Goal: Task Accomplishment & Management: Complete application form

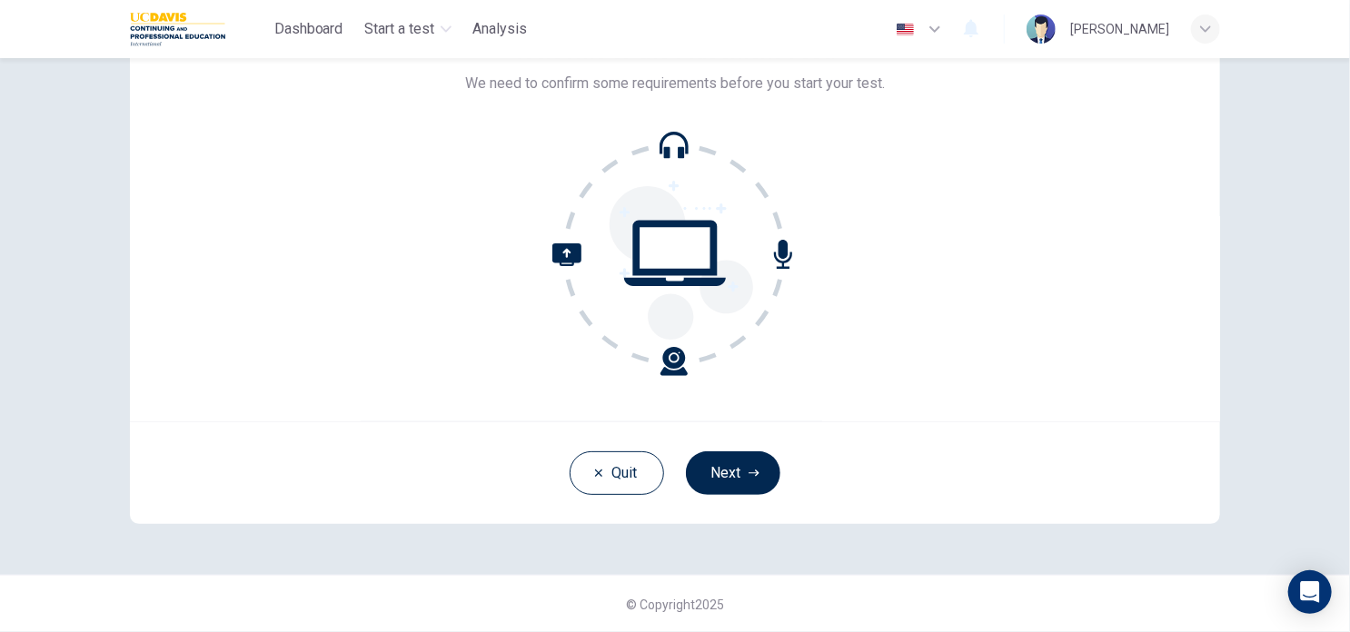
scroll to position [81, 0]
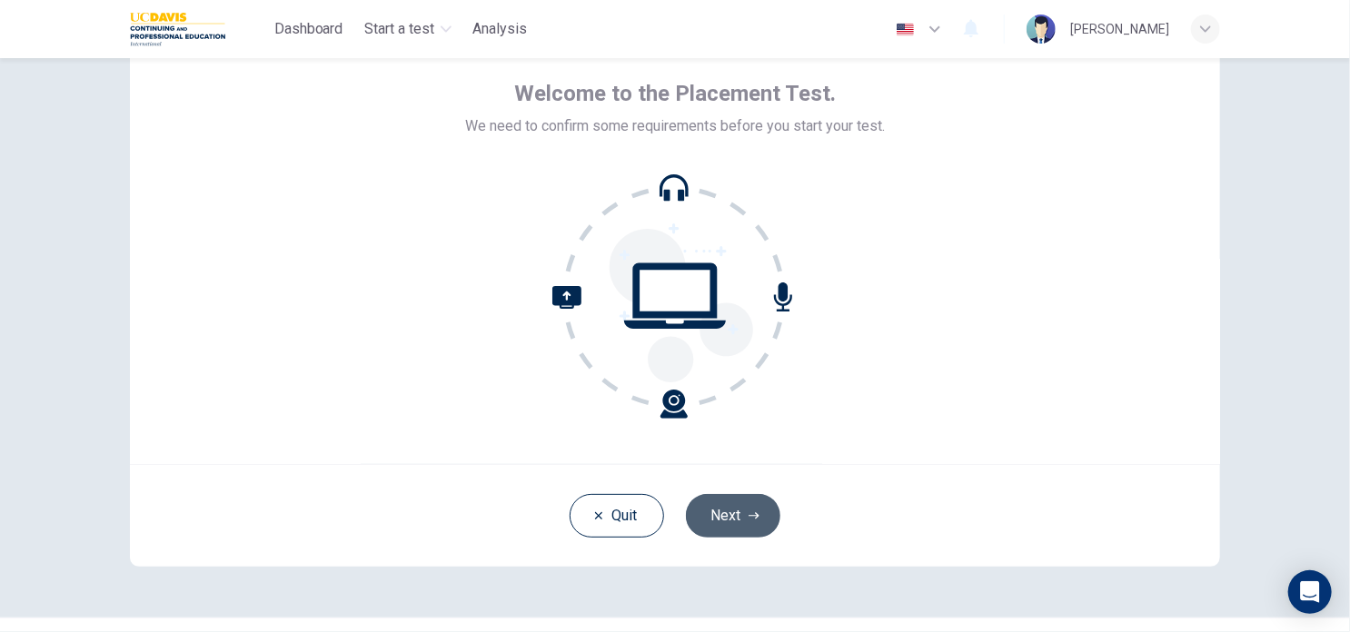
click at [749, 521] on button "Next" at bounding box center [733, 516] width 94 height 44
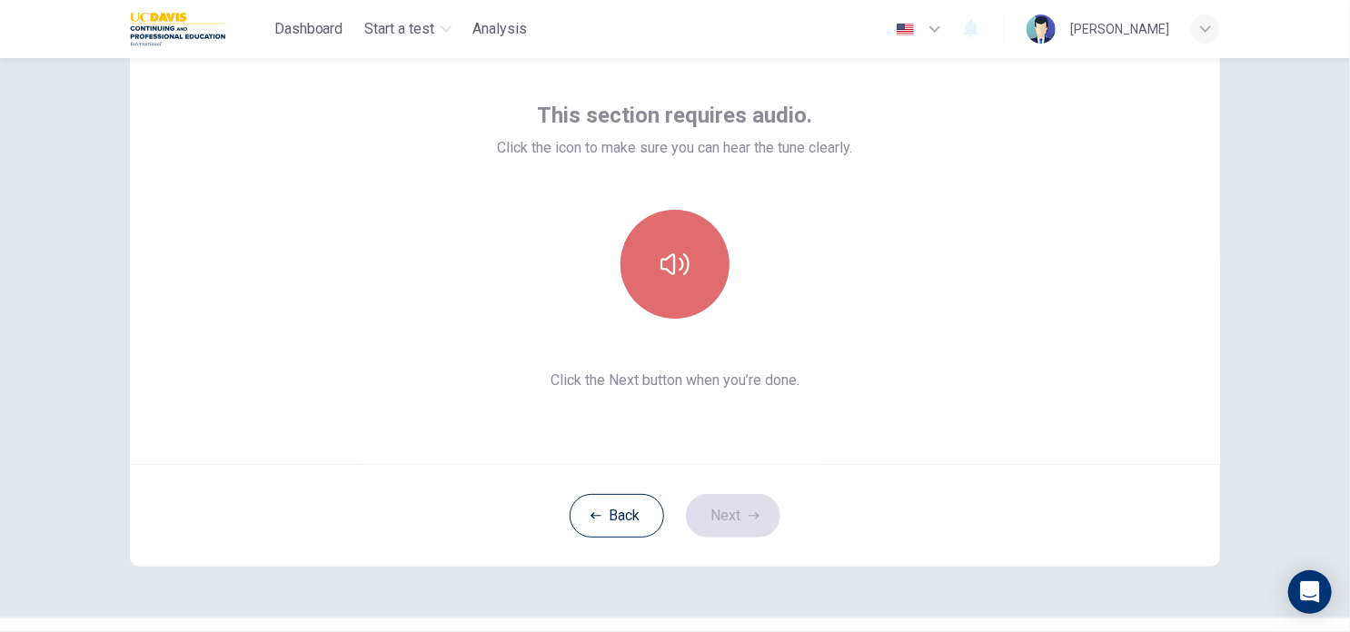
click at [701, 265] on button "button" at bounding box center [675, 264] width 109 height 109
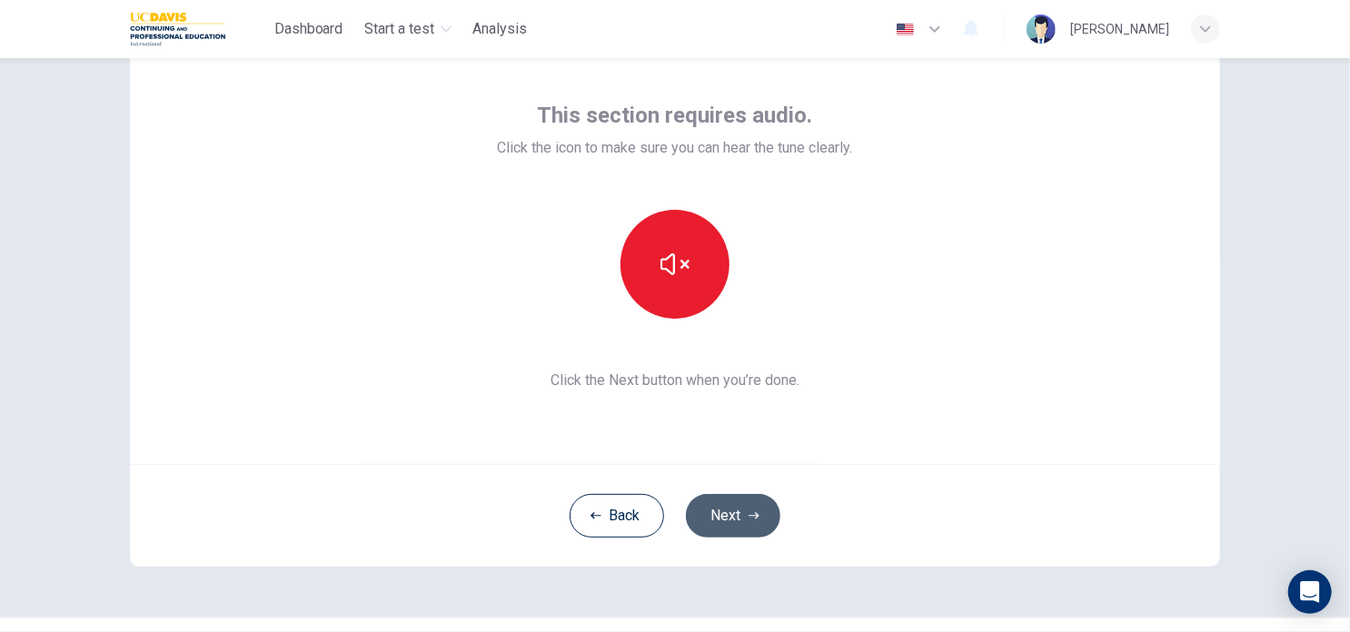
click at [740, 512] on button "Next" at bounding box center [733, 516] width 94 height 44
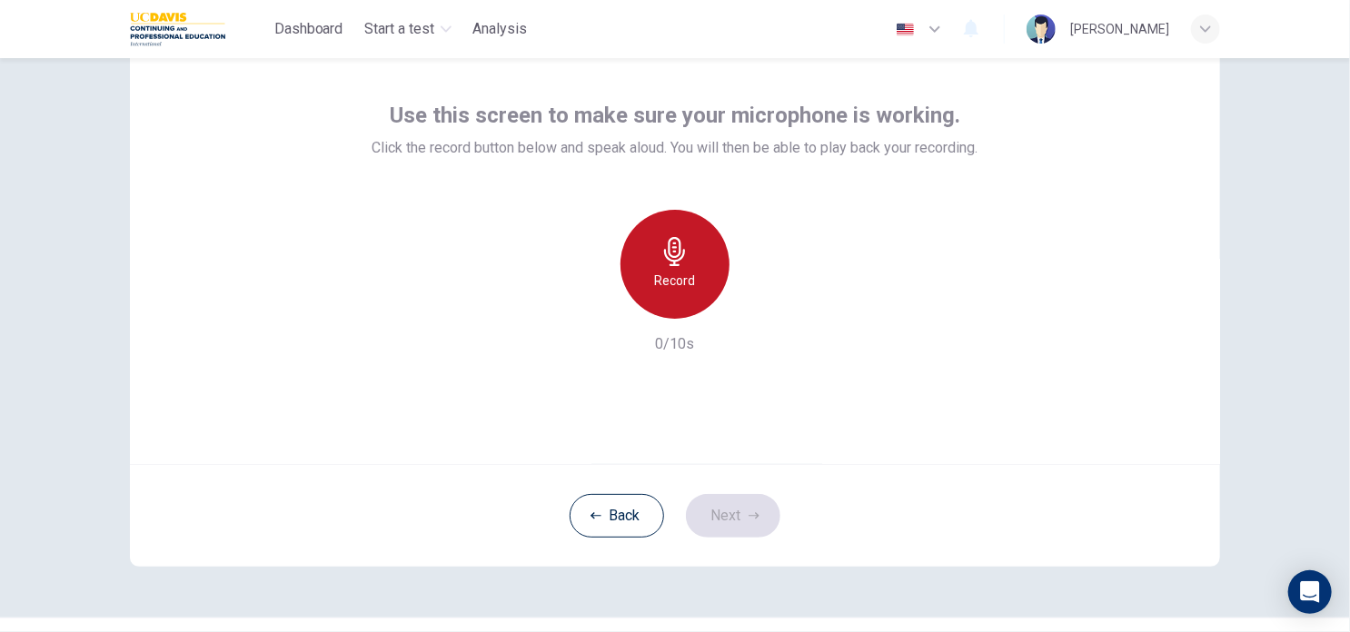
click at [655, 284] on h6 "Record" at bounding box center [675, 281] width 41 height 22
click at [651, 284] on div "Stop" at bounding box center [675, 264] width 109 height 109
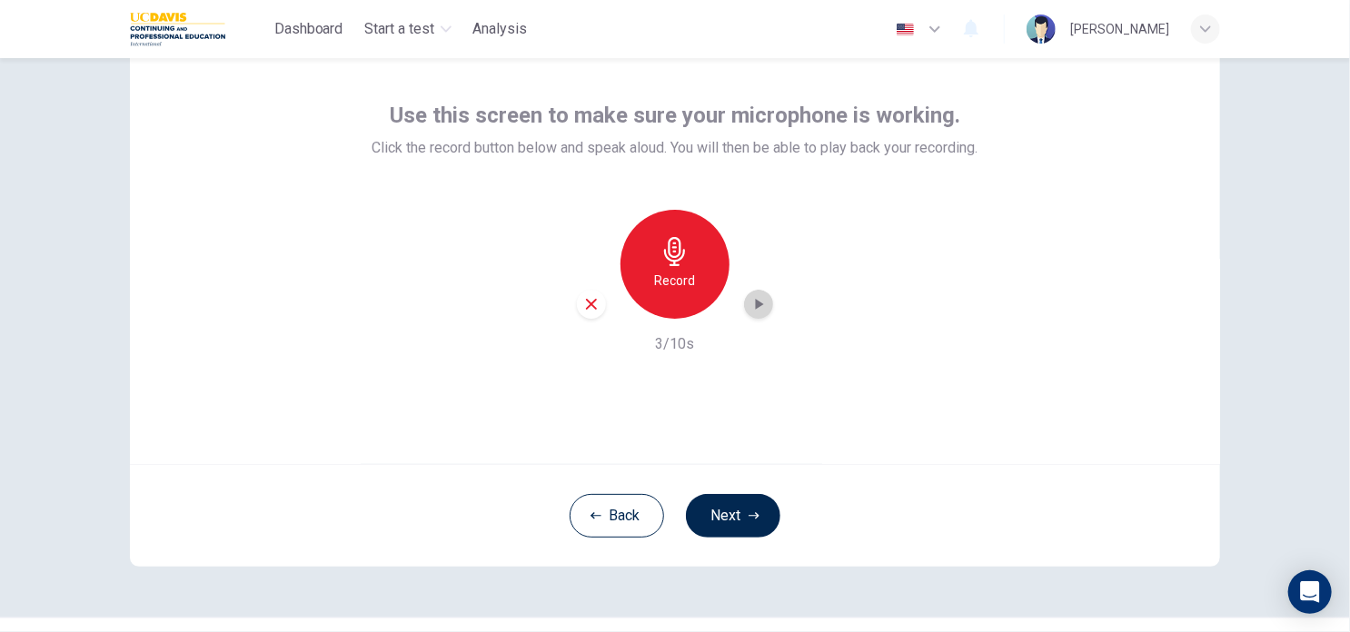
click at [756, 305] on icon "button" at bounding box center [760, 304] width 8 height 11
click at [746, 522] on button "Next" at bounding box center [733, 516] width 94 height 44
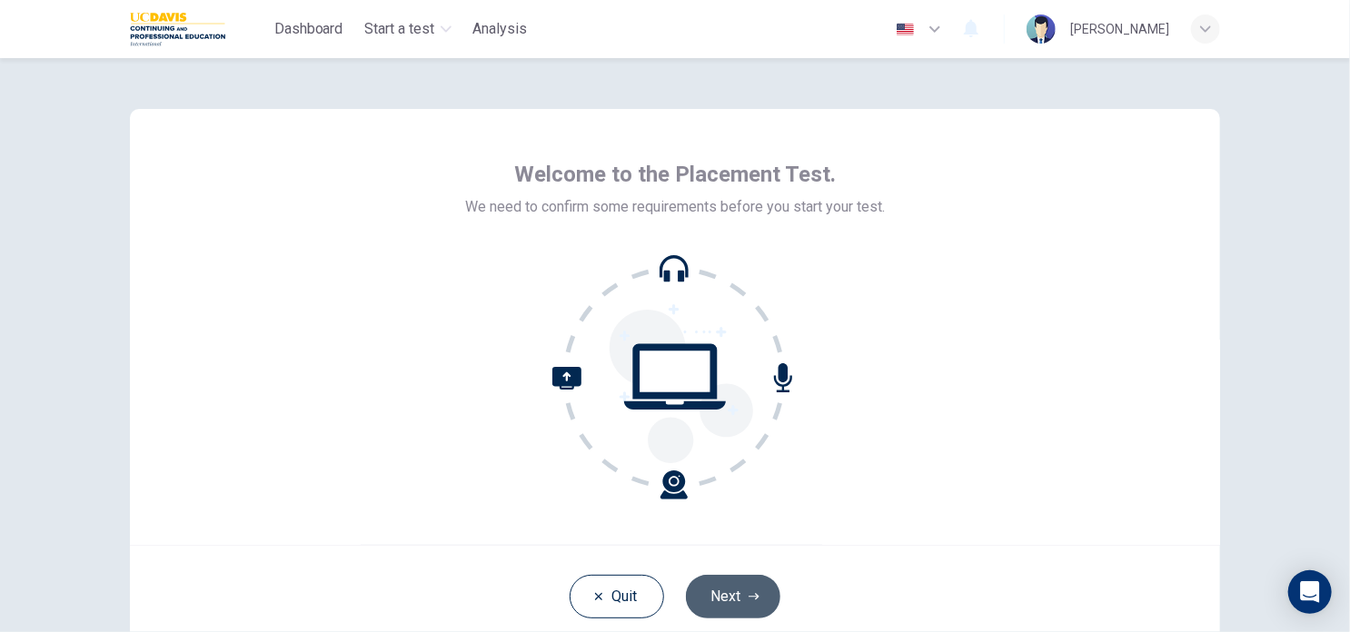
click at [729, 606] on button "Next" at bounding box center [733, 597] width 94 height 44
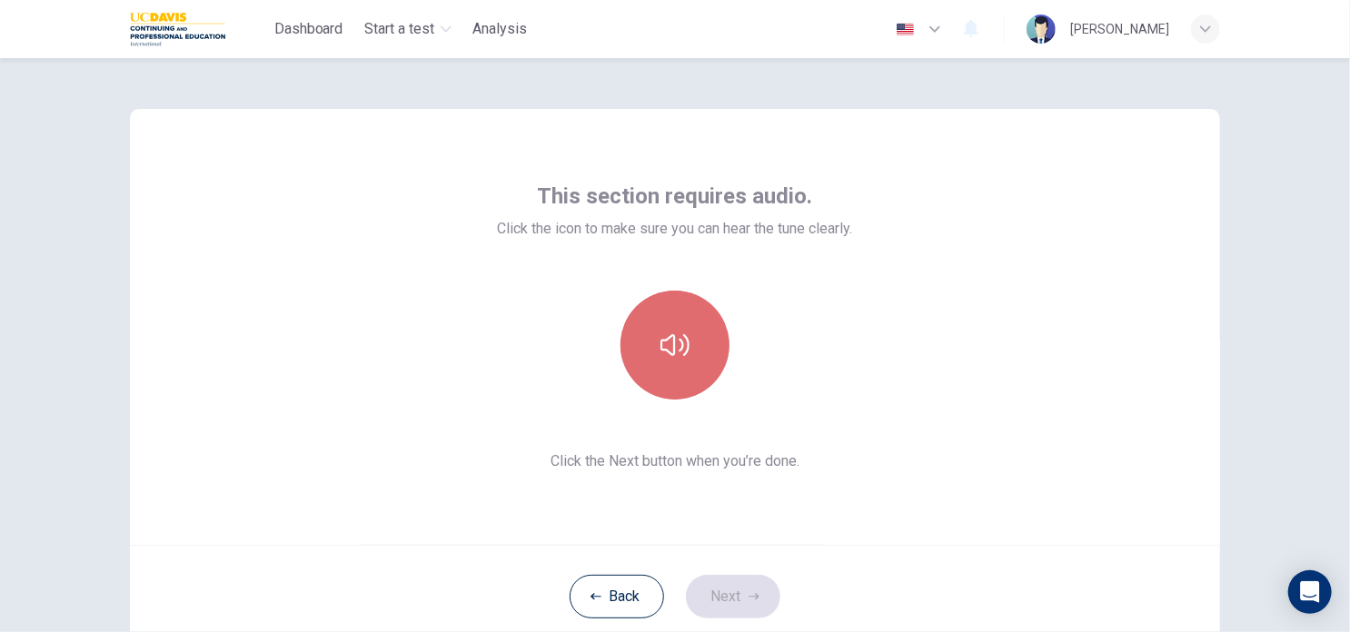
click at [667, 373] on button "button" at bounding box center [675, 345] width 109 height 109
click at [681, 350] on icon "button" at bounding box center [675, 345] width 29 height 29
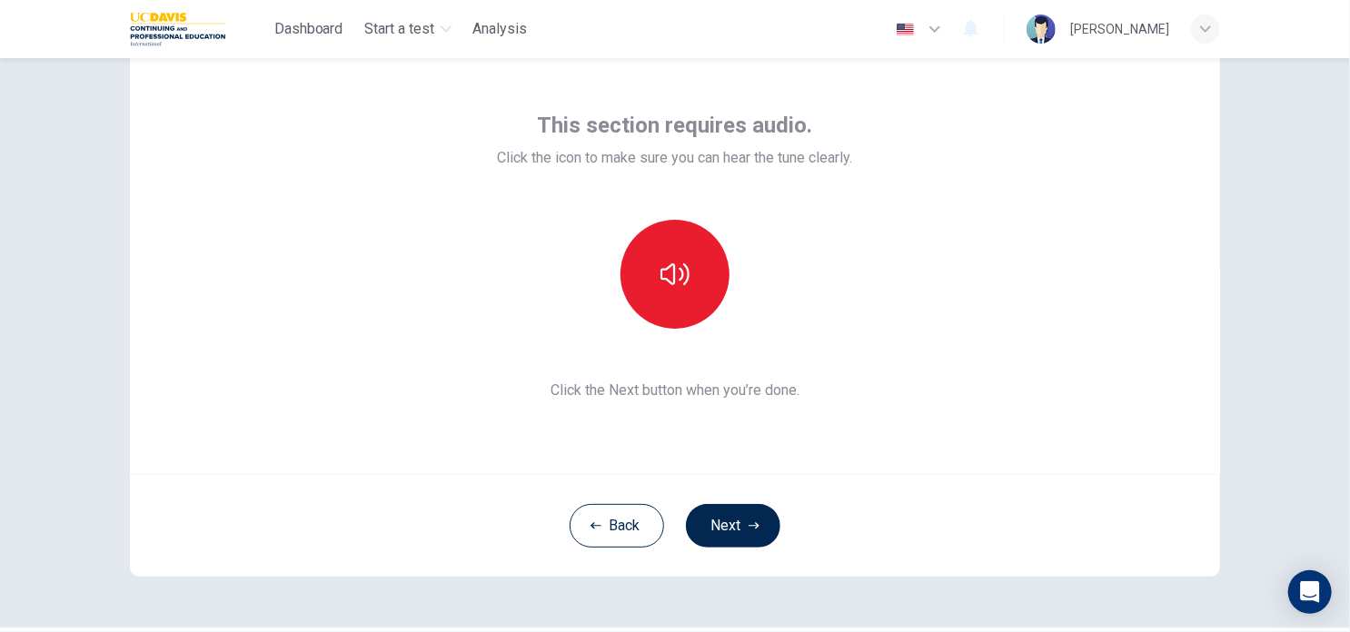
scroll to position [75, 0]
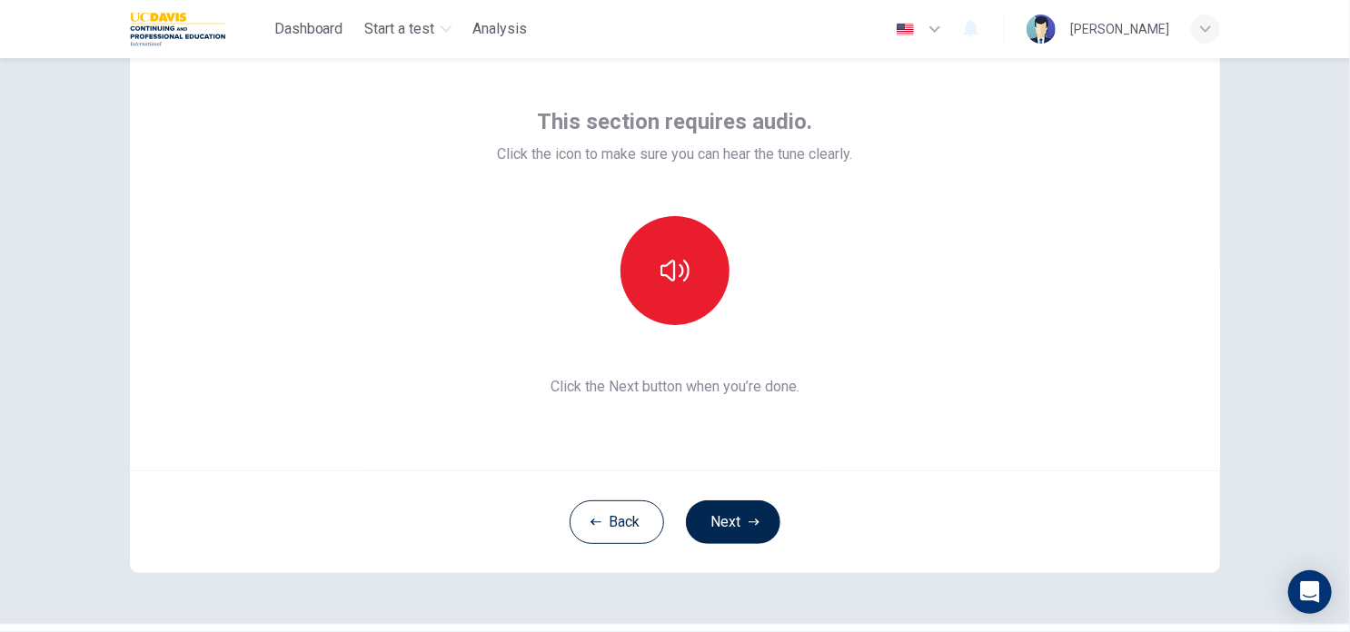
click at [1338, 431] on div "This section requires audio. Click the icon to make sure you can hear the tune …" at bounding box center [675, 345] width 1350 height 574
click at [749, 517] on icon "button" at bounding box center [754, 522] width 11 height 11
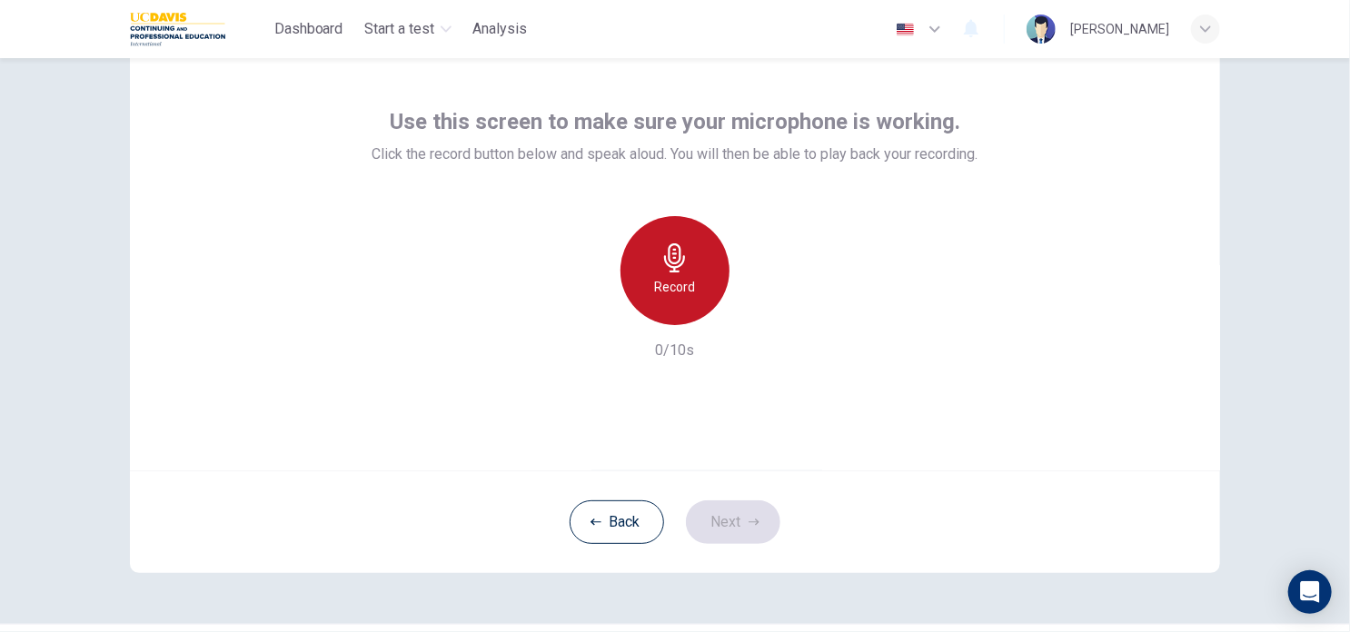
click at [681, 272] on div "Record" at bounding box center [675, 270] width 109 height 109
click at [681, 272] on div "Stop" at bounding box center [675, 270] width 109 height 109
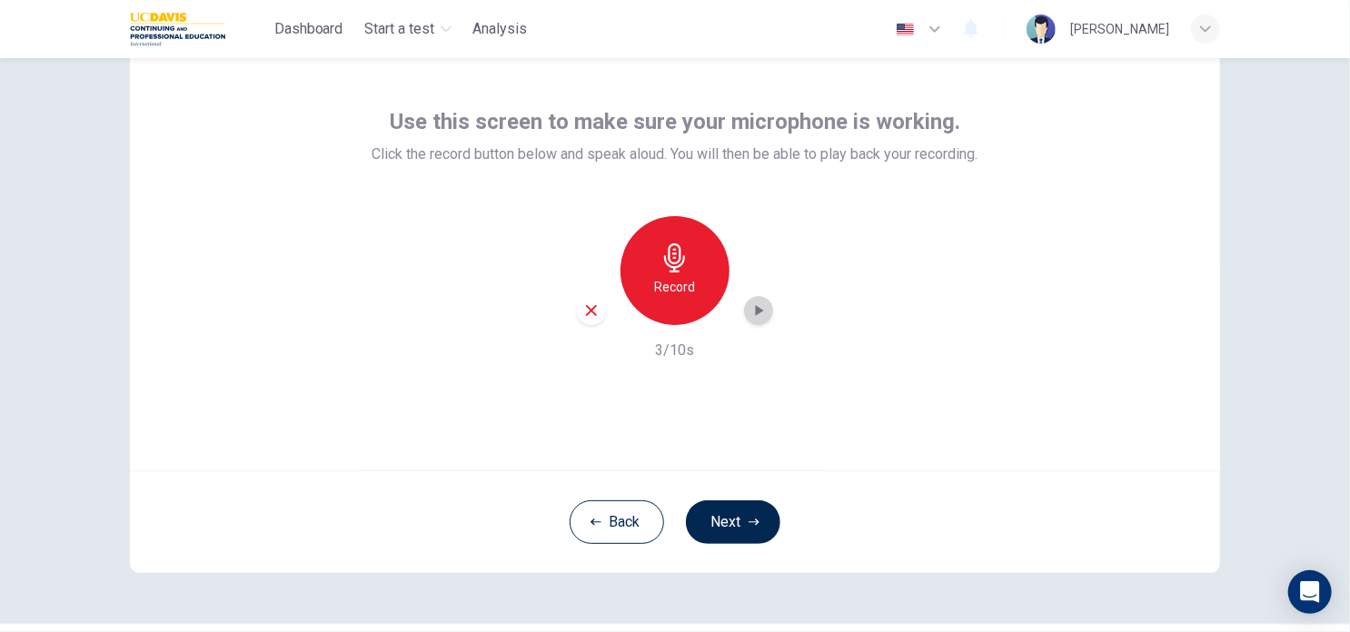
click at [752, 316] on icon "button" at bounding box center [759, 311] width 18 height 18
click at [739, 505] on button "Next" at bounding box center [733, 523] width 94 height 44
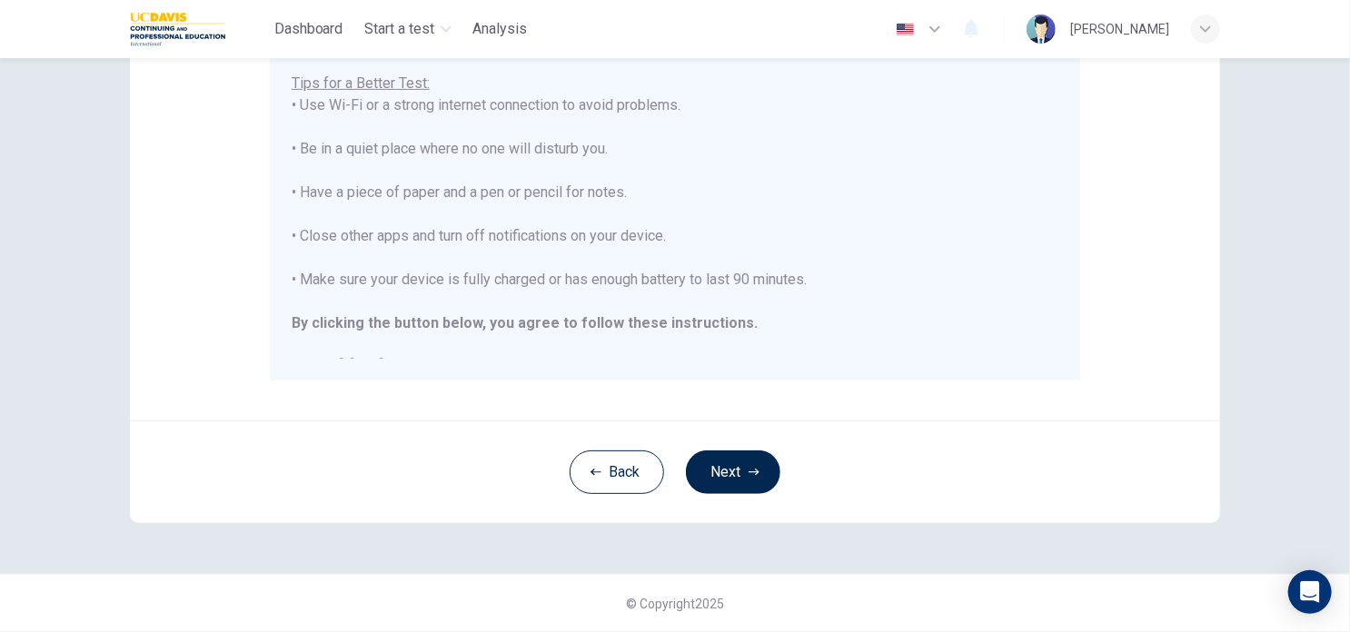
scroll to position [21, 0]
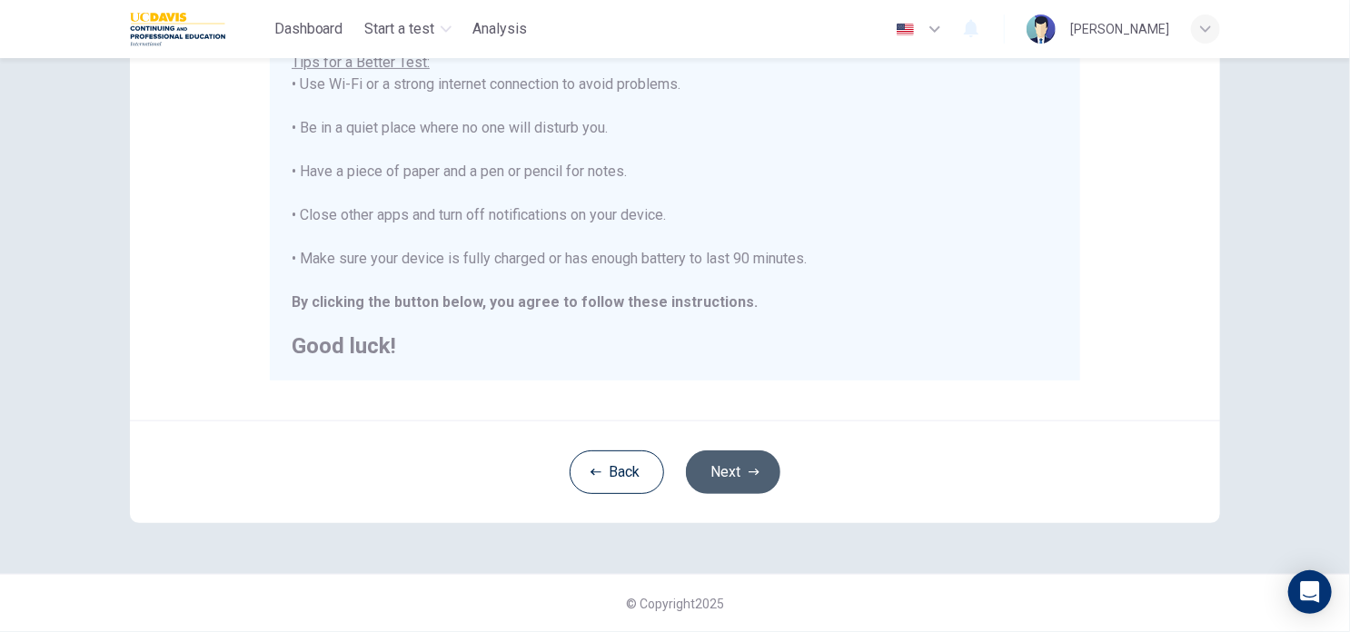
click at [738, 475] on button "Next" at bounding box center [733, 473] width 94 height 44
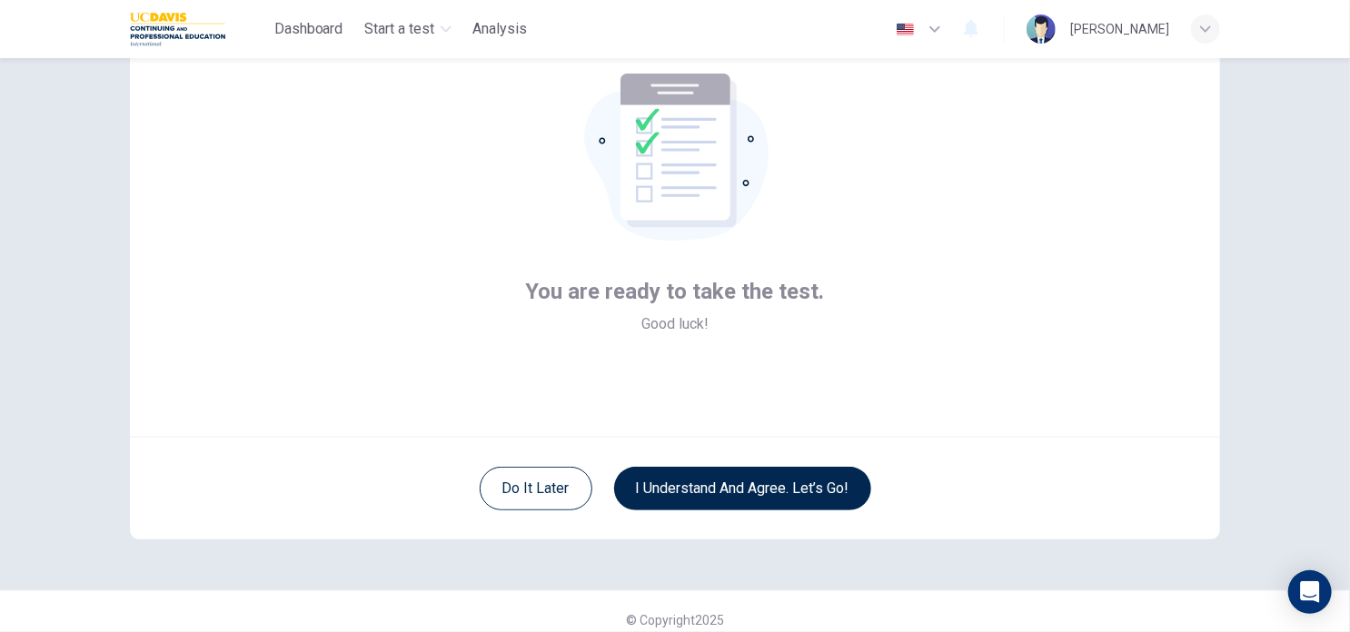
scroll to position [124, 0]
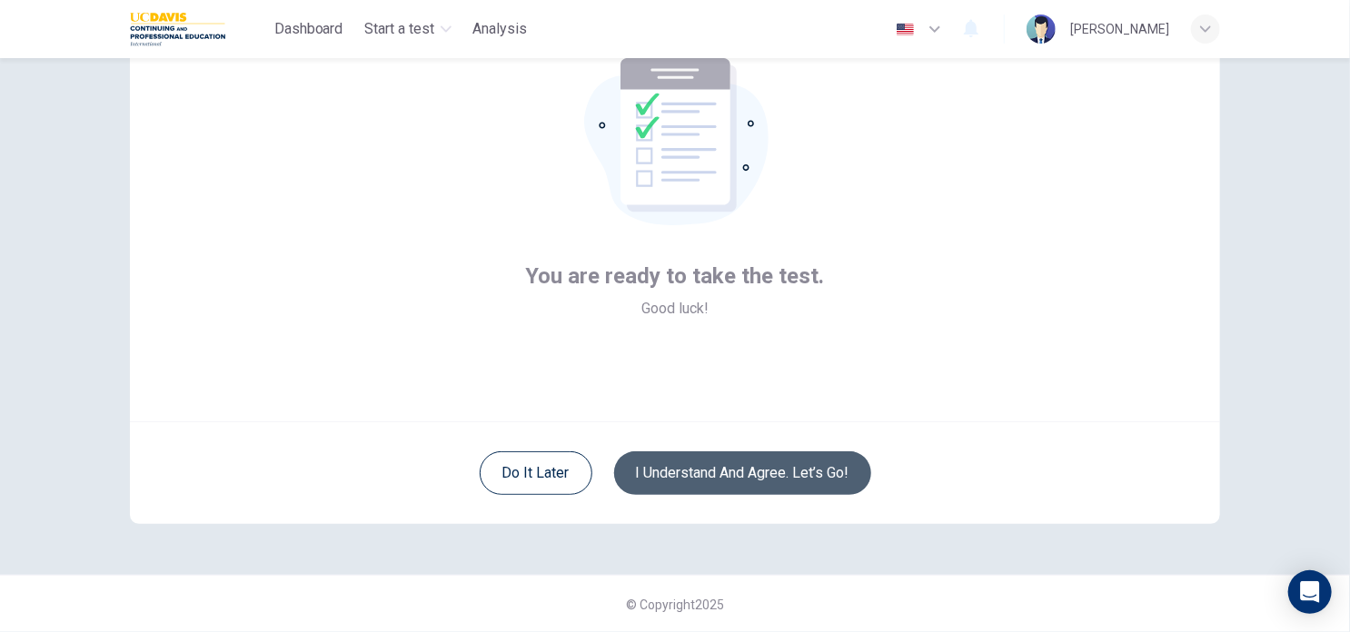
click at [770, 467] on button "I understand and agree. Let’s go!" at bounding box center [742, 474] width 257 height 44
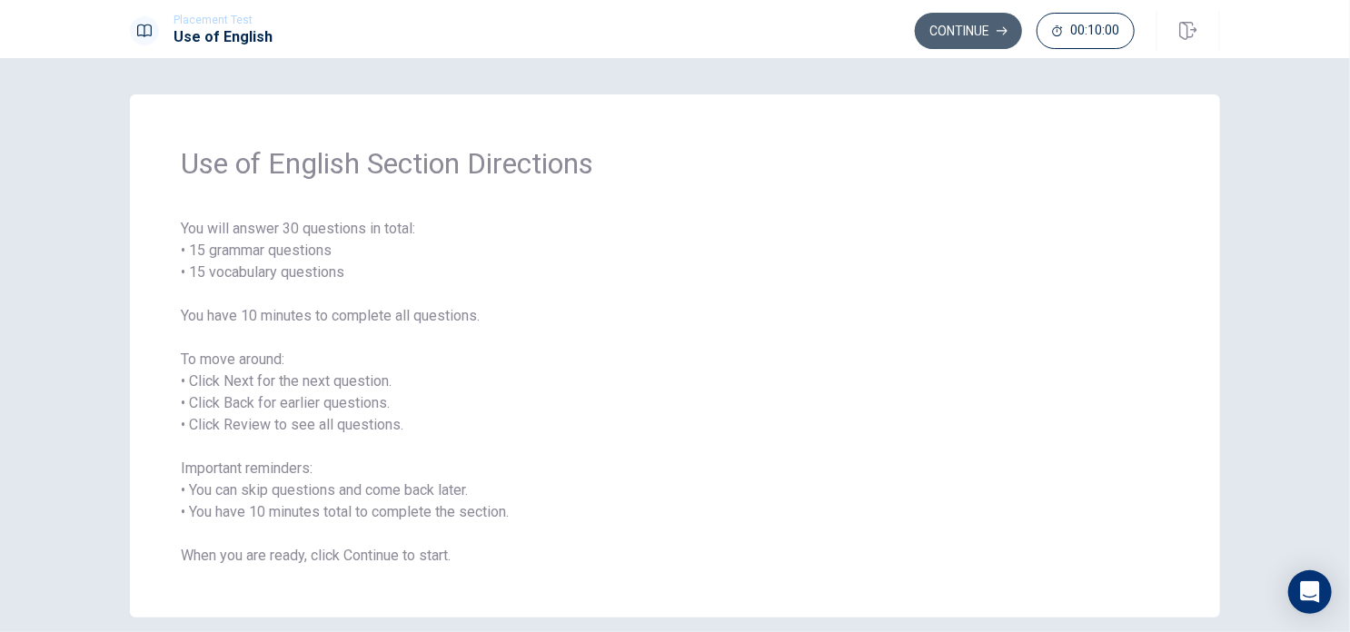
click at [956, 30] on button "Continue" at bounding box center [968, 31] width 107 height 36
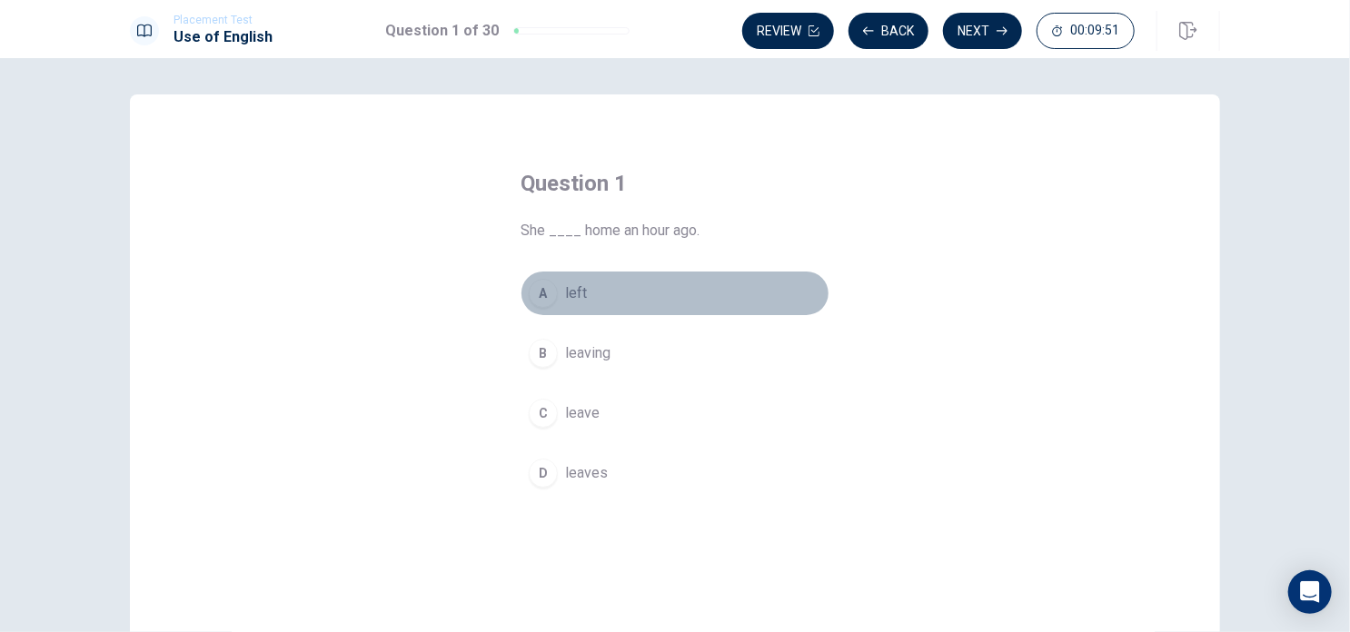
click at [567, 293] on span "left" at bounding box center [576, 294] width 22 height 22
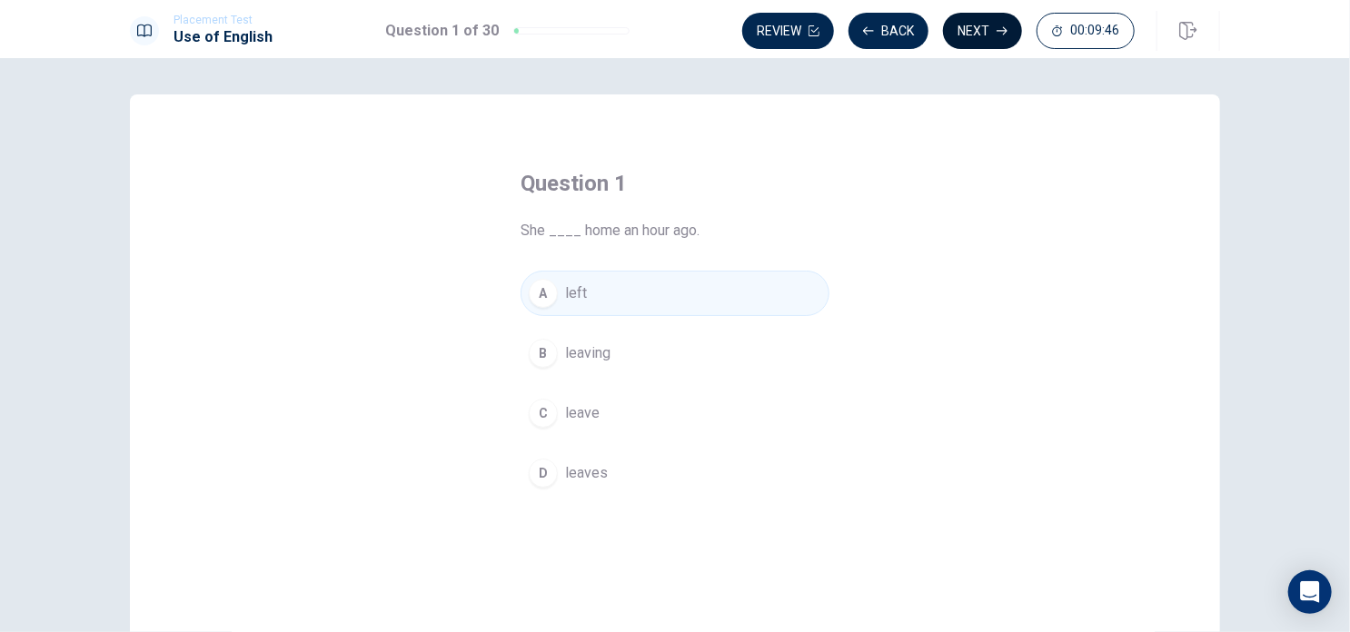
click at [974, 23] on button "Next" at bounding box center [982, 31] width 79 height 36
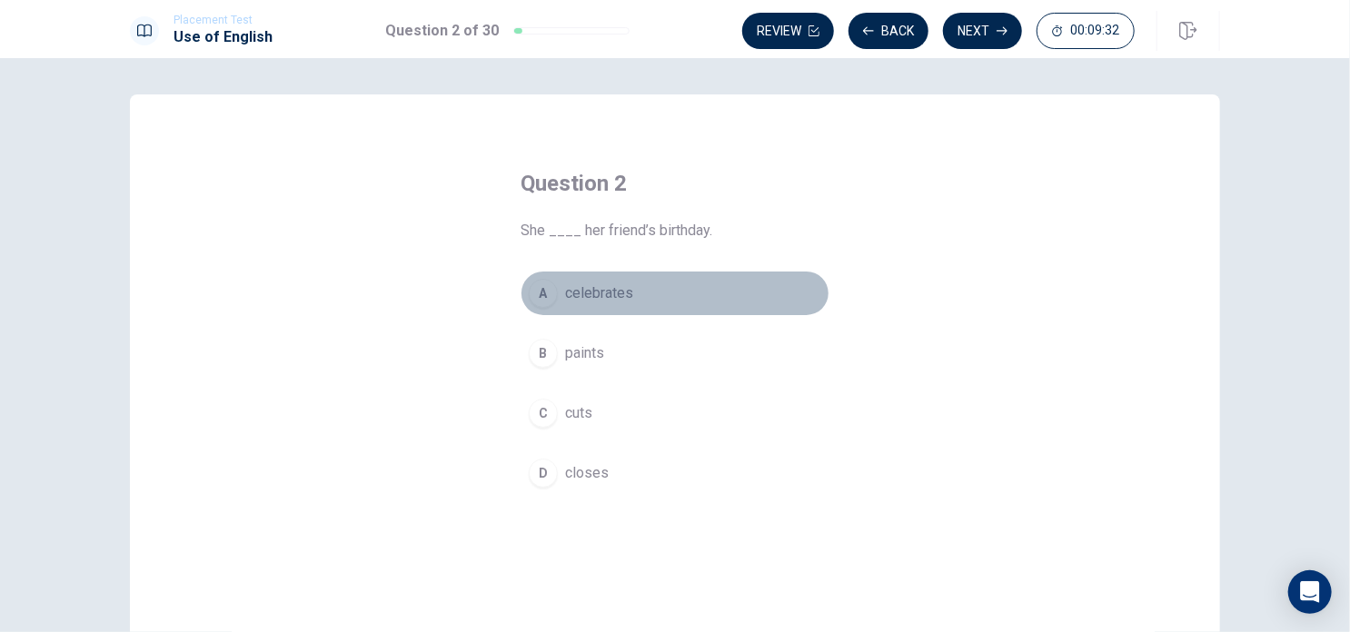
click at [611, 294] on span "celebrates" at bounding box center [599, 294] width 68 height 22
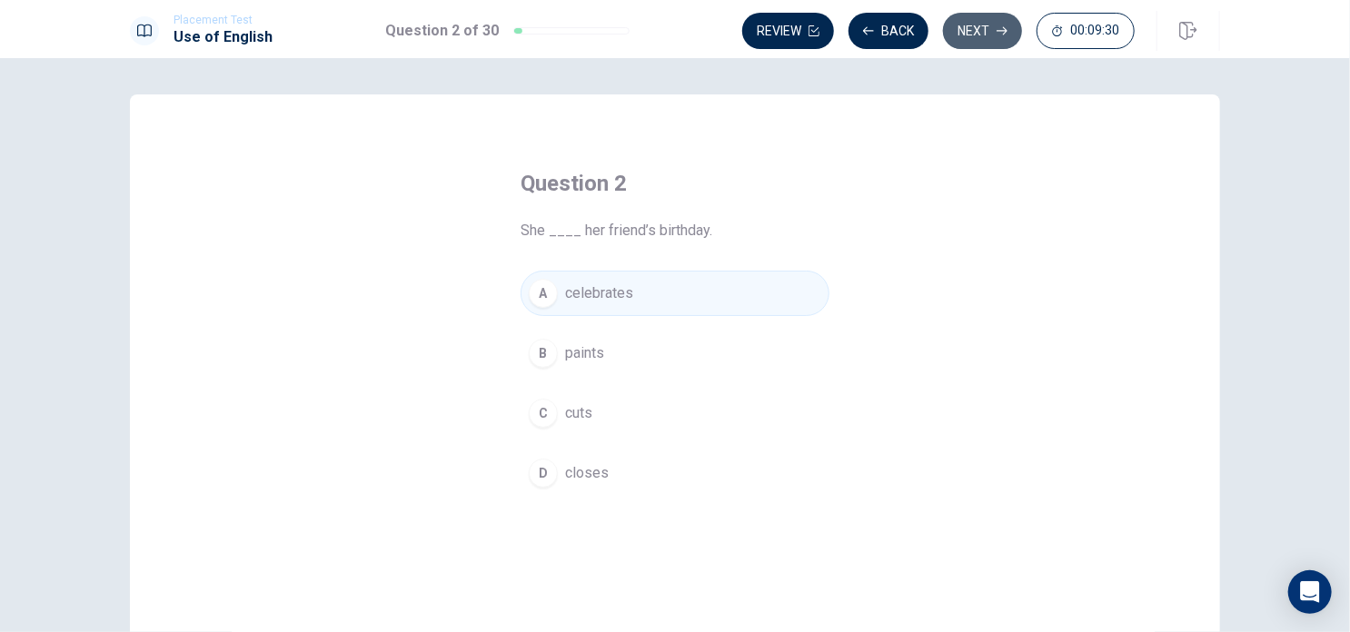
click at [980, 23] on button "Next" at bounding box center [982, 31] width 79 height 36
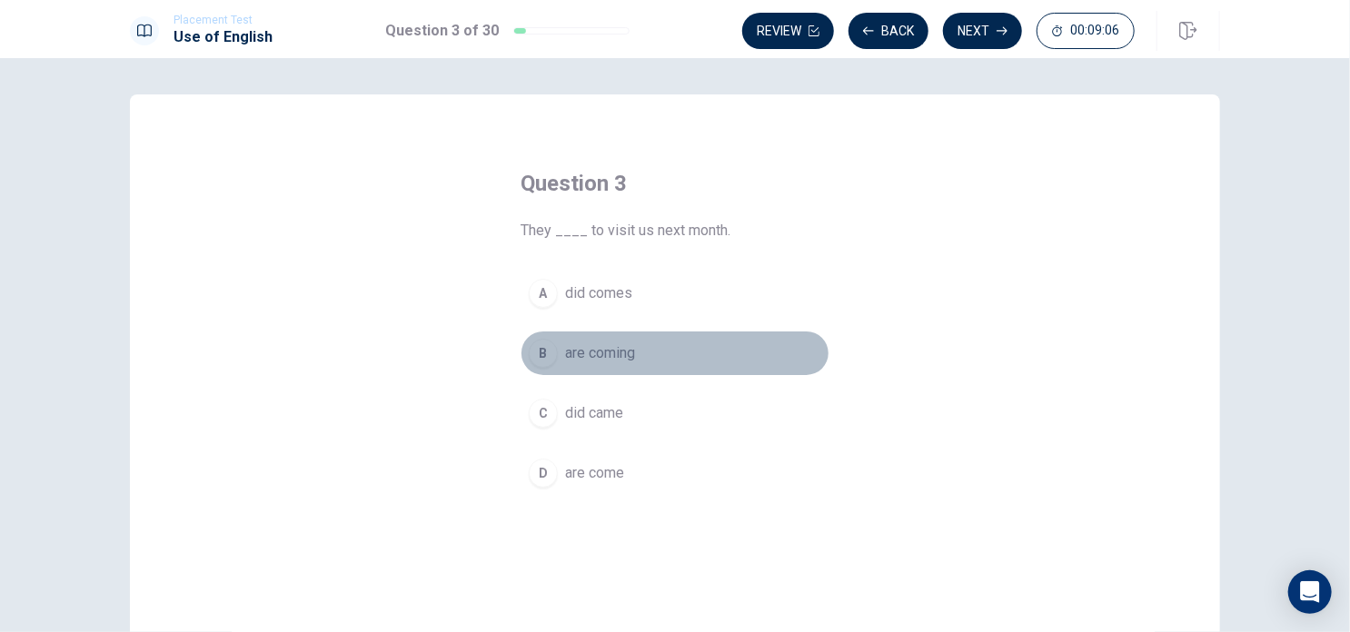
click at [607, 354] on span "are coming" at bounding box center [600, 354] width 70 height 22
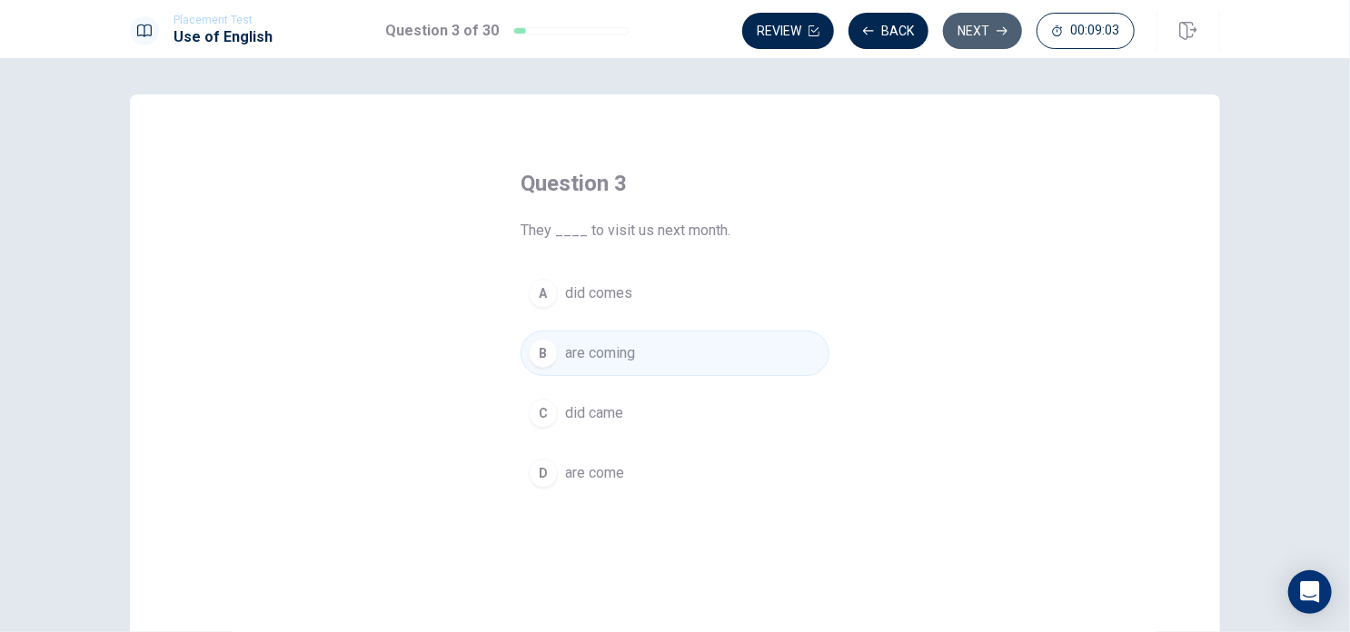
click at [980, 35] on button "Next" at bounding box center [982, 31] width 79 height 36
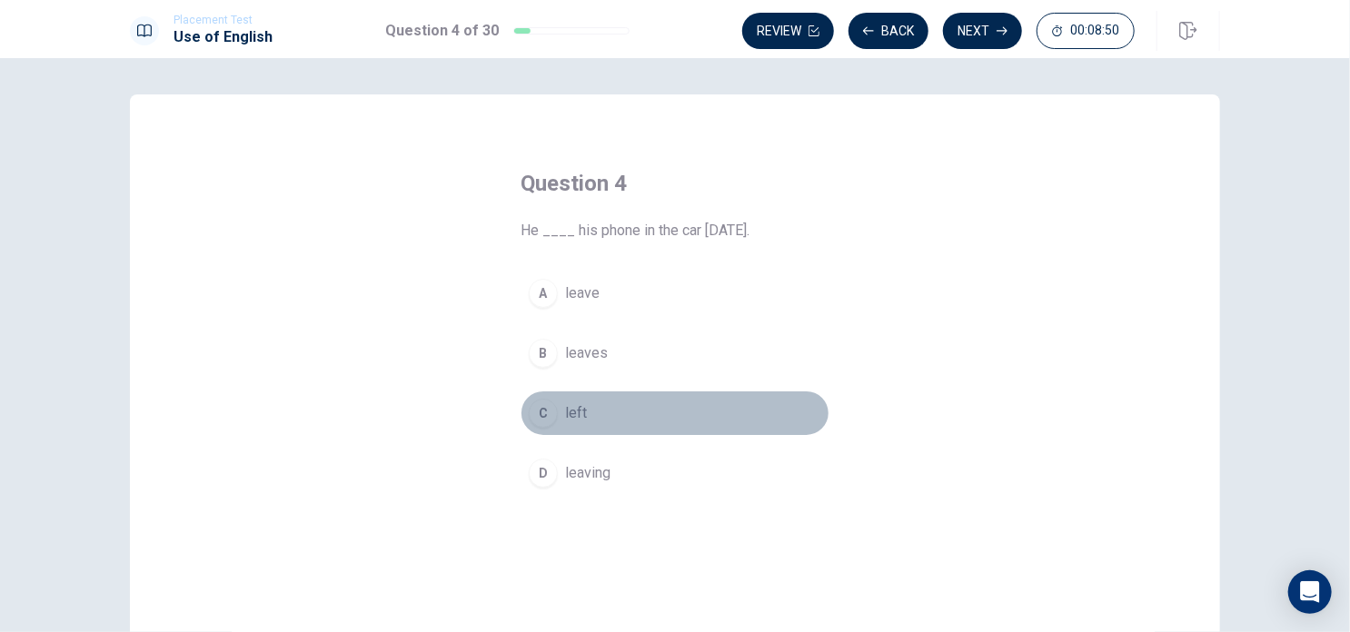
click at [588, 402] on button "C left" at bounding box center [675, 413] width 309 height 45
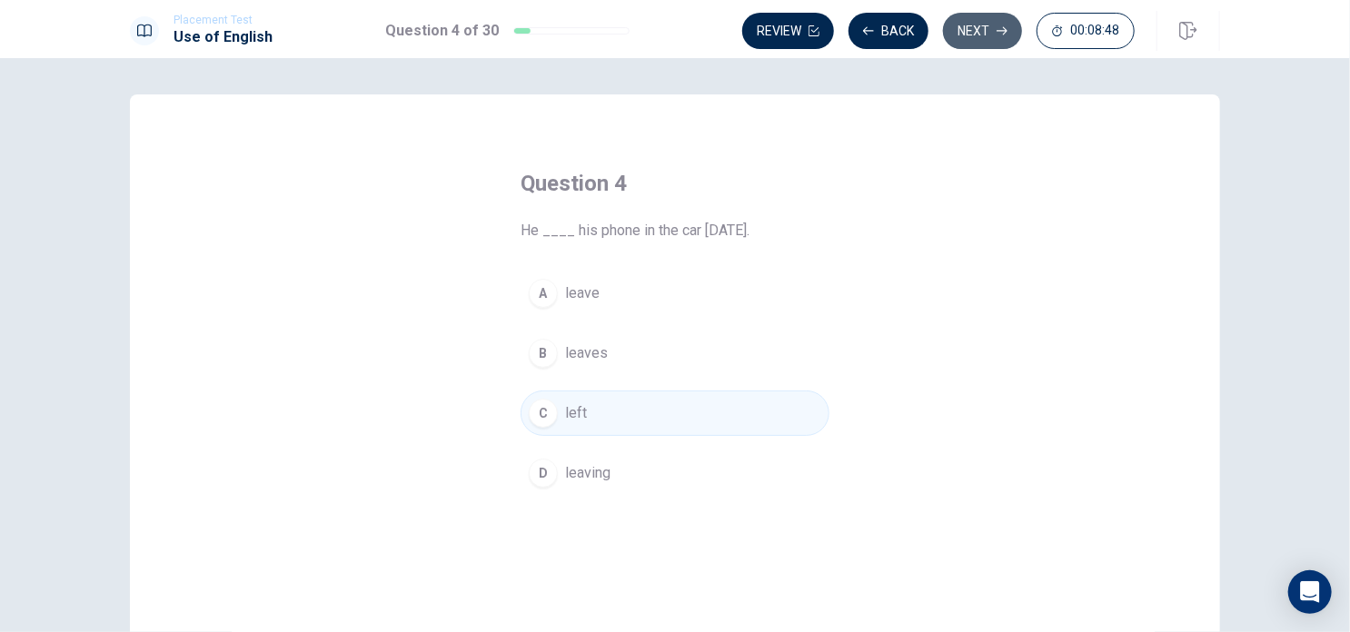
click at [987, 16] on button "Next" at bounding box center [982, 31] width 79 height 36
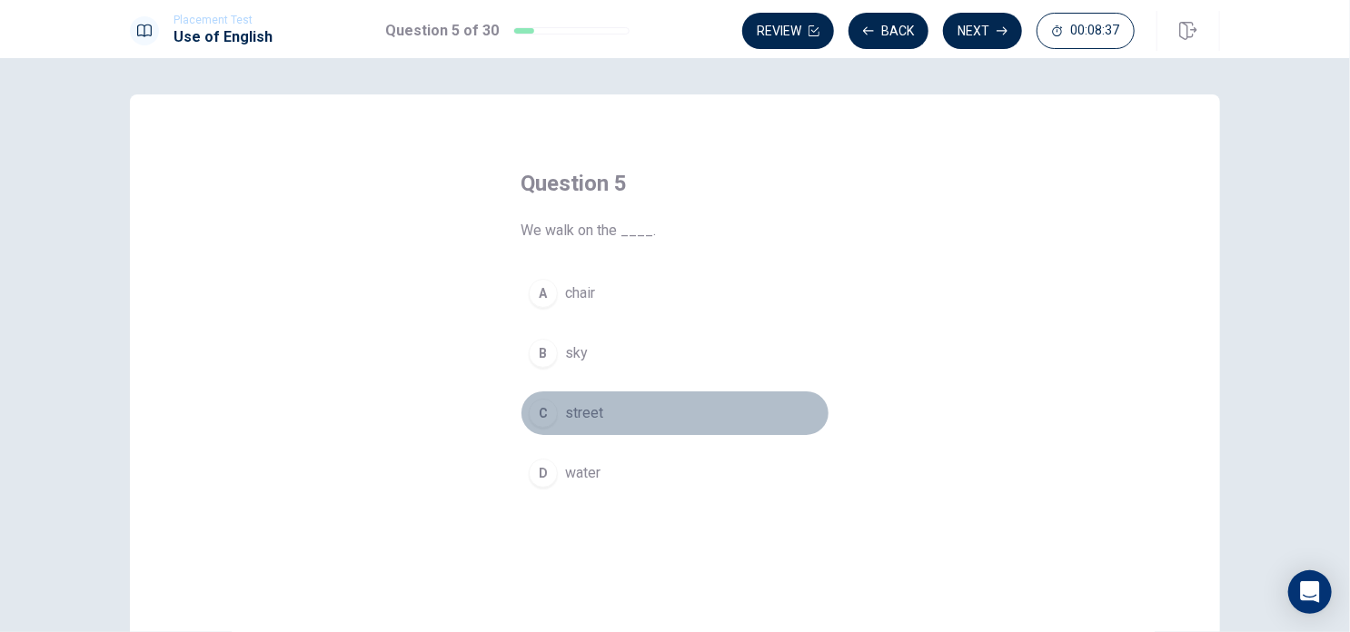
click at [581, 417] on span "street" at bounding box center [584, 413] width 38 height 22
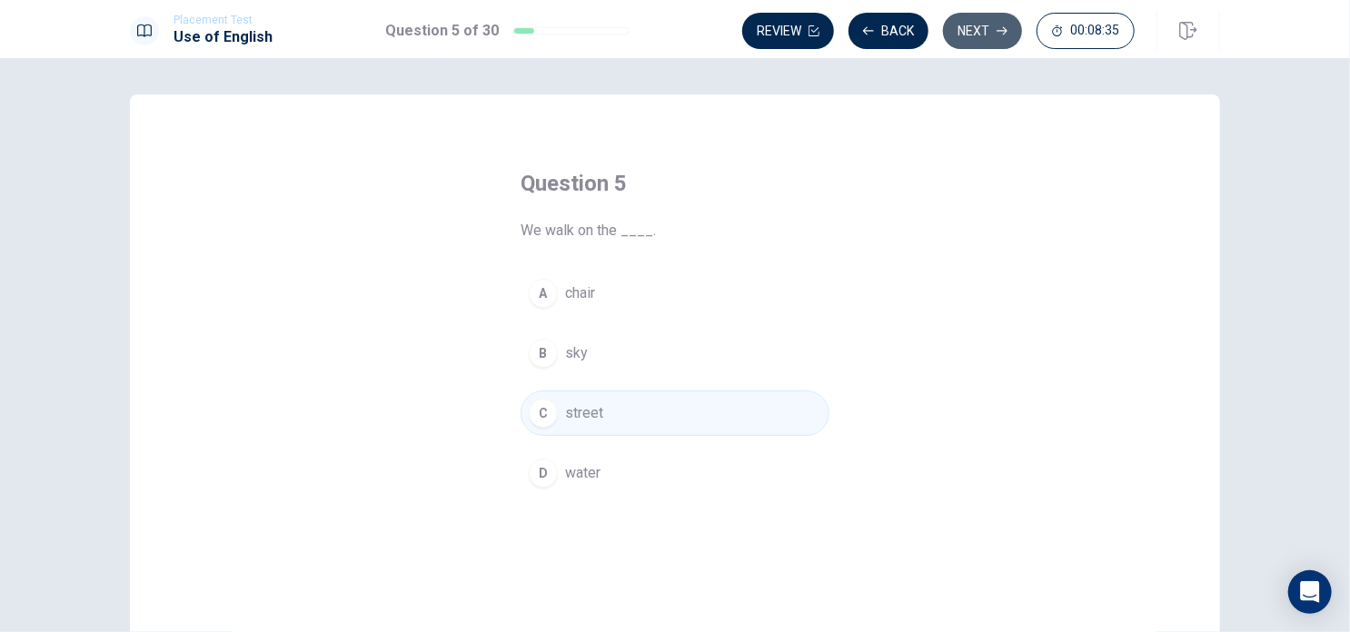
click at [987, 37] on button "Next" at bounding box center [982, 31] width 79 height 36
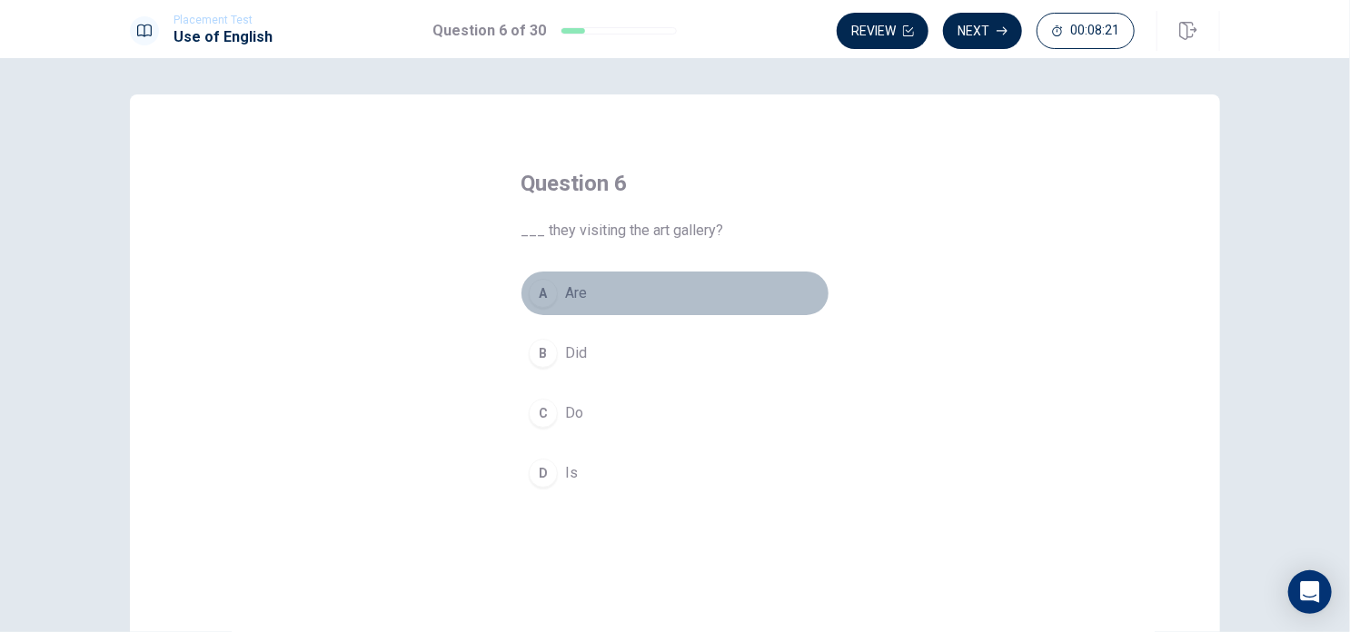
click at [578, 289] on span "Are" at bounding box center [576, 294] width 22 height 22
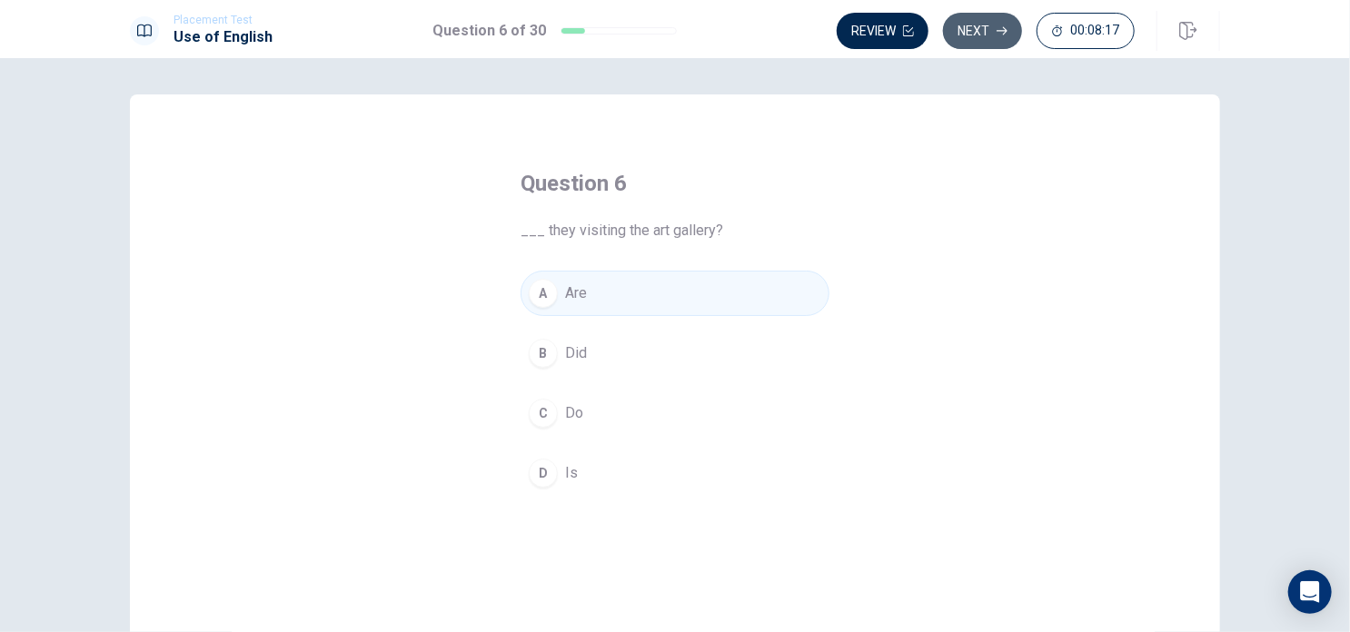
click at [978, 32] on button "Next" at bounding box center [982, 31] width 79 height 36
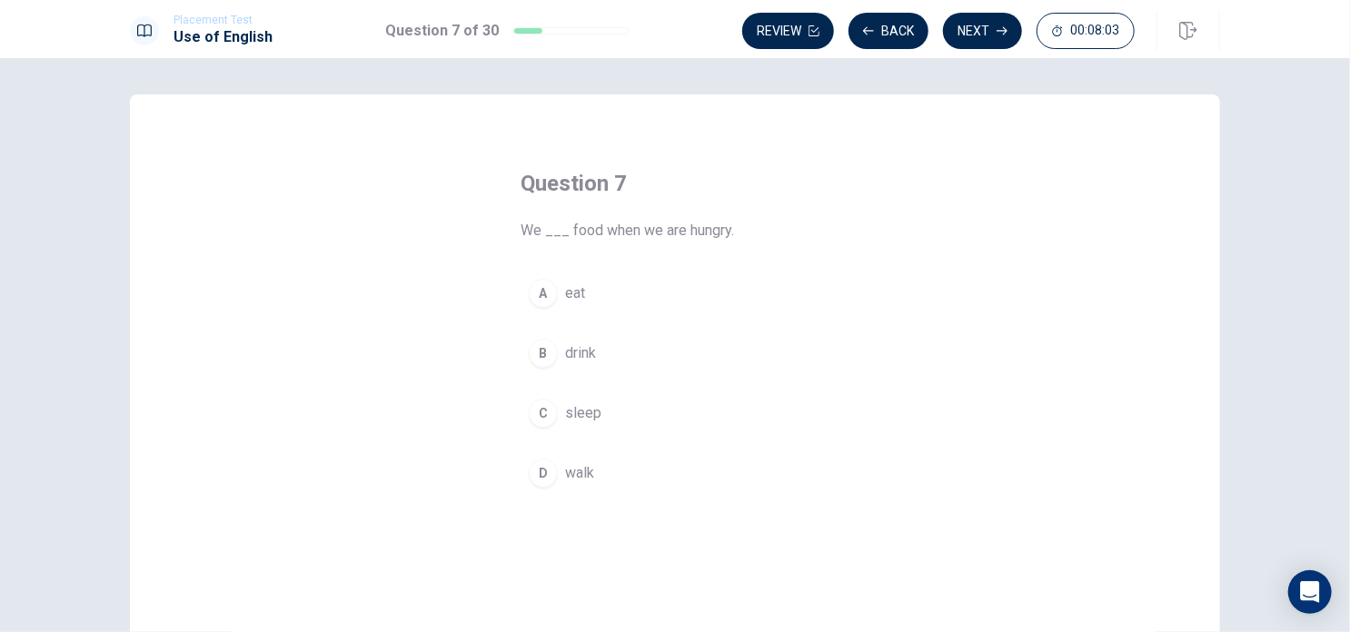
click at [552, 297] on button "A eat" at bounding box center [675, 293] width 309 height 45
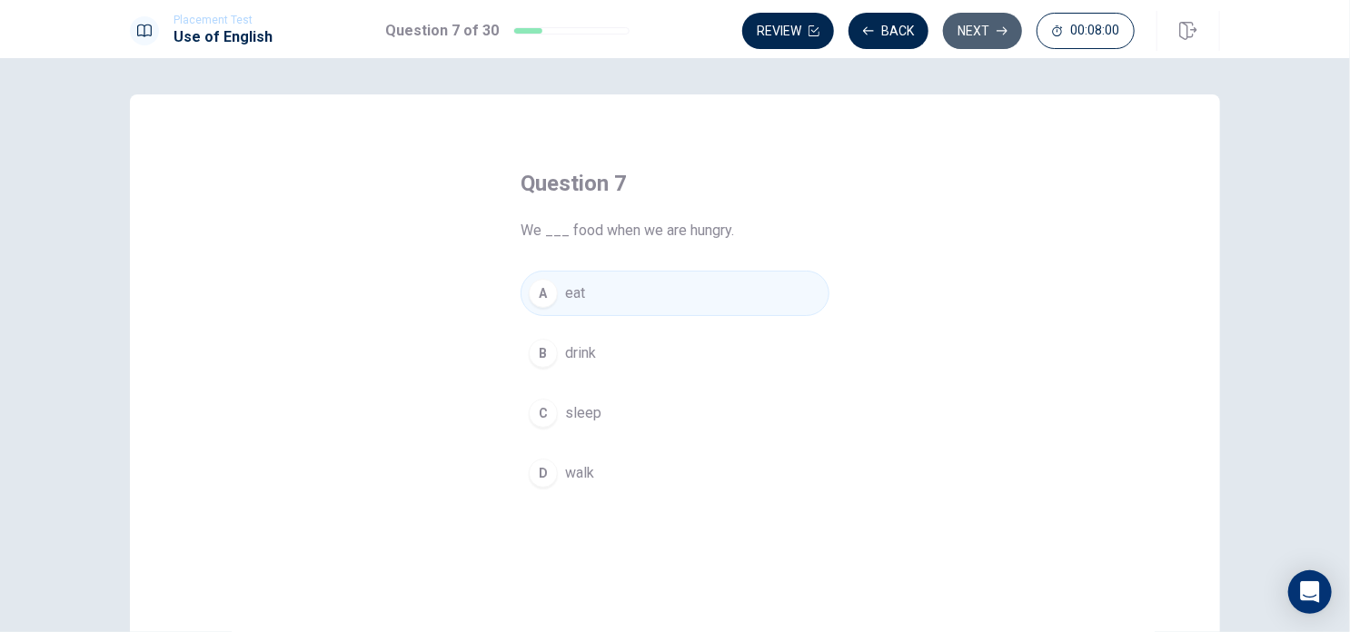
click at [990, 19] on button "Next" at bounding box center [982, 31] width 79 height 36
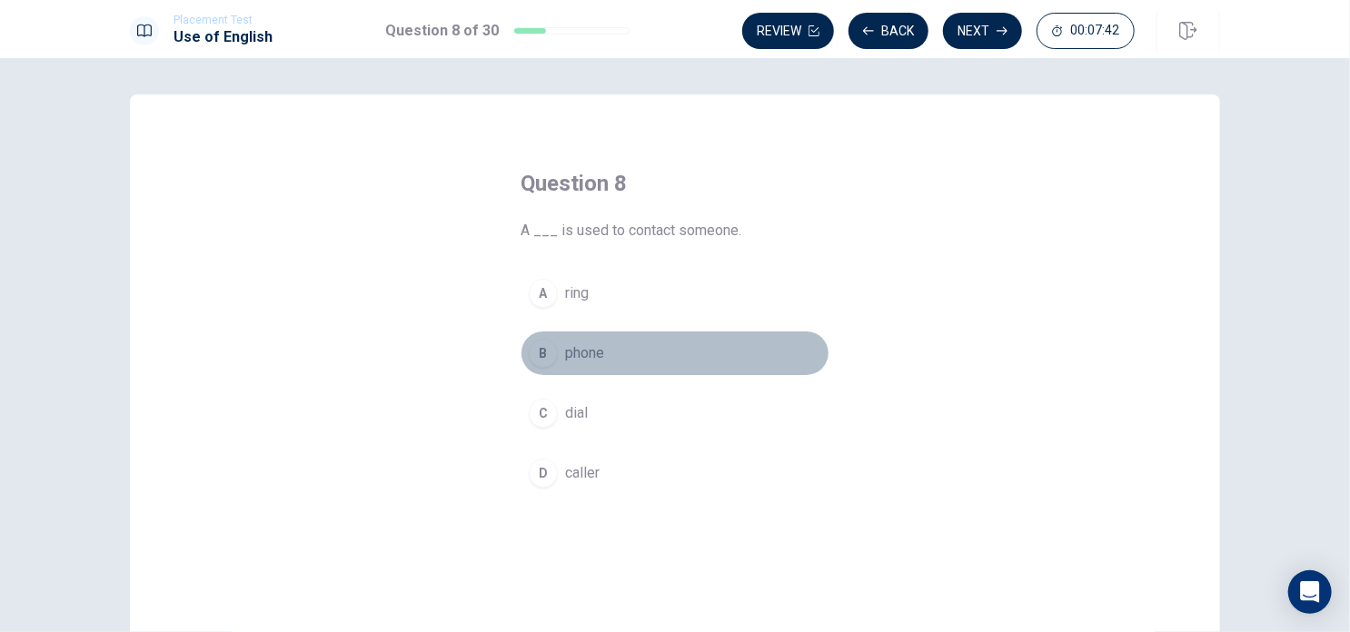
click at [580, 350] on span "phone" at bounding box center [584, 354] width 39 height 22
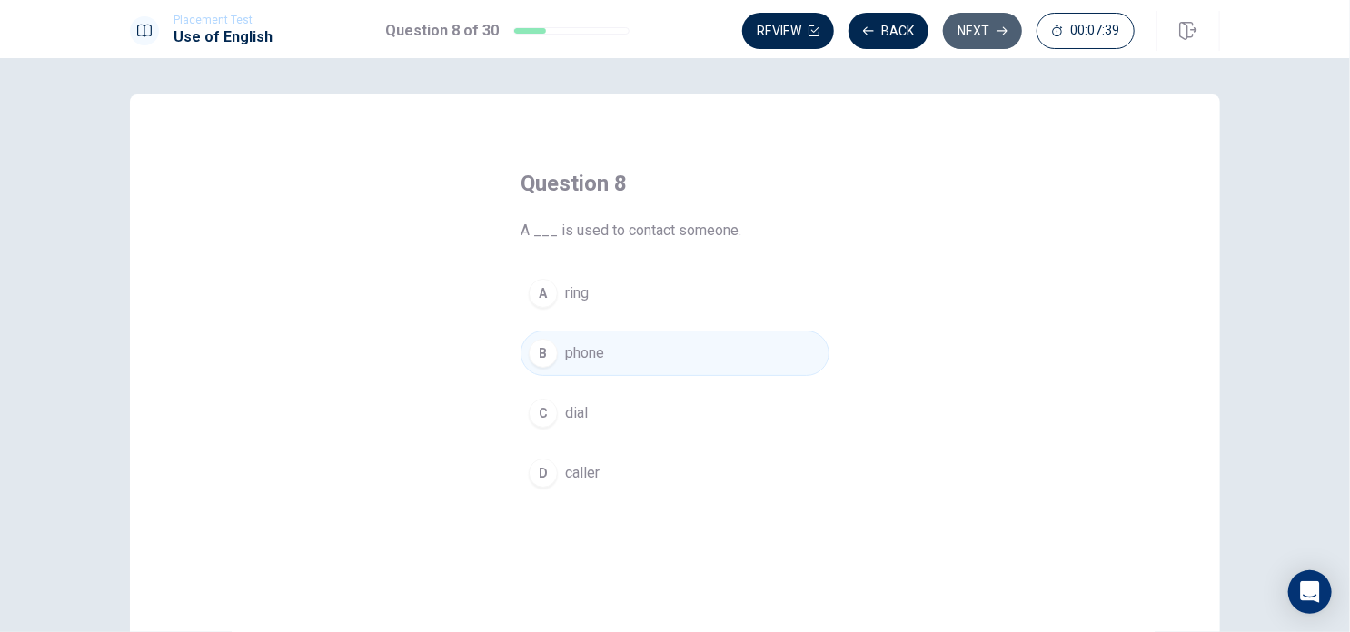
click at [979, 33] on button "Next" at bounding box center [982, 31] width 79 height 36
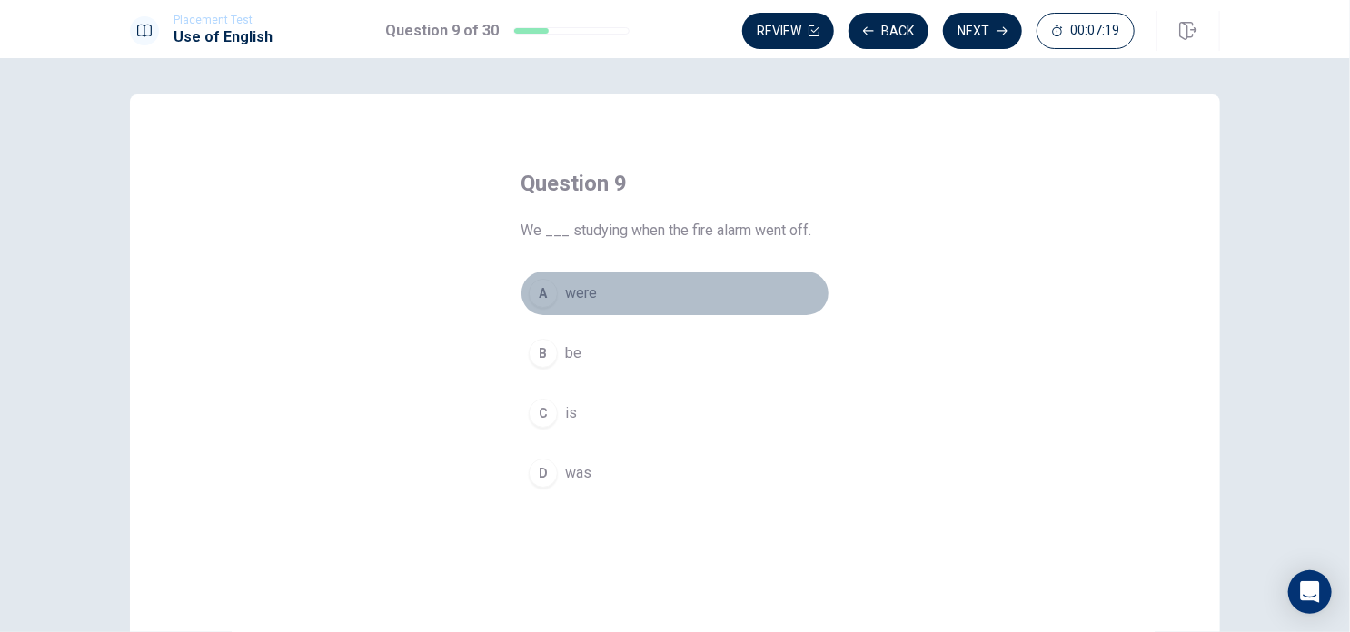
click at [572, 301] on span "were" at bounding box center [581, 294] width 32 height 22
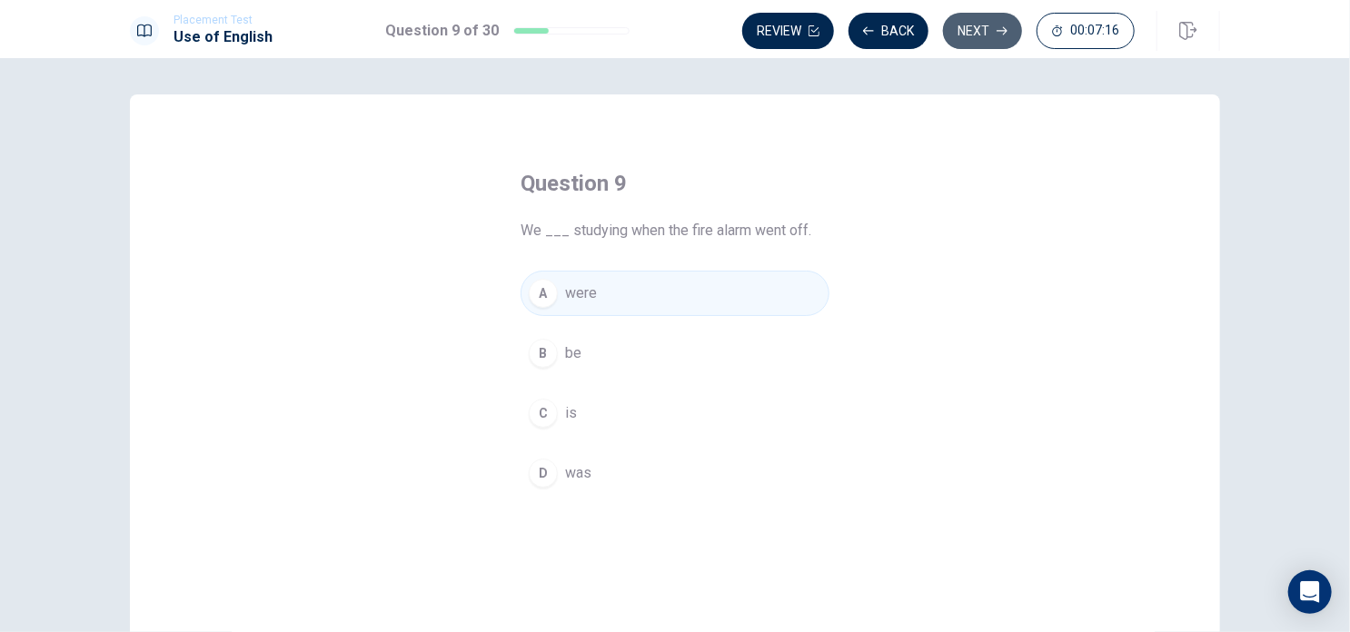
click at [980, 32] on button "Next" at bounding box center [982, 31] width 79 height 36
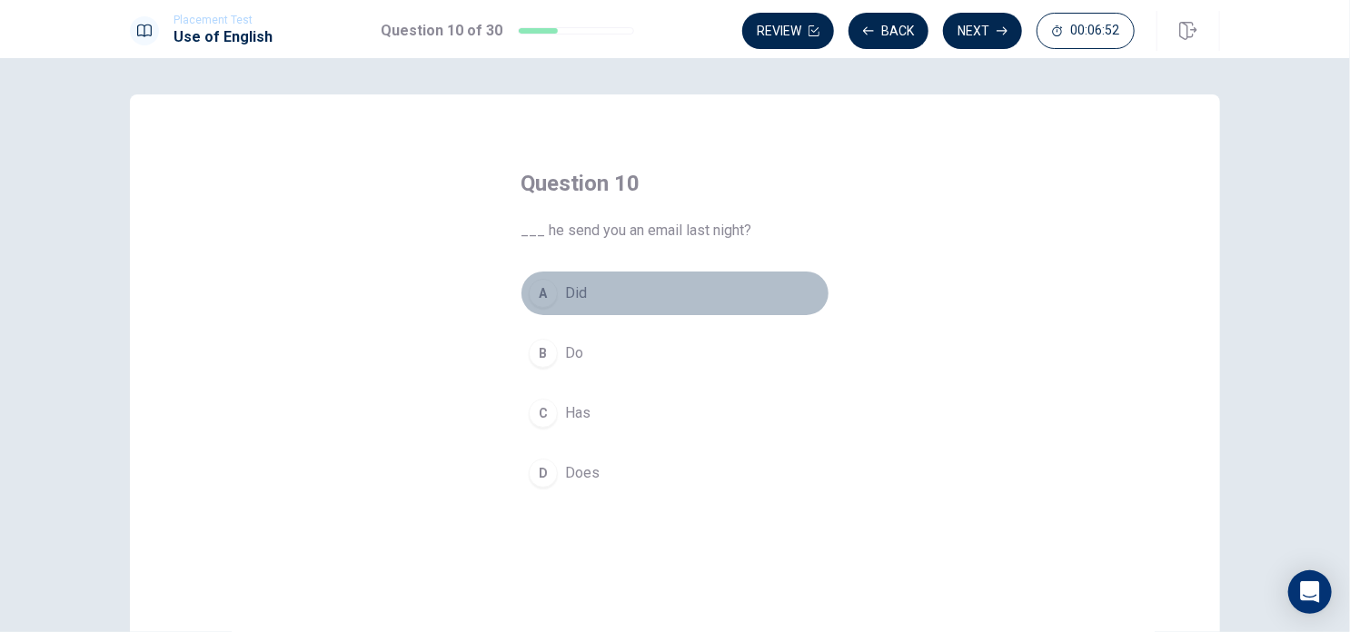
click at [581, 294] on span "Did" at bounding box center [576, 294] width 22 height 22
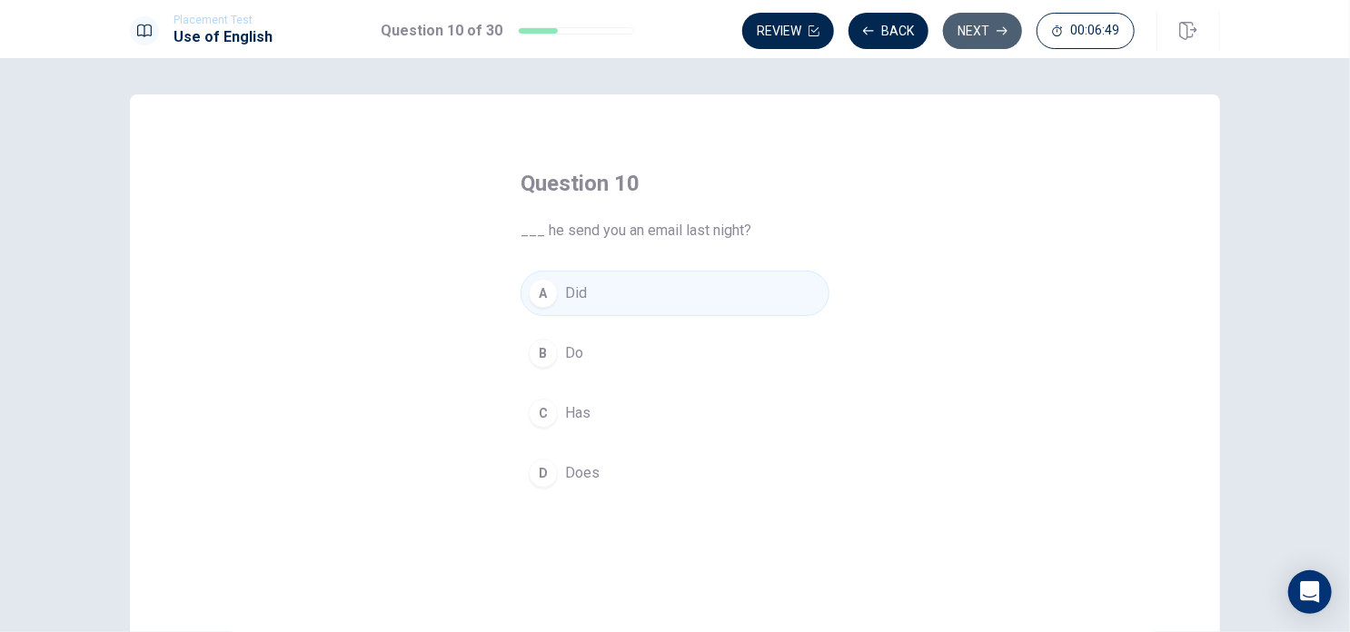
click at [984, 35] on button "Next" at bounding box center [982, 31] width 79 height 36
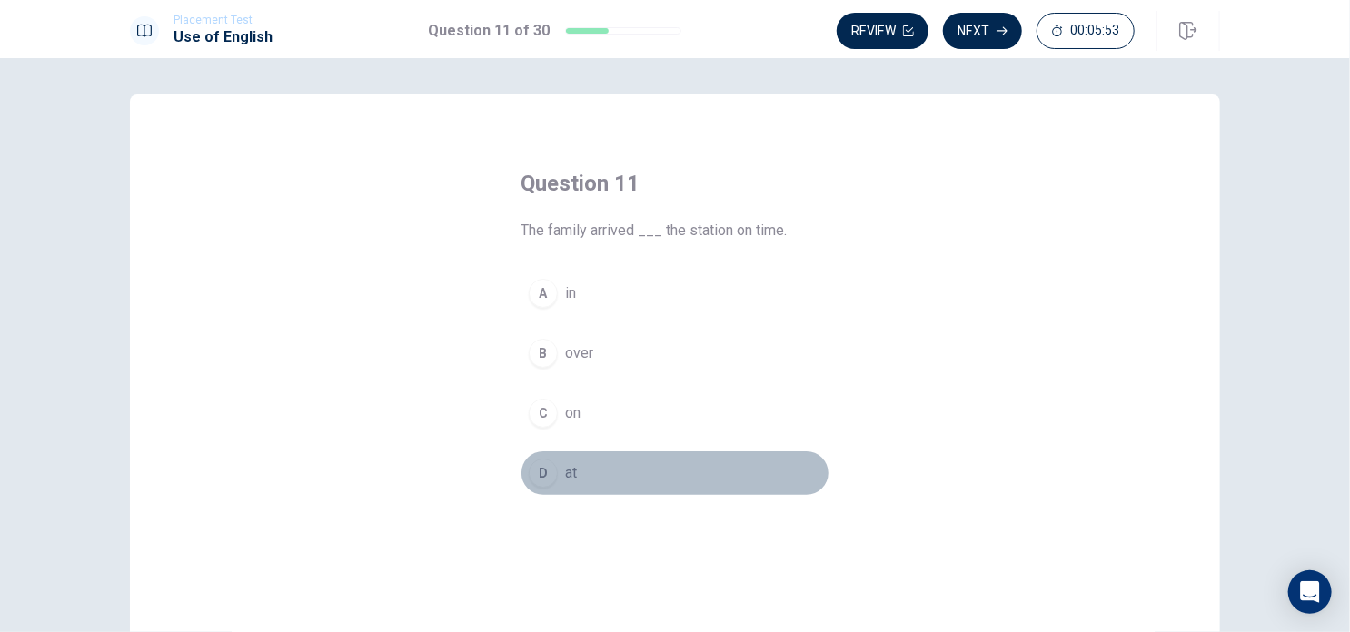
click at [565, 466] on span "at" at bounding box center [571, 473] width 12 height 22
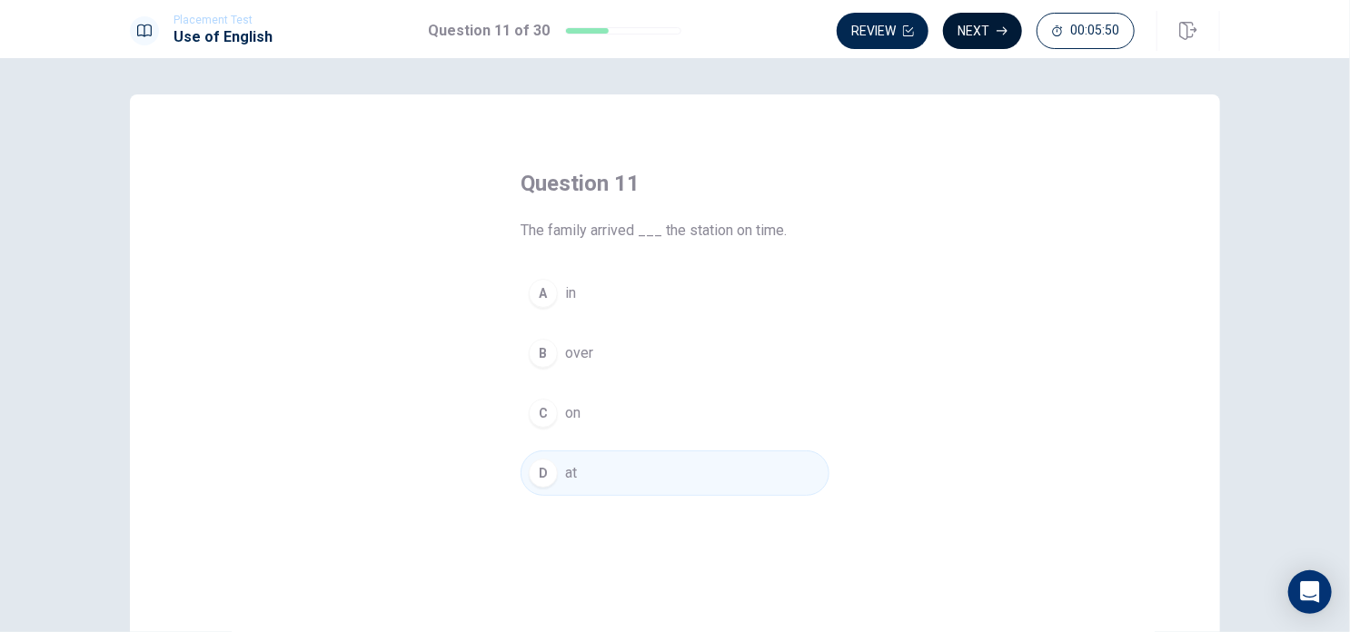
click at [969, 39] on button "Next" at bounding box center [982, 31] width 79 height 36
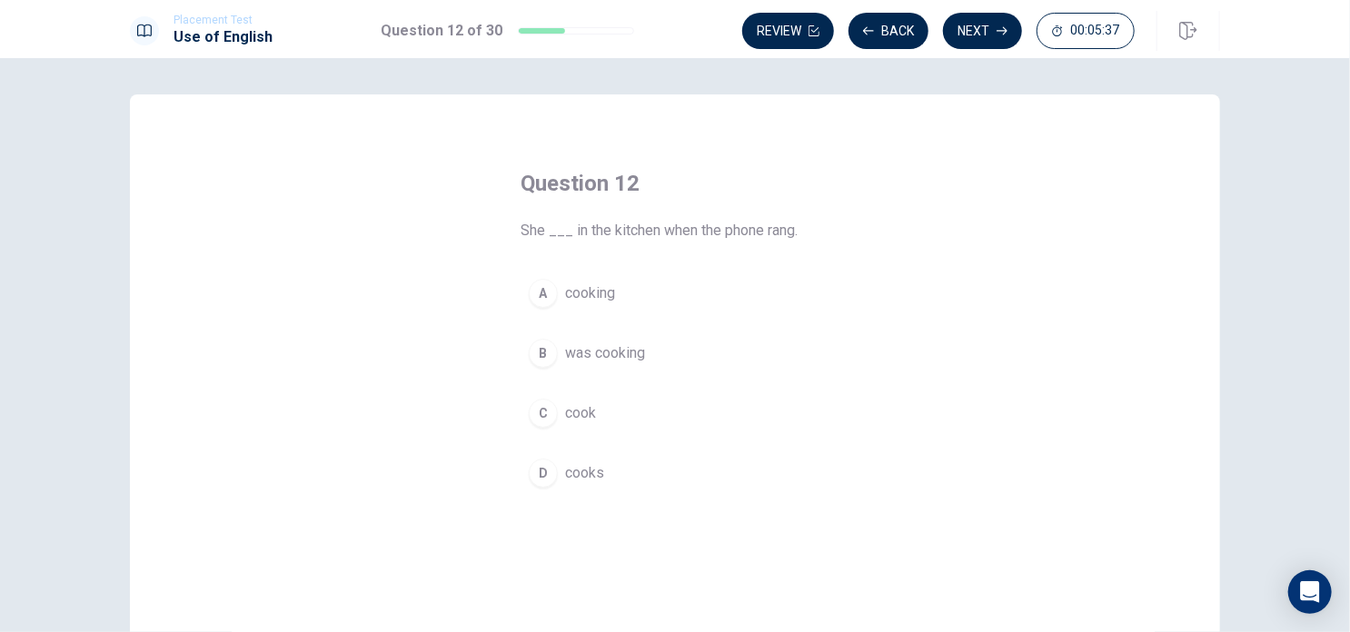
click at [620, 354] on span "was cooking" at bounding box center [605, 354] width 80 height 22
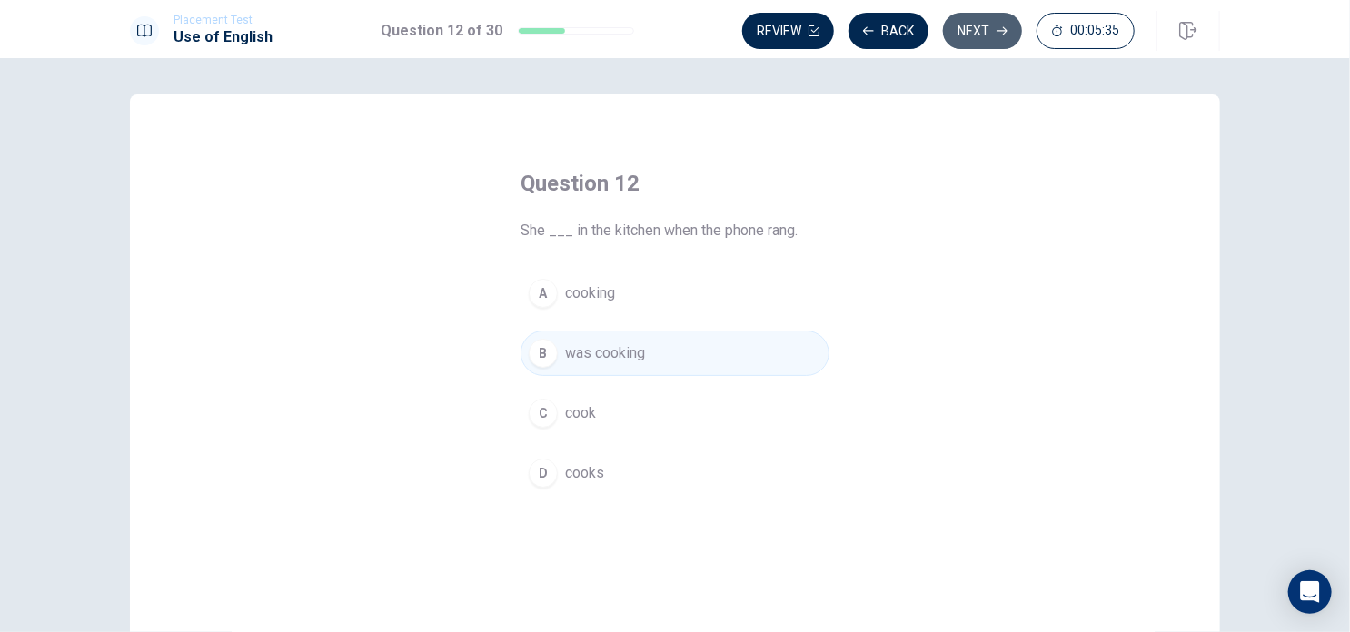
click at [963, 32] on button "Next" at bounding box center [982, 31] width 79 height 36
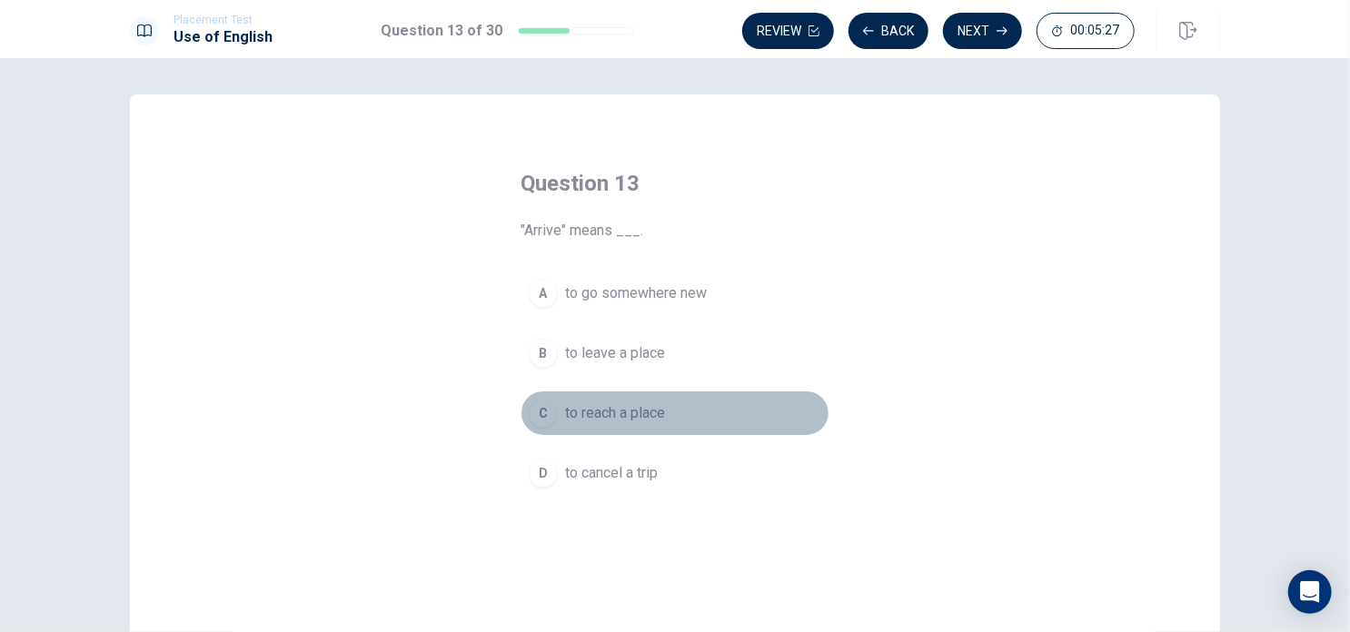
click at [614, 415] on span "to reach a place" at bounding box center [615, 413] width 100 height 22
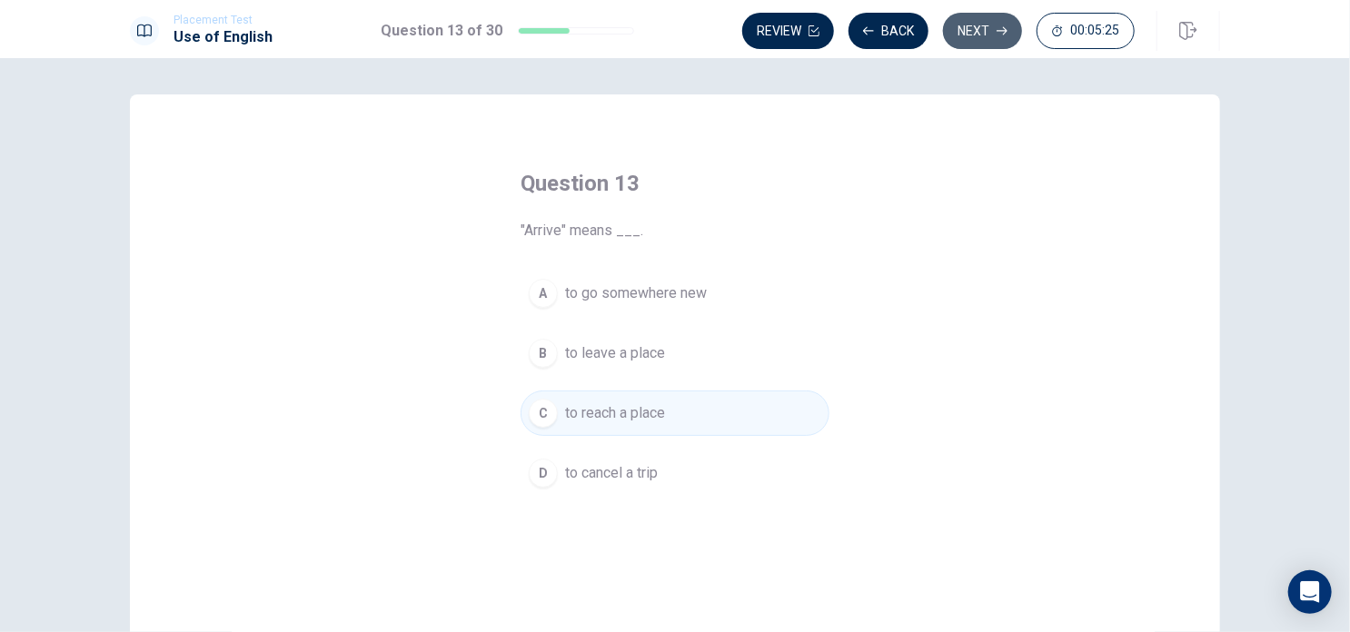
click at [975, 33] on button "Next" at bounding box center [982, 31] width 79 height 36
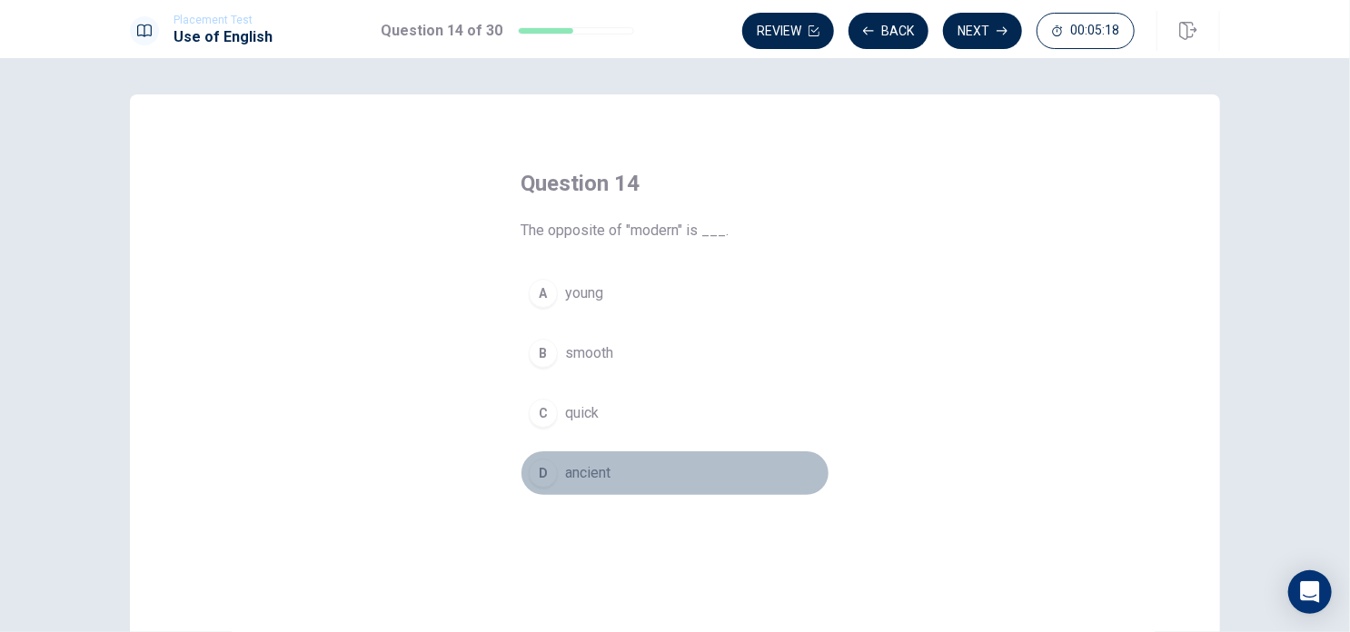
click at [607, 466] on span "ancient" at bounding box center [587, 473] width 45 height 22
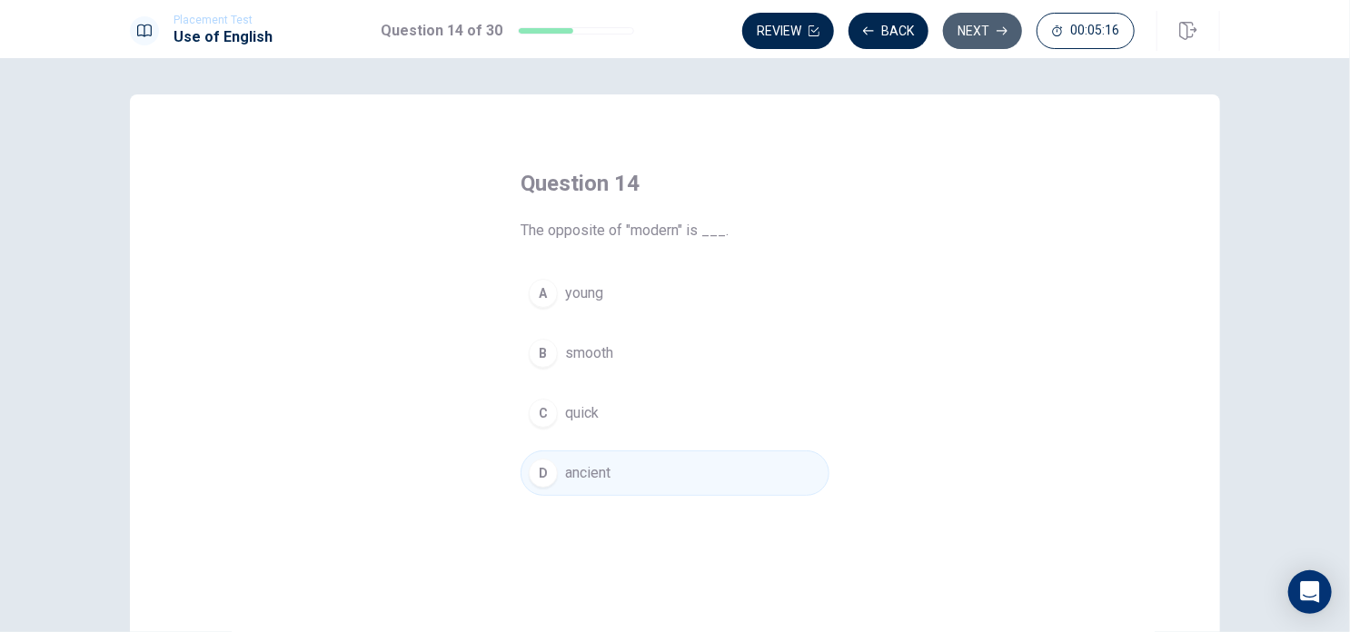
click at [985, 27] on button "Next" at bounding box center [982, 31] width 79 height 36
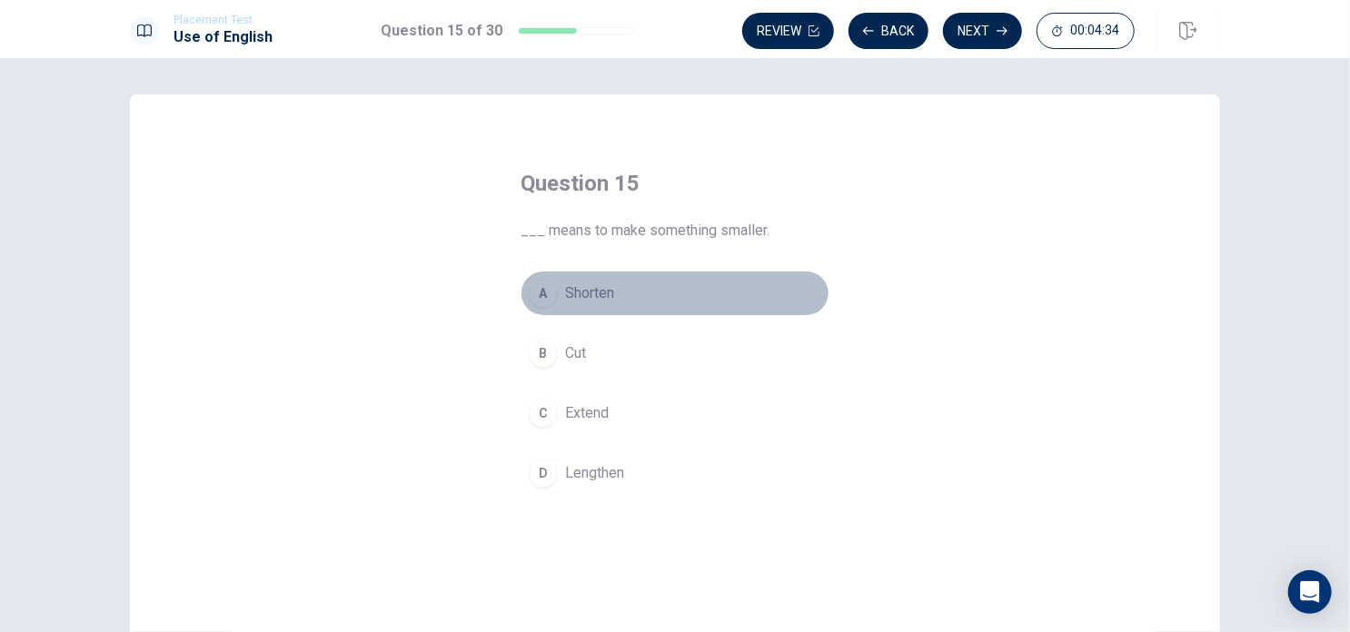
click at [608, 279] on button "A Shorten" at bounding box center [675, 293] width 309 height 45
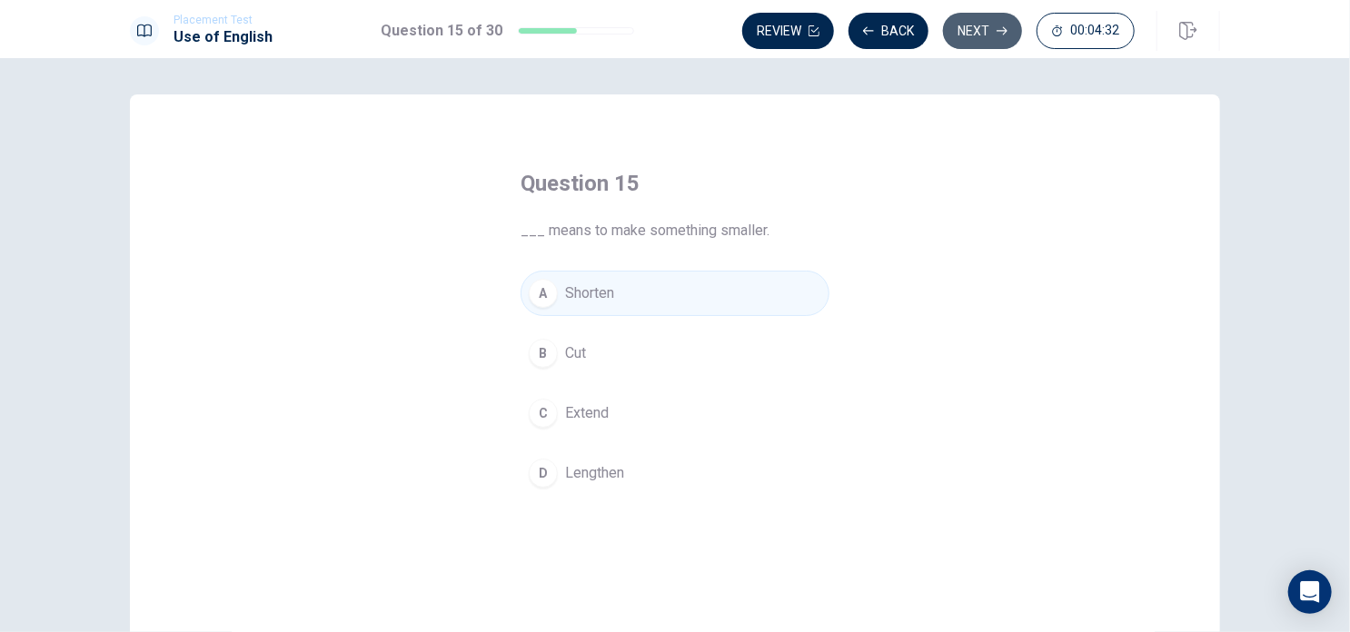
click at [982, 26] on button "Next" at bounding box center [982, 31] width 79 height 36
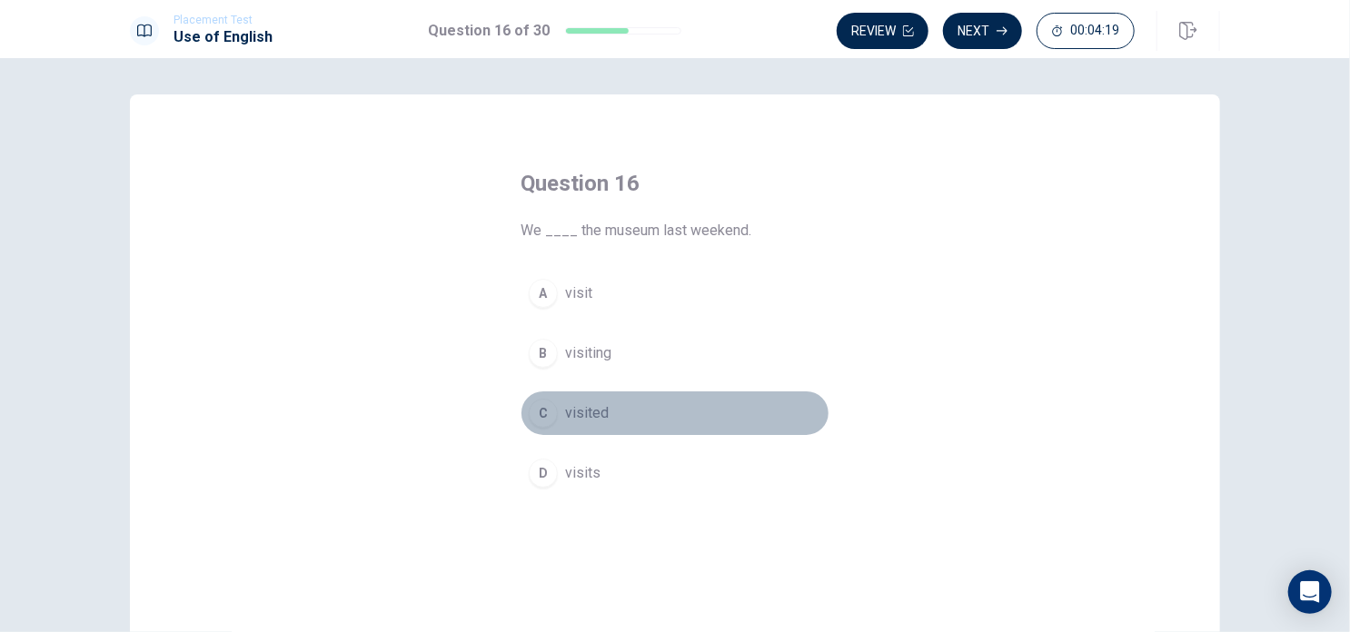
click at [585, 413] on span "visited" at bounding box center [587, 413] width 44 height 22
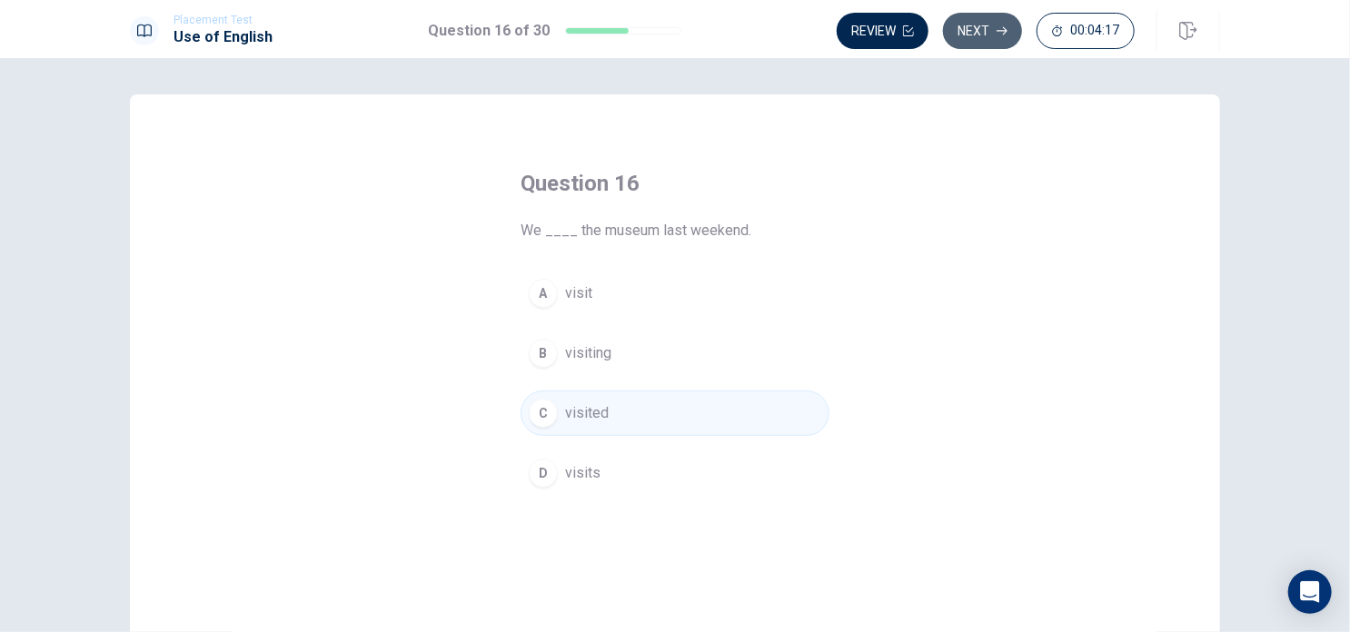
click at [979, 40] on button "Next" at bounding box center [982, 31] width 79 height 36
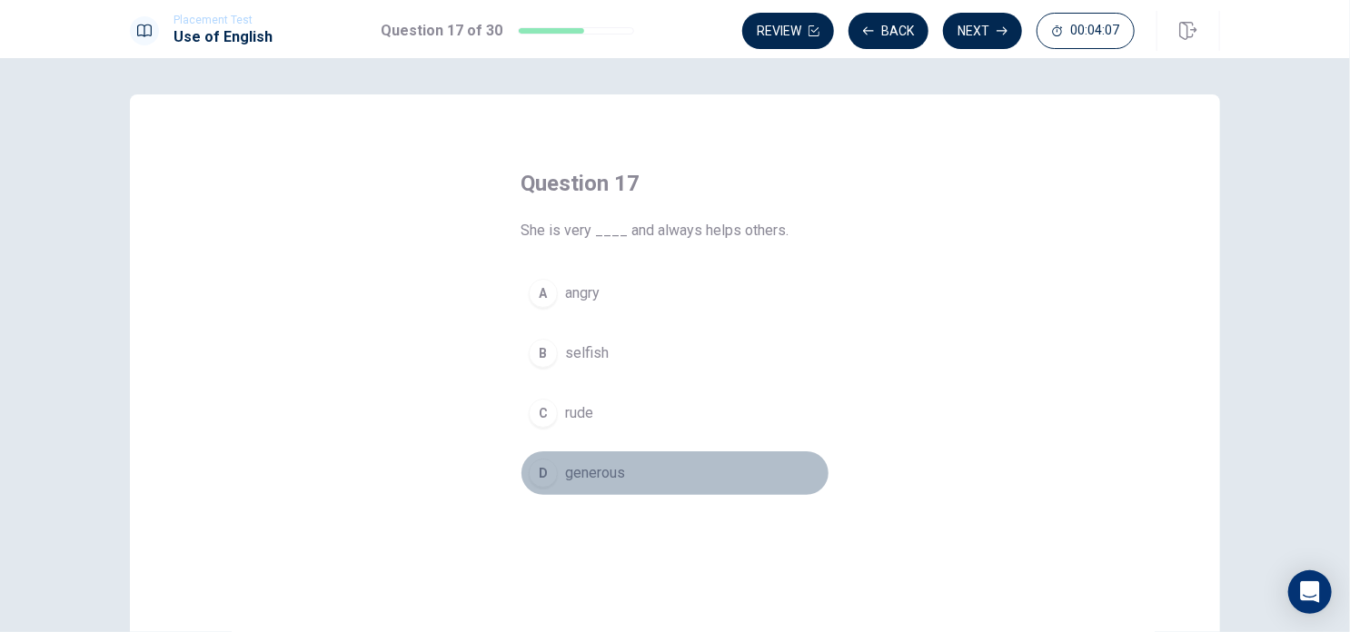
click at [604, 467] on span "generous" at bounding box center [595, 473] width 60 height 22
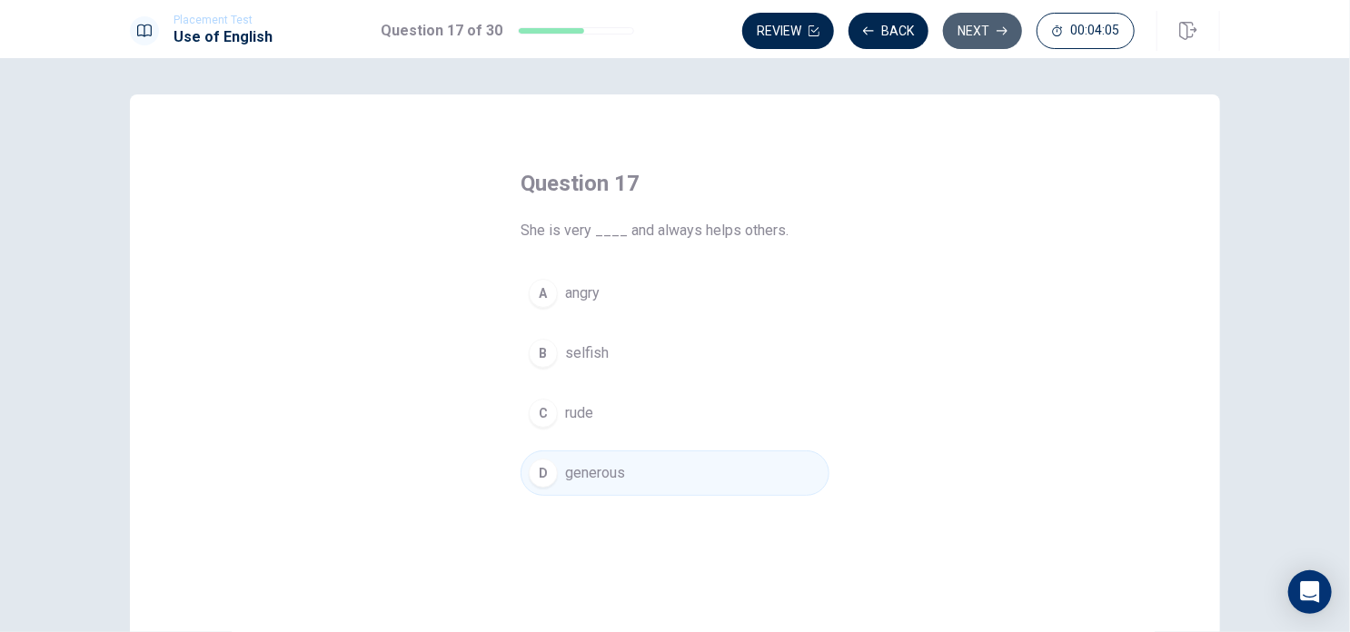
click at [973, 35] on button "Next" at bounding box center [982, 31] width 79 height 36
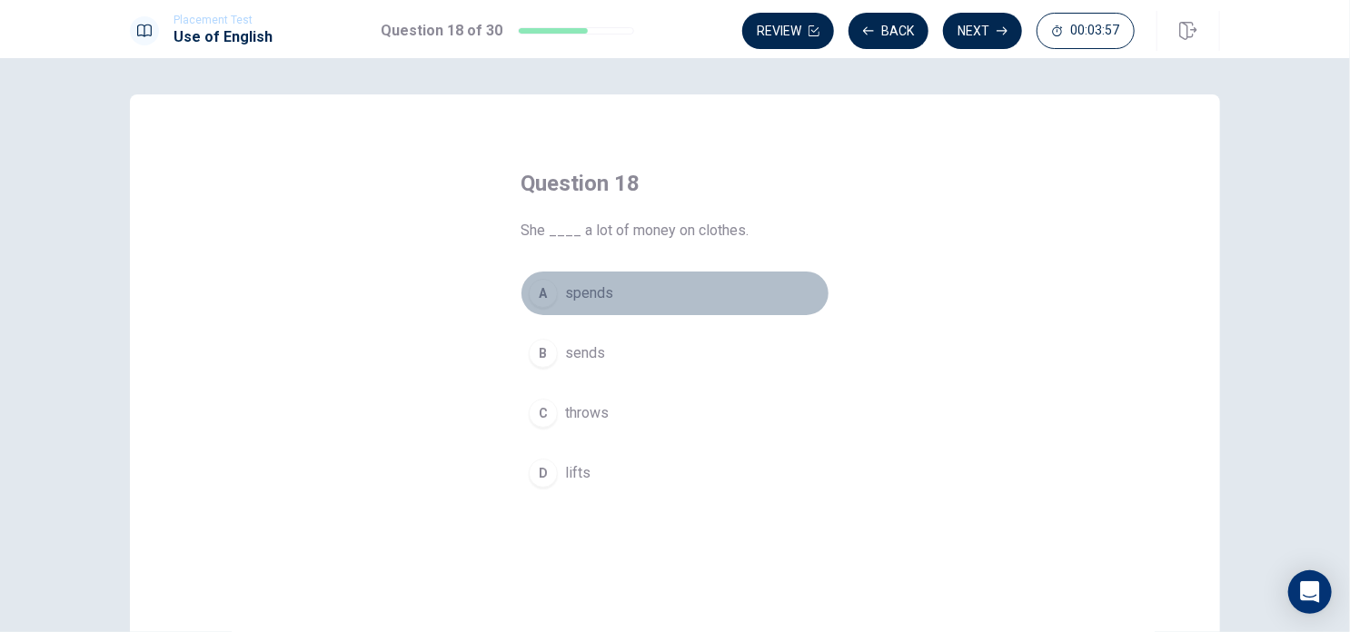
click at [602, 301] on span "spends" at bounding box center [589, 294] width 48 height 22
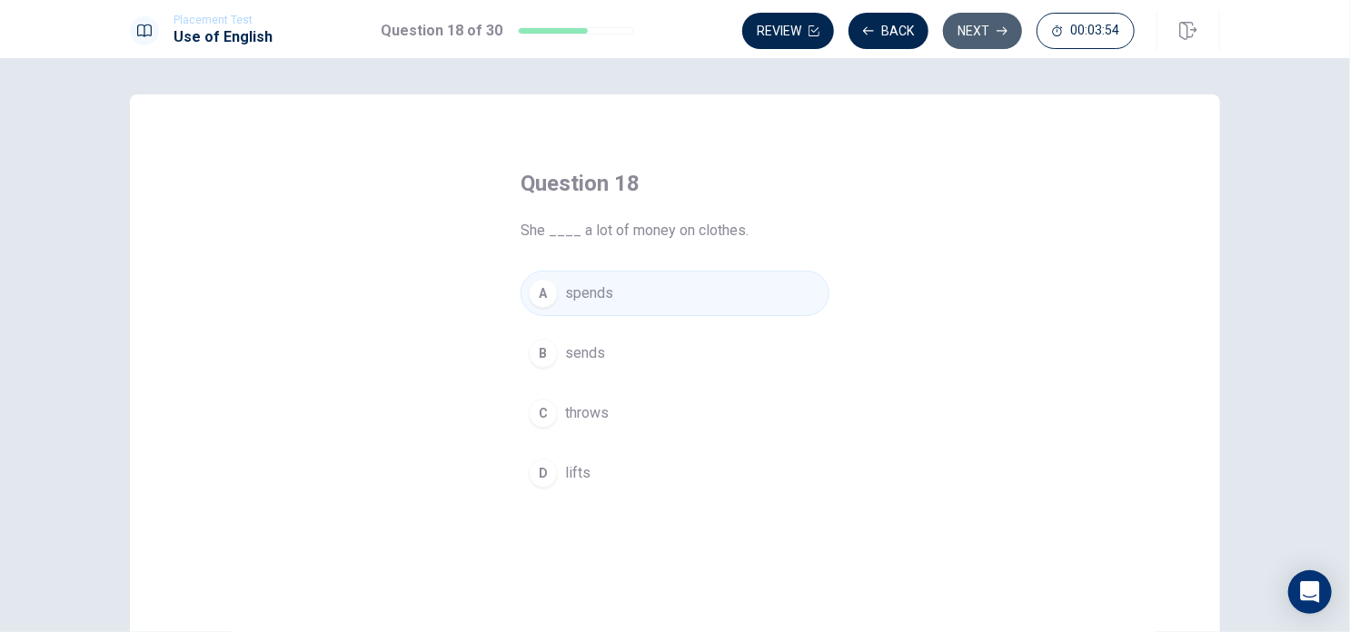
click at [981, 25] on button "Next" at bounding box center [982, 31] width 79 height 36
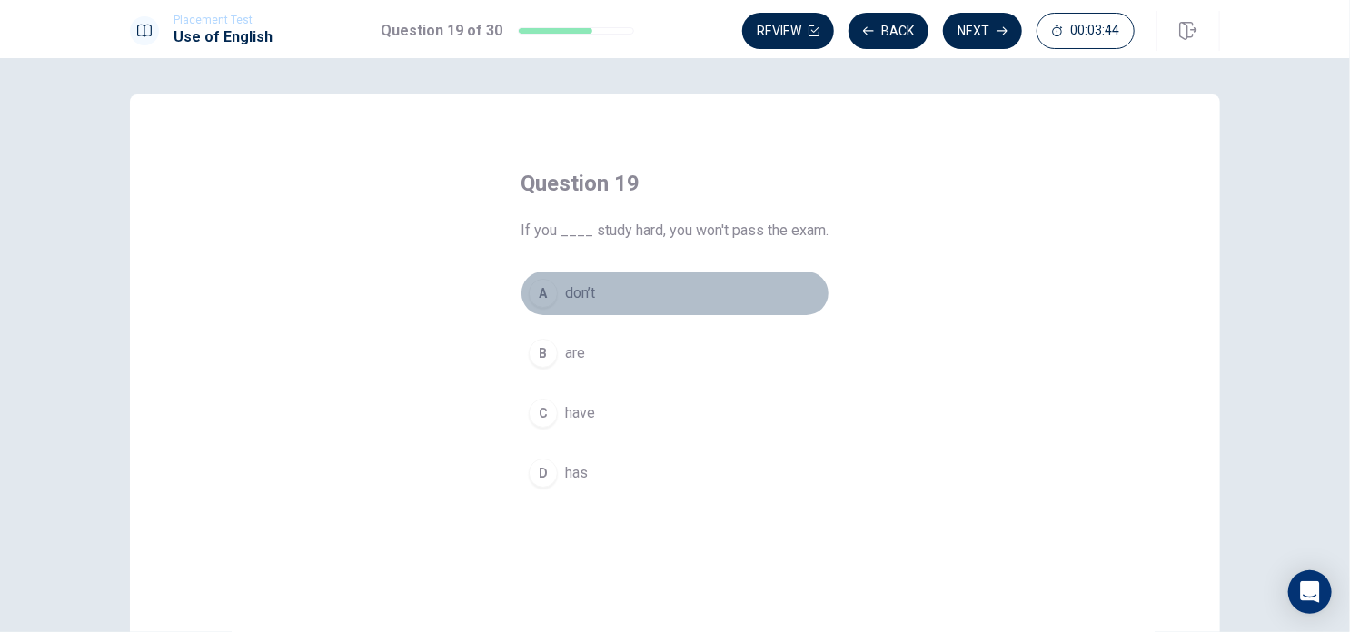
click at [583, 287] on span "don’t" at bounding box center [580, 294] width 30 height 22
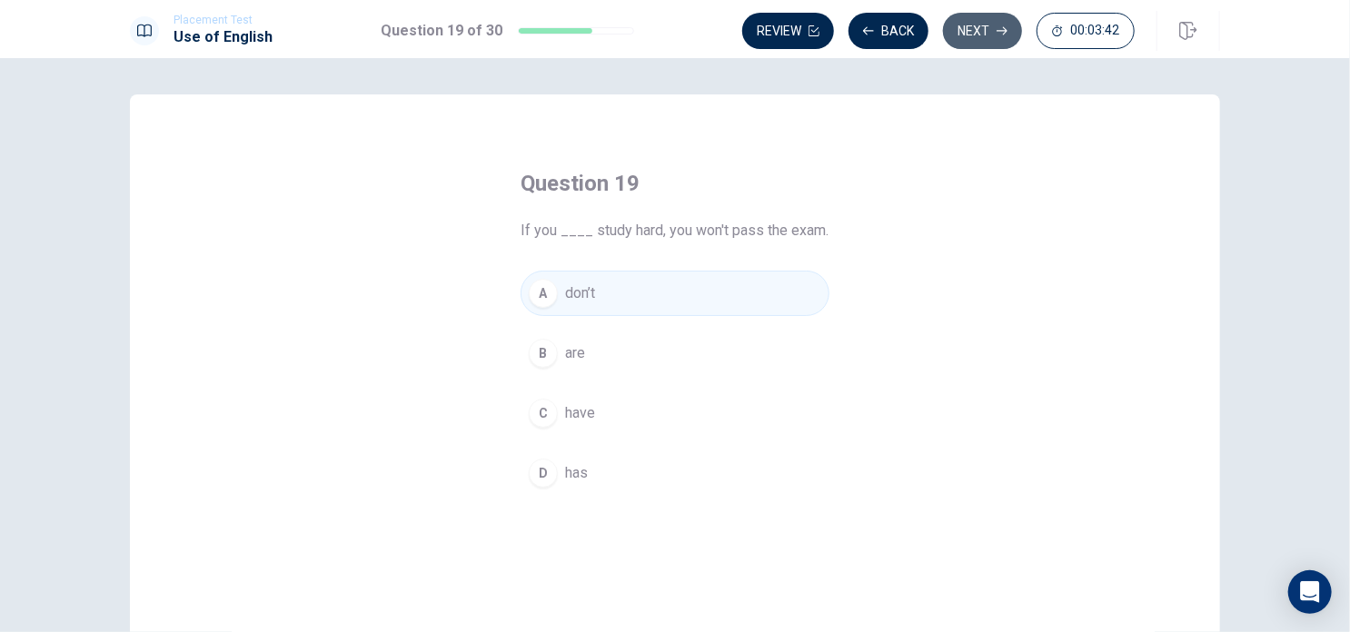
click at [974, 32] on button "Next" at bounding box center [982, 31] width 79 height 36
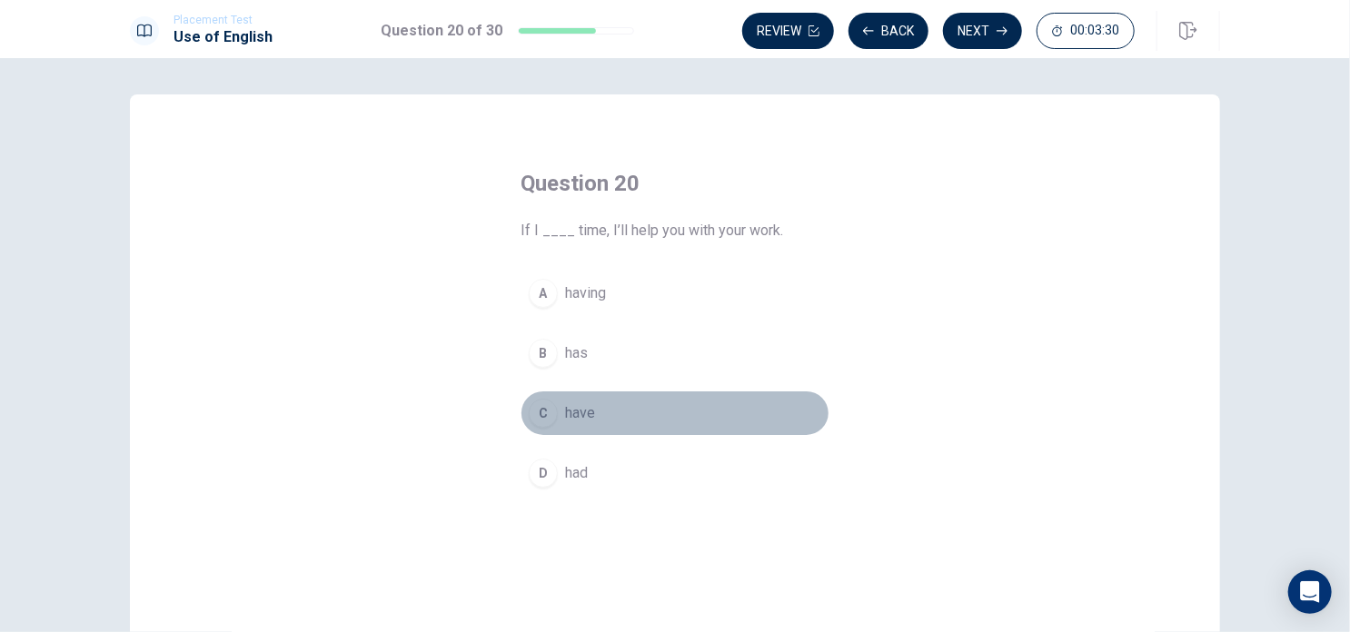
click at [571, 414] on span "have" at bounding box center [580, 413] width 30 height 22
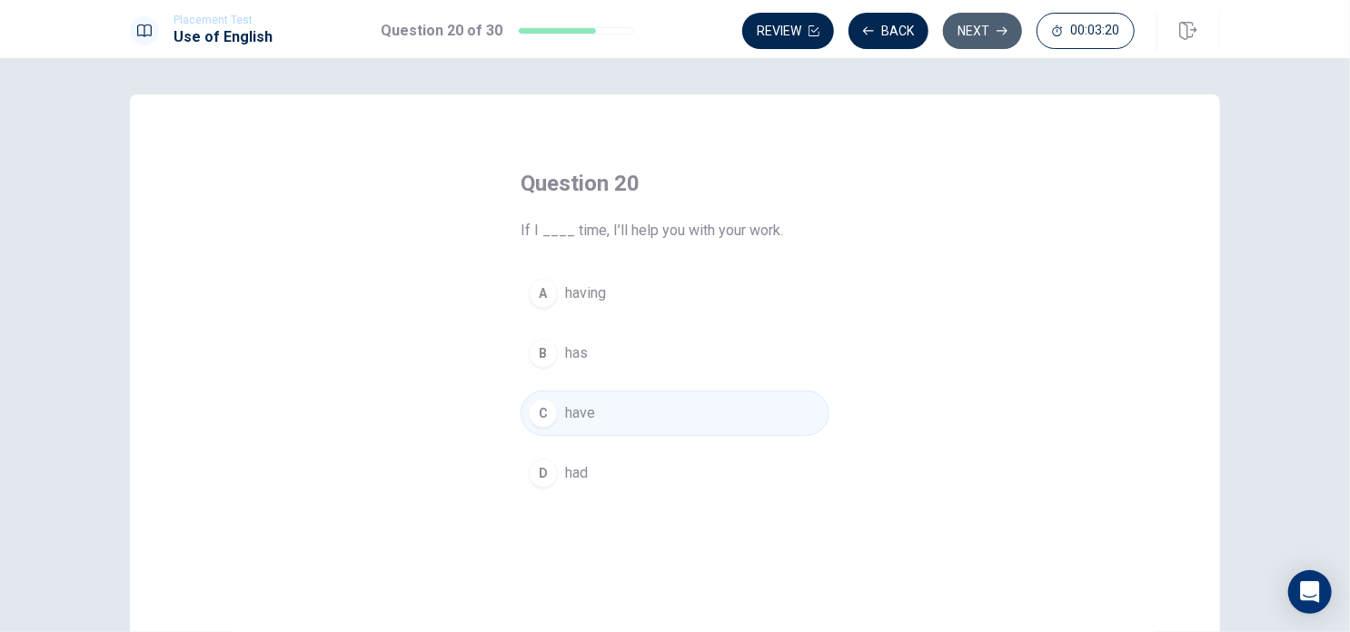
click at [989, 31] on button "Next" at bounding box center [982, 31] width 79 height 36
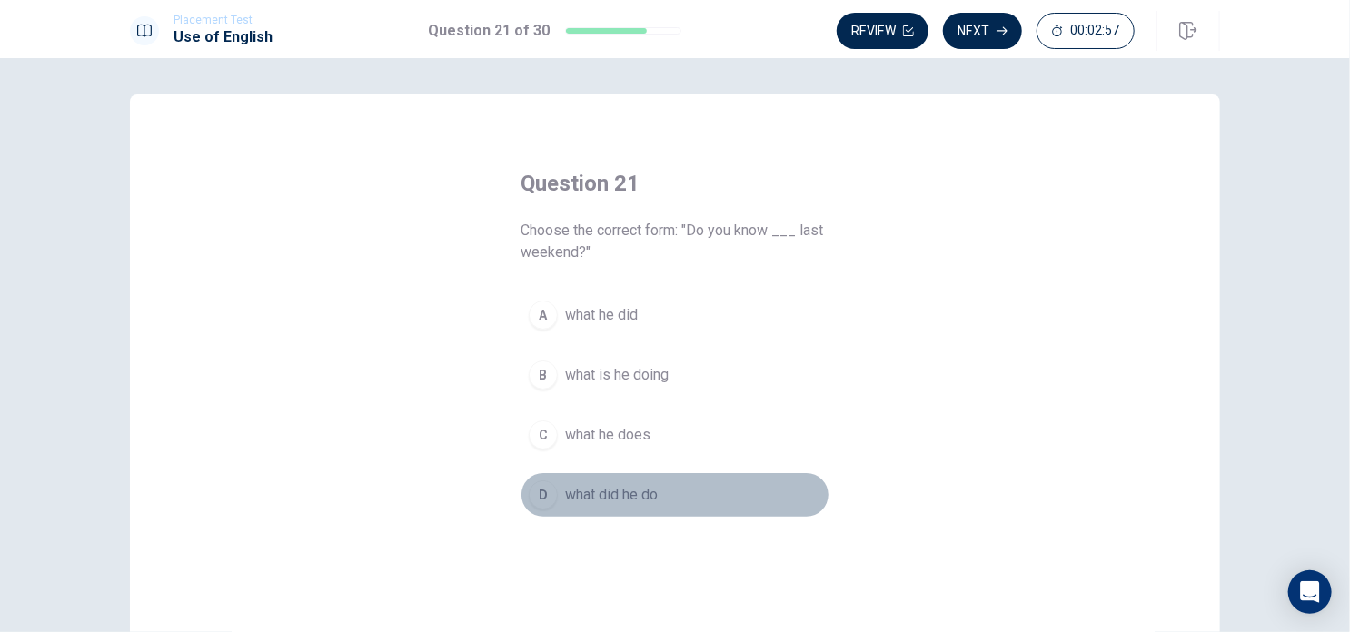
click at [604, 493] on span "what did he do" at bounding box center [611, 495] width 93 height 22
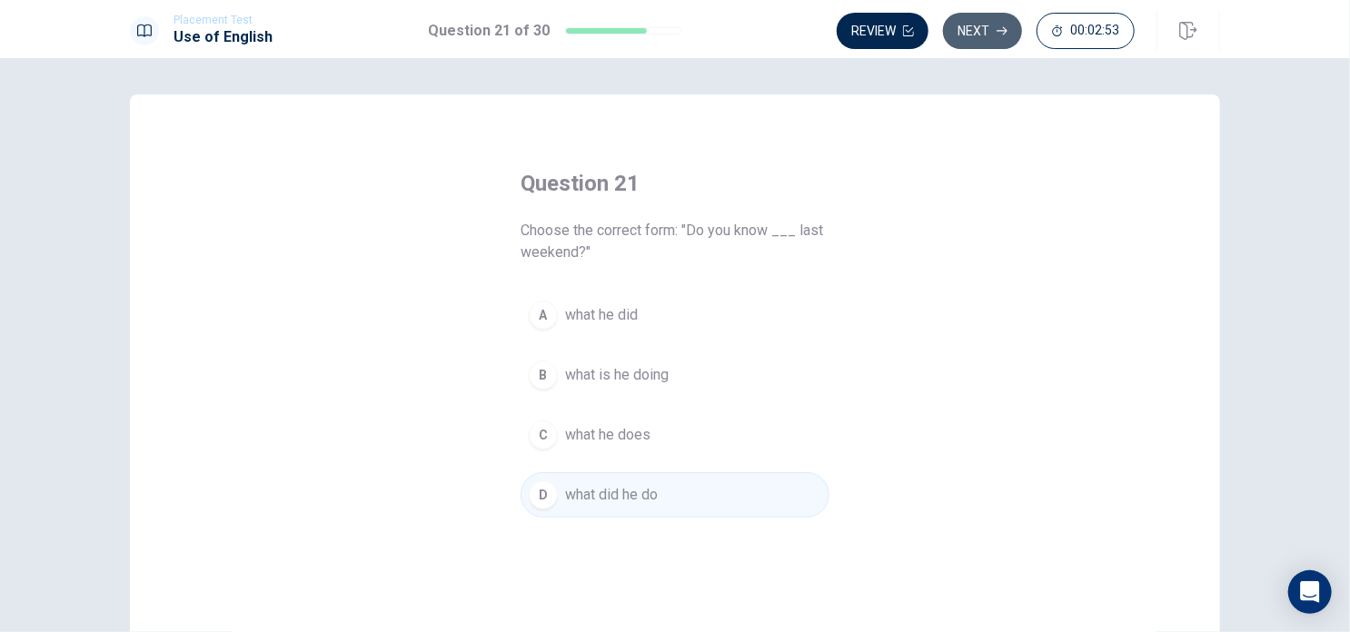
click at [989, 35] on button "Next" at bounding box center [982, 31] width 79 height 36
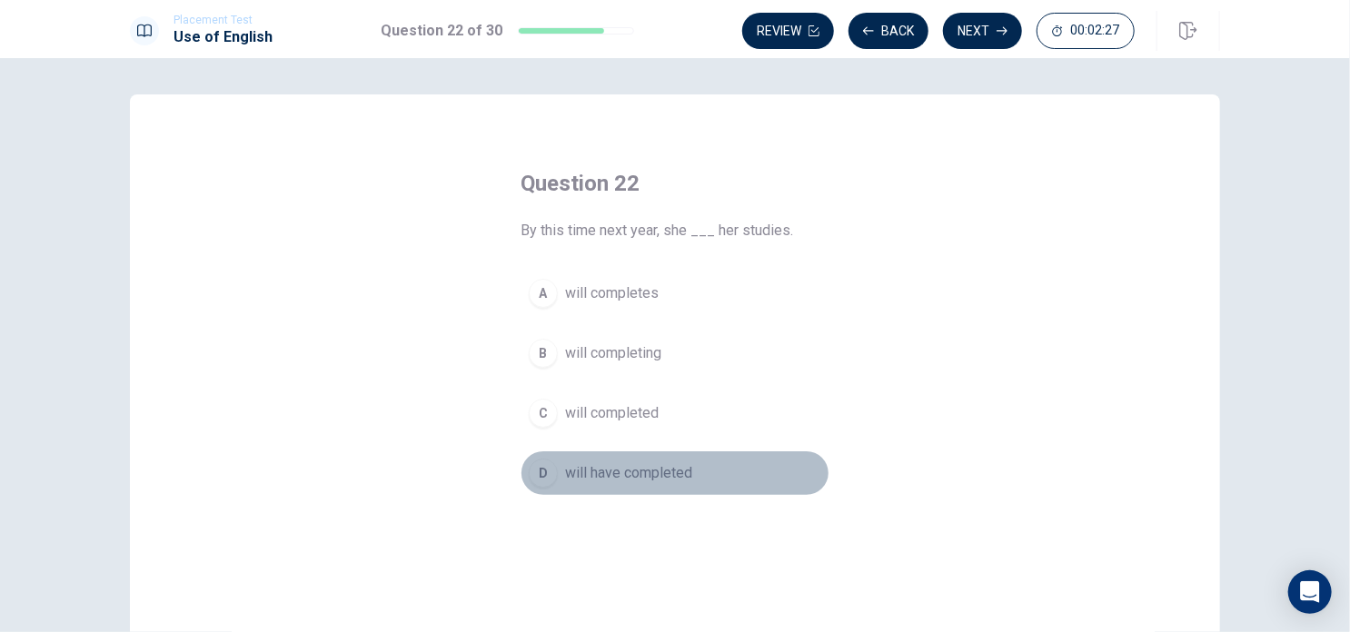
click at [602, 476] on span "will have completed" at bounding box center [628, 473] width 127 height 22
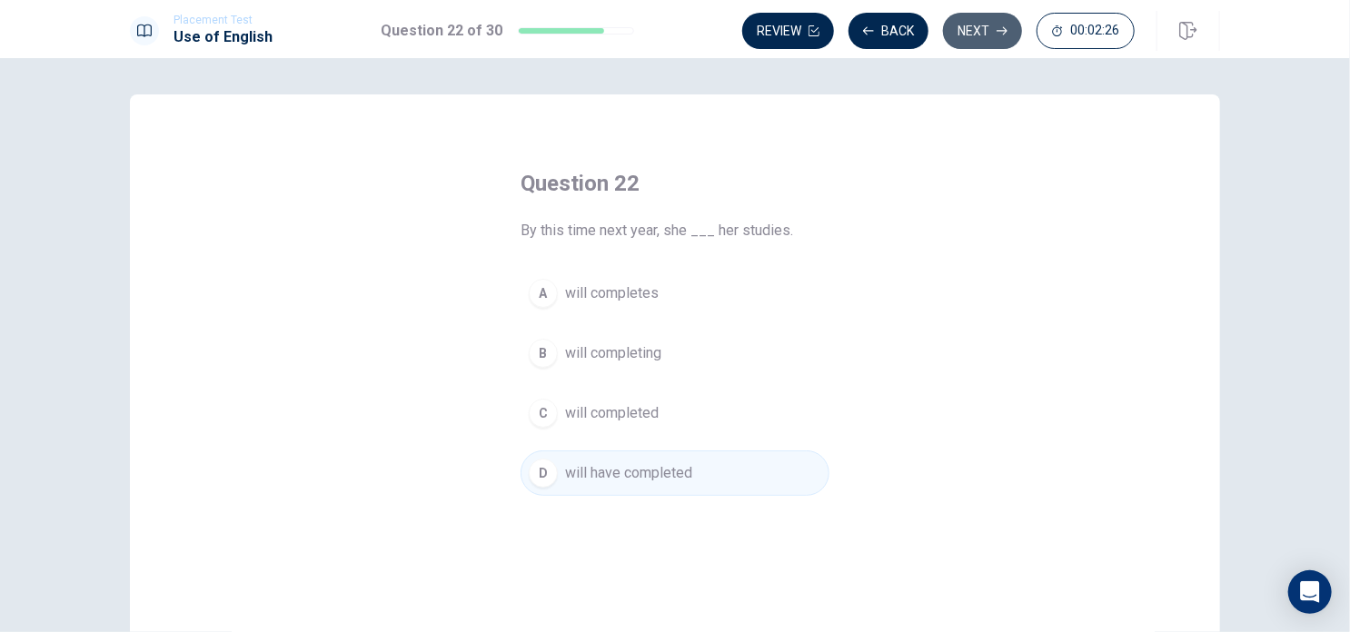
click at [991, 35] on button "Next" at bounding box center [982, 31] width 79 height 36
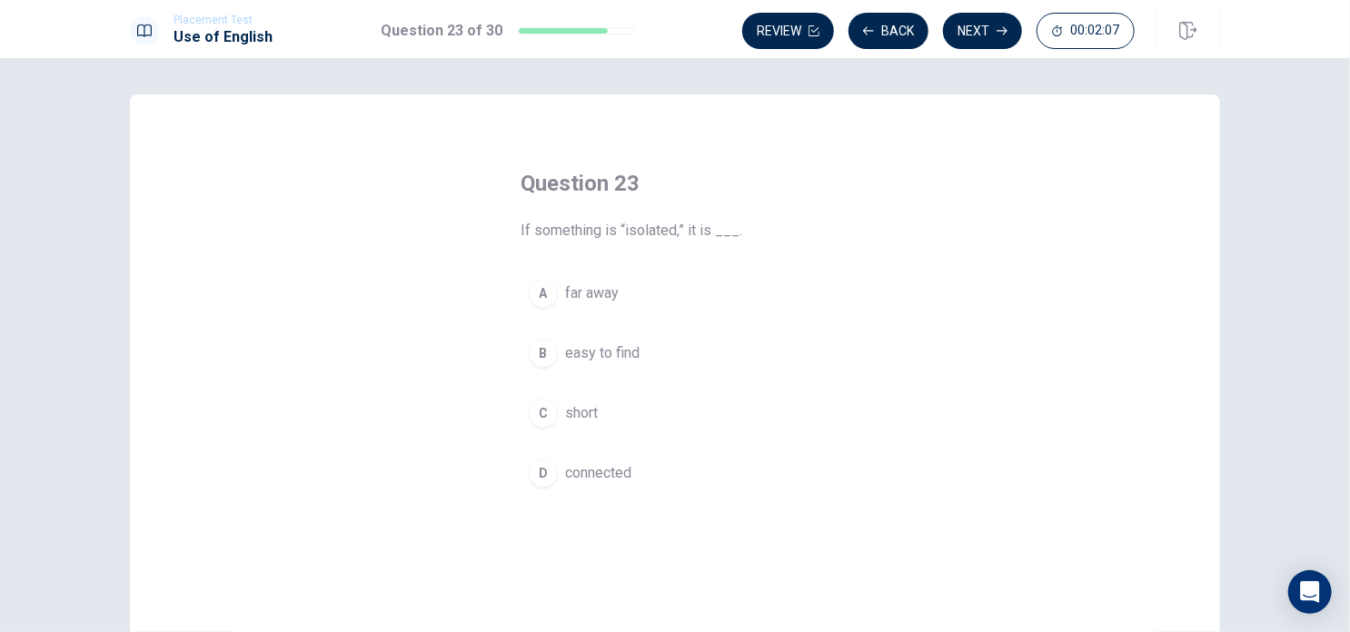
click at [596, 474] on span "connected" at bounding box center [598, 473] width 66 height 22
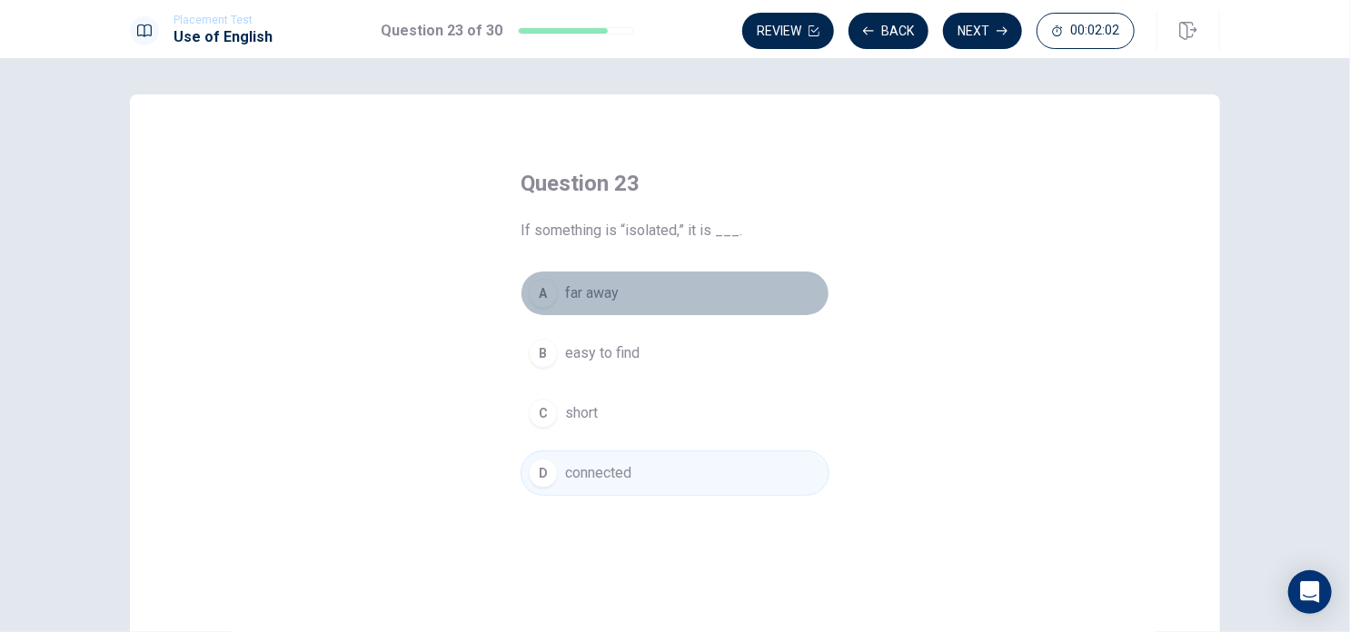
click at [651, 297] on button "A far away" at bounding box center [675, 293] width 309 height 45
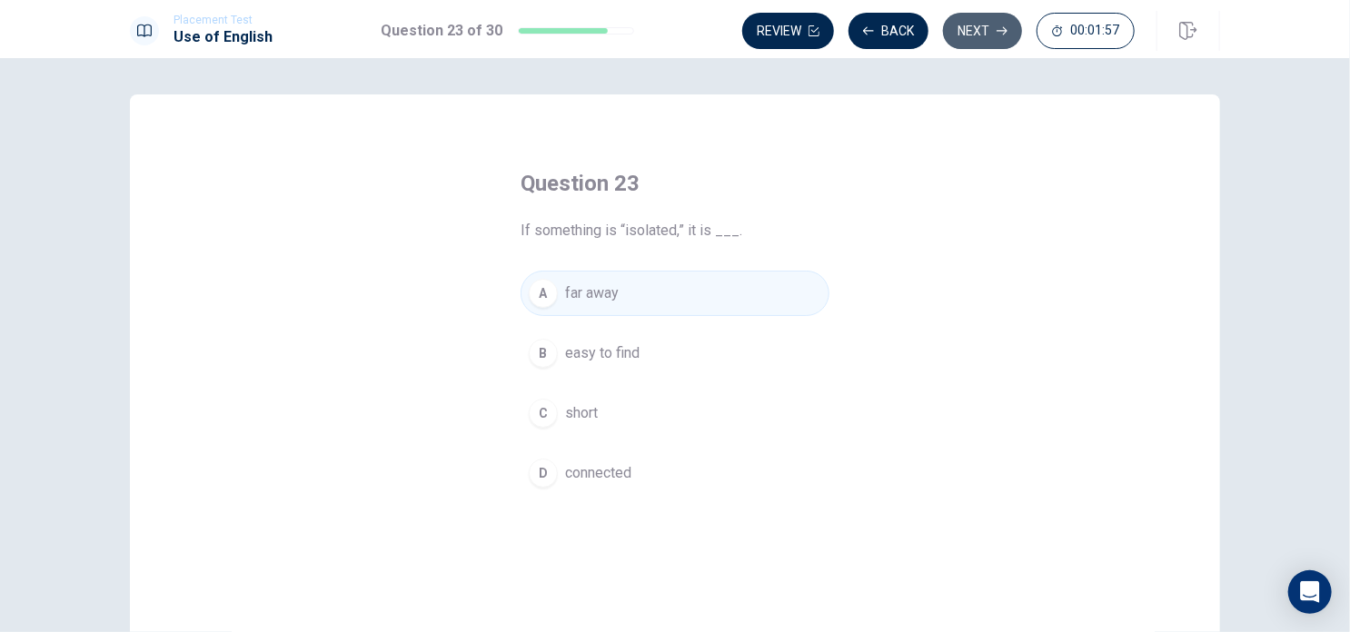
click at [982, 28] on button "Next" at bounding box center [982, 31] width 79 height 36
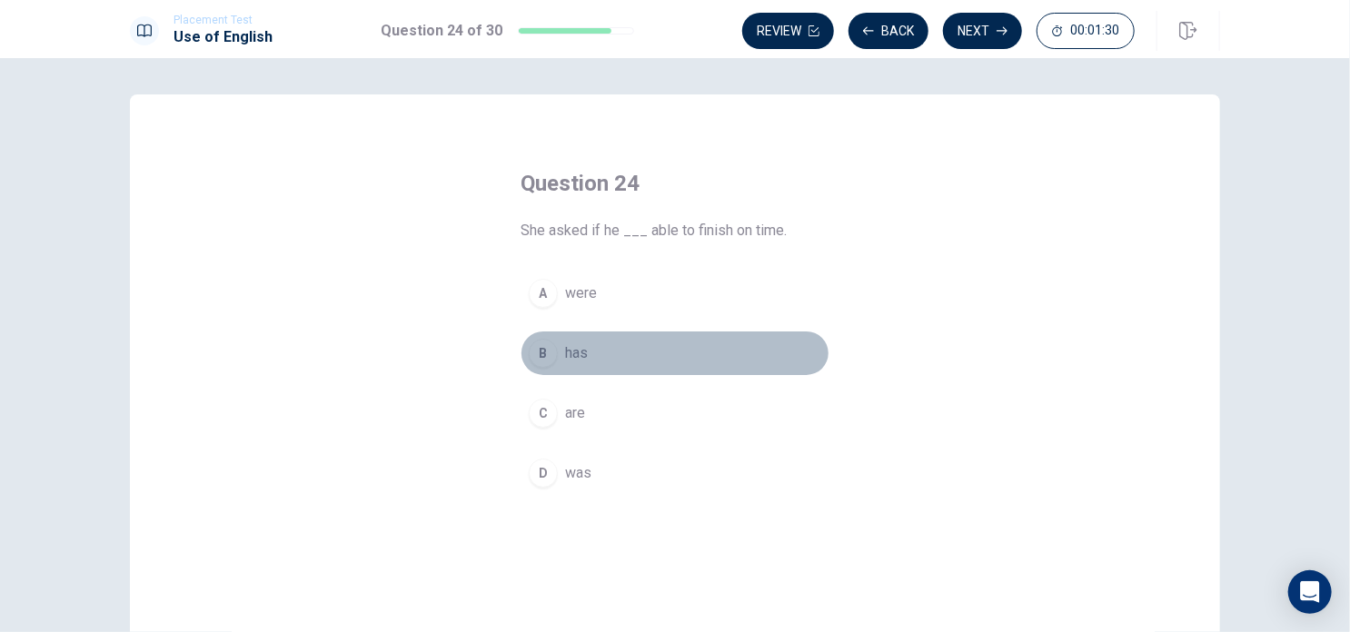
click at [574, 346] on span "has" at bounding box center [576, 354] width 23 height 22
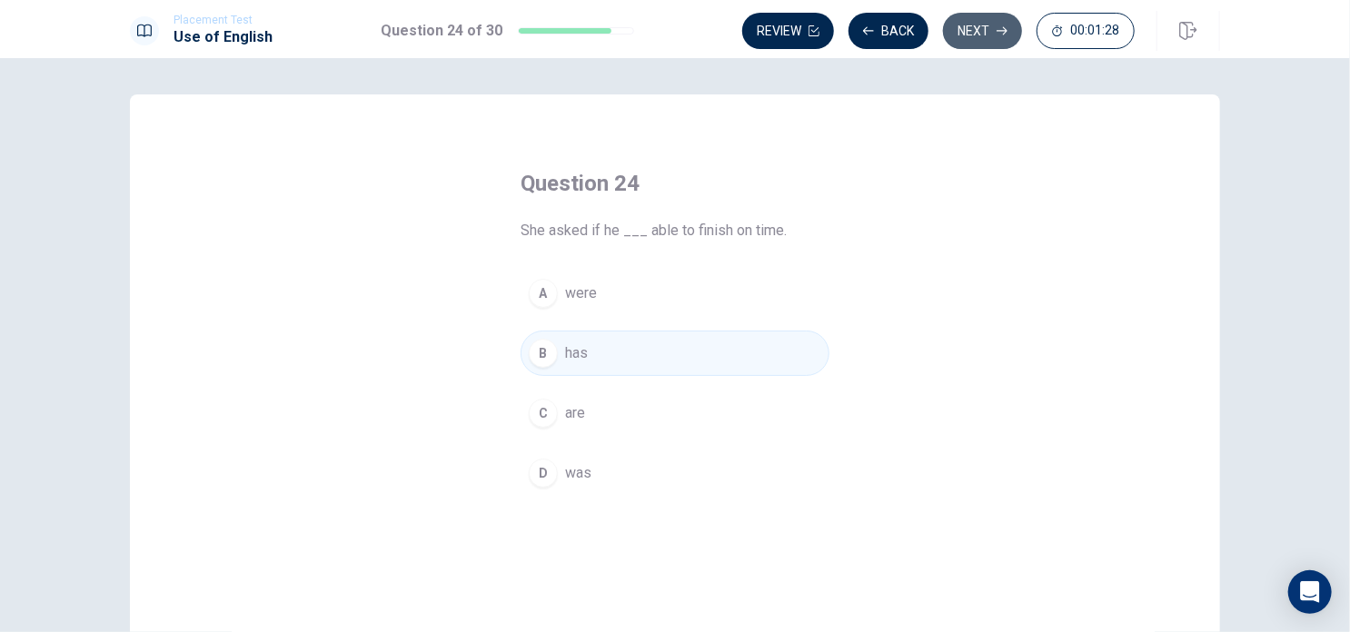
click at [989, 25] on button "Next" at bounding box center [982, 31] width 79 height 36
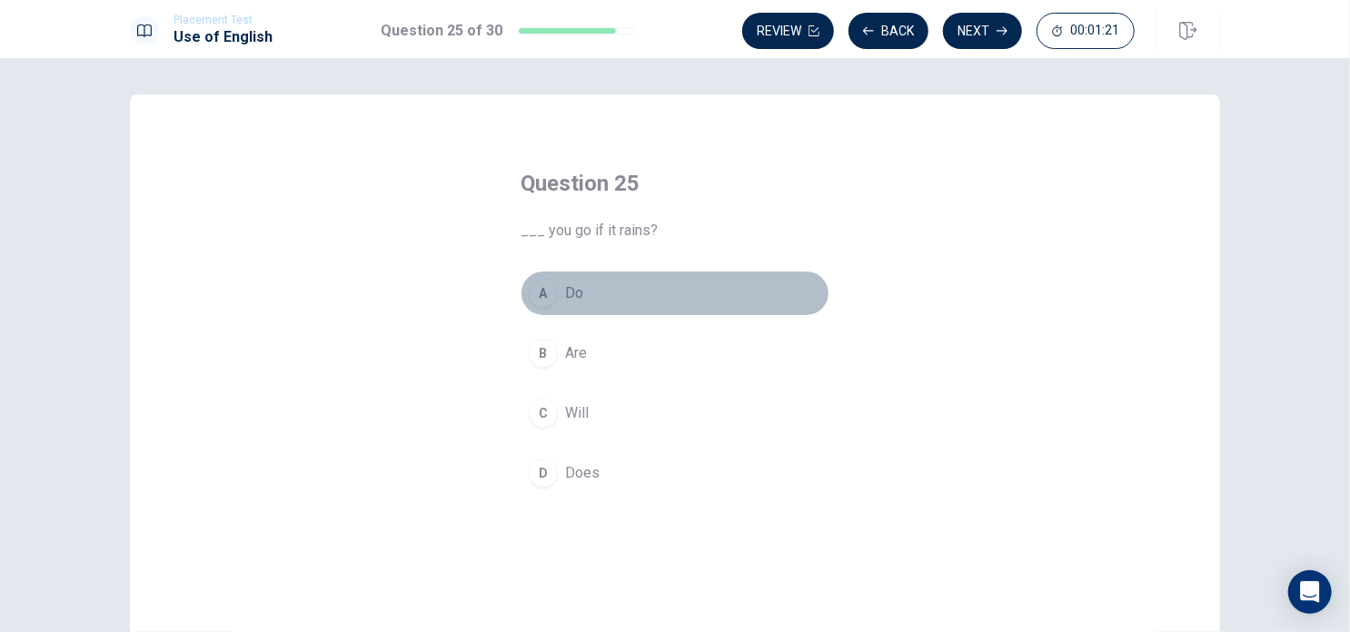
click at [569, 283] on span "Do" at bounding box center [574, 294] width 18 height 22
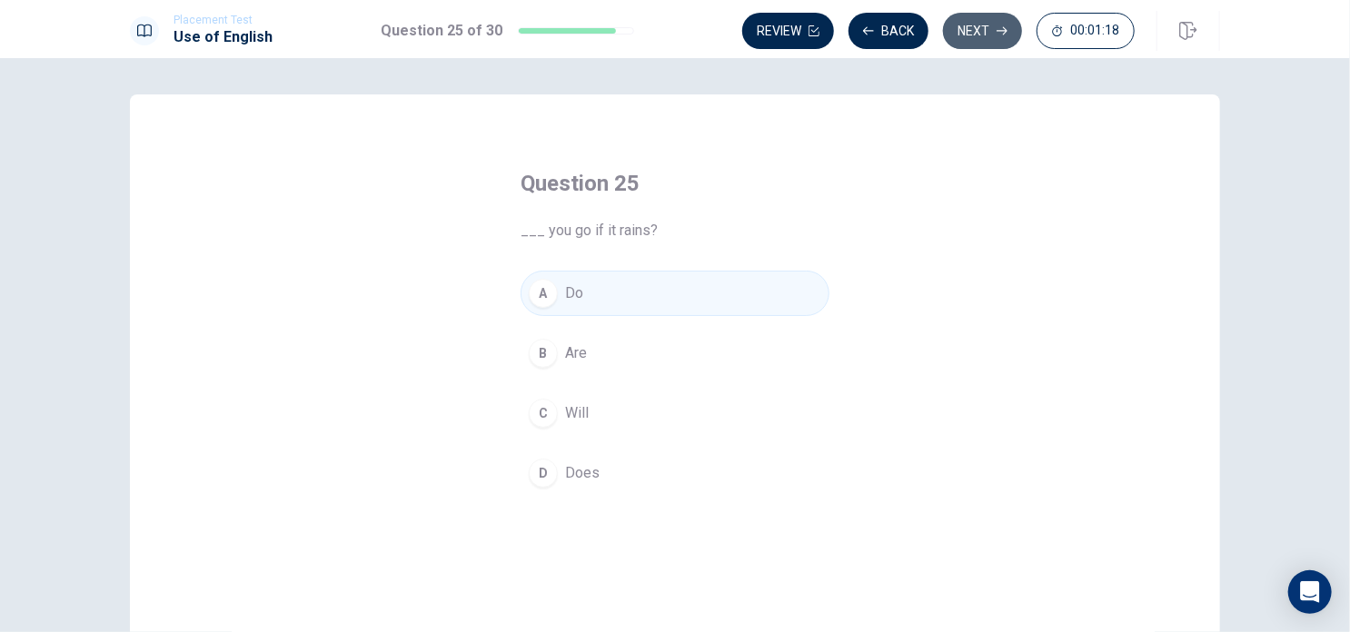
click at [985, 32] on button "Next" at bounding box center [982, 31] width 79 height 36
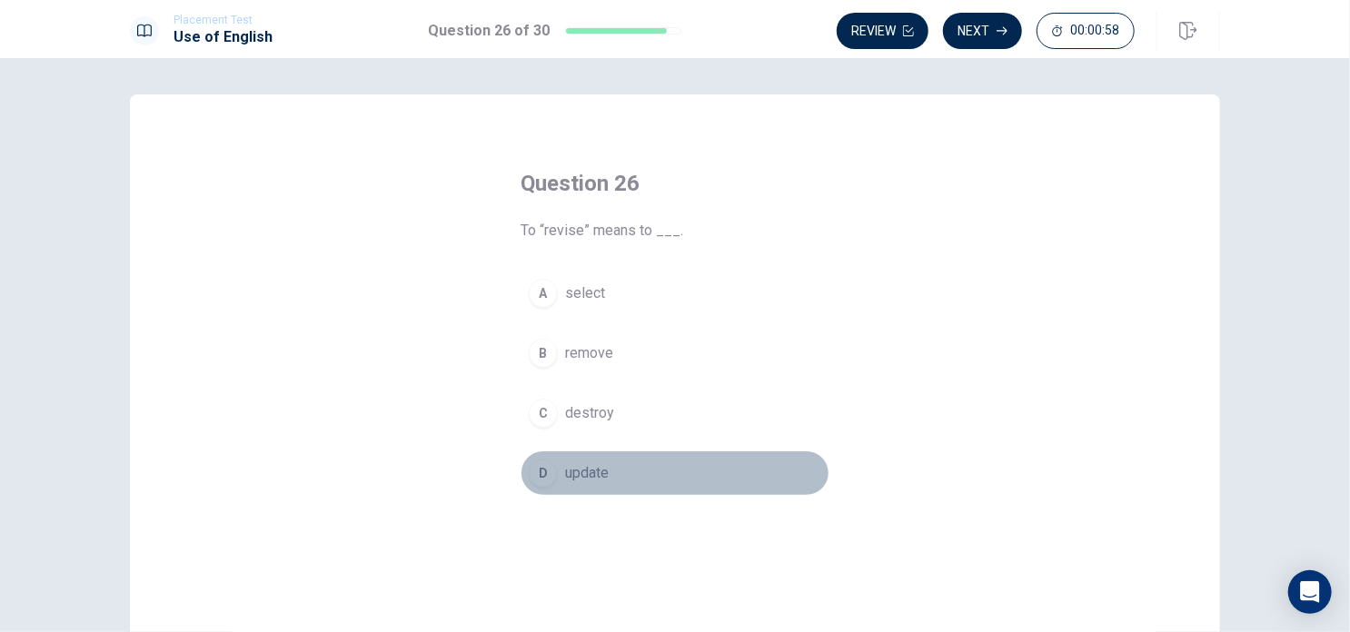
click at [565, 470] on span "update" at bounding box center [587, 473] width 44 height 22
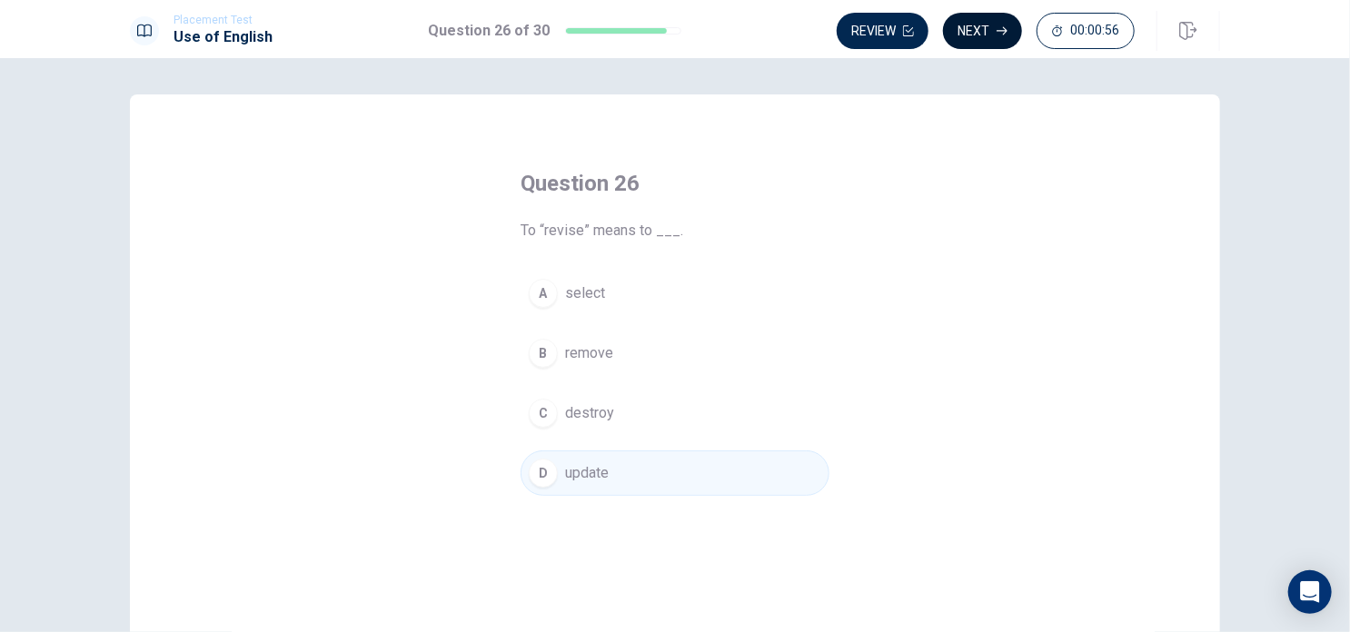
click at [979, 35] on button "Next" at bounding box center [982, 31] width 79 height 36
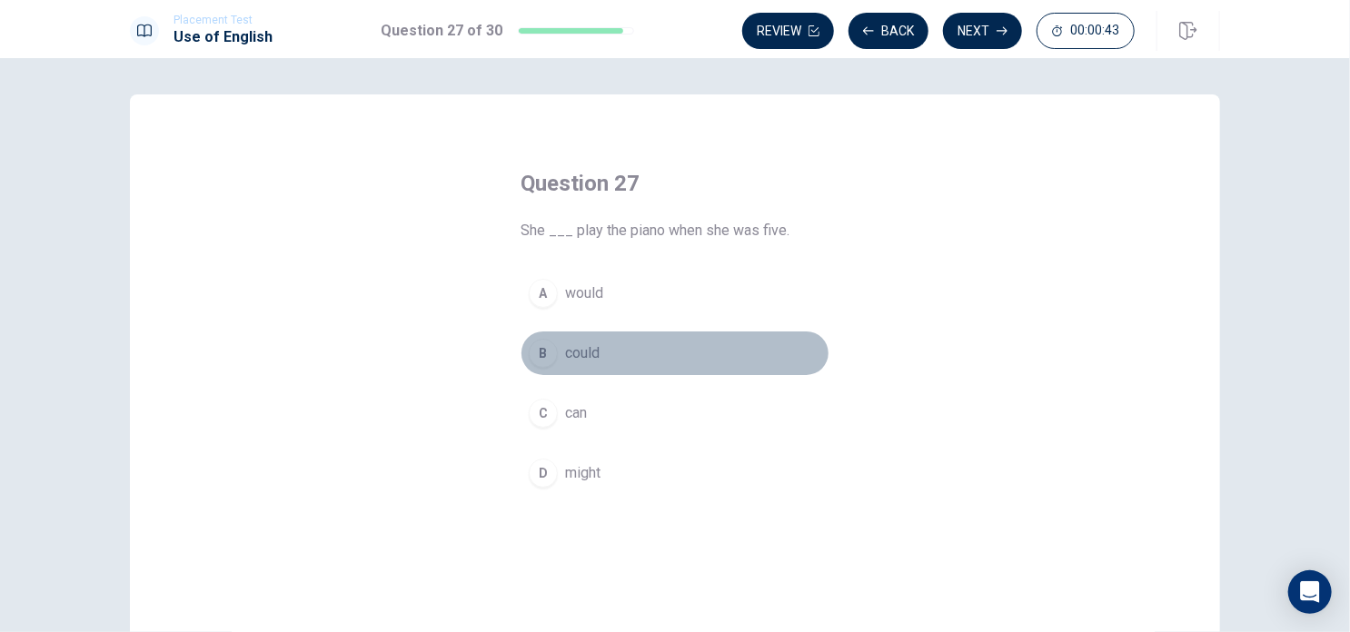
click at [582, 347] on span "could" at bounding box center [582, 354] width 35 height 22
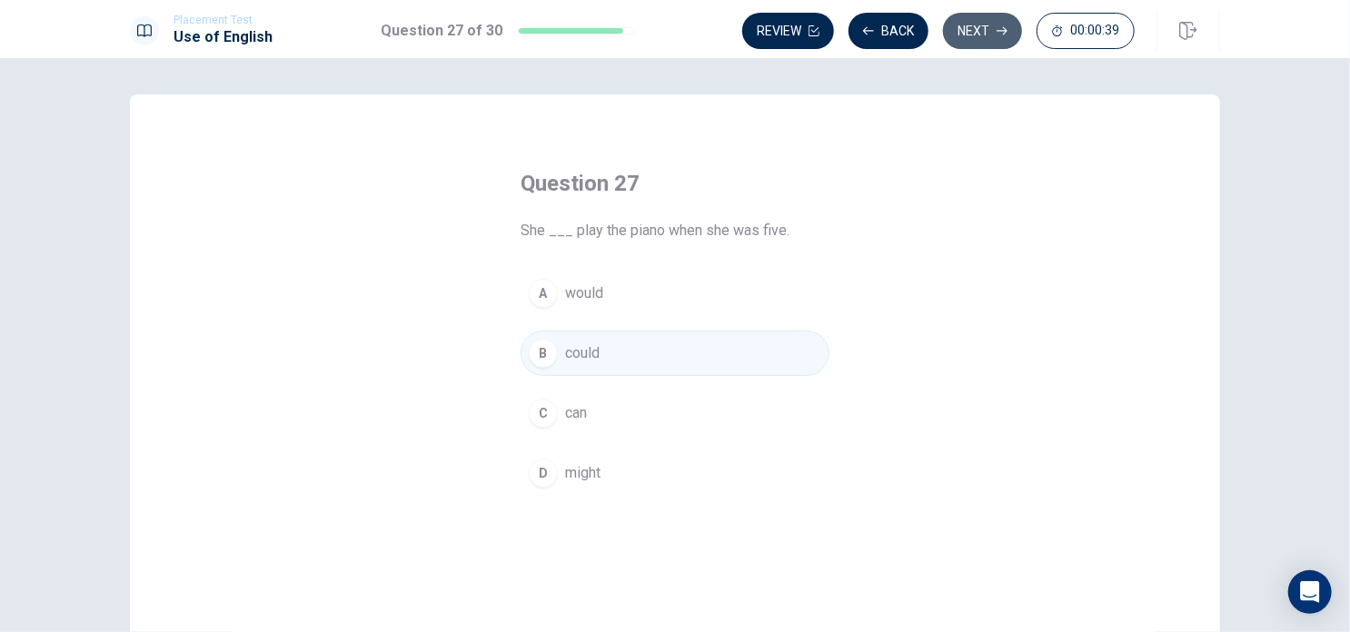
click at [977, 25] on button "Next" at bounding box center [982, 31] width 79 height 36
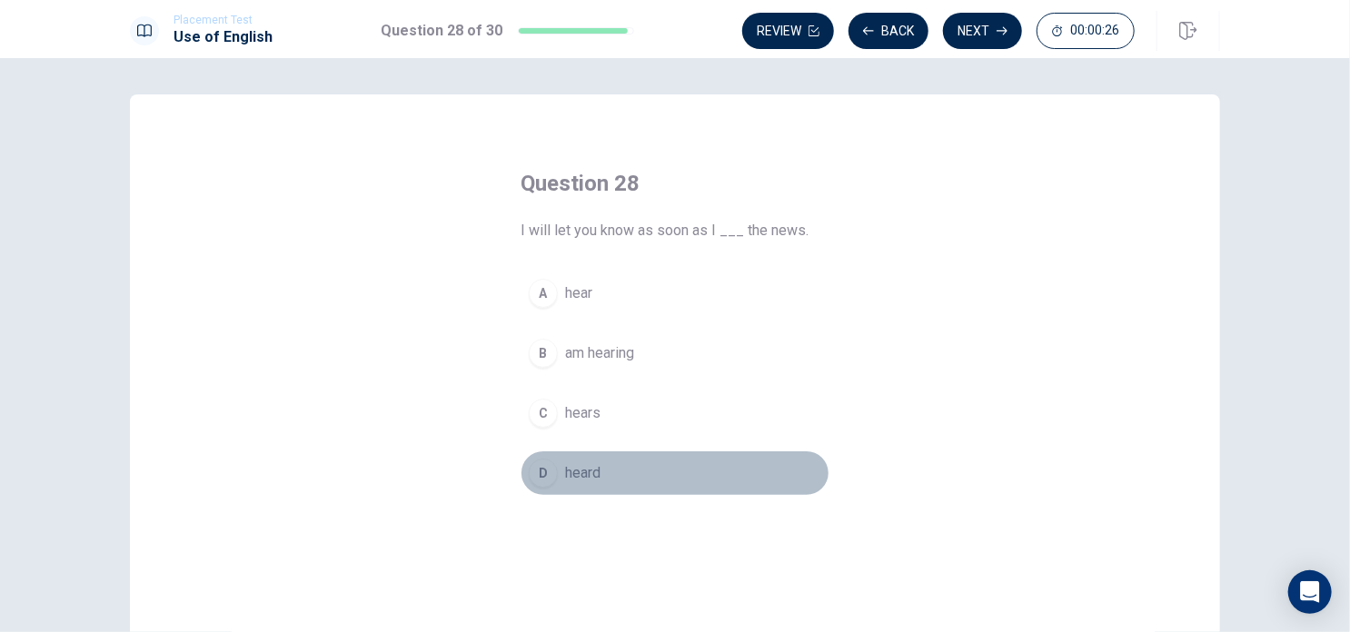
click at [584, 464] on span "heard" at bounding box center [582, 473] width 35 height 22
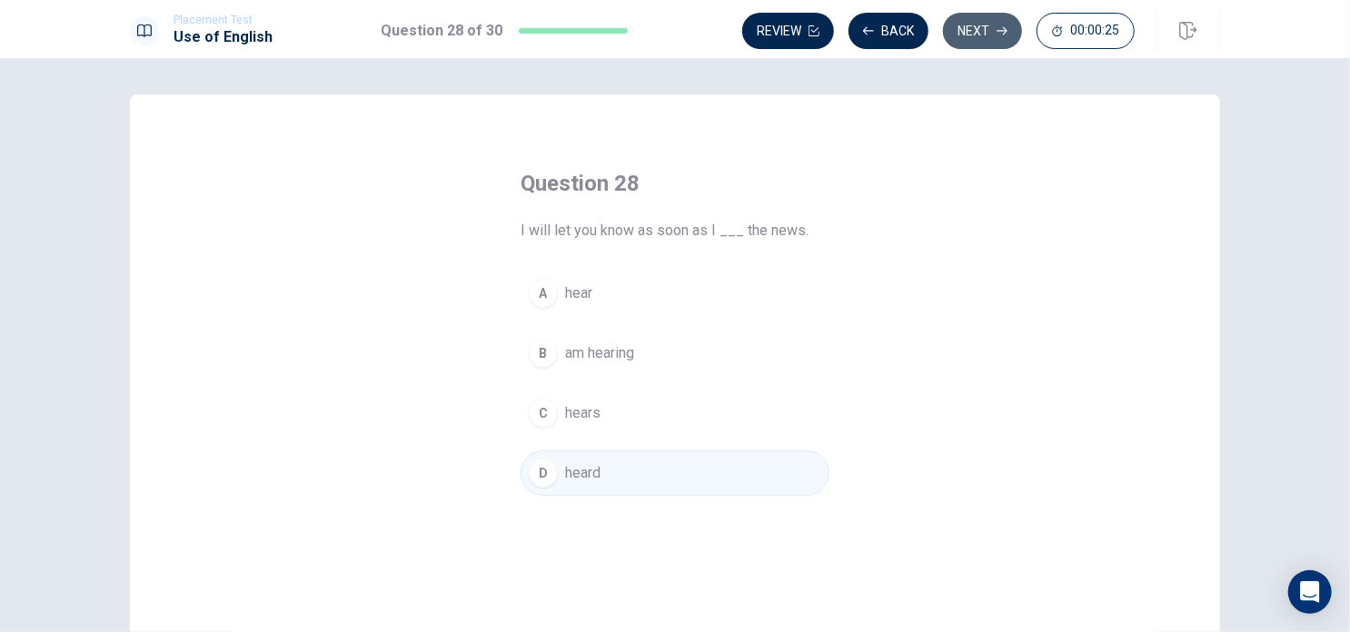
click at [985, 25] on button "Next" at bounding box center [982, 31] width 79 height 36
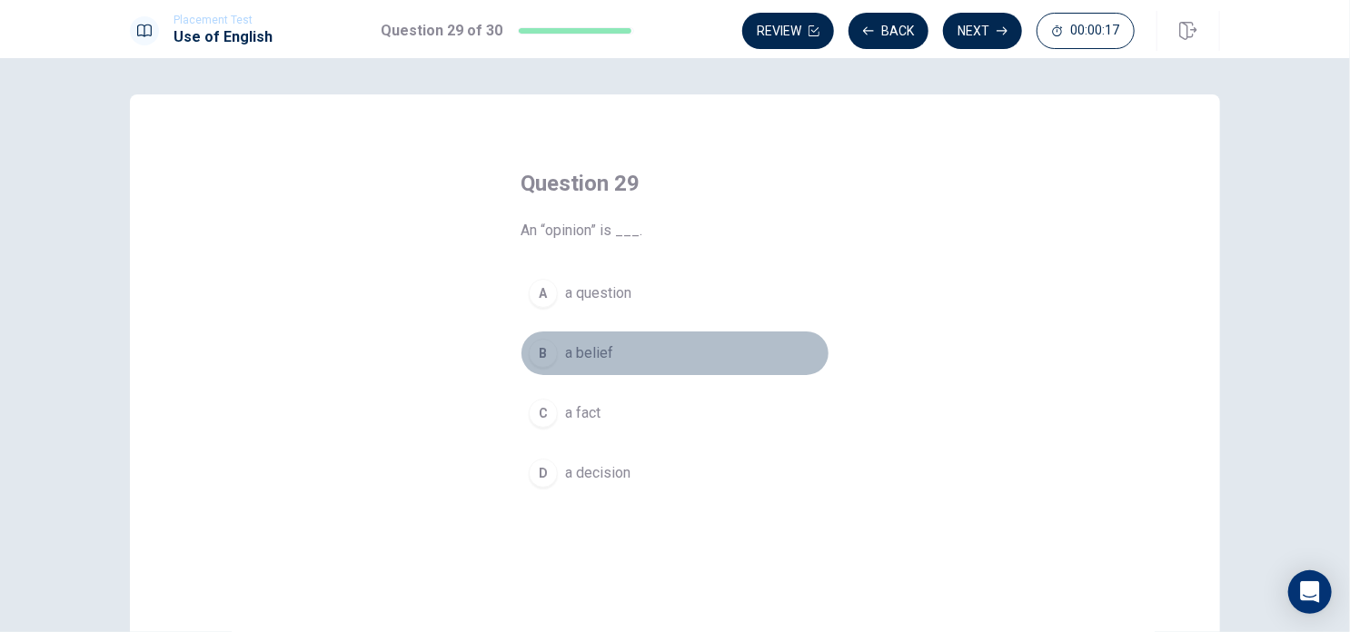
click at [601, 355] on span "a belief" at bounding box center [589, 354] width 48 height 22
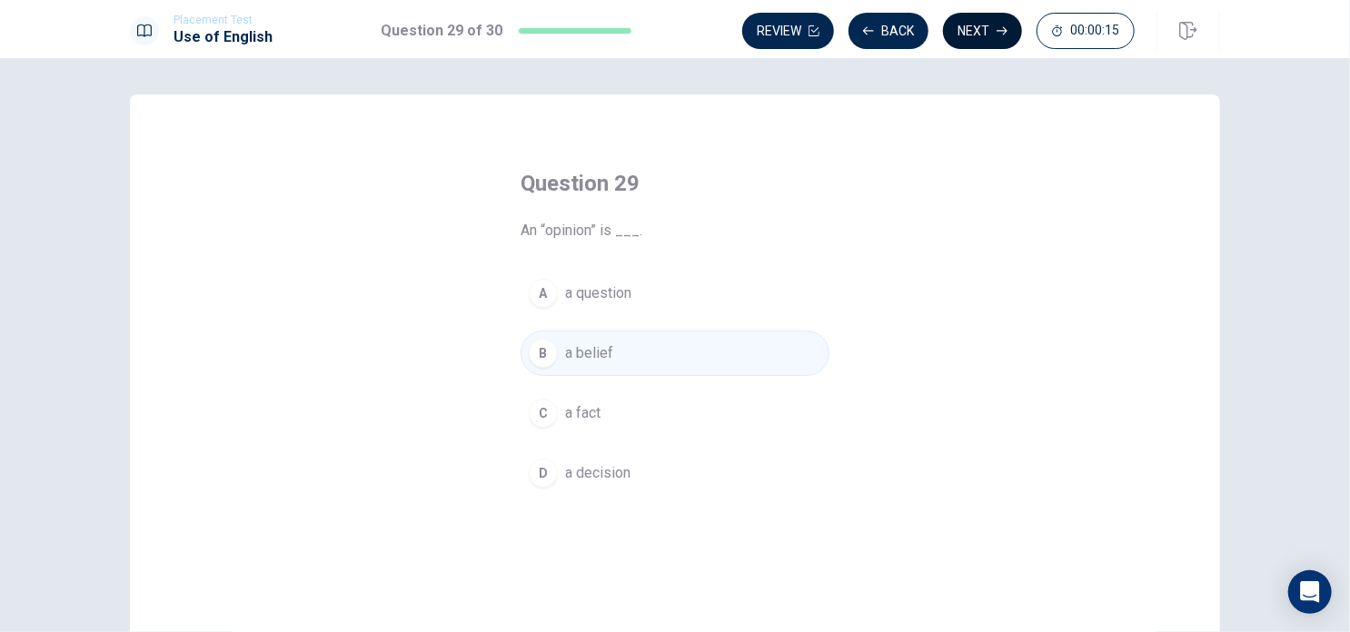
click at [978, 21] on button "Next" at bounding box center [982, 31] width 79 height 36
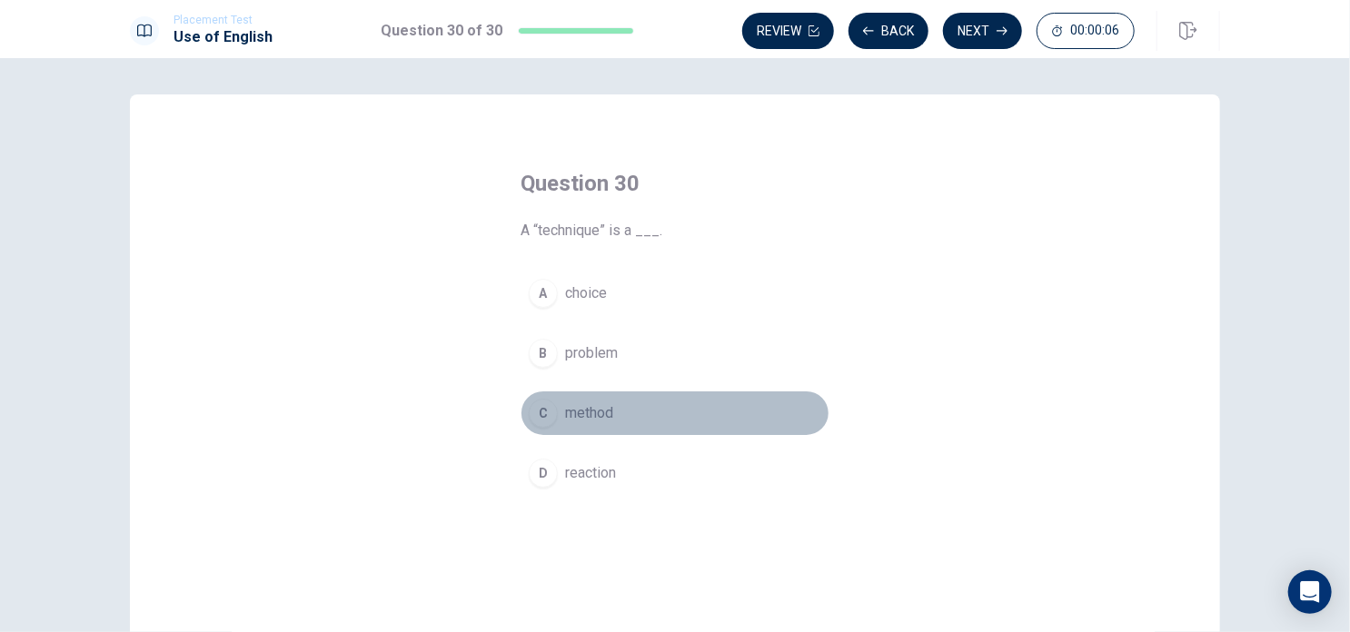
click at [589, 402] on span "method" at bounding box center [589, 413] width 48 height 22
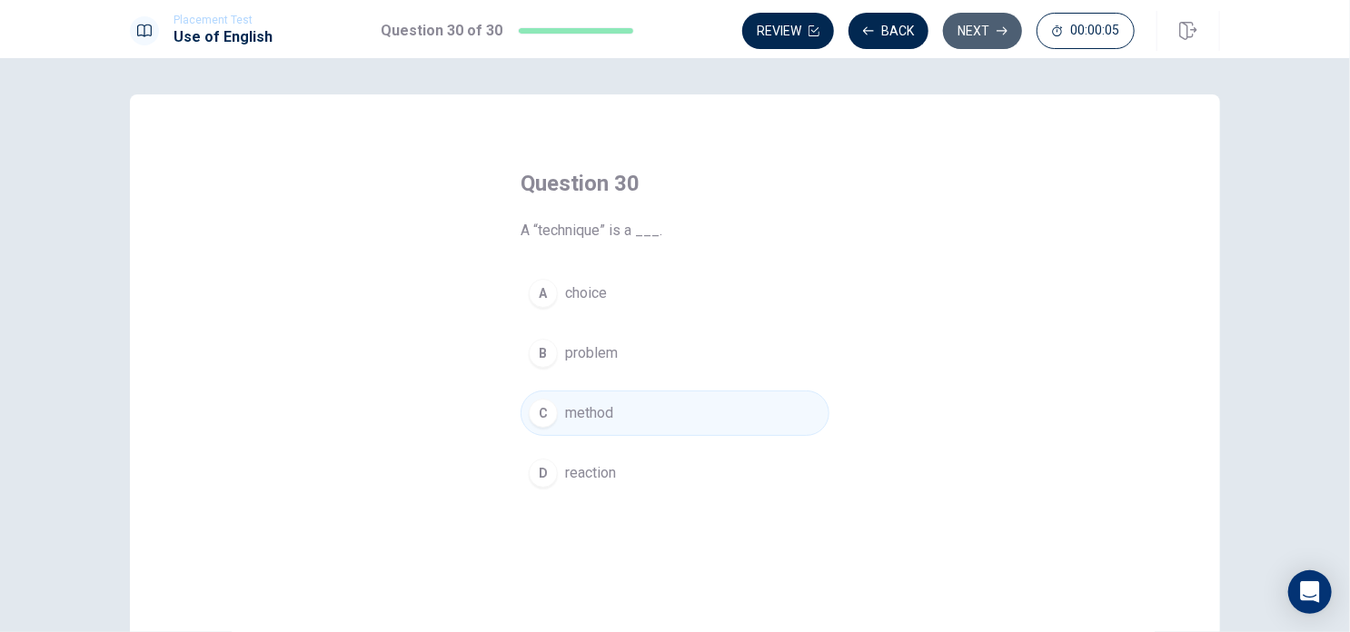
click at [988, 37] on button "Next" at bounding box center [982, 31] width 79 height 36
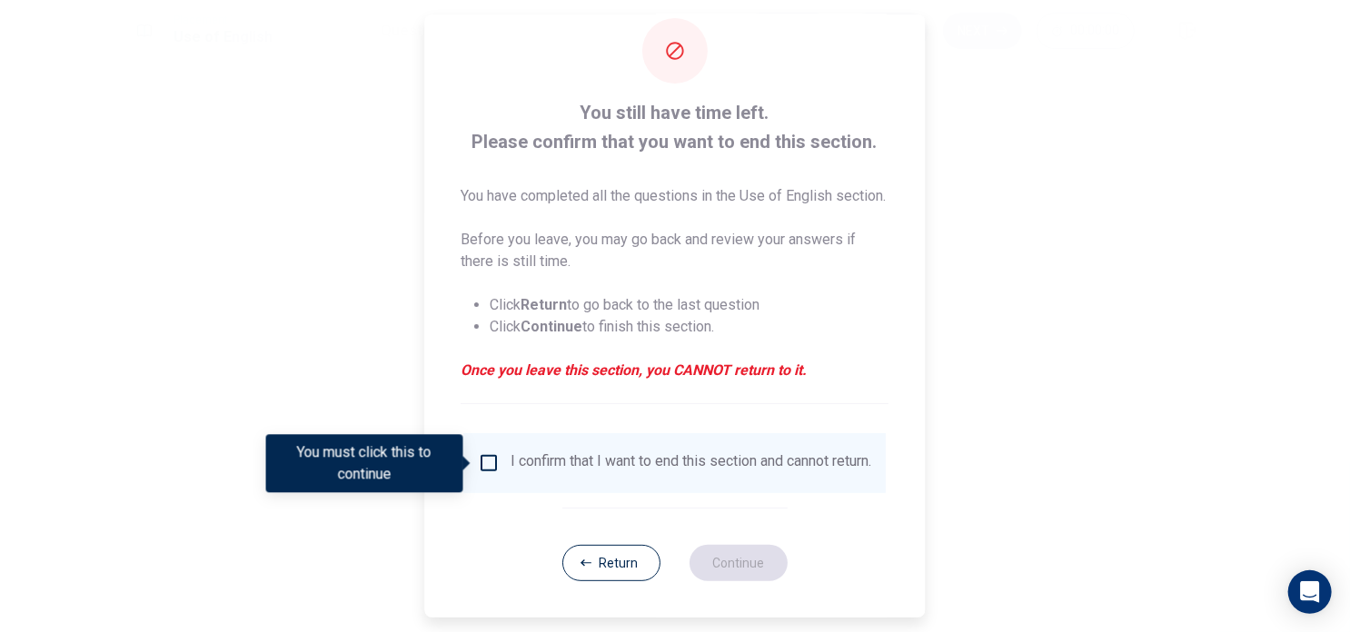
scroll to position [67, 0]
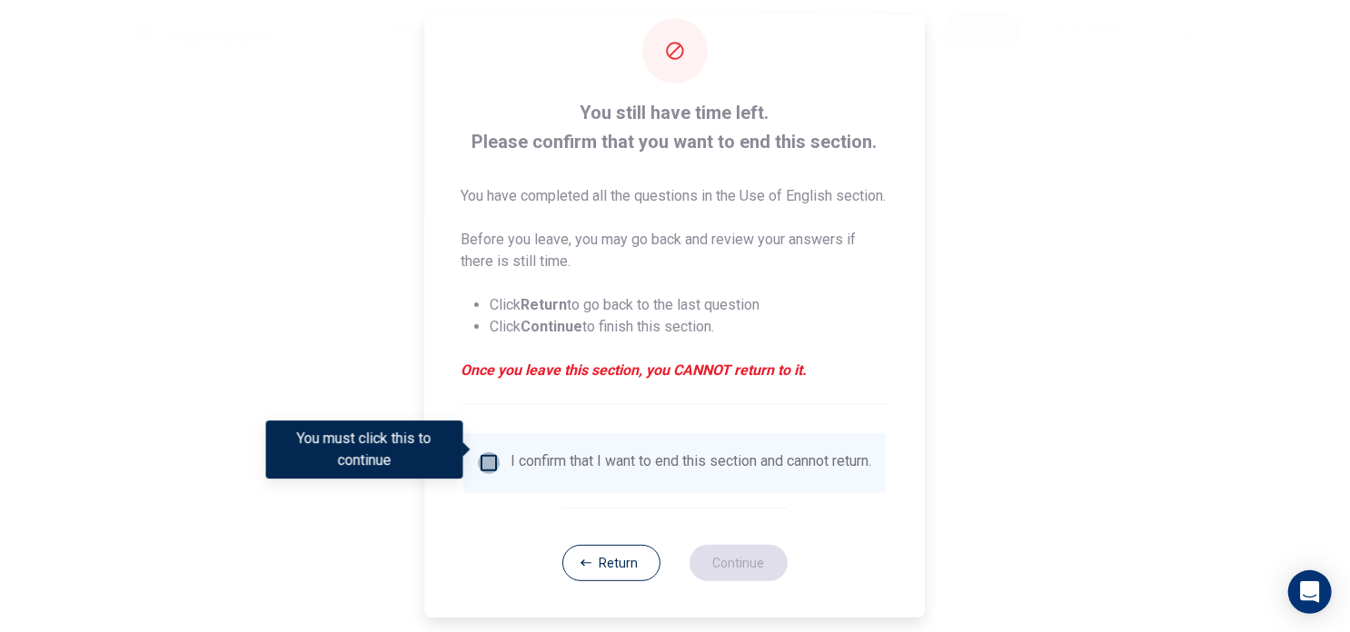
click at [479, 453] on input "You must click this to continue" at bounding box center [490, 463] width 22 height 22
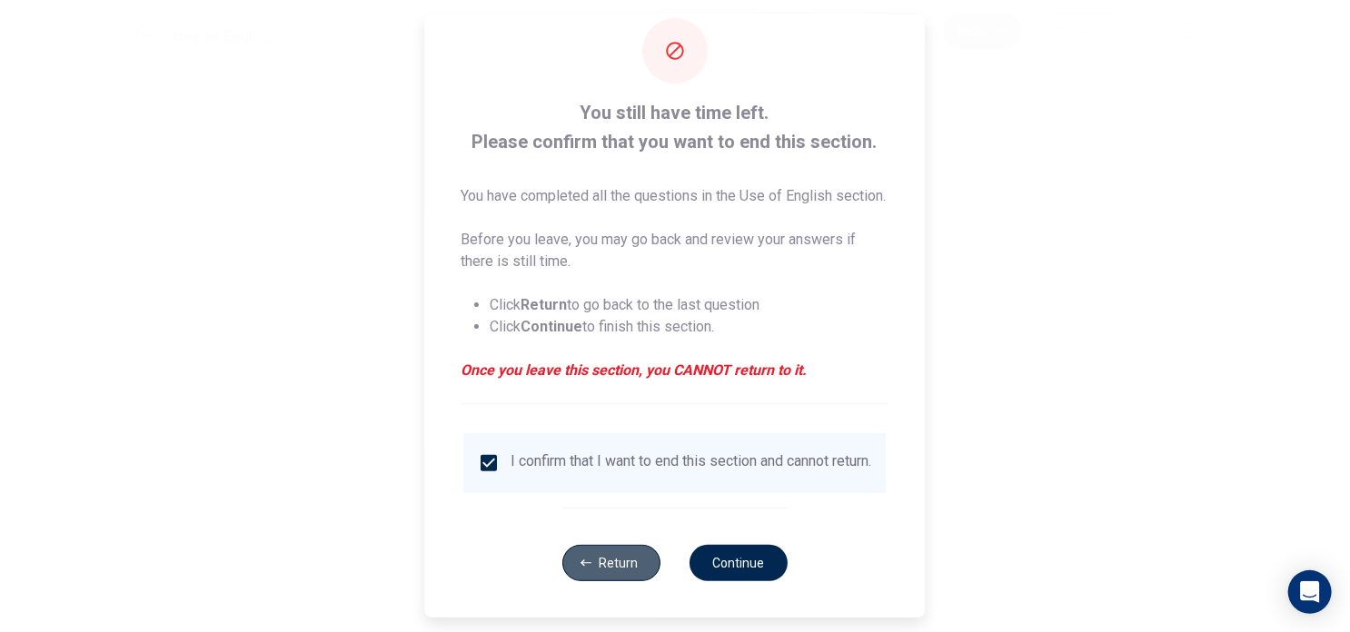
click at [600, 570] on button "Return" at bounding box center [611, 563] width 98 height 36
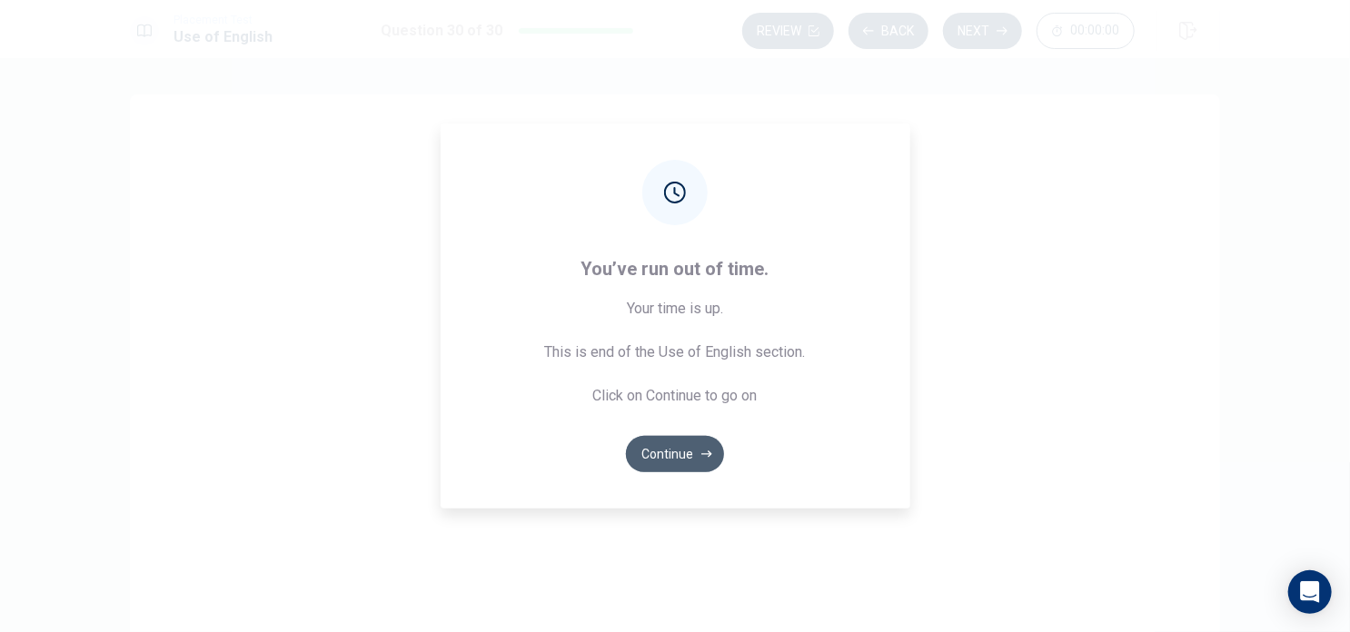
click at [679, 452] on button "Continue" at bounding box center [675, 454] width 98 height 36
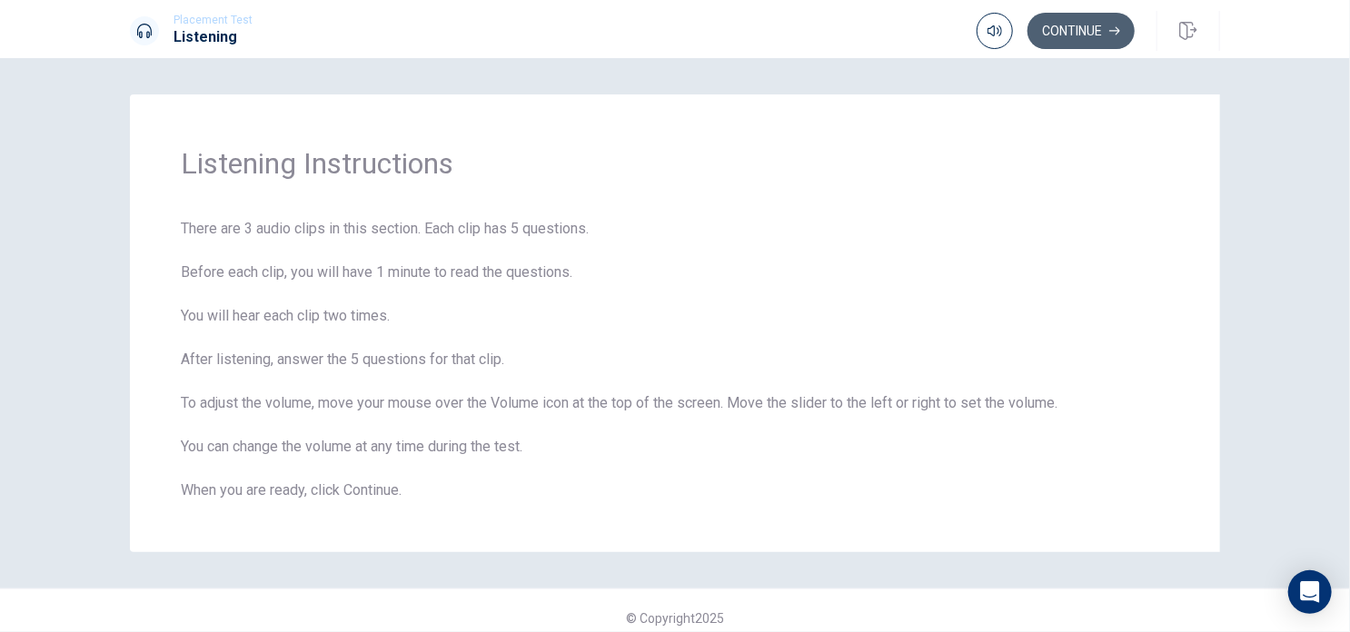
click at [1086, 25] on button "Continue" at bounding box center [1081, 31] width 107 height 36
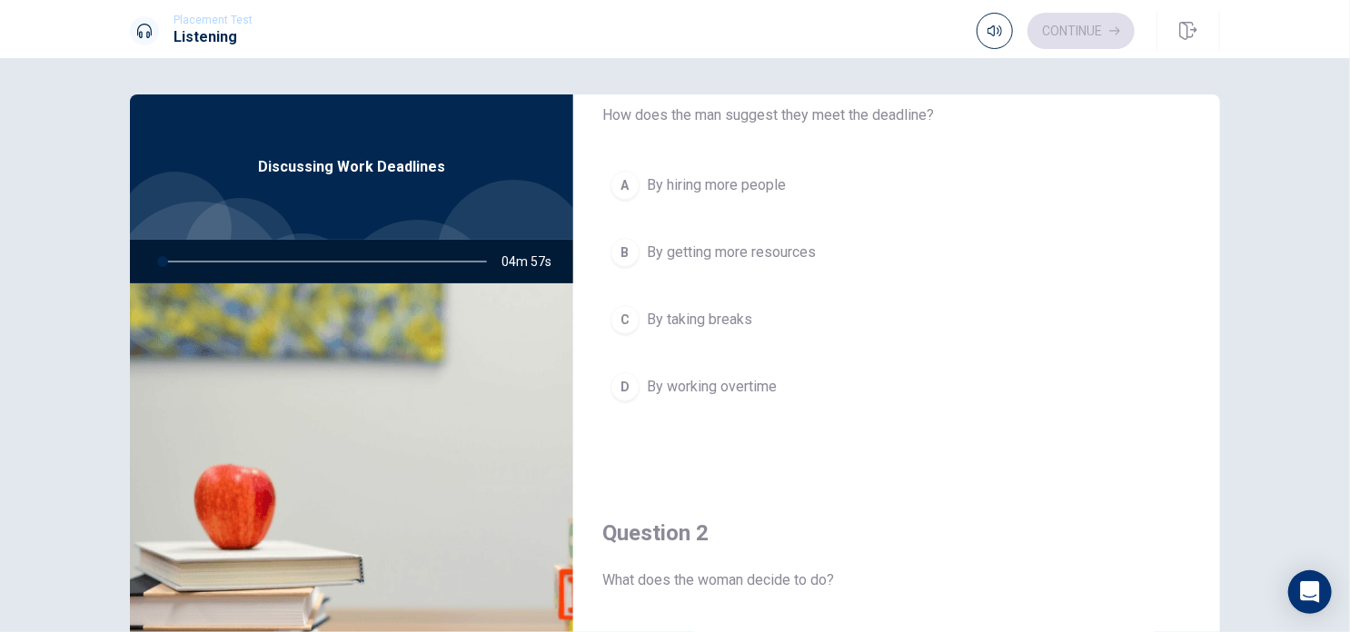
scroll to position [66, 0]
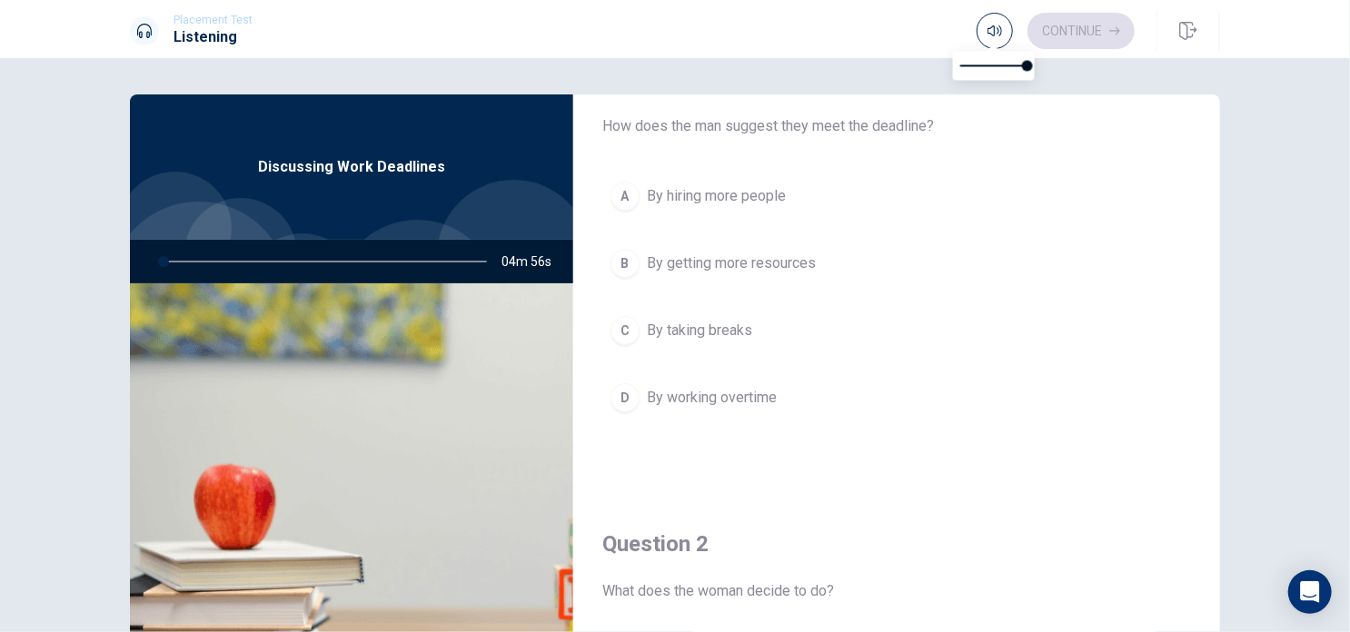
type input "2"
type input "0.7"
click at [1005, 65] on span at bounding box center [993, 65] width 67 height 25
type input "2"
type input "0.6"
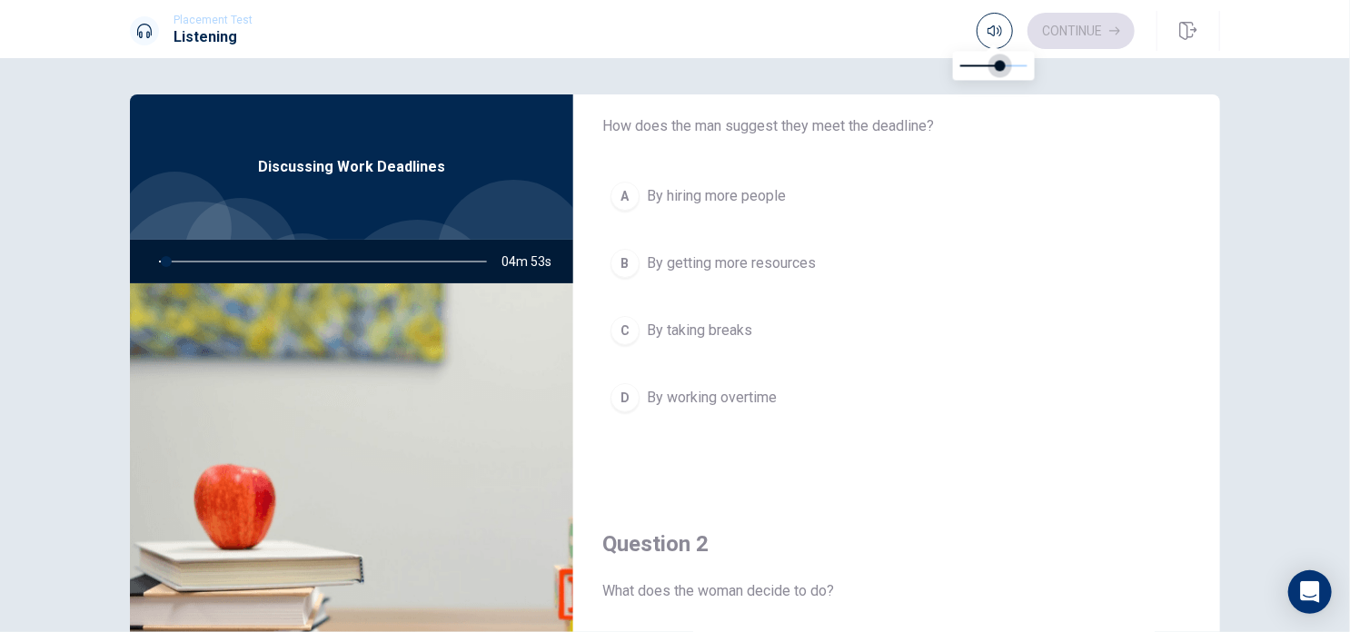
click at [999, 64] on span at bounding box center [1000, 65] width 11 height 11
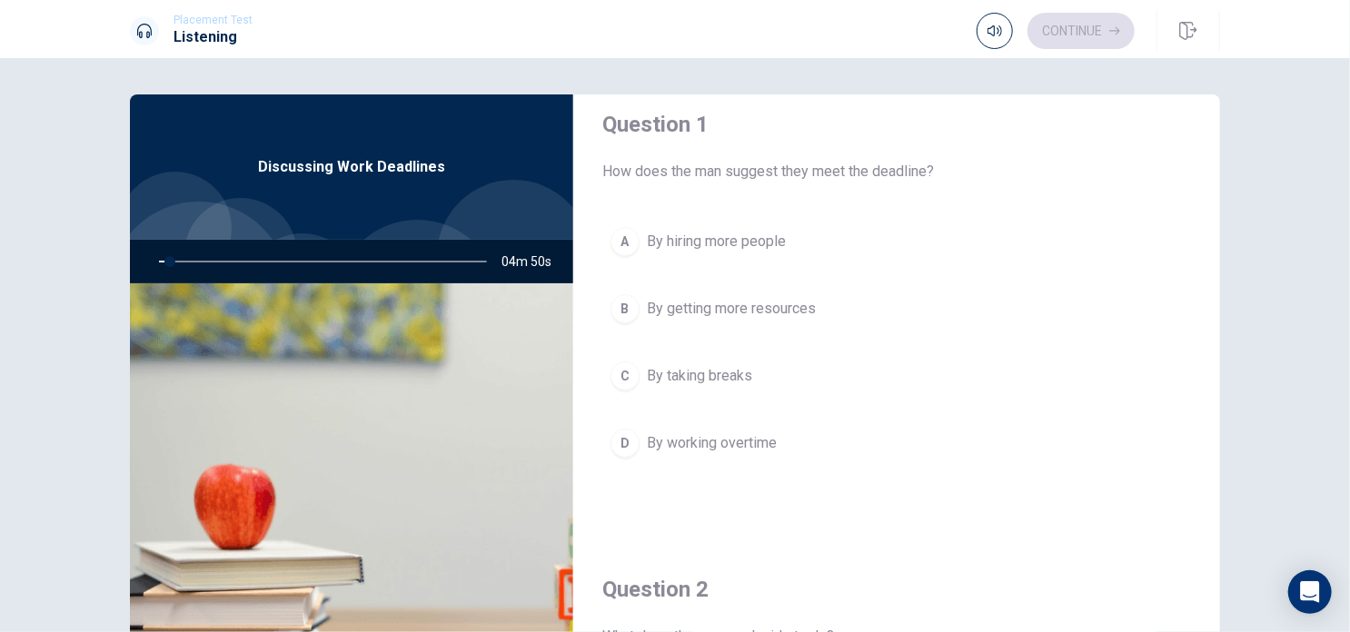
scroll to position [0, 0]
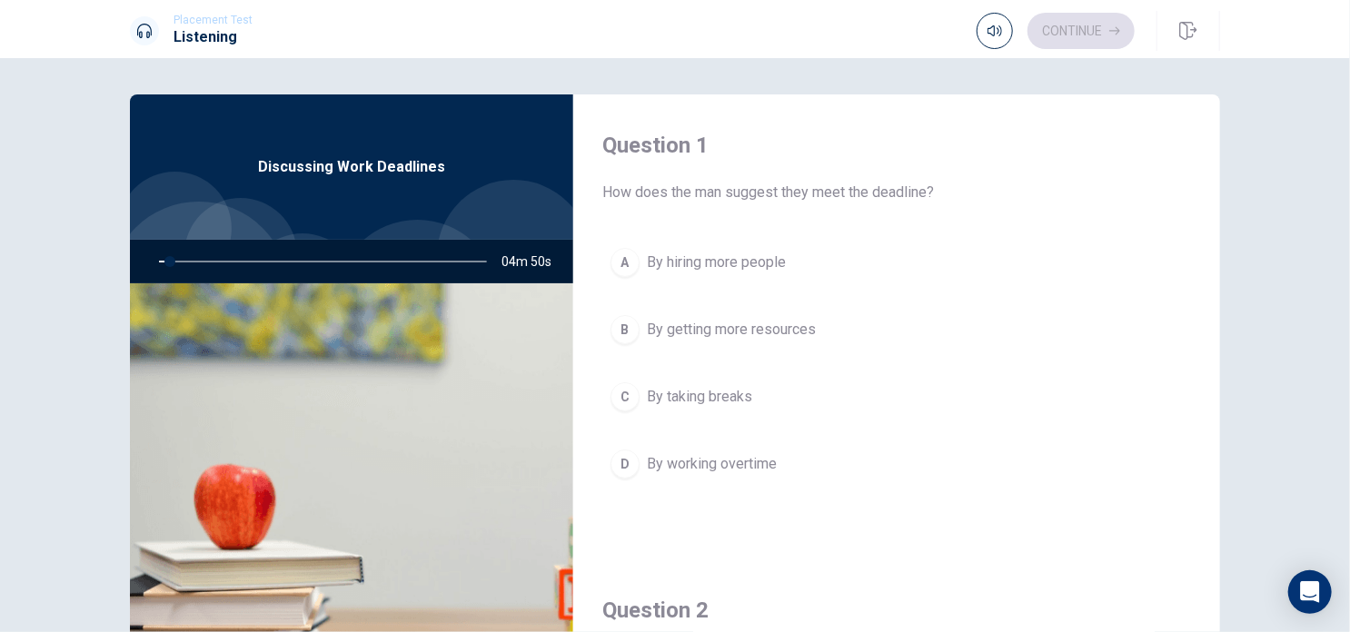
drag, startPoint x: 1215, startPoint y: 231, endPoint x: 1210, endPoint y: 203, distance: 28.5
click at [1210, 203] on div "Question 1 How does the man suggest they meet the deadline? A By hiring more pe…" at bounding box center [896, 409] width 647 height 631
type input "5"
type input "0.4"
click at [986, 65] on span at bounding box center [986, 65] width 11 height 11
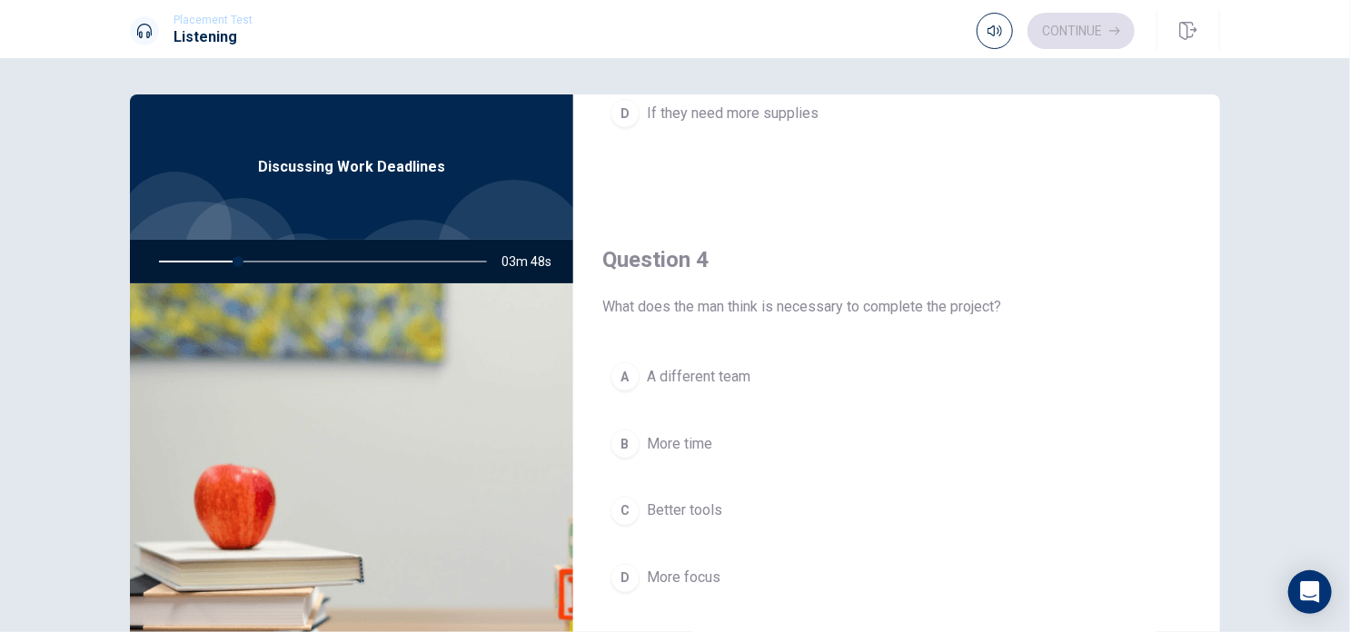
scroll to position [234, 0]
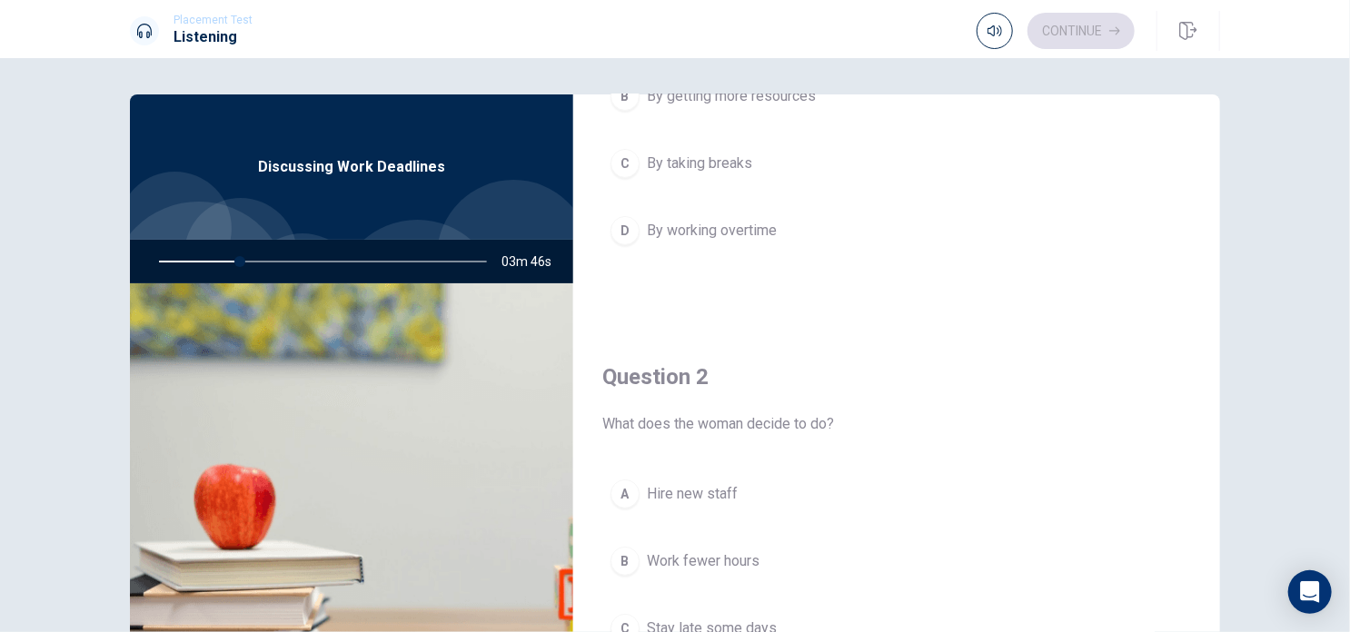
drag, startPoint x: 1159, startPoint y: 282, endPoint x: 1199, endPoint y: 206, distance: 85.4
click at [1199, 206] on div "Question 1 How does the man suggest they meet the deadline? A By hiring more pe…" at bounding box center [896, 93] width 647 height 465
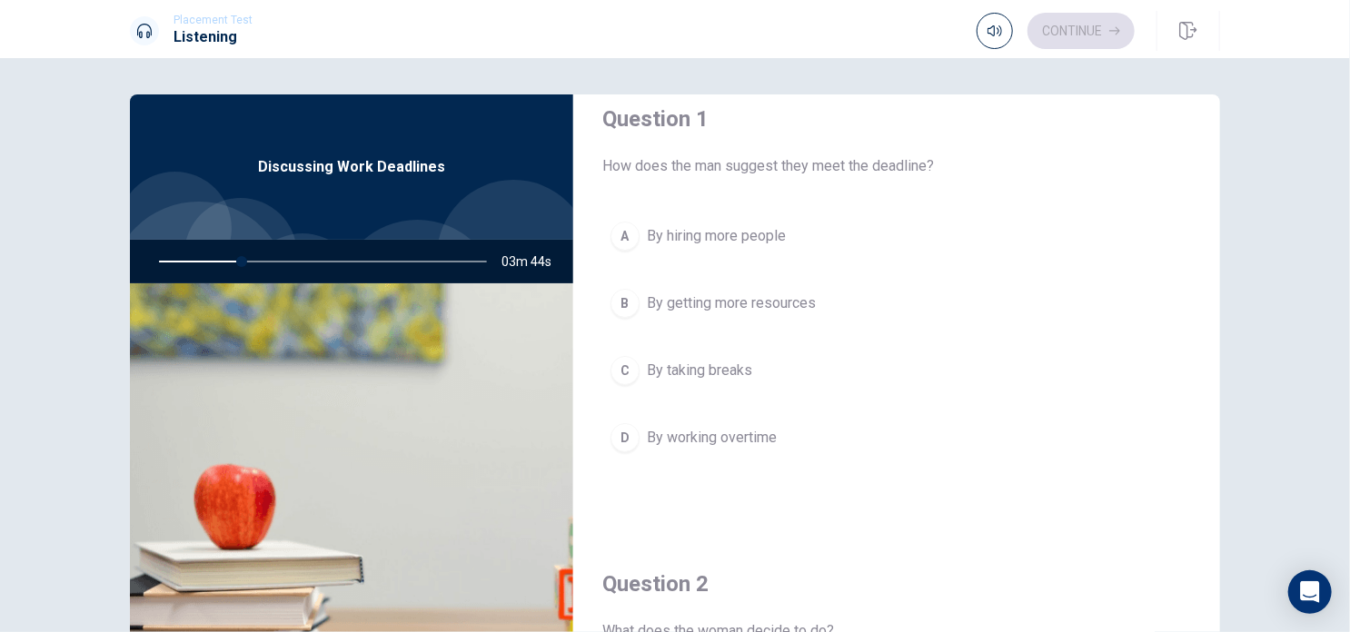
scroll to position [29, 0]
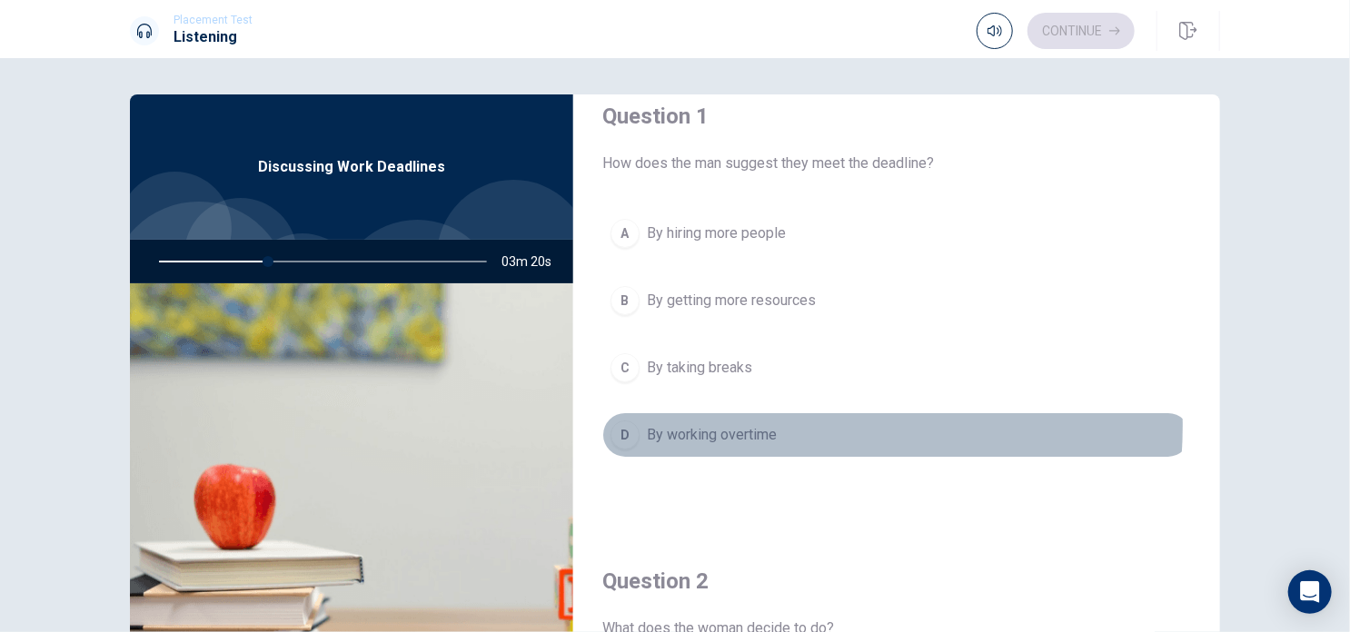
click at [755, 424] on span "By working overtime" at bounding box center [712, 435] width 130 height 22
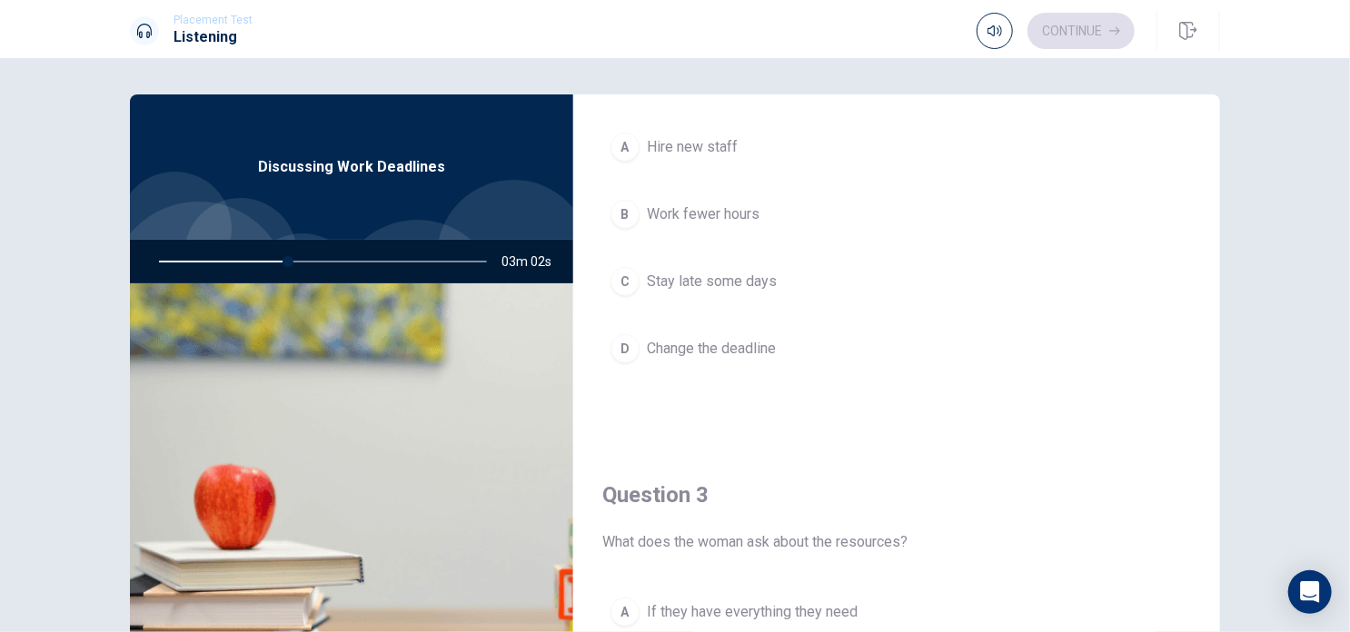
scroll to position [602, 0]
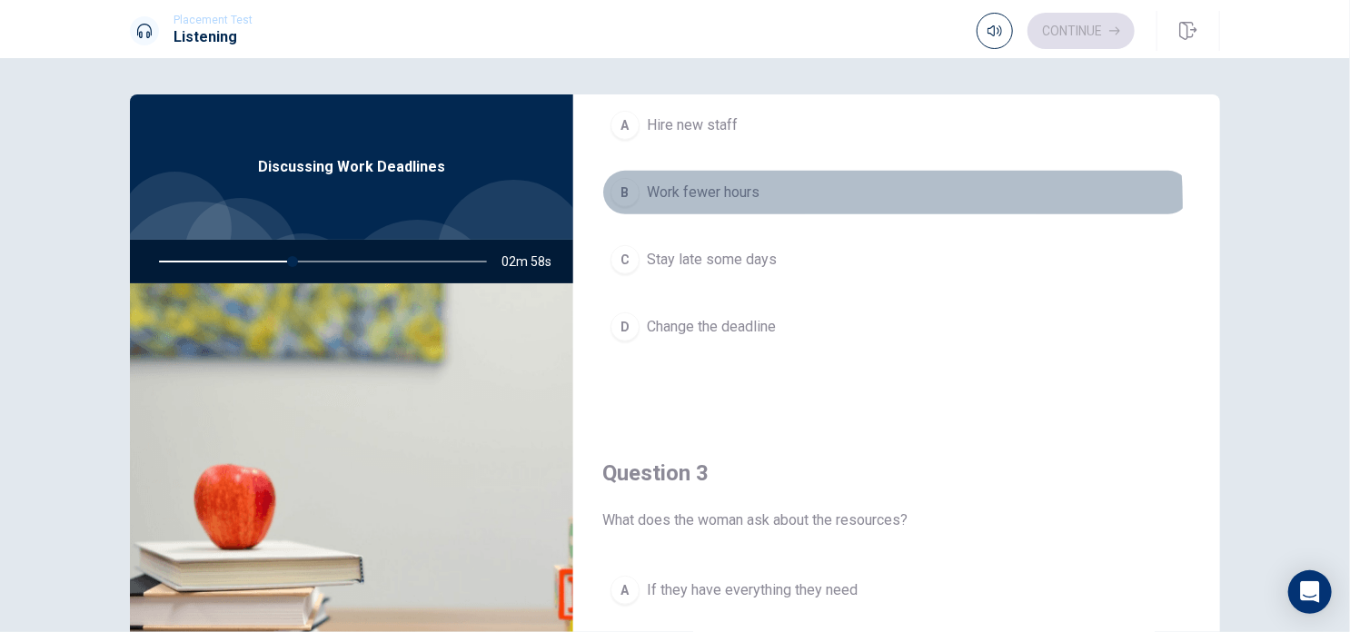
click at [730, 202] on button "B Work fewer hours" at bounding box center [896, 192] width 589 height 45
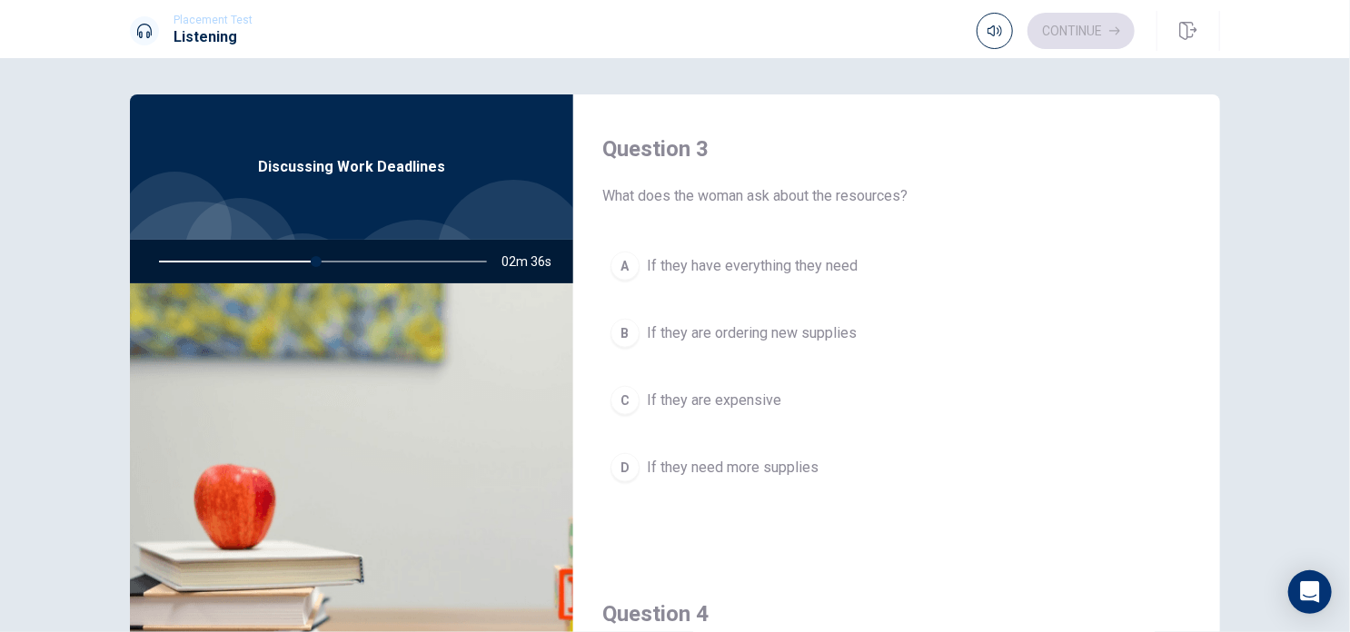
scroll to position [935, 0]
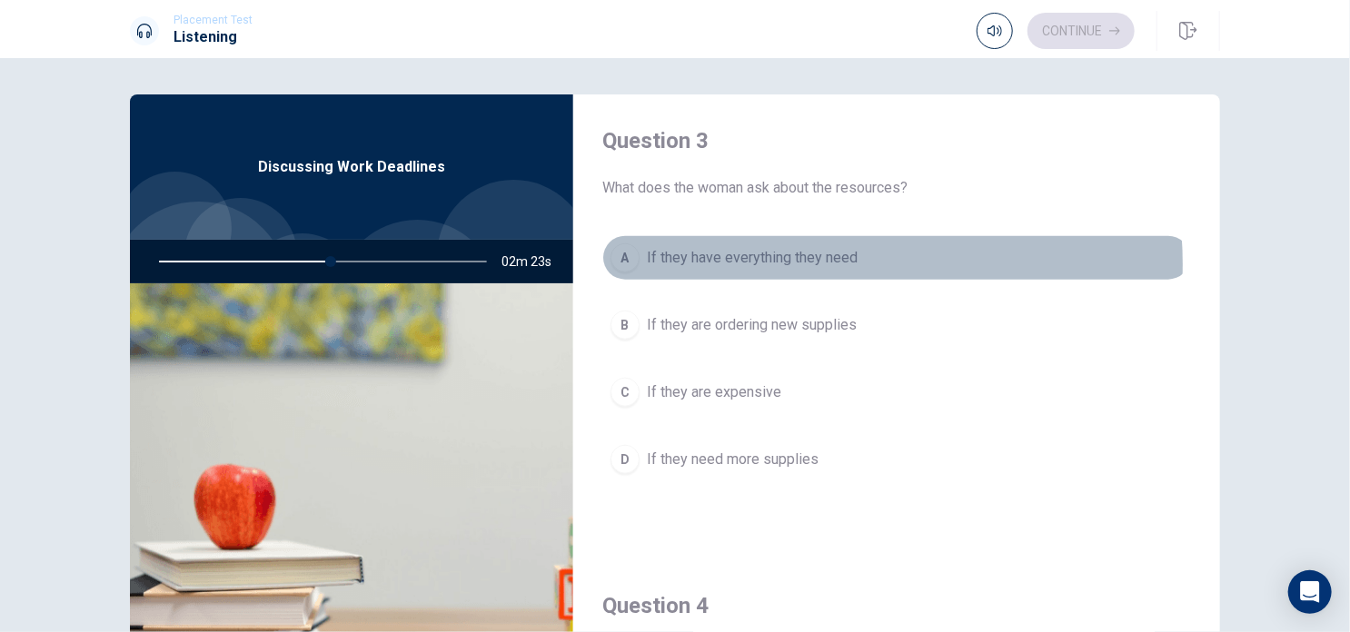
click at [801, 261] on span "If they have everything they need" at bounding box center [752, 258] width 211 height 22
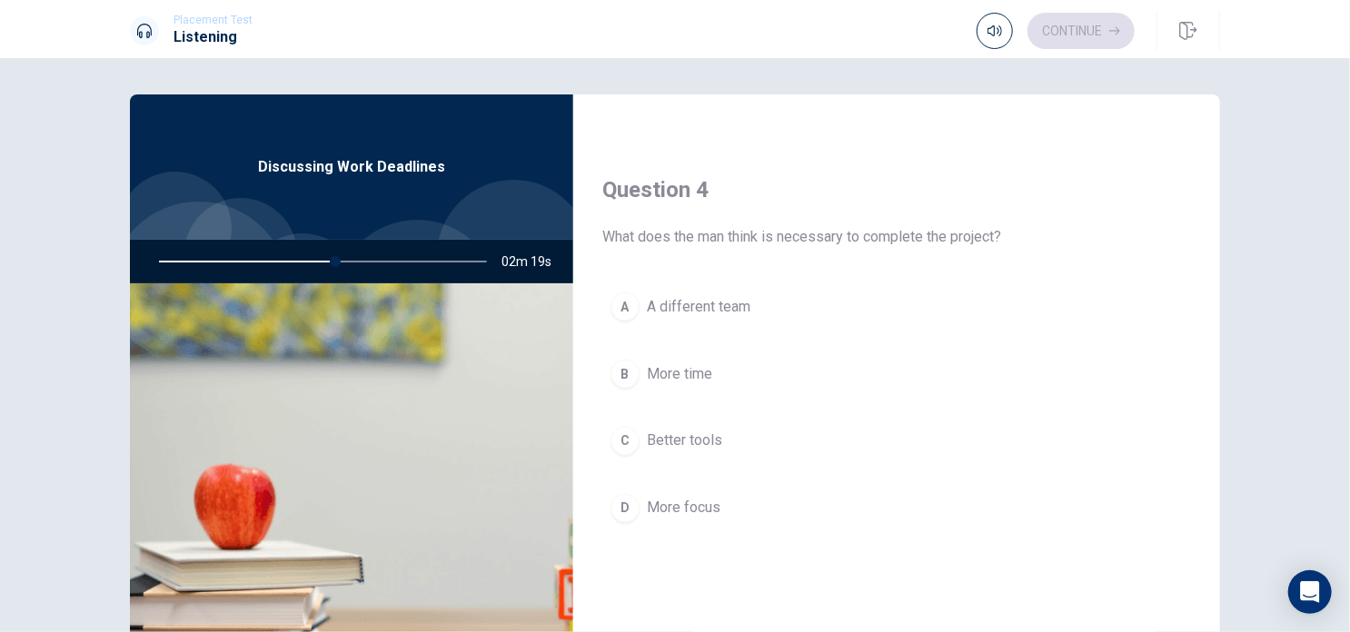
scroll to position [1356, 0]
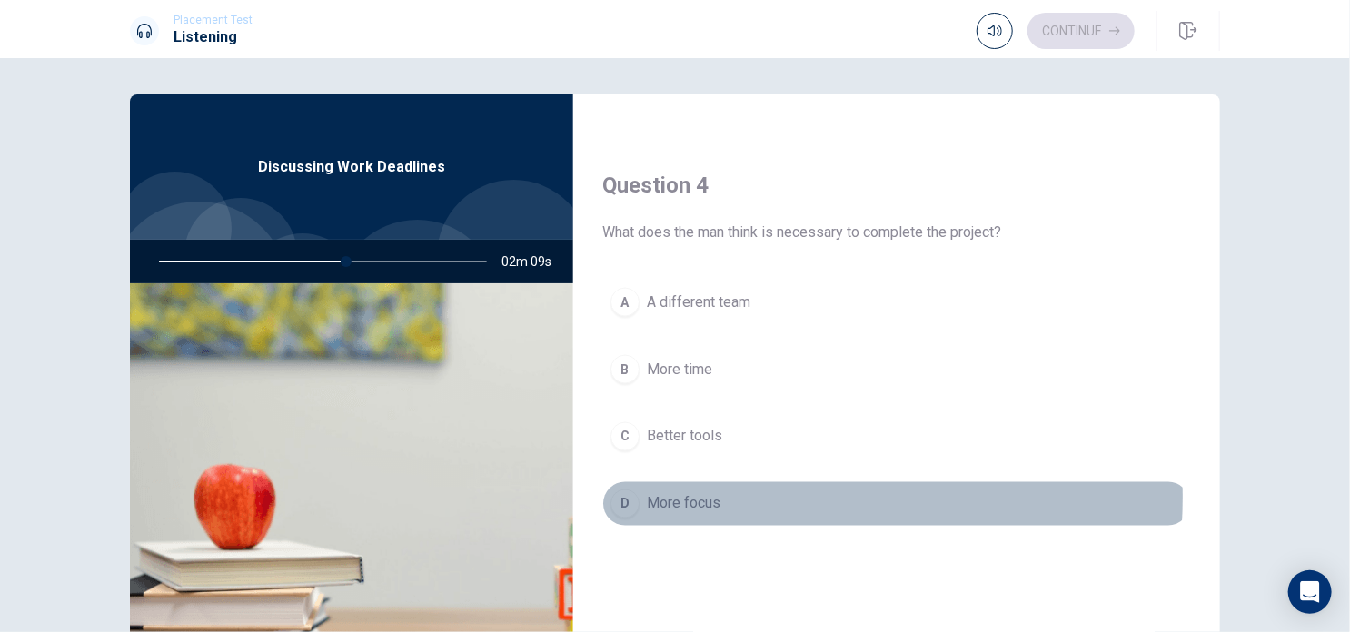
click at [716, 492] on button "D More focus" at bounding box center [896, 504] width 589 height 45
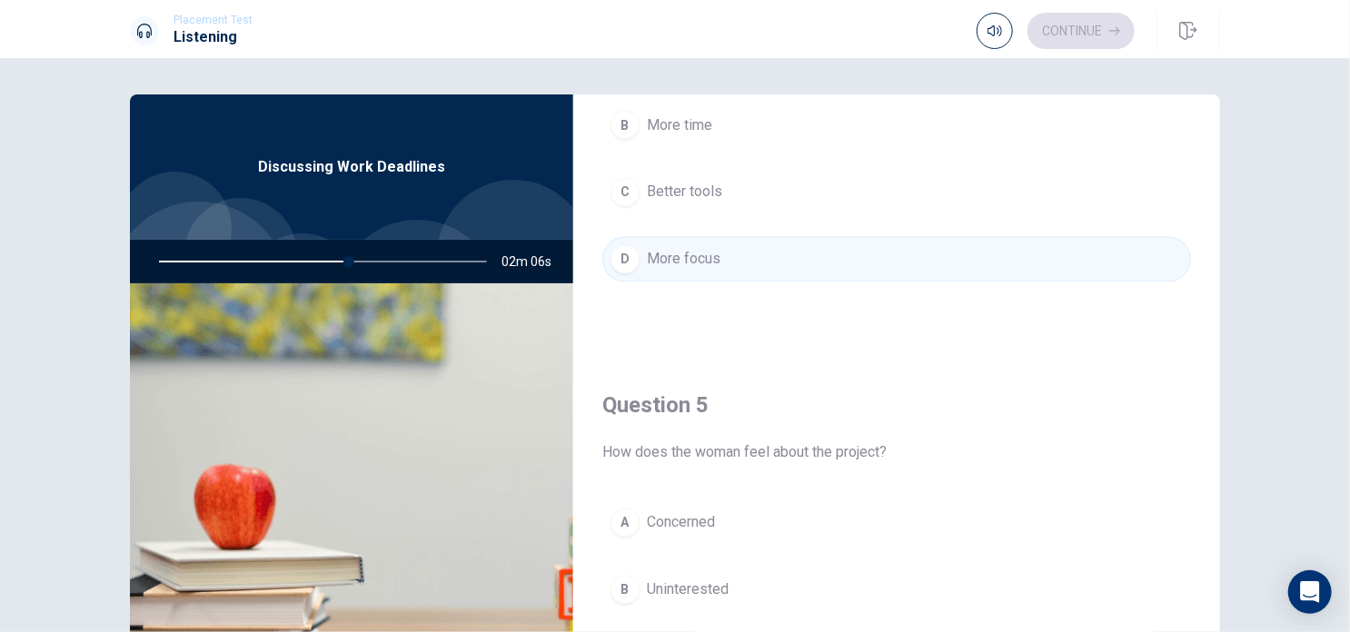
scroll to position [1686, 0]
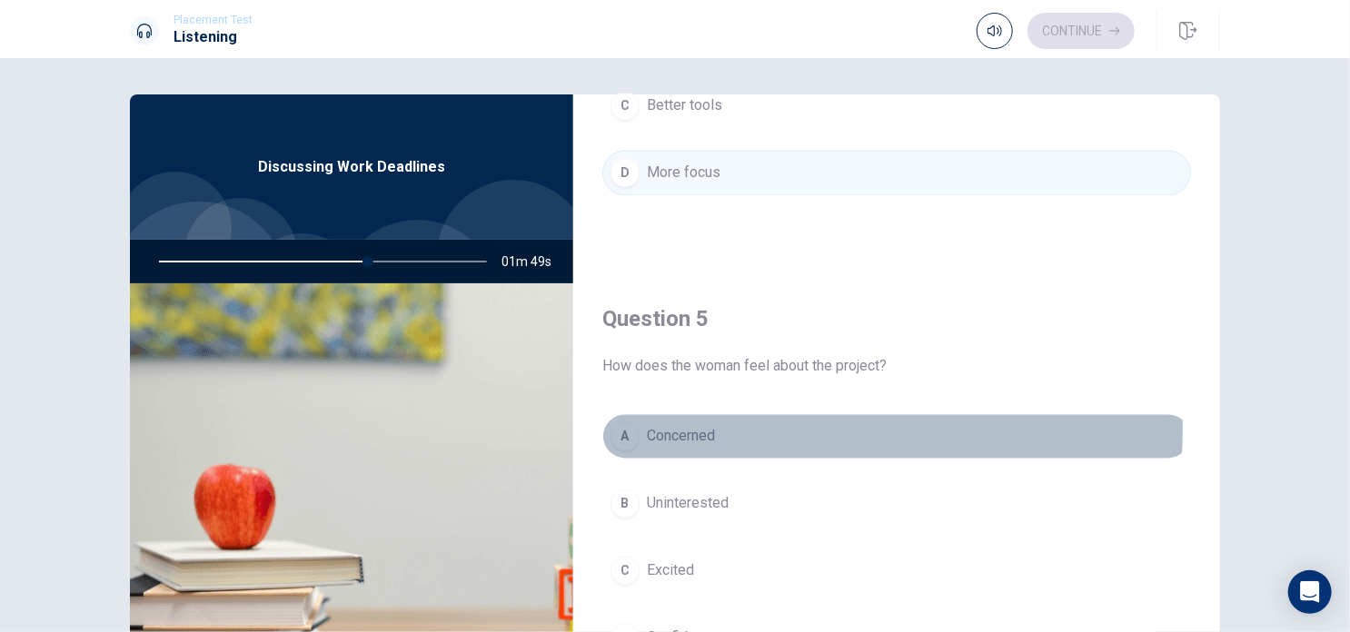
click at [702, 426] on span "Concerned" at bounding box center [681, 437] width 68 height 22
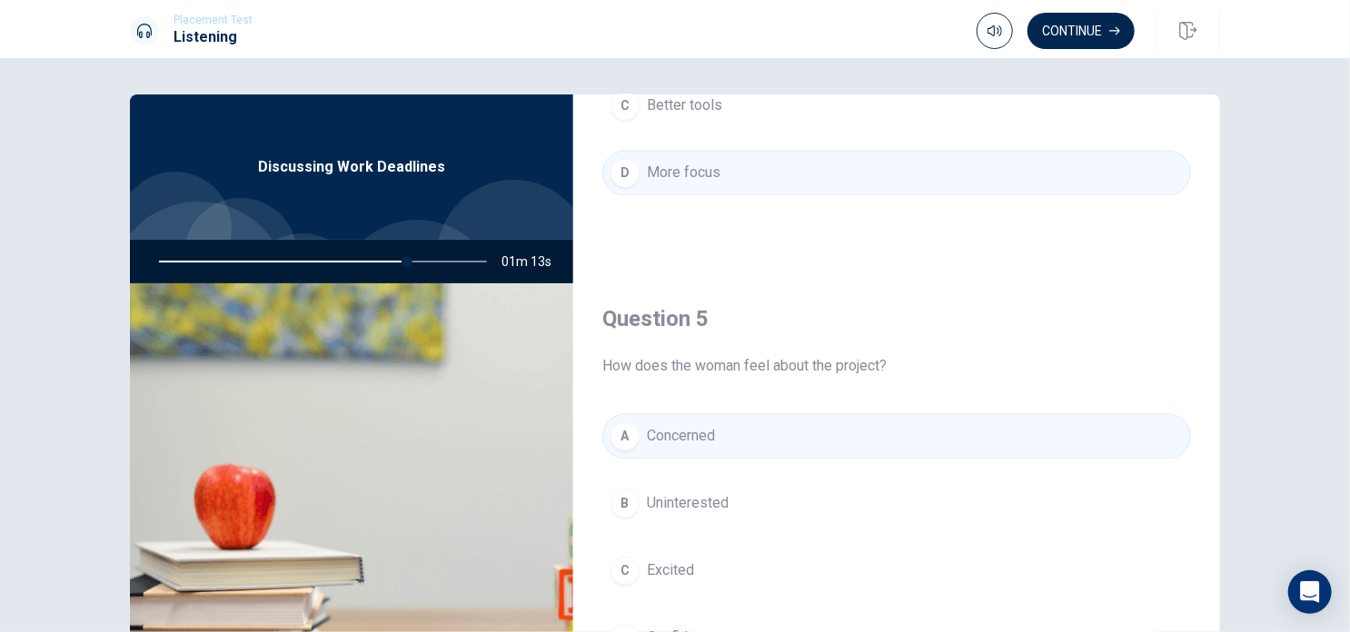
drag, startPoint x: 1120, startPoint y: 376, endPoint x: 1107, endPoint y: 338, distance: 40.5
click at [1107, 338] on div "Question 5 How does the woman feel about the project? A Concerned B Unintereste…" at bounding box center [896, 501] width 647 height 465
drag, startPoint x: 1107, startPoint y: 338, endPoint x: 1208, endPoint y: 341, distance: 101.8
click at [1208, 341] on div "Question 1 How does the man suggest they meet the deadline? A By hiring more pe…" at bounding box center [896, 409] width 647 height 631
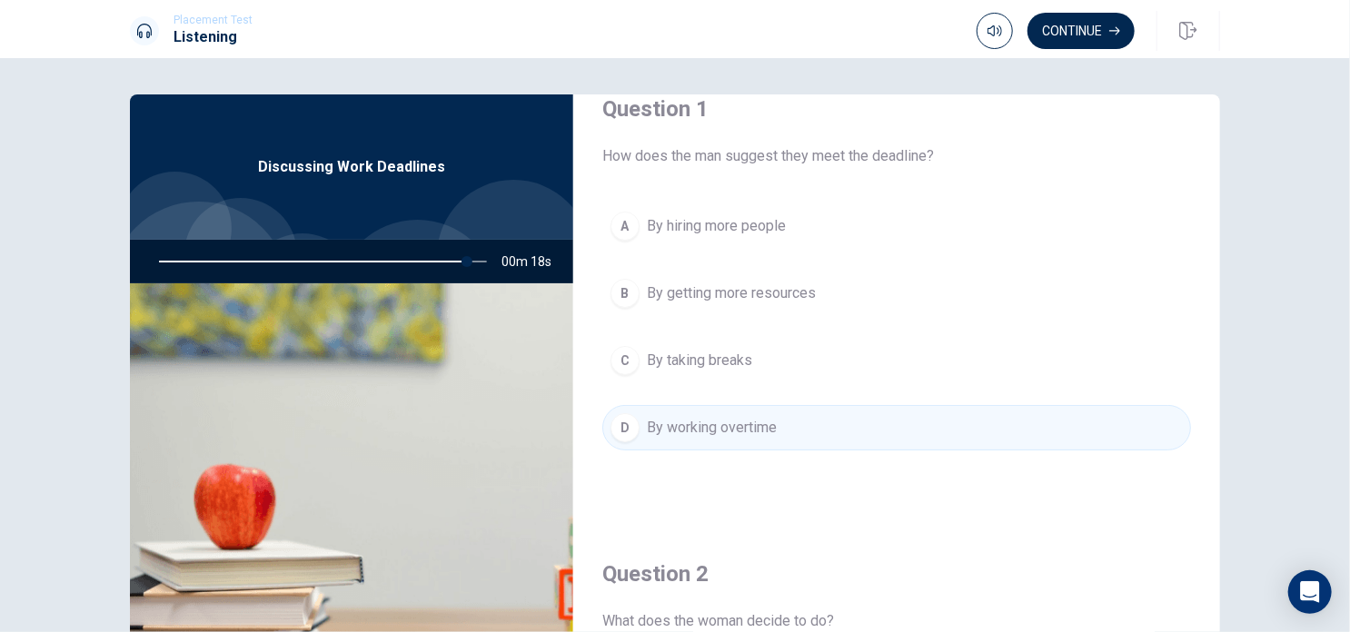
scroll to position [0, 0]
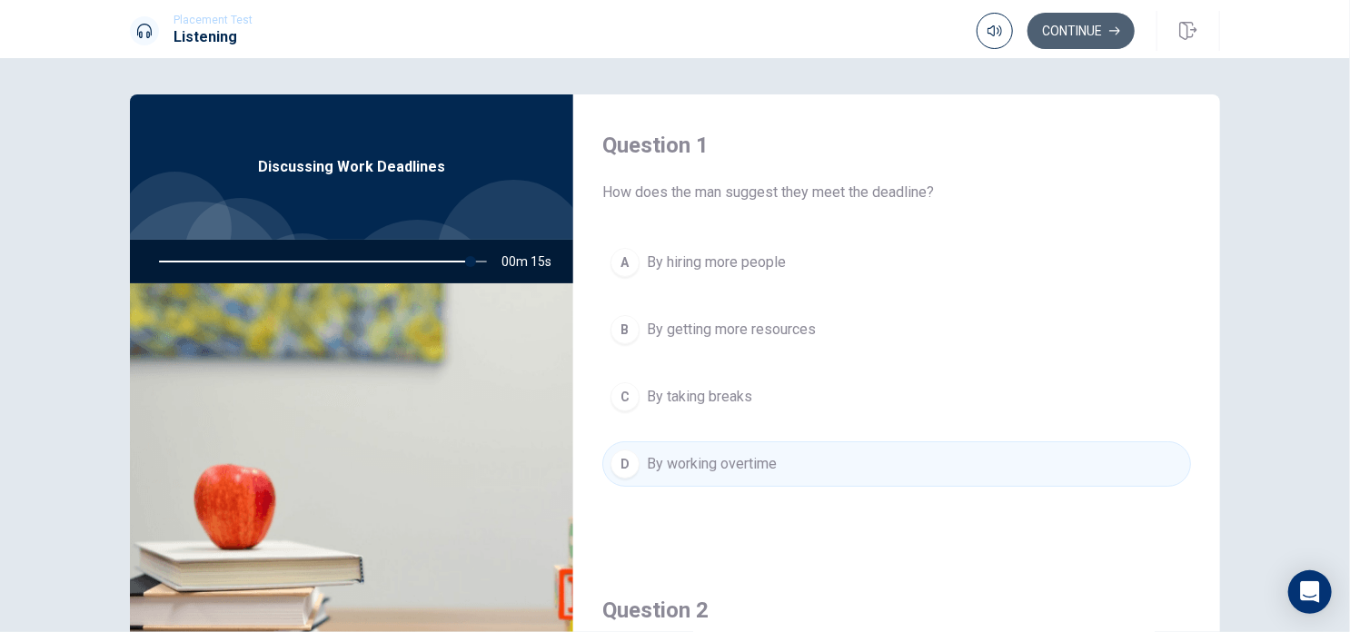
click at [1074, 37] on button "Continue" at bounding box center [1081, 31] width 107 height 36
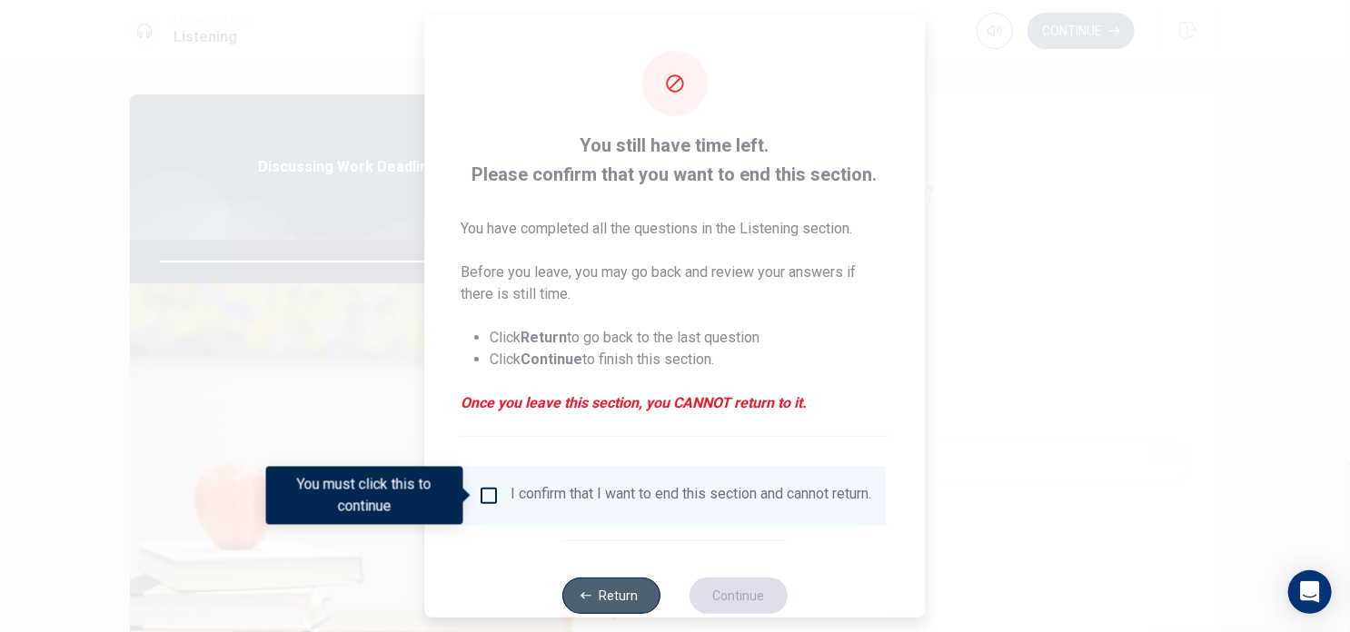
click at [627, 602] on button "Return" at bounding box center [611, 596] width 98 height 36
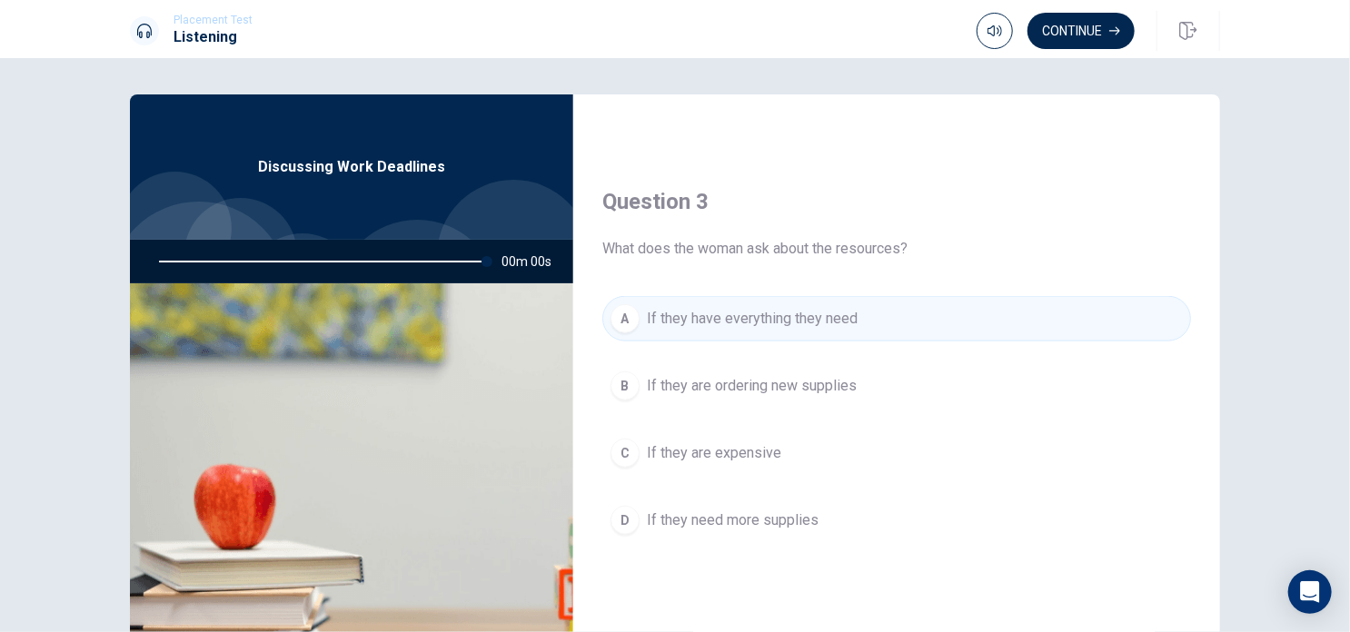
type input "0"
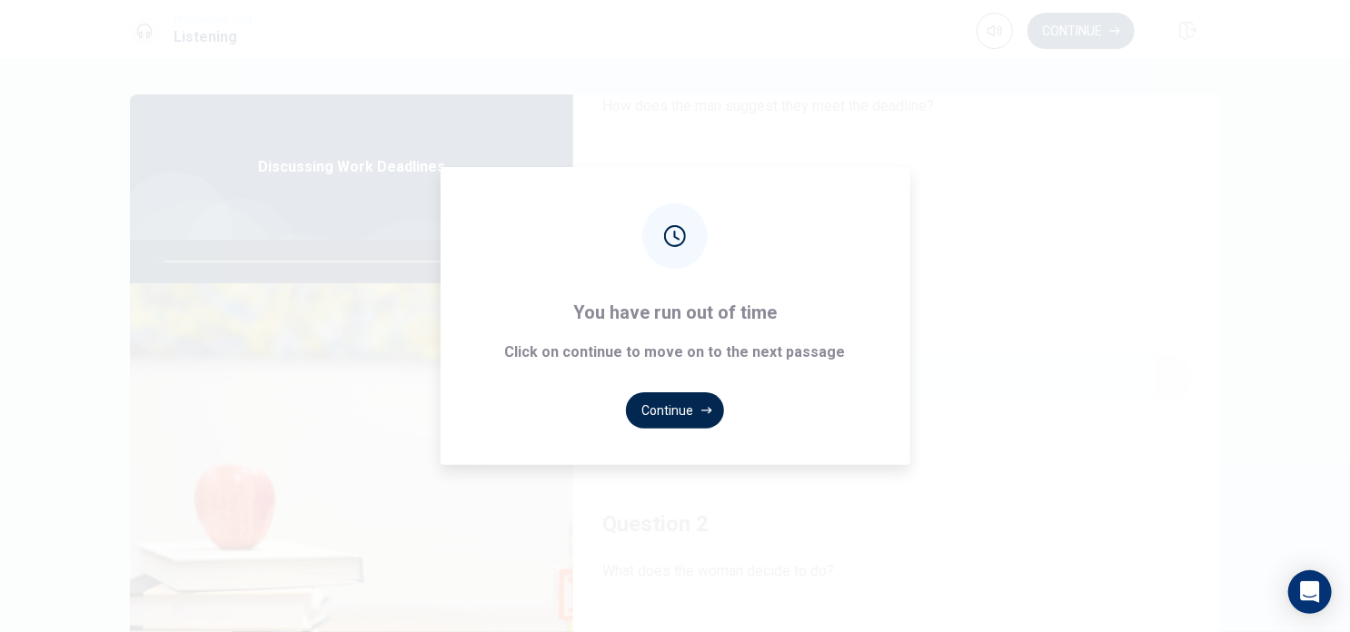
scroll to position [80, 0]
click at [676, 417] on button "Continue" at bounding box center [675, 411] width 98 height 36
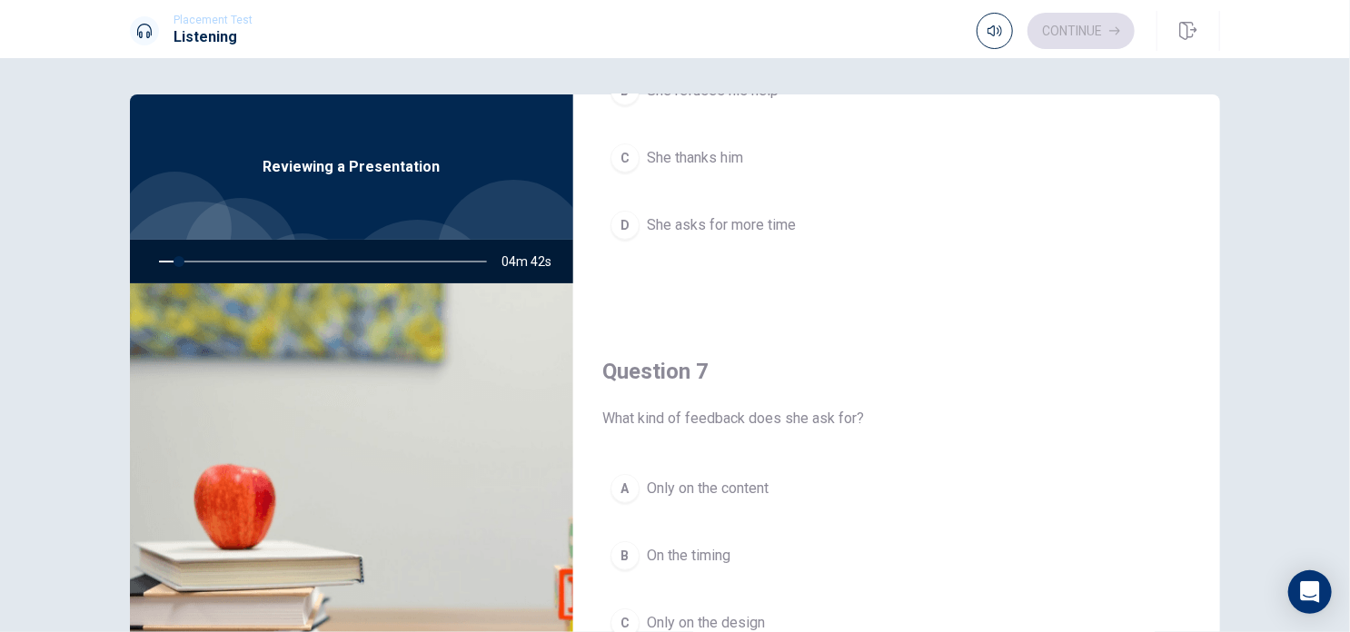
scroll to position [263, 0]
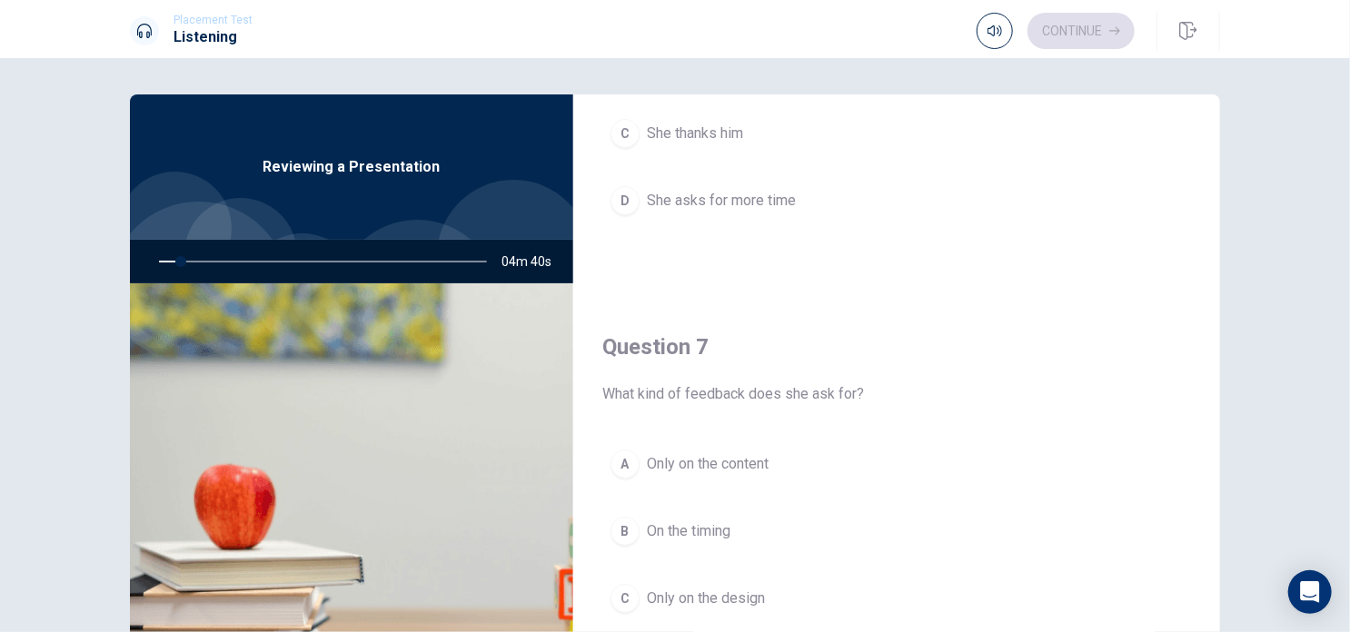
drag, startPoint x: 1197, startPoint y: 314, endPoint x: 1208, endPoint y: 371, distance: 57.6
click at [1208, 371] on div "Question 6 How does the woman respond to the man’s offer of help? A She is unce…" at bounding box center [896, 409] width 647 height 631
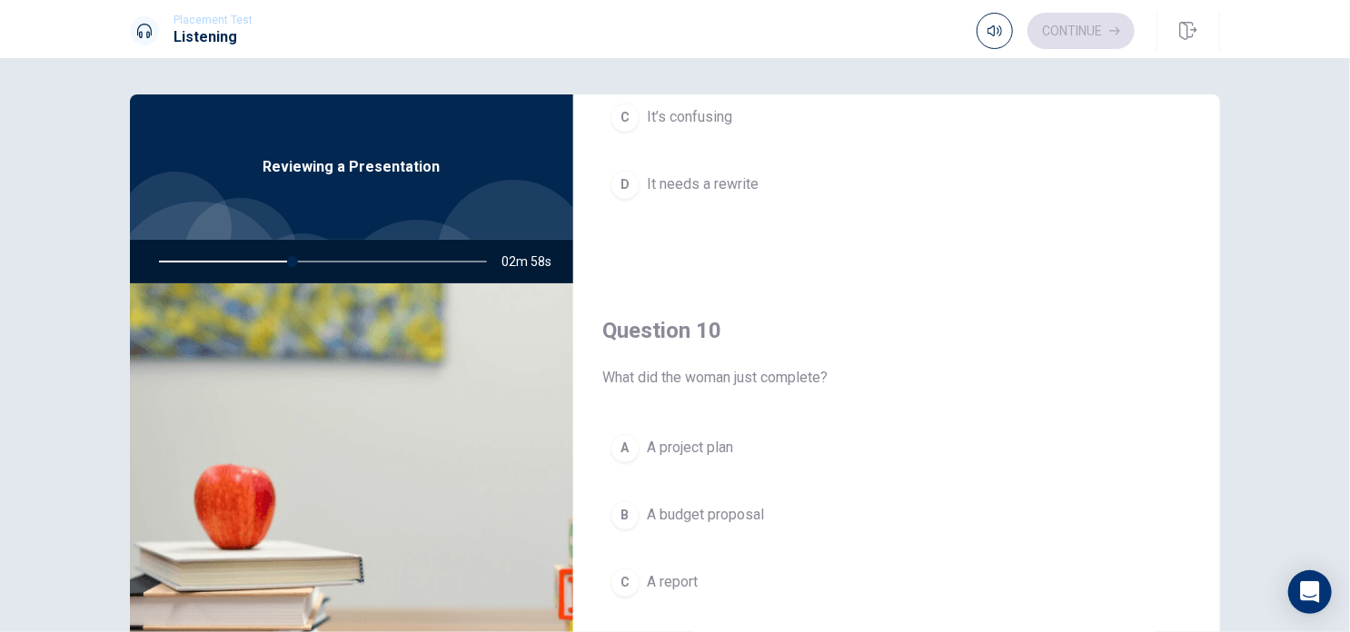
scroll to position [1685, 0]
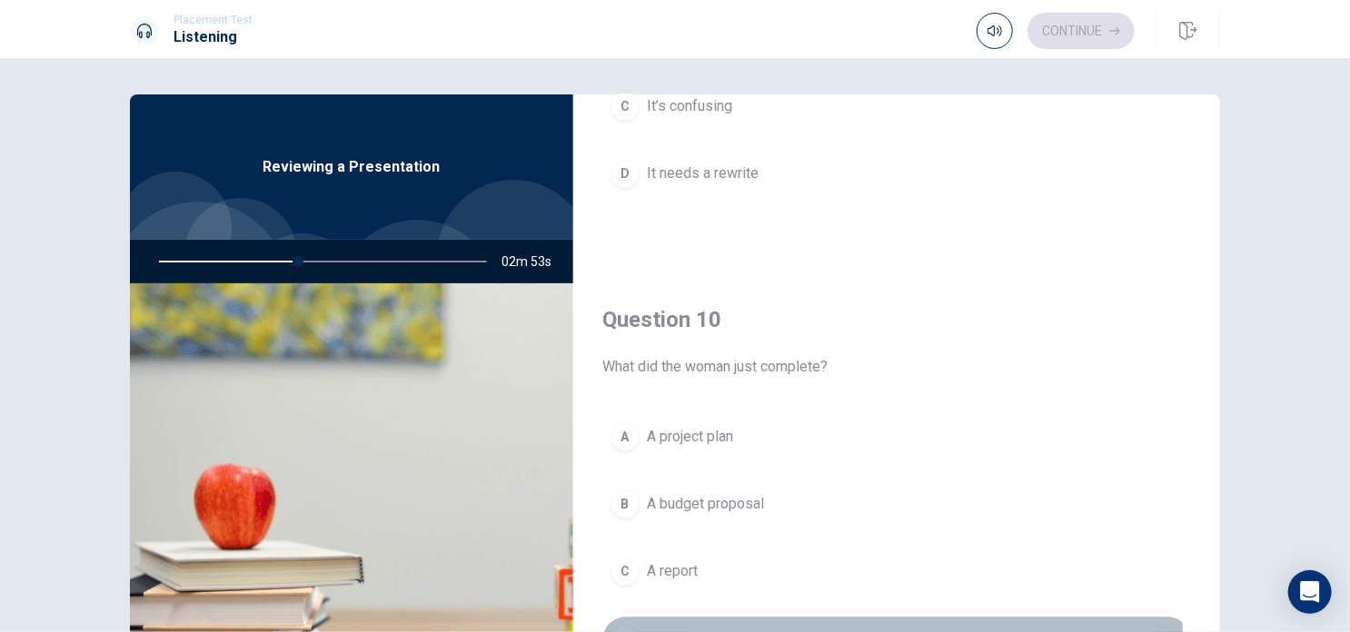
click at [704, 629] on span "A presentation" at bounding box center [693, 640] width 93 height 22
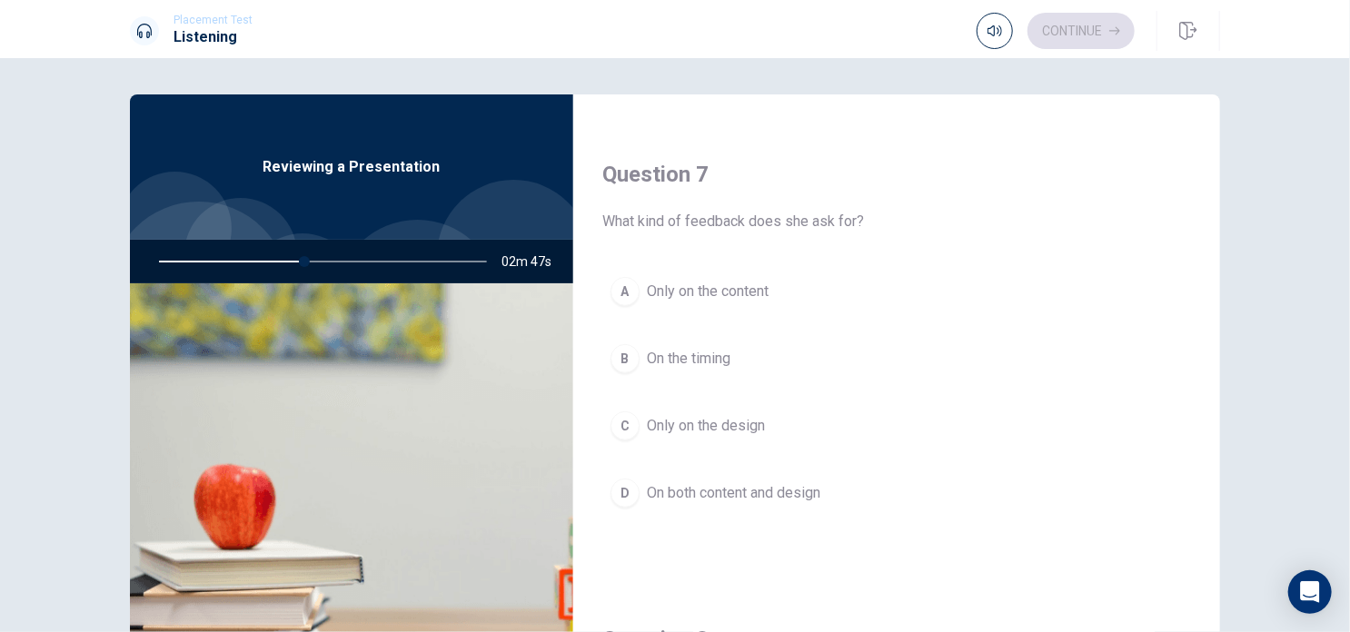
scroll to position [400, 0]
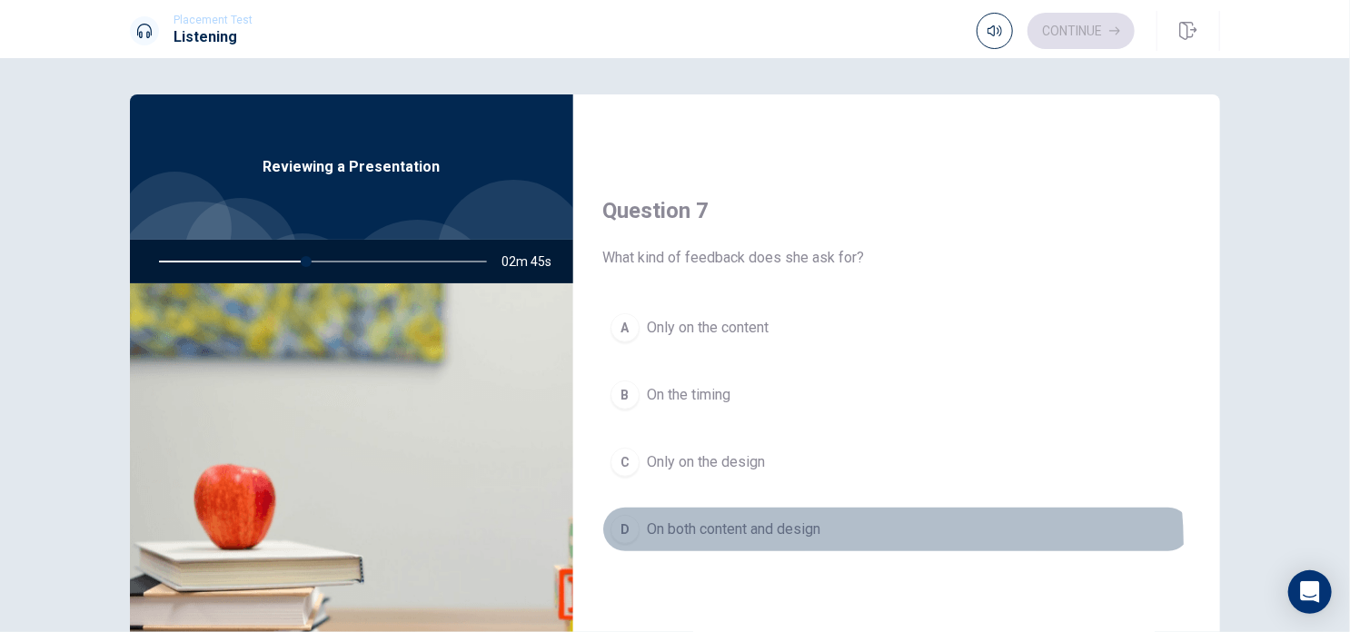
click at [798, 542] on button "D On both content and design" at bounding box center [896, 529] width 589 height 45
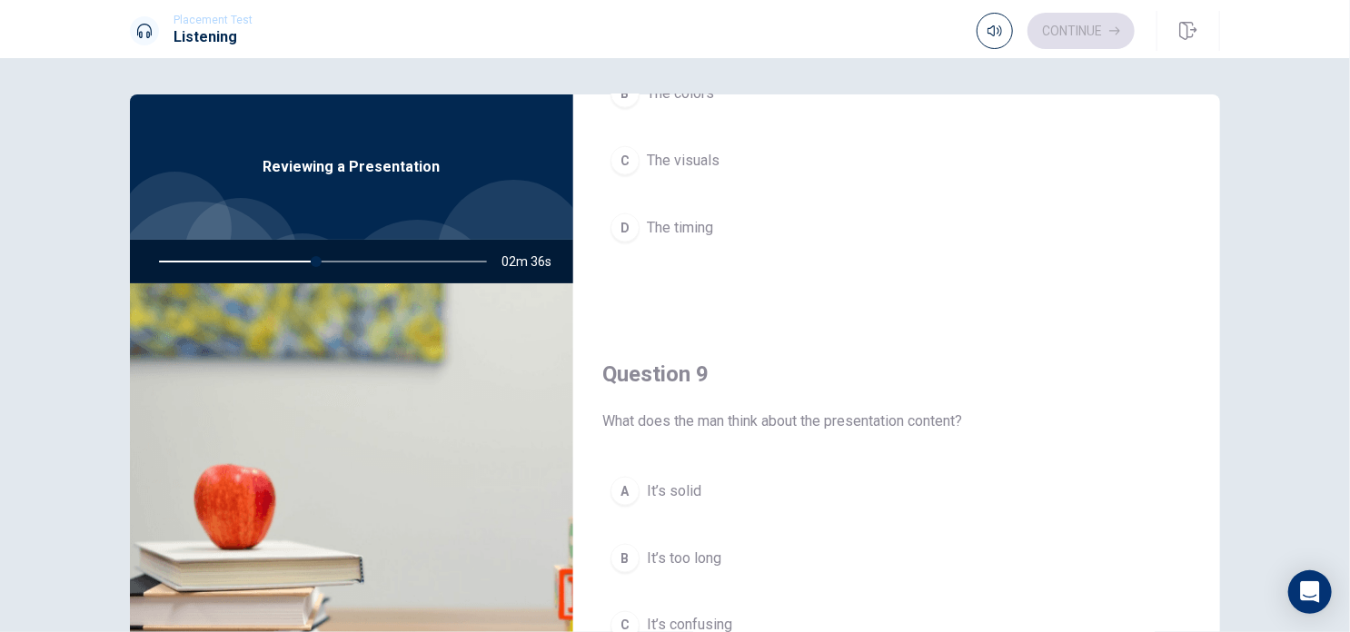
scroll to position [1239, 0]
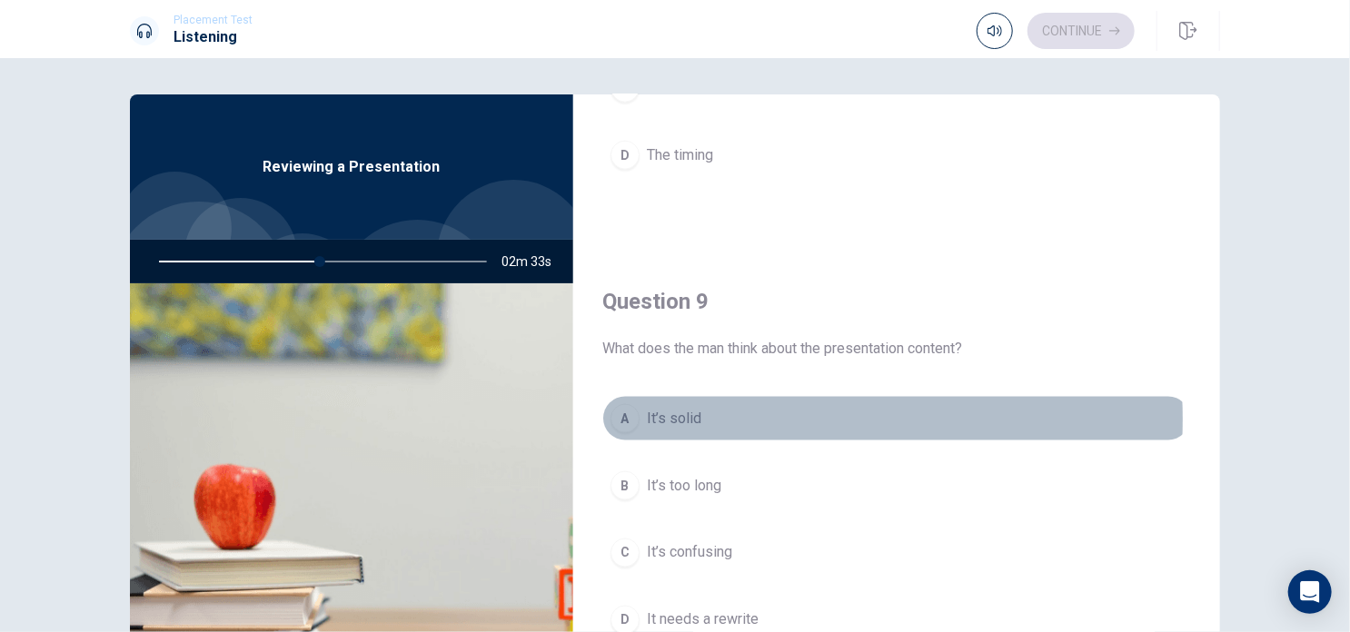
click at [701, 415] on button "A It’s solid" at bounding box center [896, 418] width 589 height 45
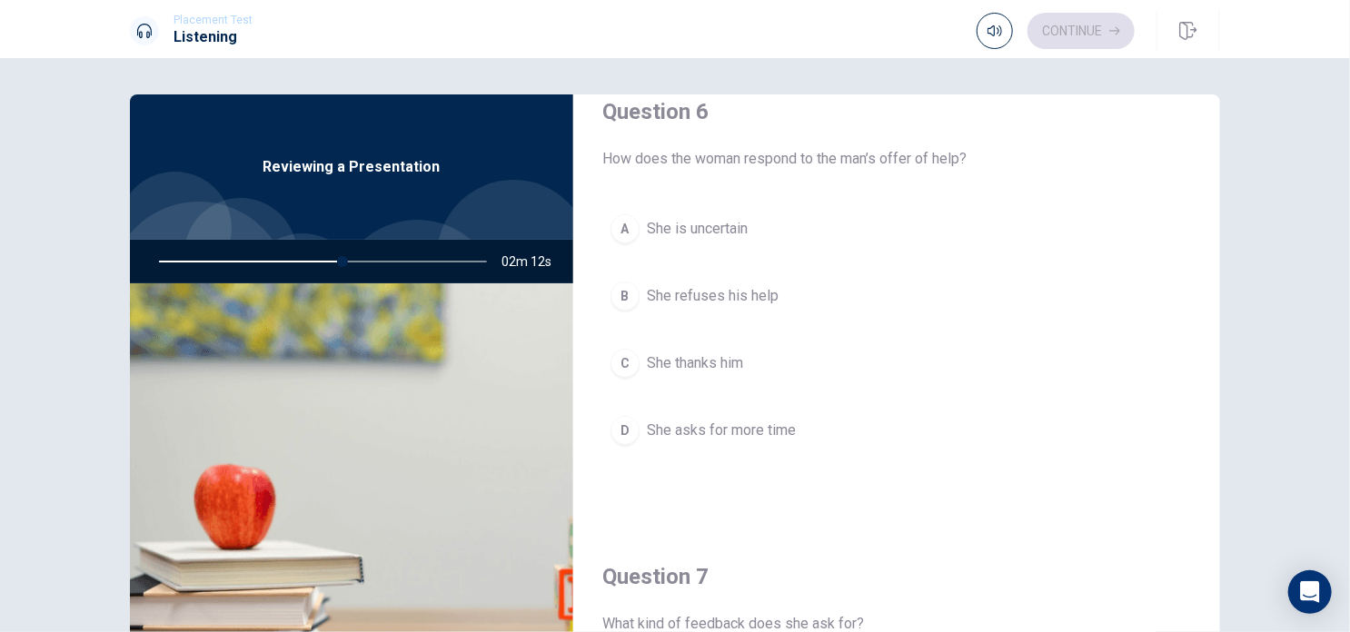
scroll to position [0, 0]
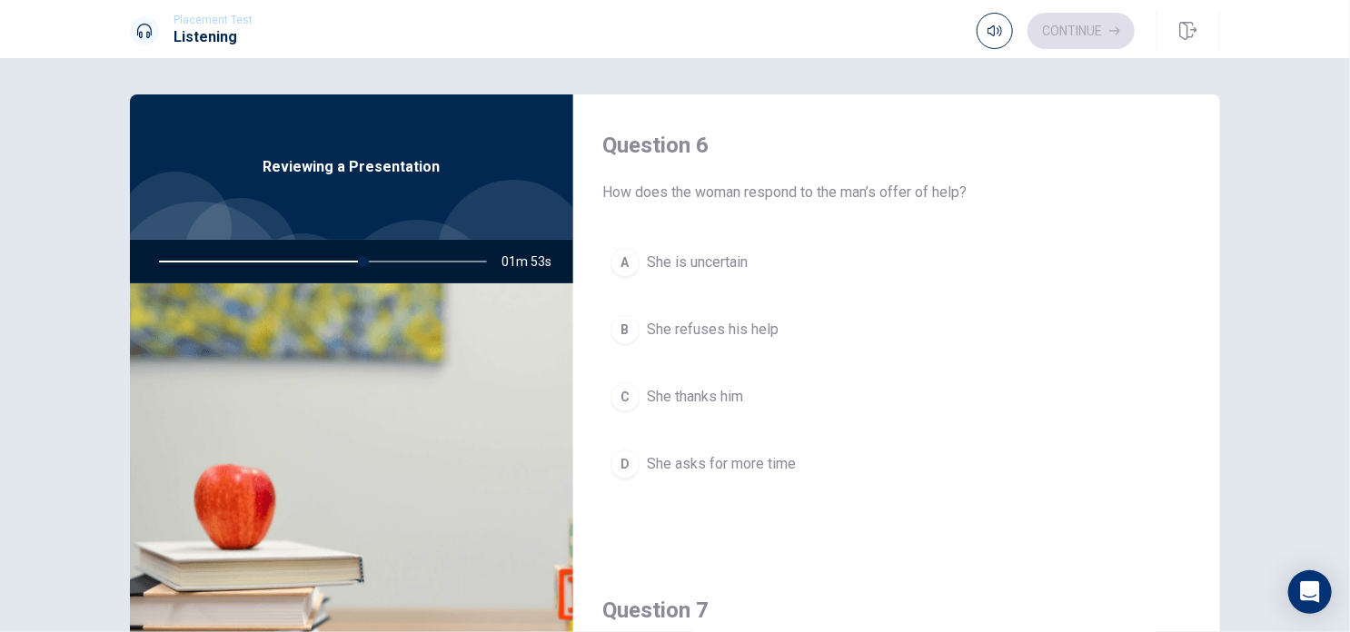
click at [712, 395] on span "She thanks him" at bounding box center [695, 397] width 96 height 22
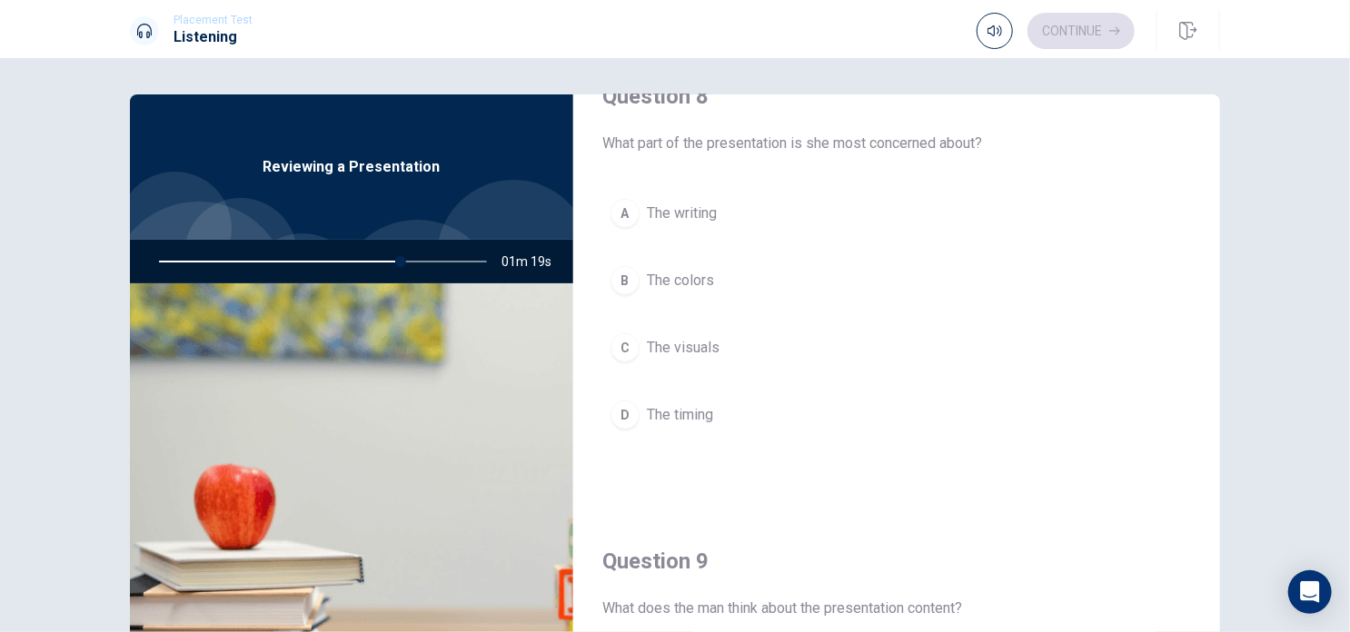
scroll to position [935, 0]
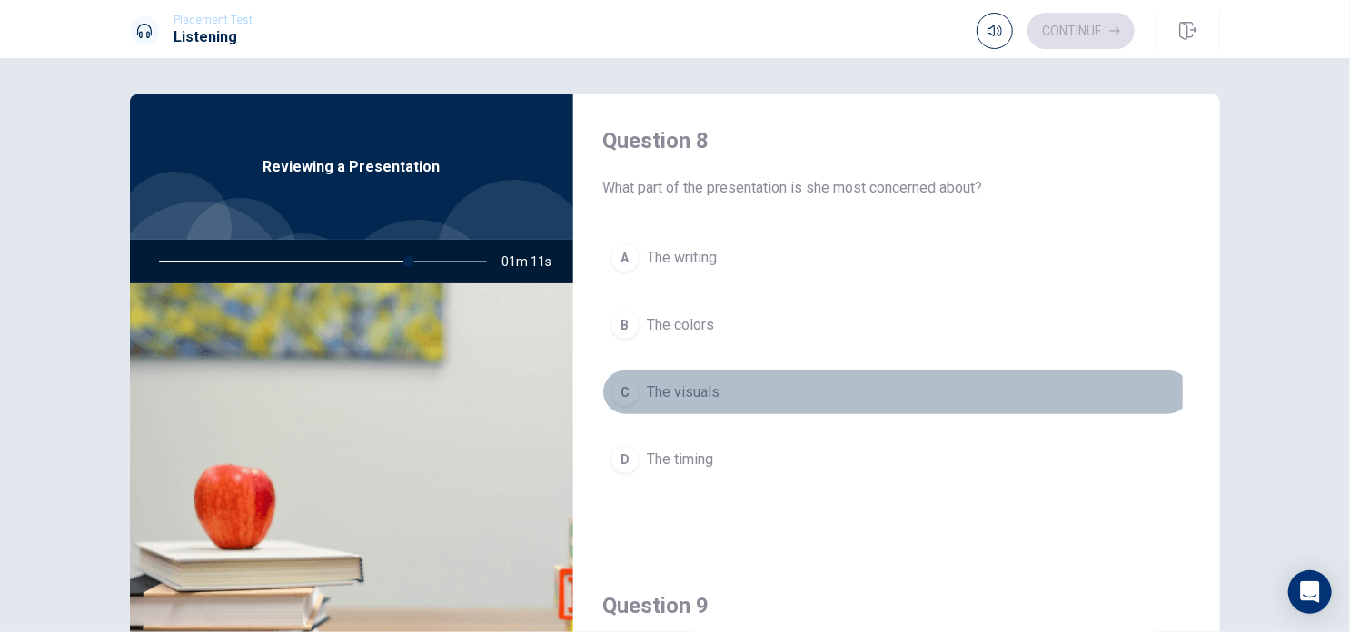
click at [720, 388] on button "C The visuals" at bounding box center [896, 392] width 589 height 45
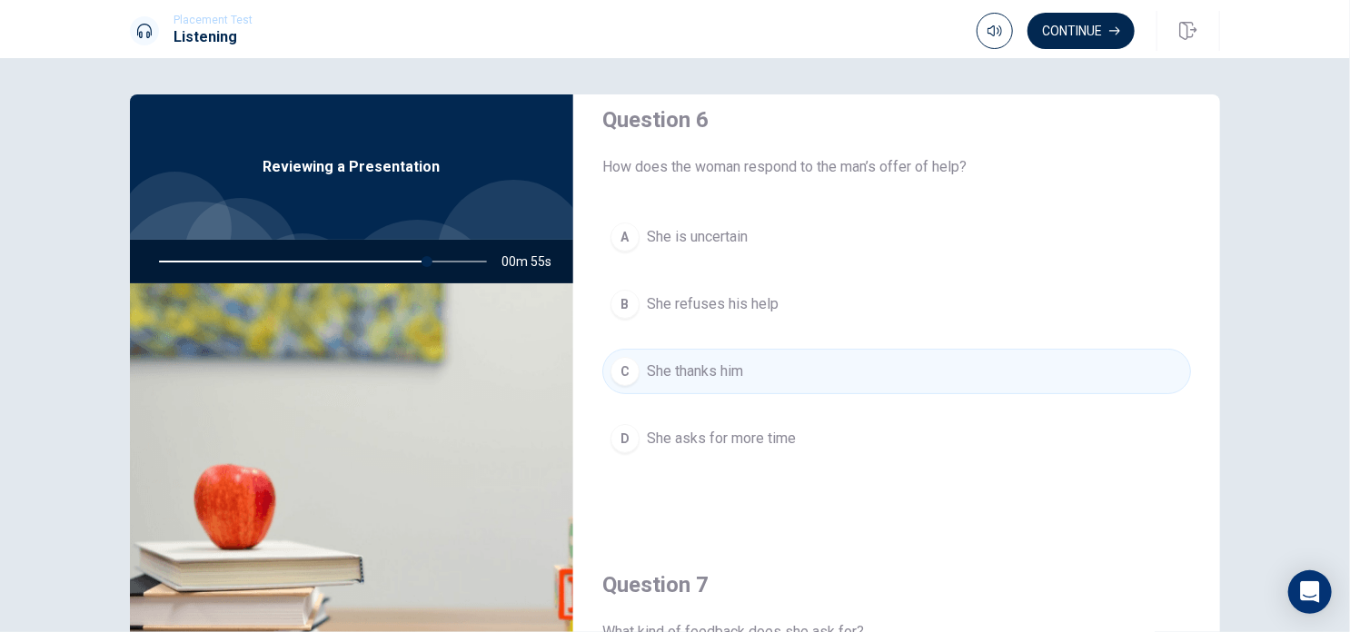
scroll to position [0, 0]
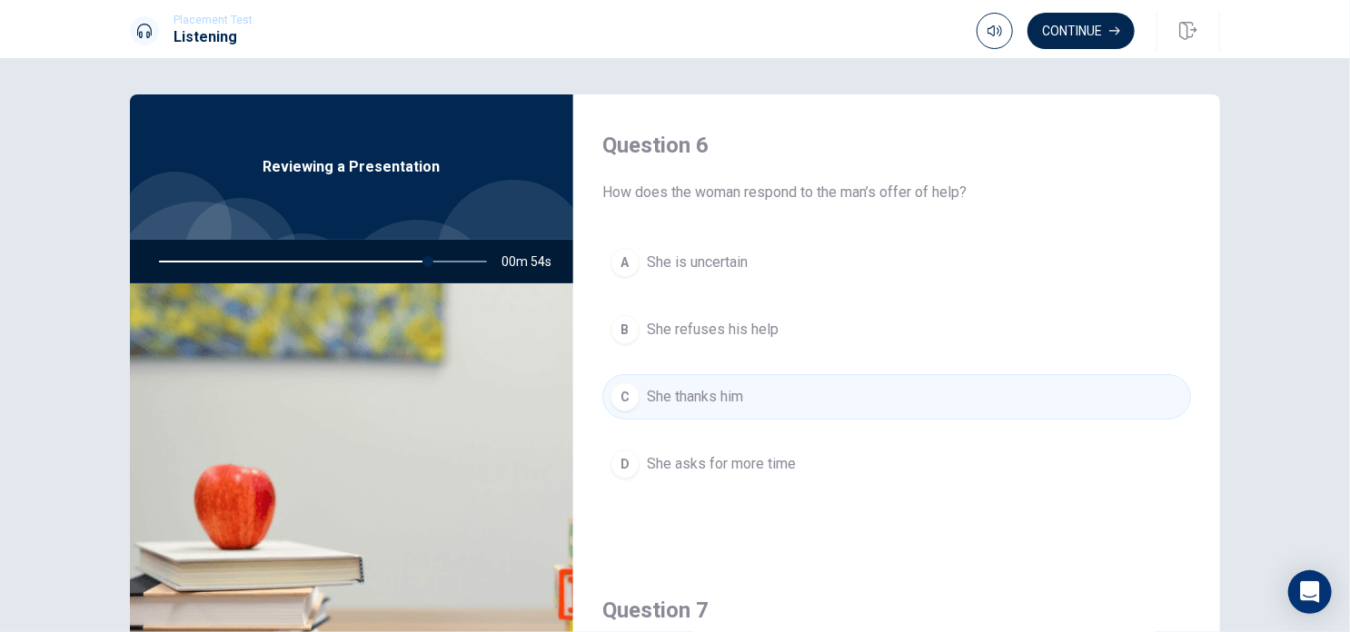
click at [1185, 169] on div "Question 6 How does the woman respond to the man’s offer of help? A She is unce…" at bounding box center [896, 326] width 647 height 465
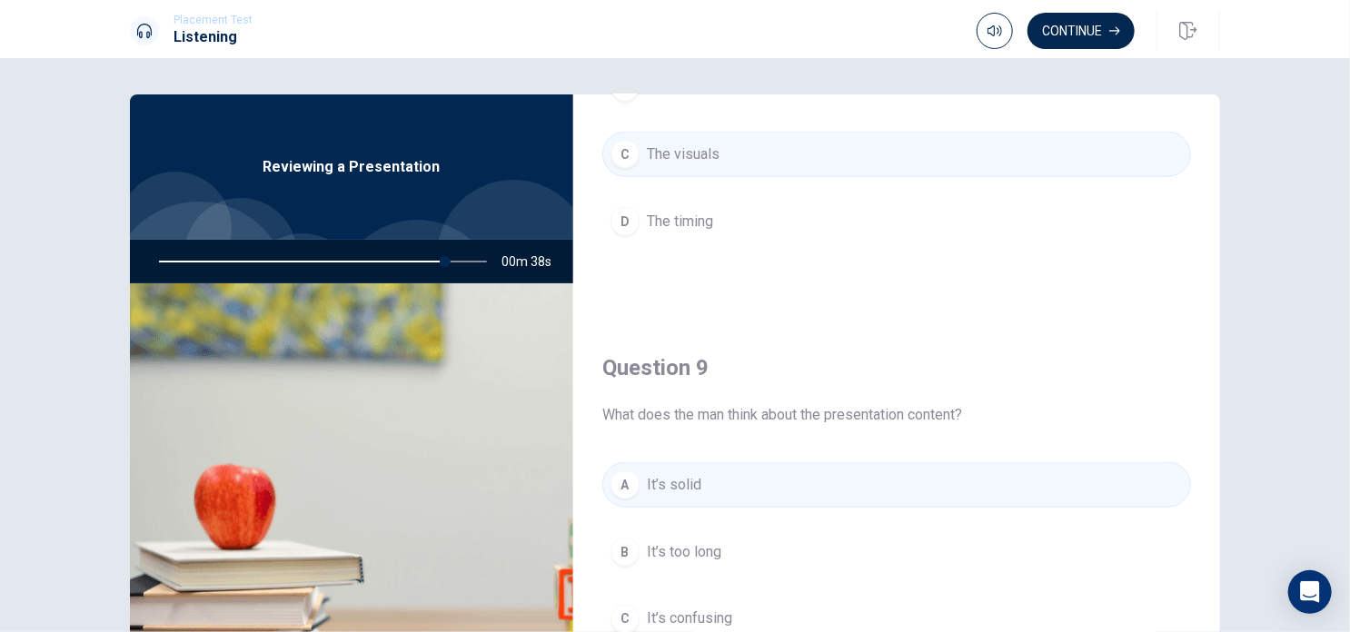
scroll to position [1207, 0]
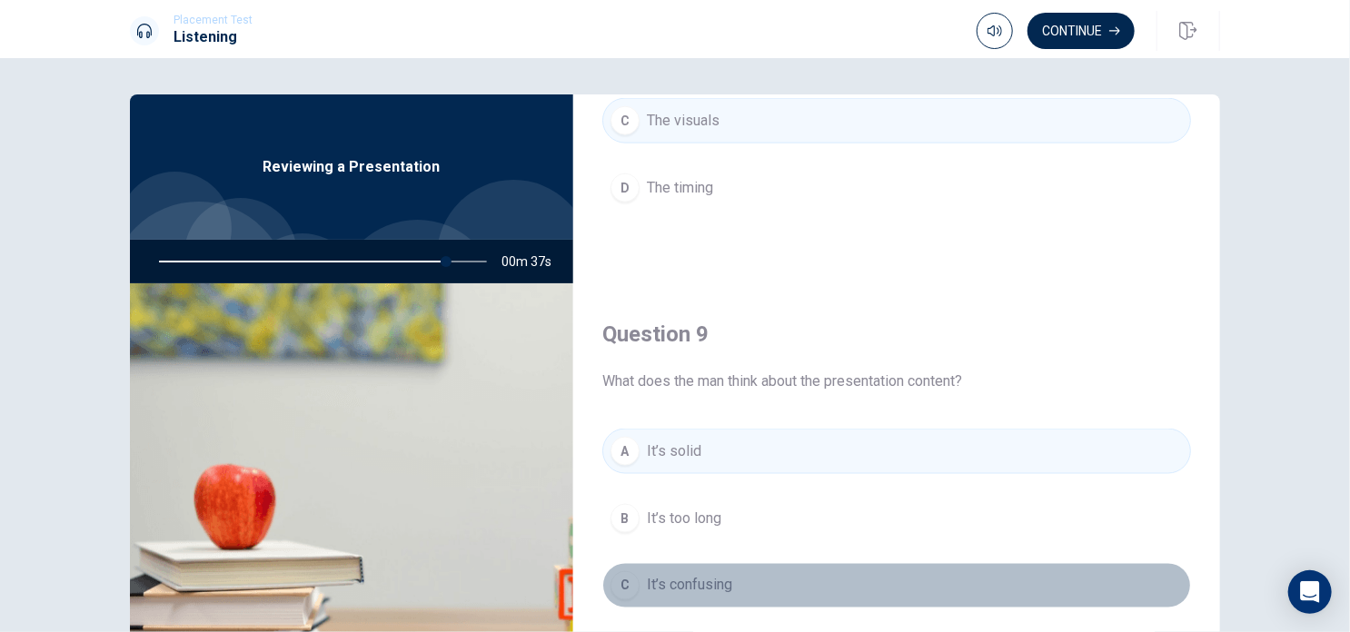
click at [1159, 581] on button "C It’s confusing" at bounding box center [896, 585] width 589 height 45
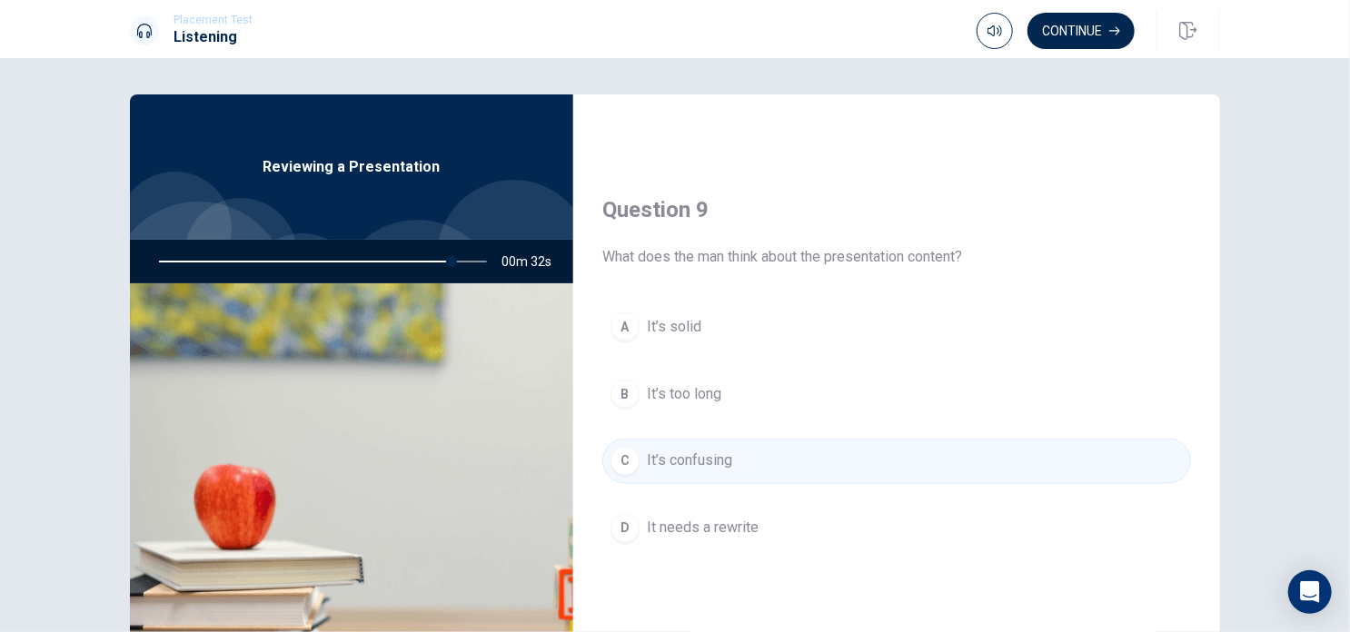
scroll to position [1348, 0]
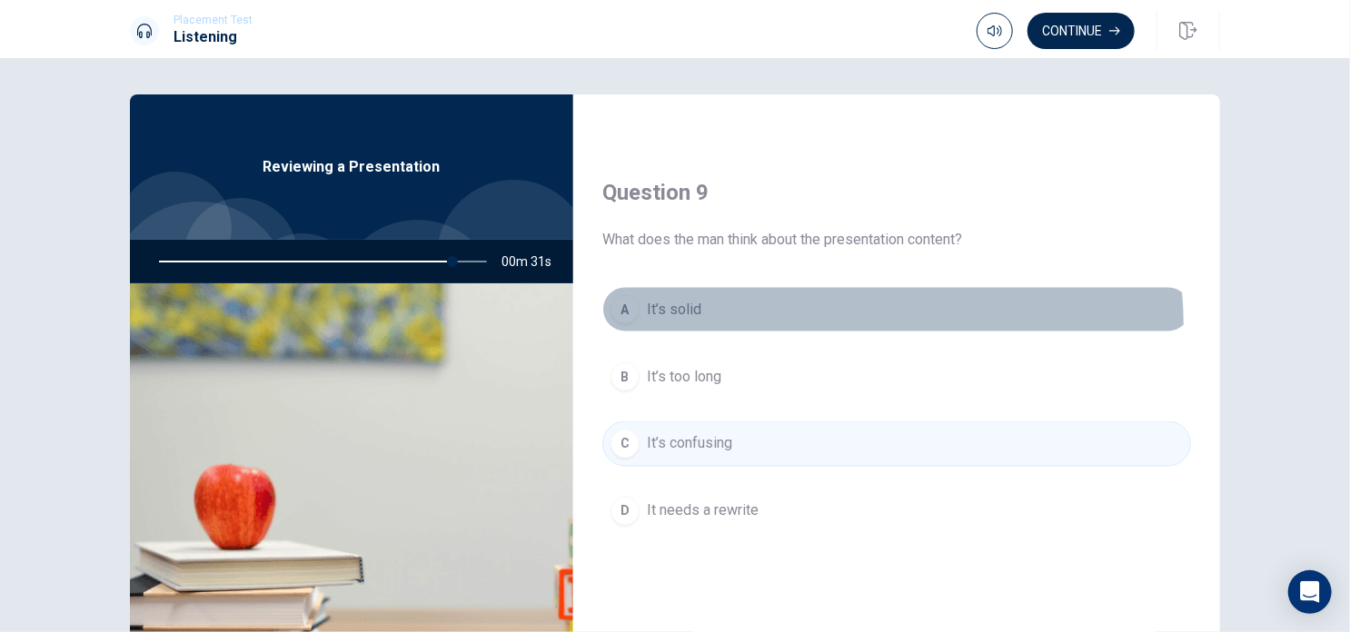
click at [842, 321] on button "A It’s solid" at bounding box center [896, 309] width 589 height 45
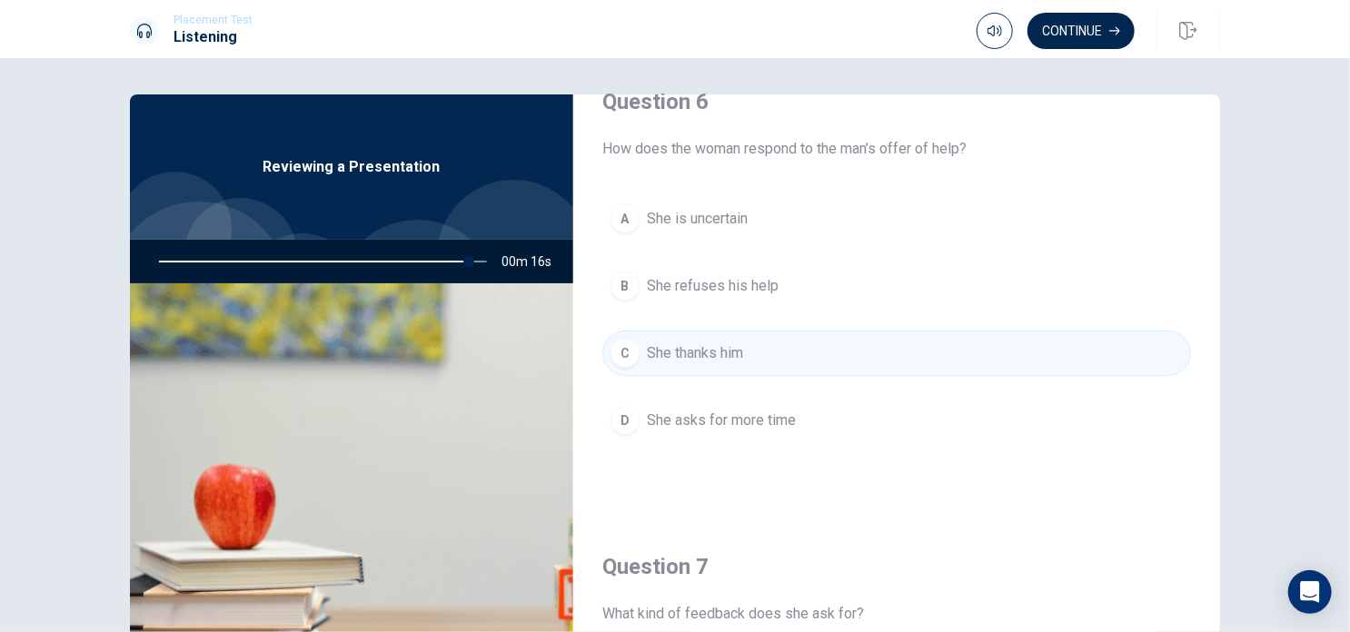
scroll to position [0, 0]
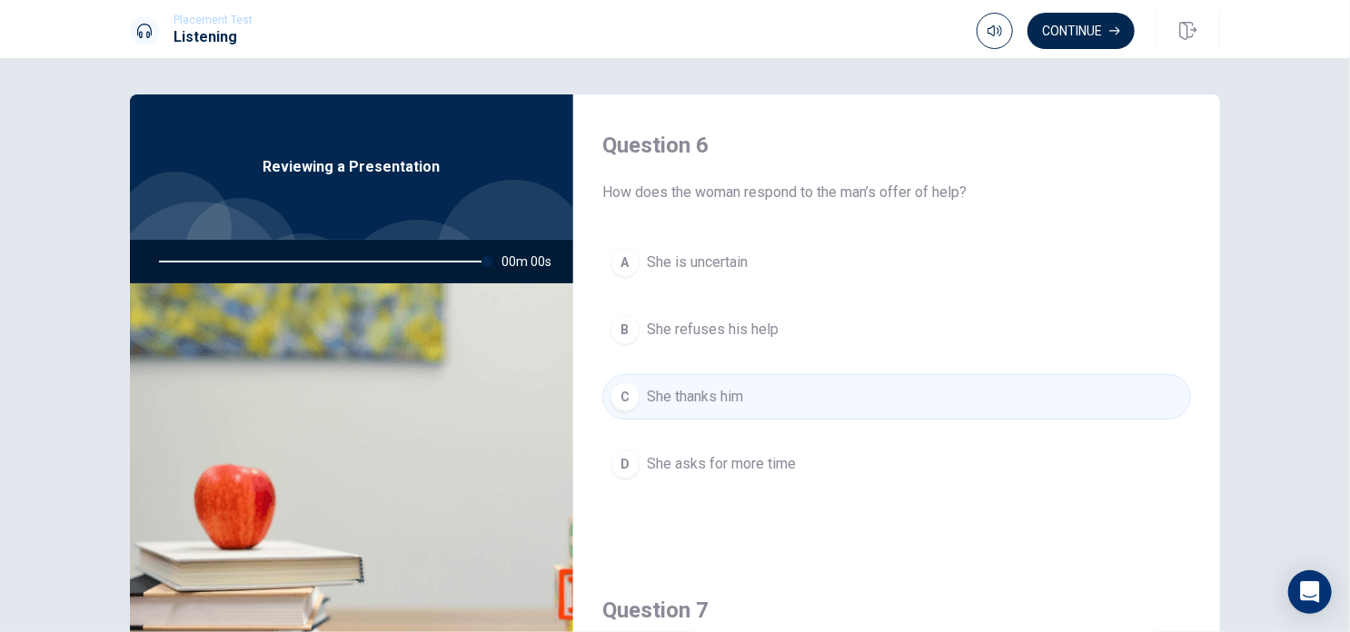
type input "0"
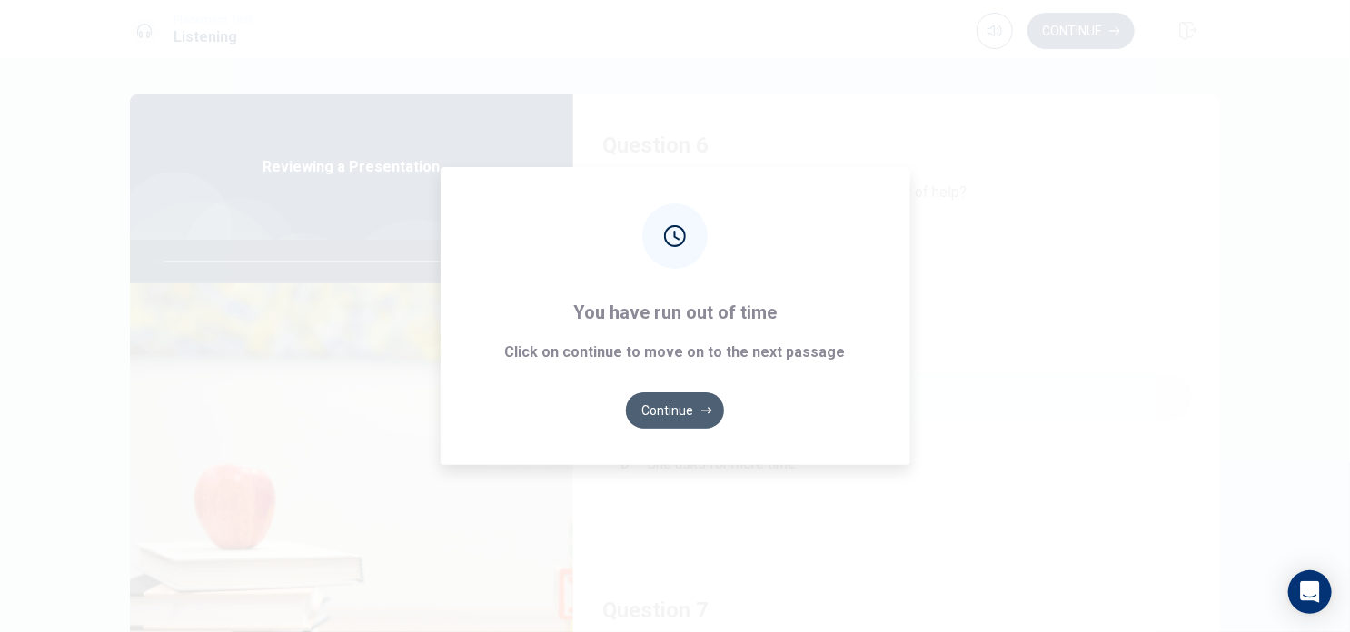
click at [688, 417] on button "Continue" at bounding box center [675, 411] width 98 height 36
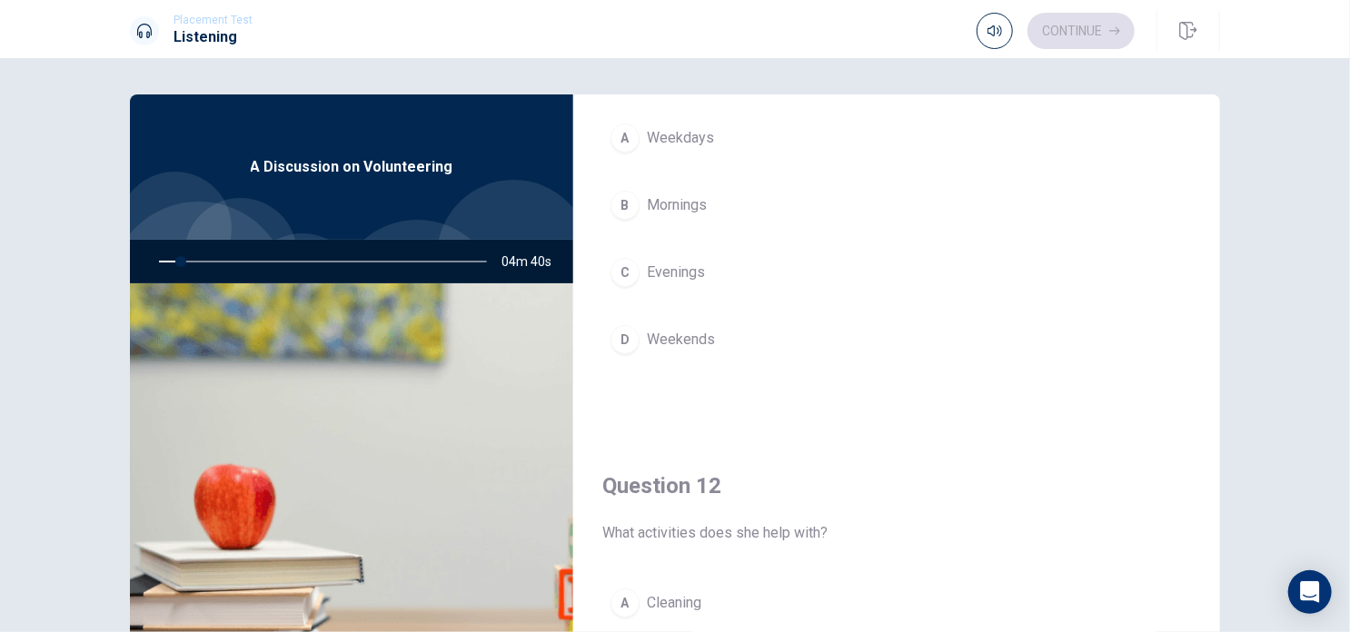
scroll to position [164, 0]
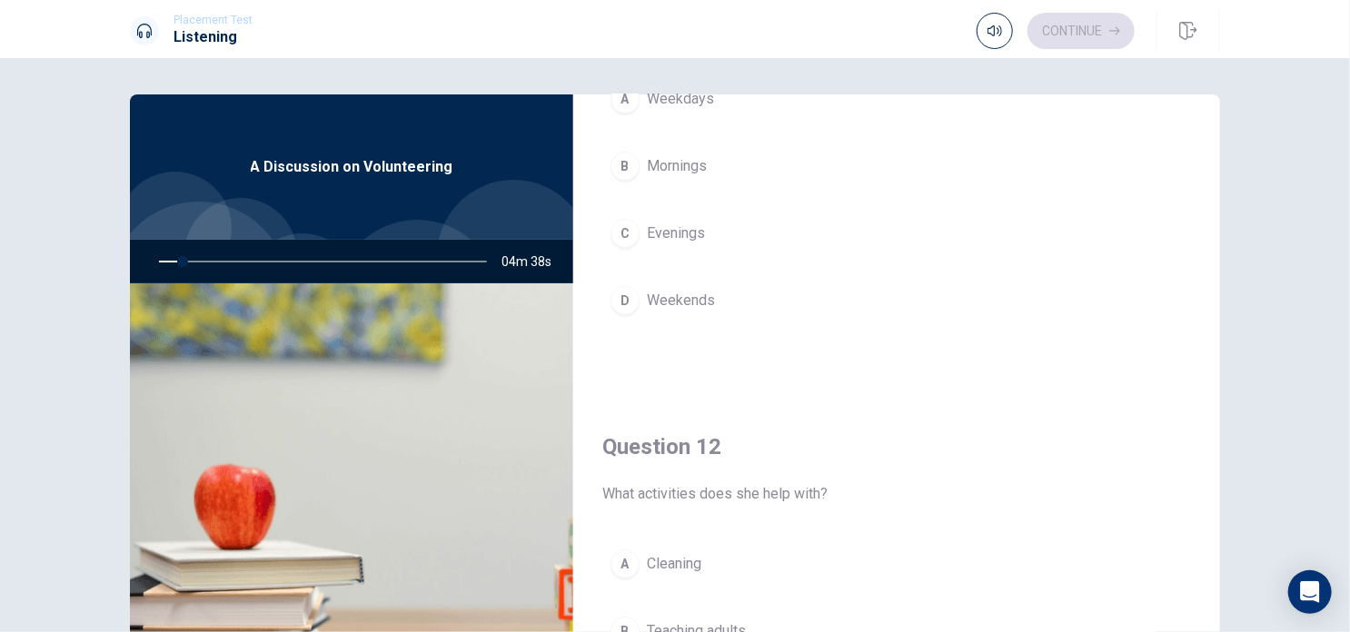
drag, startPoint x: 1195, startPoint y: 336, endPoint x: 1221, endPoint y: 319, distance: 31.5
click at [1214, 327] on div "Question 11 When does the community center especially need help? A Weekdays B M…" at bounding box center [896, 409] width 647 height 631
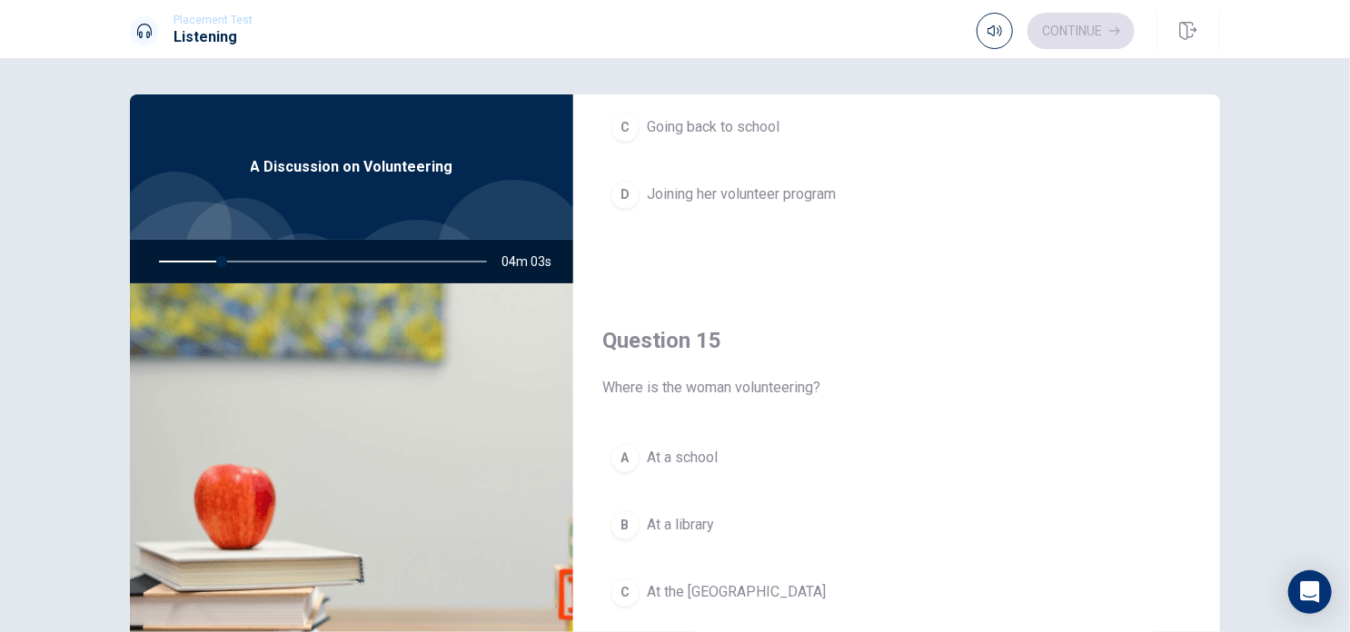
scroll to position [1686, 0]
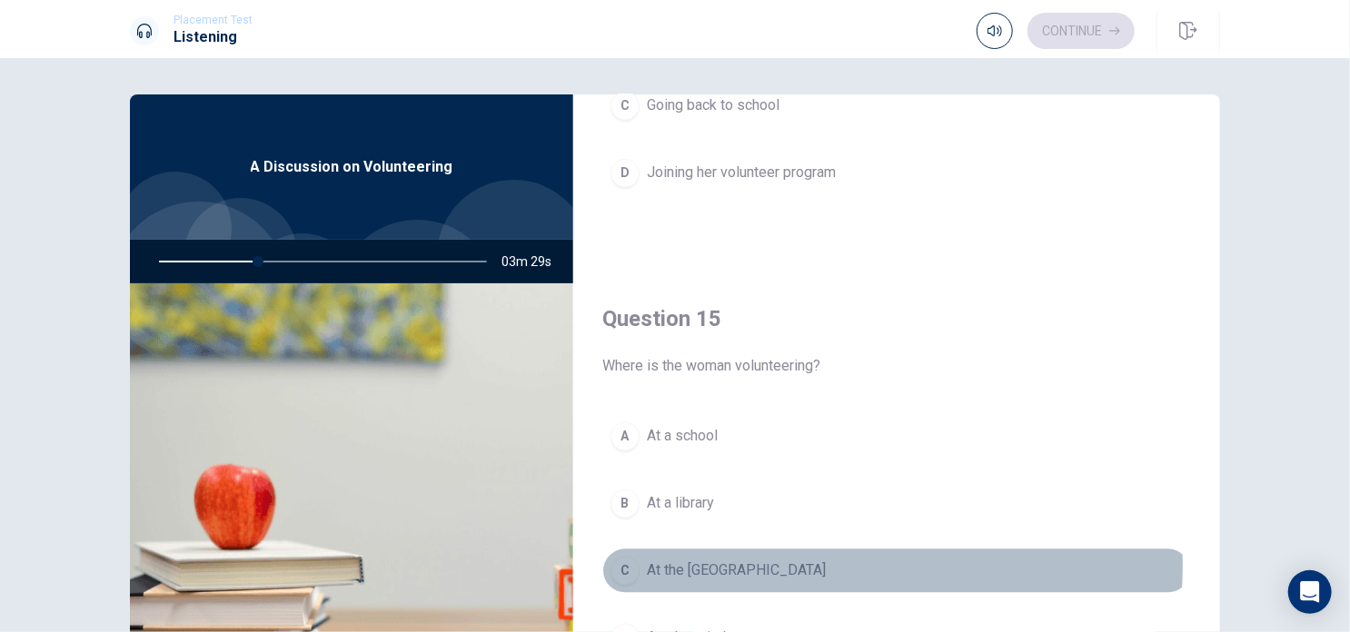
click at [785, 561] on span "At the [GEOGRAPHIC_DATA]" at bounding box center [736, 572] width 179 height 22
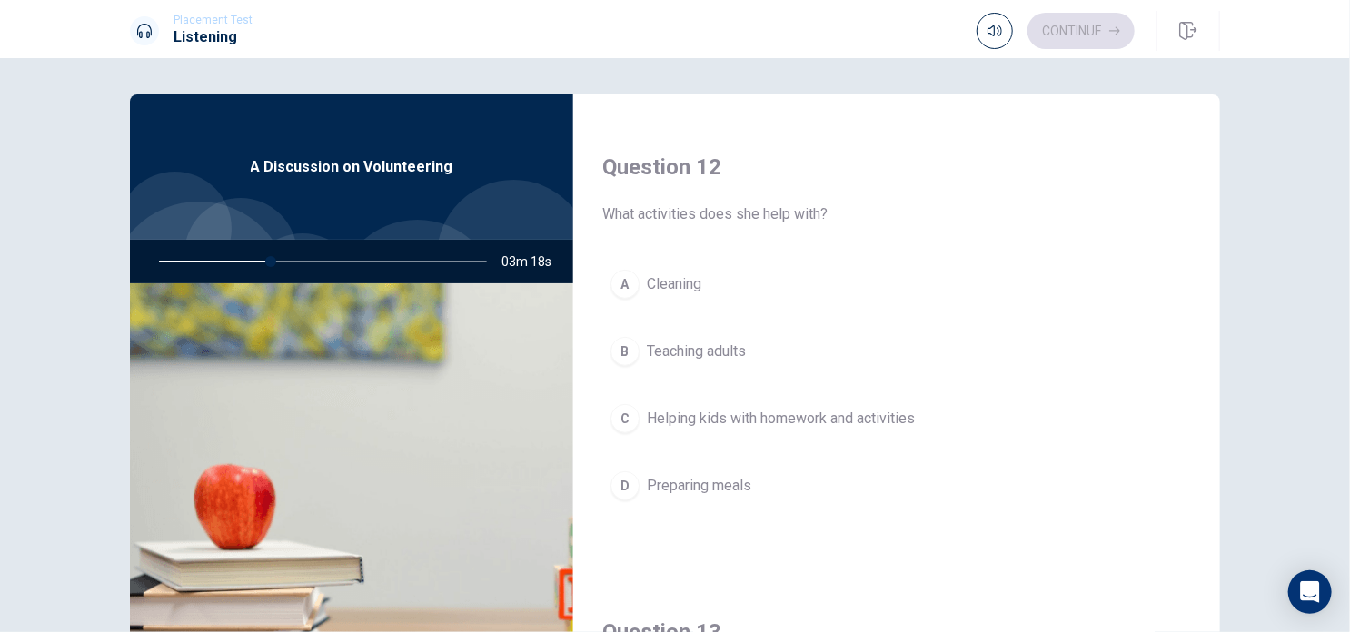
scroll to position [440, 0]
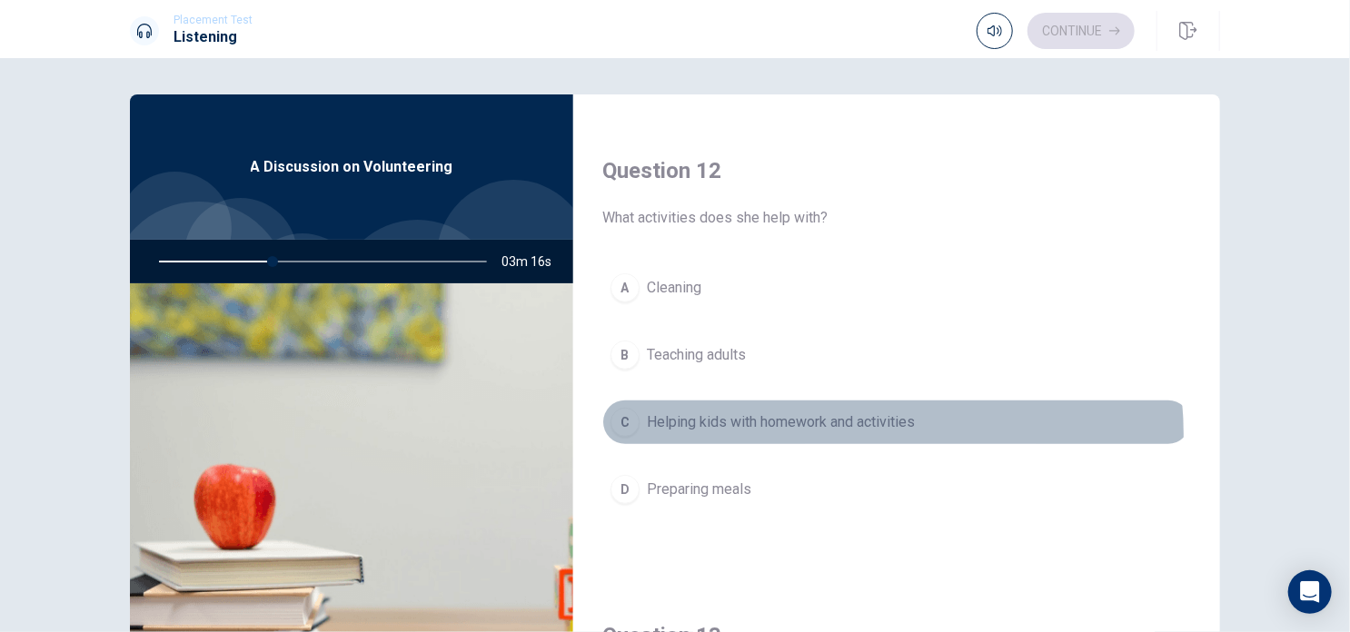
click at [843, 432] on button "C Helping kids with homework and activities" at bounding box center [896, 422] width 589 height 45
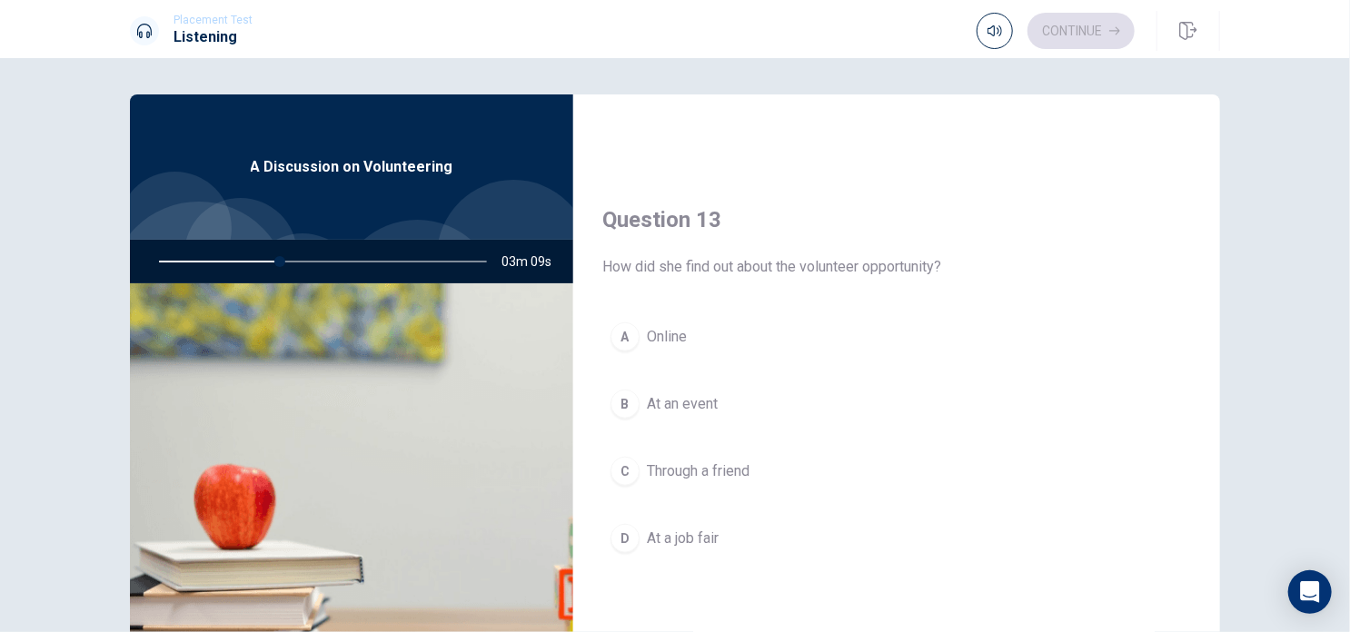
scroll to position [850, 0]
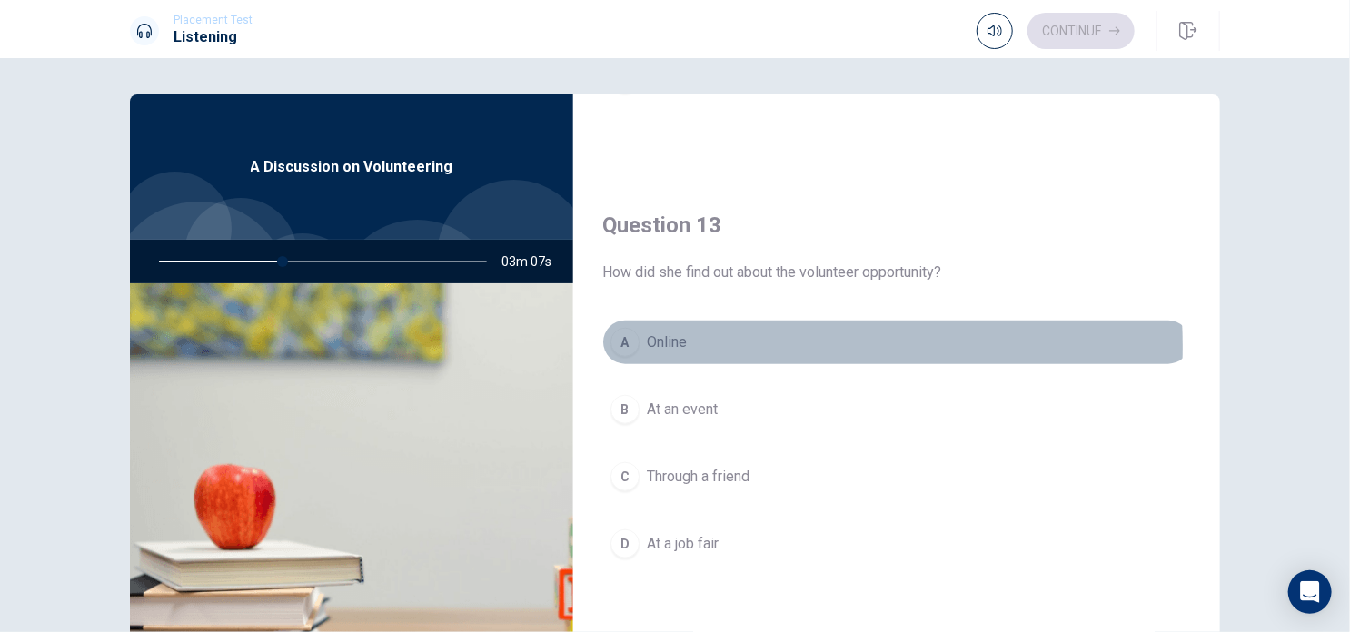
click at [683, 344] on button "A Online" at bounding box center [896, 342] width 589 height 45
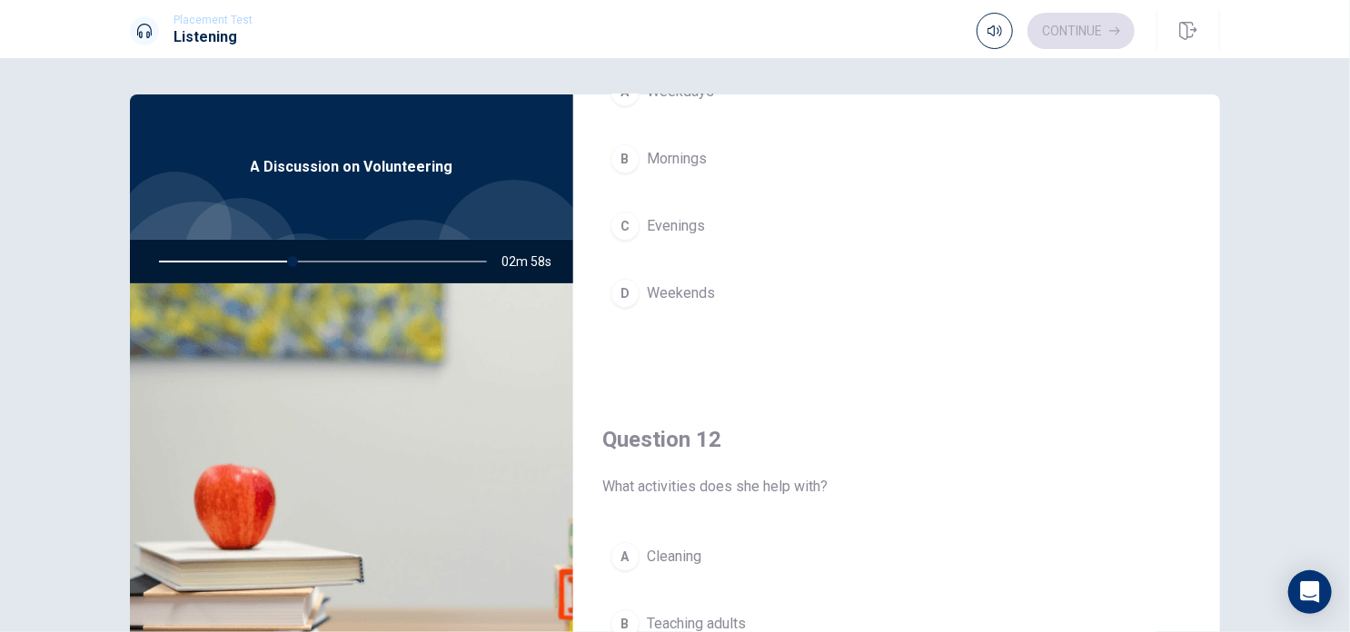
scroll to position [167, 0]
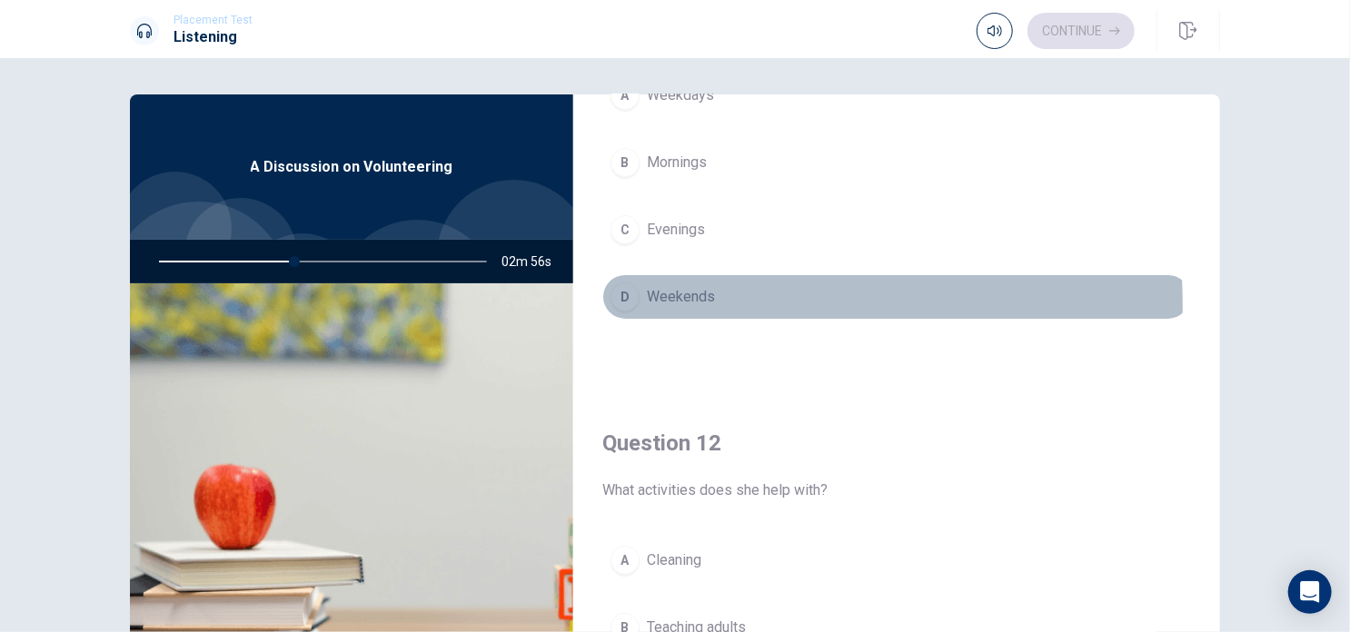
click at [672, 303] on span "Weekends" at bounding box center [681, 297] width 68 height 22
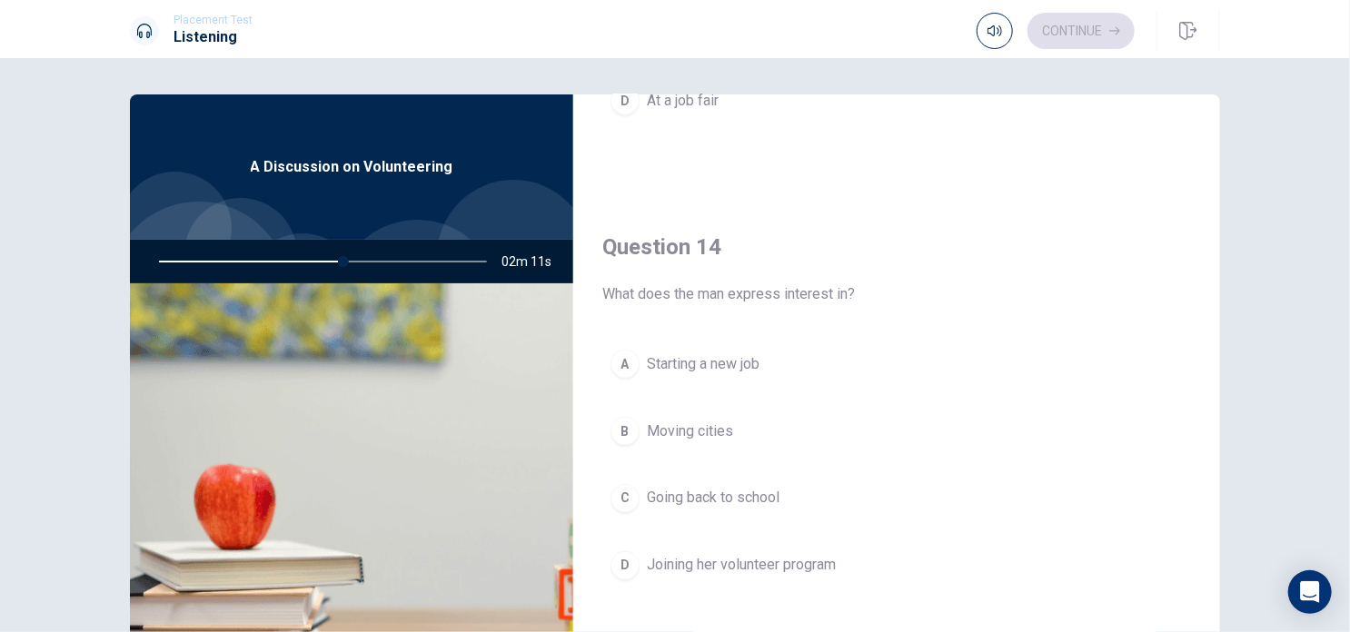
scroll to position [1298, 0]
click at [808, 551] on span "Joining her volunteer program" at bounding box center [741, 562] width 189 height 22
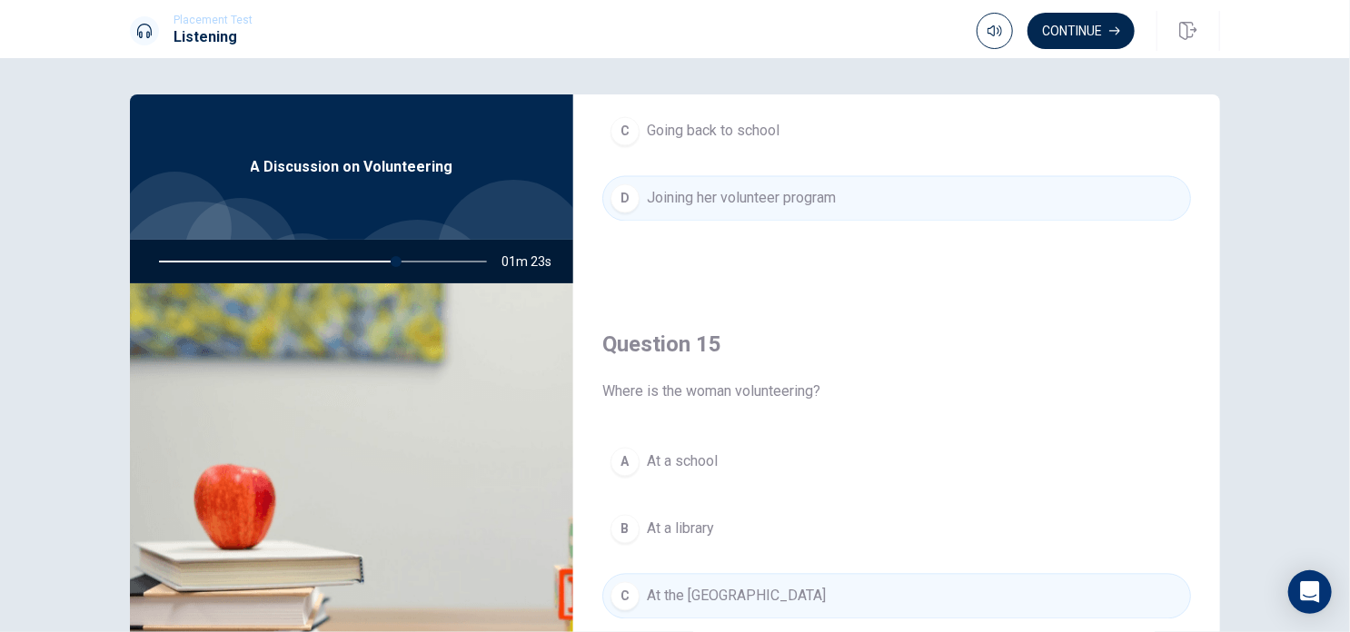
scroll to position [1686, 0]
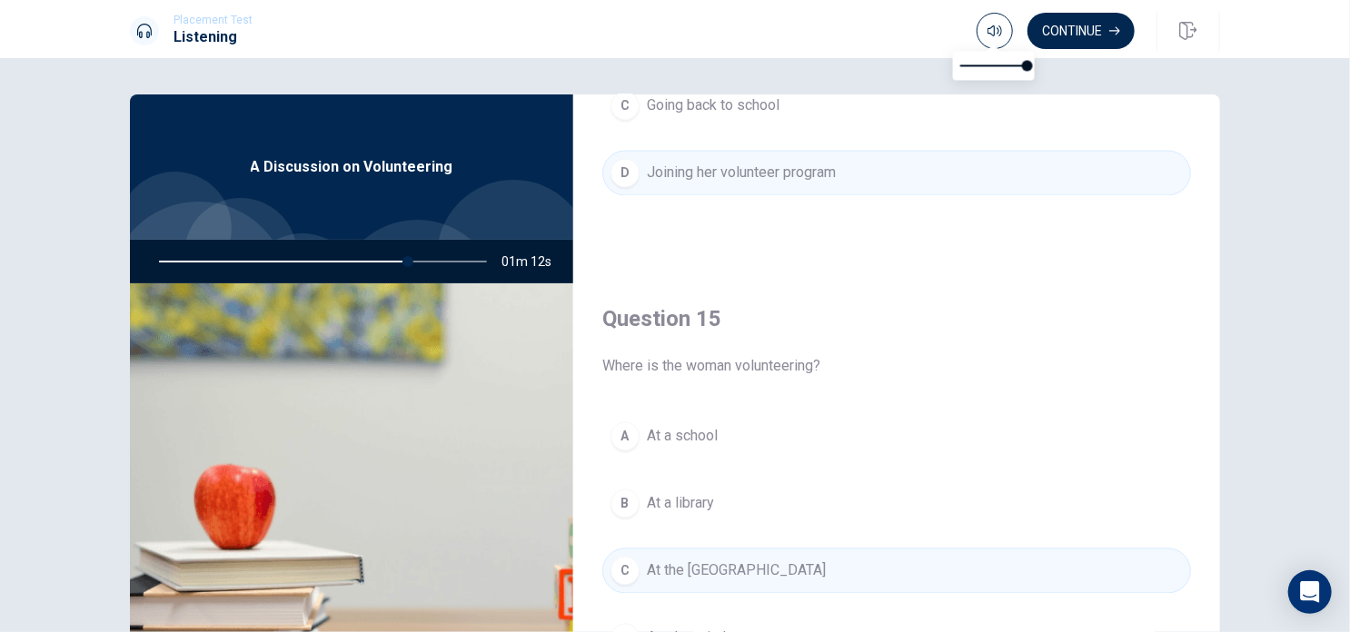
type input "76"
type input "0.5"
click at [996, 65] on span at bounding box center [993, 65] width 67 height 25
type input "77"
type input "0.7"
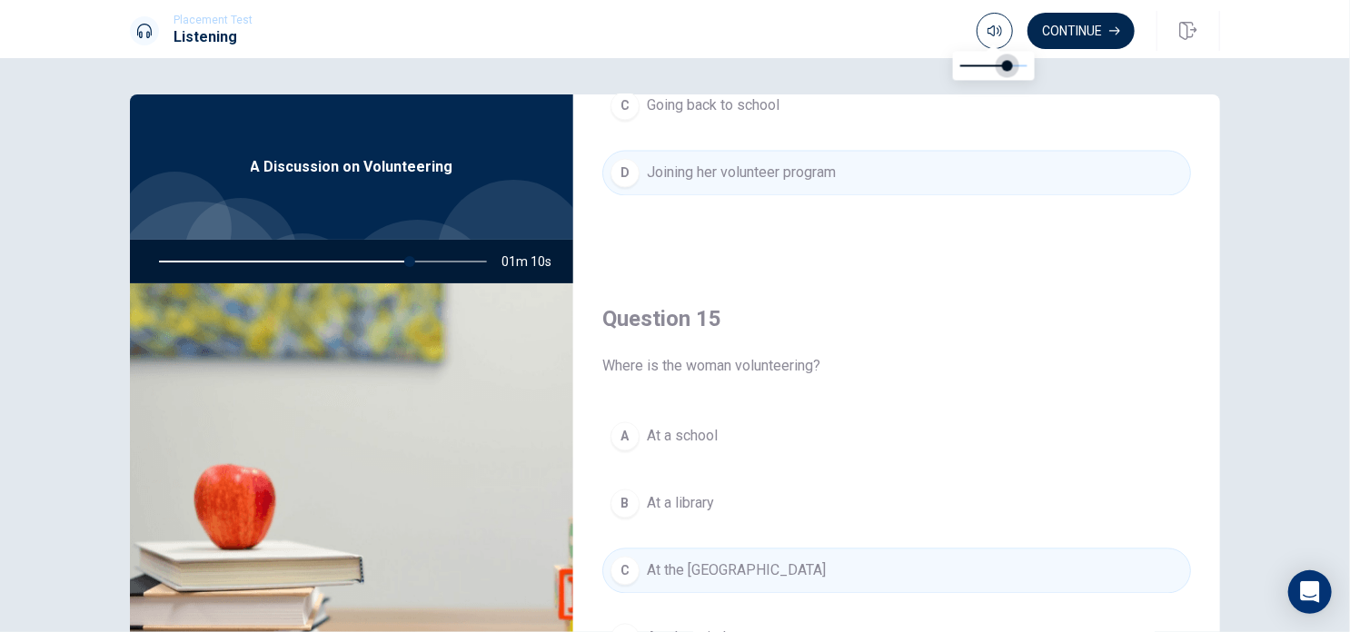
click at [1005, 64] on span at bounding box center [1007, 65] width 11 height 11
type input "0"
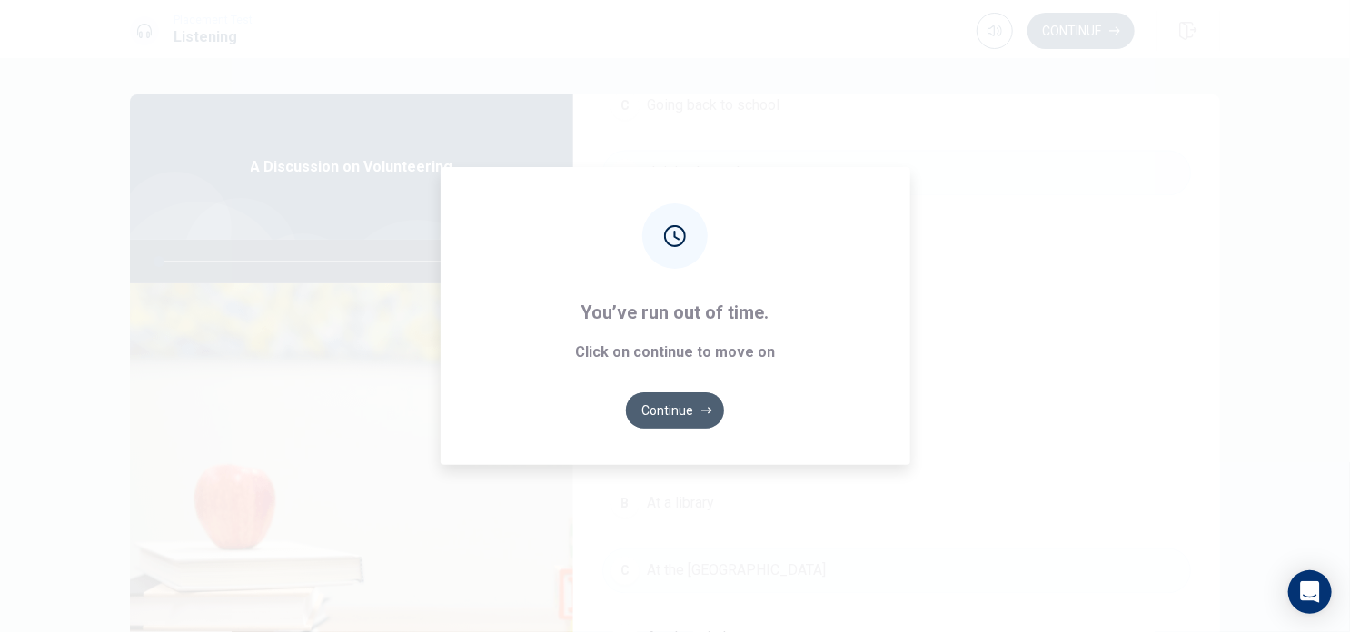
click at [701, 408] on icon "button" at bounding box center [706, 410] width 11 height 11
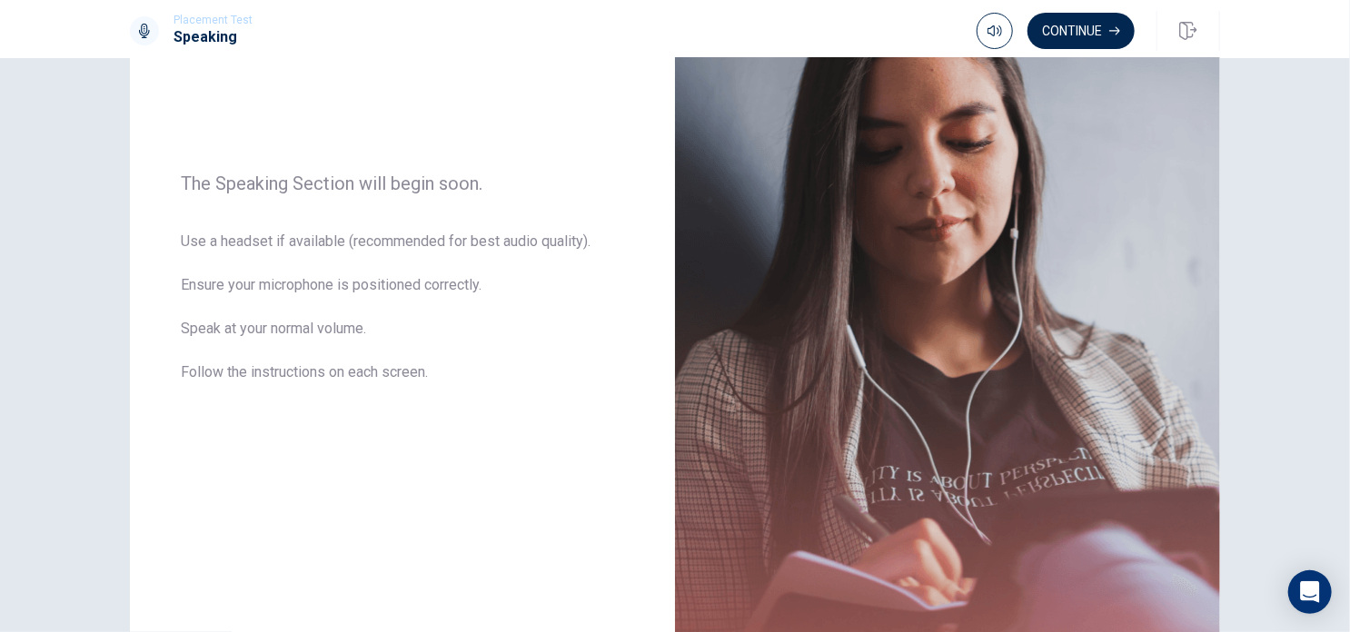
scroll to position [204, 0]
click at [1088, 34] on button "Continue" at bounding box center [1081, 31] width 107 height 36
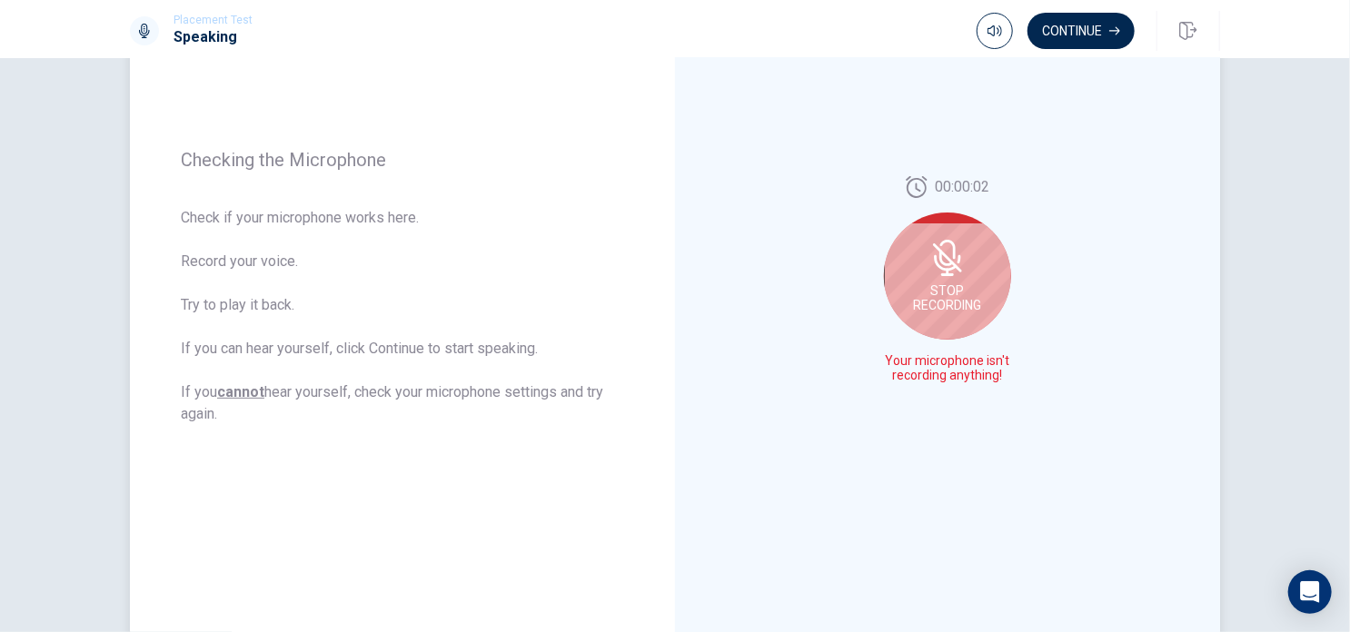
click at [943, 266] on icon at bounding box center [947, 258] width 36 height 36
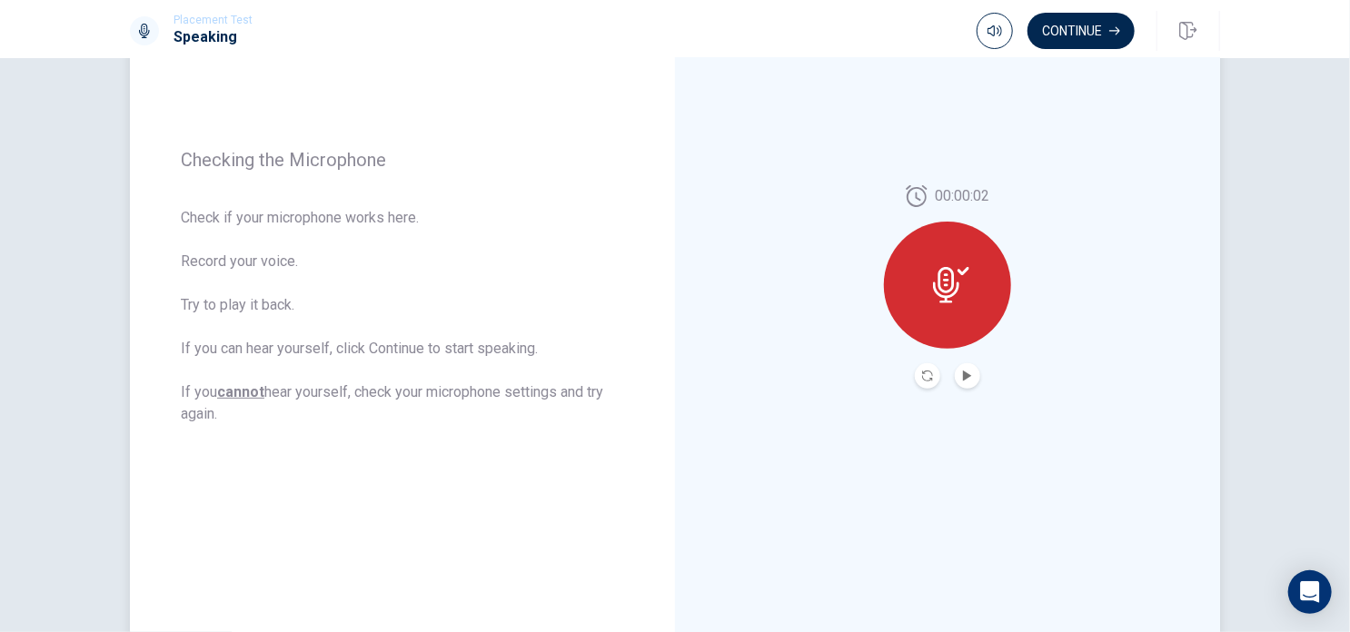
click at [946, 288] on icon at bounding box center [946, 285] width 26 height 36
click at [920, 290] on div at bounding box center [947, 285] width 127 height 127
click at [966, 272] on div at bounding box center [947, 285] width 127 height 127
click at [967, 382] on button "Play Audio" at bounding box center [967, 375] width 25 height 25
click at [924, 381] on icon "Record Again" at bounding box center [927, 376] width 11 height 11
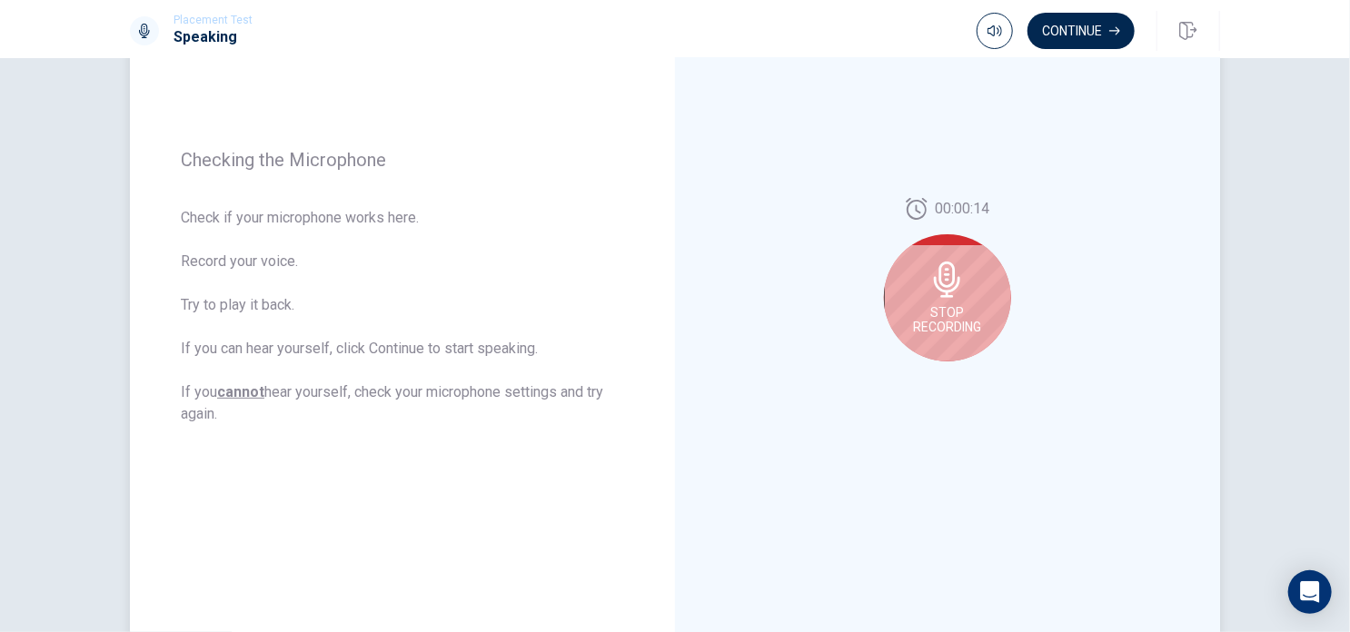
click at [936, 302] on div "Stop Recording" at bounding box center [947, 297] width 127 height 127
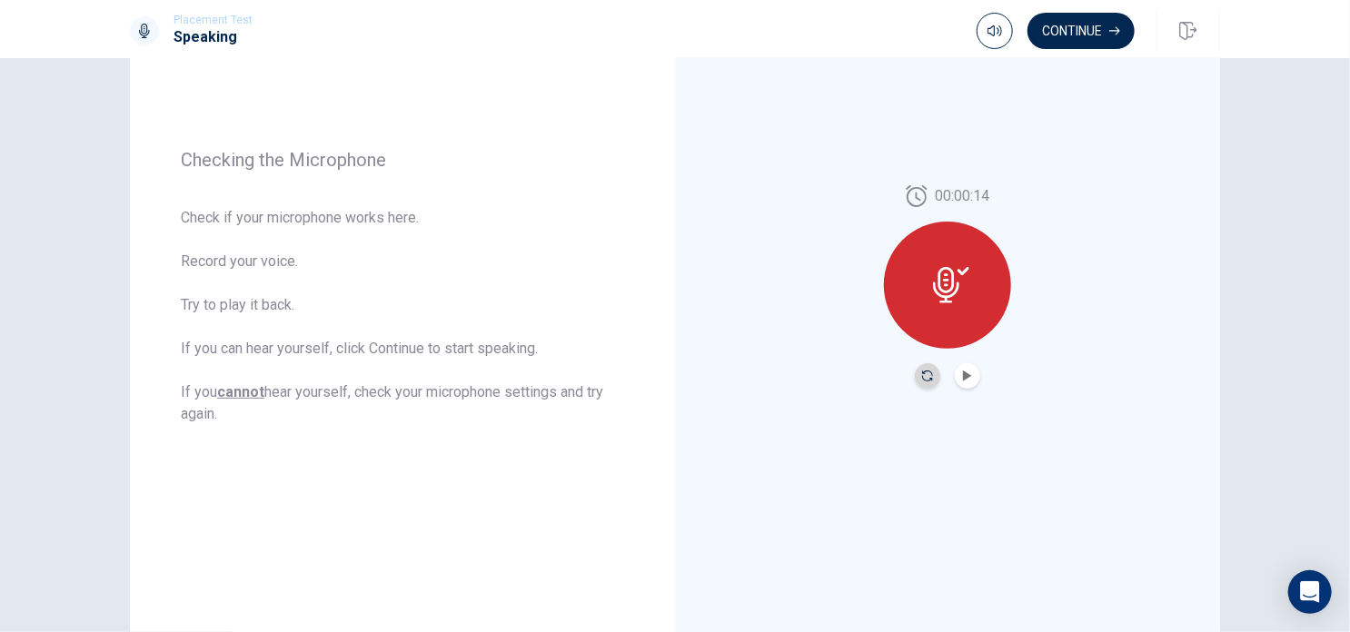
click at [923, 381] on icon "Record Again" at bounding box center [927, 376] width 11 height 11
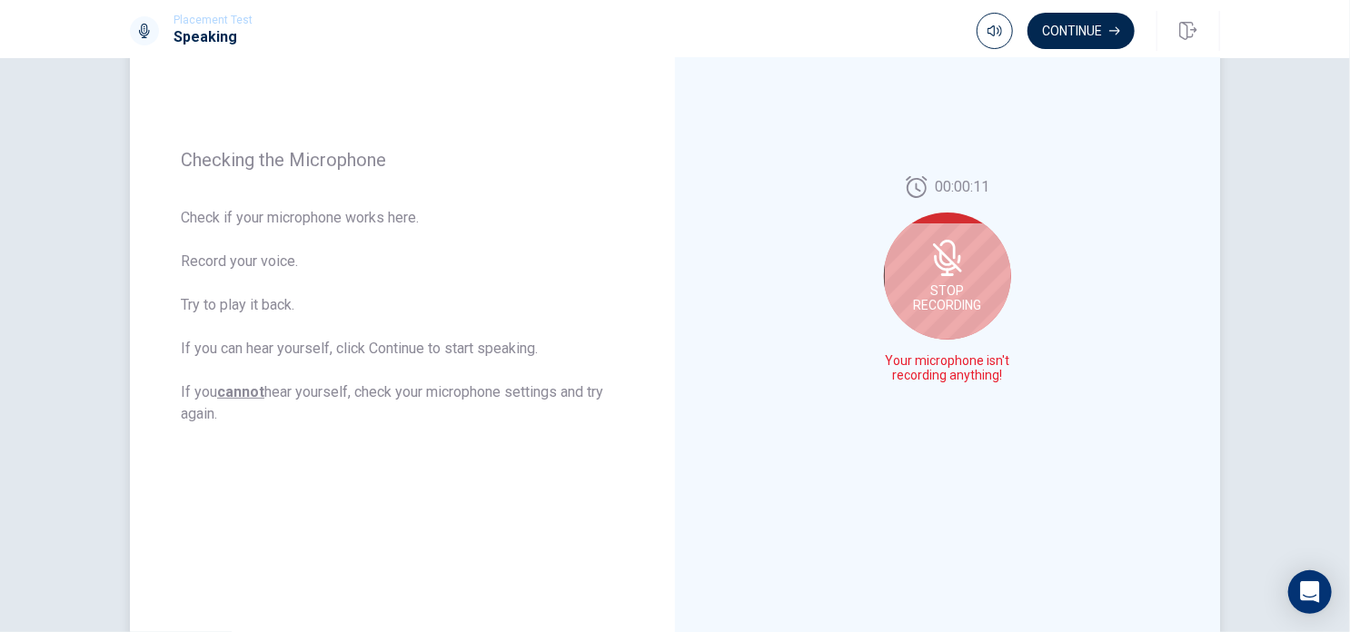
click at [946, 275] on div "Stop Recording" at bounding box center [947, 276] width 127 height 127
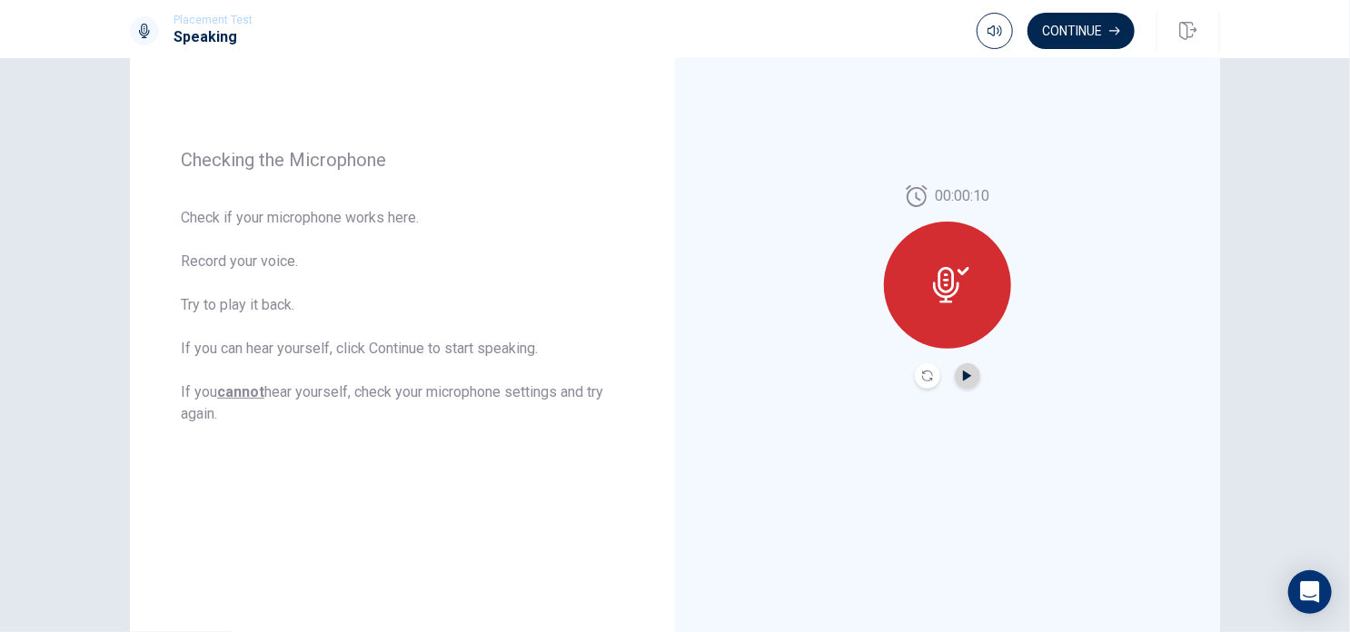
click at [963, 373] on icon "Play Audio" at bounding box center [967, 376] width 8 height 11
click at [922, 373] on icon "Record Again" at bounding box center [927, 376] width 11 height 11
click at [927, 308] on div at bounding box center [947, 285] width 127 height 127
click at [955, 372] on button "Play Audio" at bounding box center [967, 375] width 25 height 25
click at [1084, 35] on button "Continue" at bounding box center [1081, 31] width 107 height 36
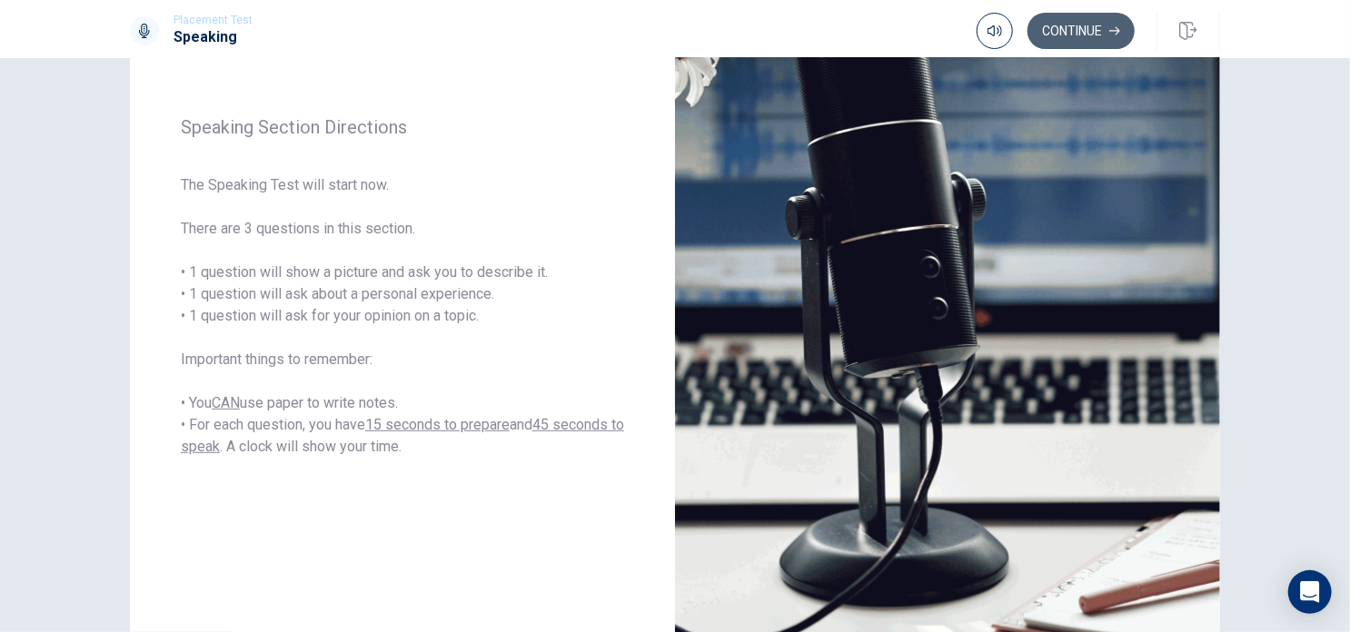
click at [1084, 35] on button "Continue" at bounding box center [1081, 31] width 107 height 36
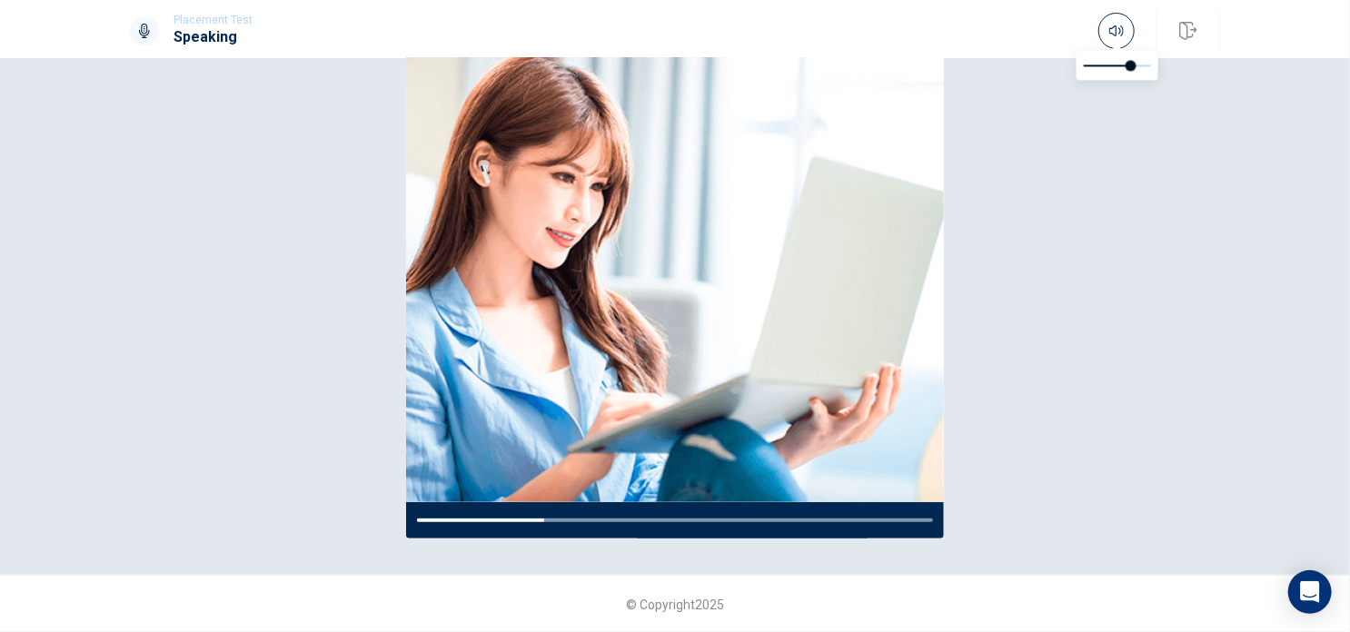
type input "0.4"
click at [1109, 65] on span at bounding box center [1117, 65] width 67 height 25
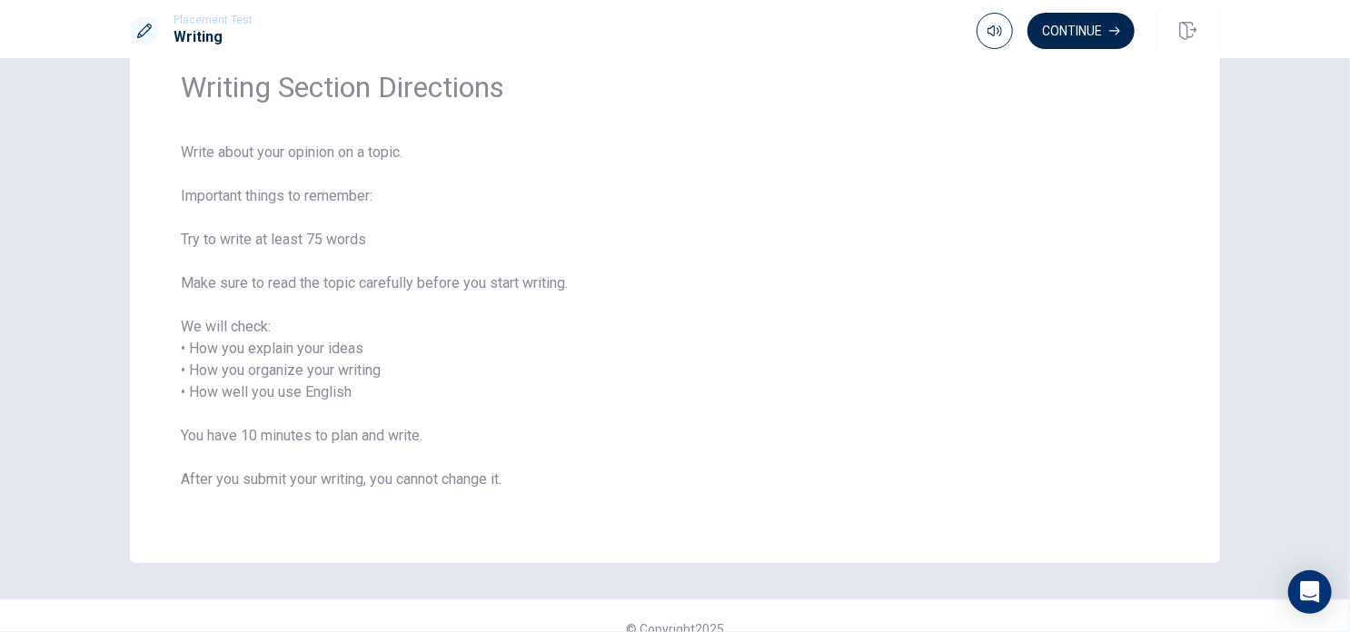
scroll to position [69, 0]
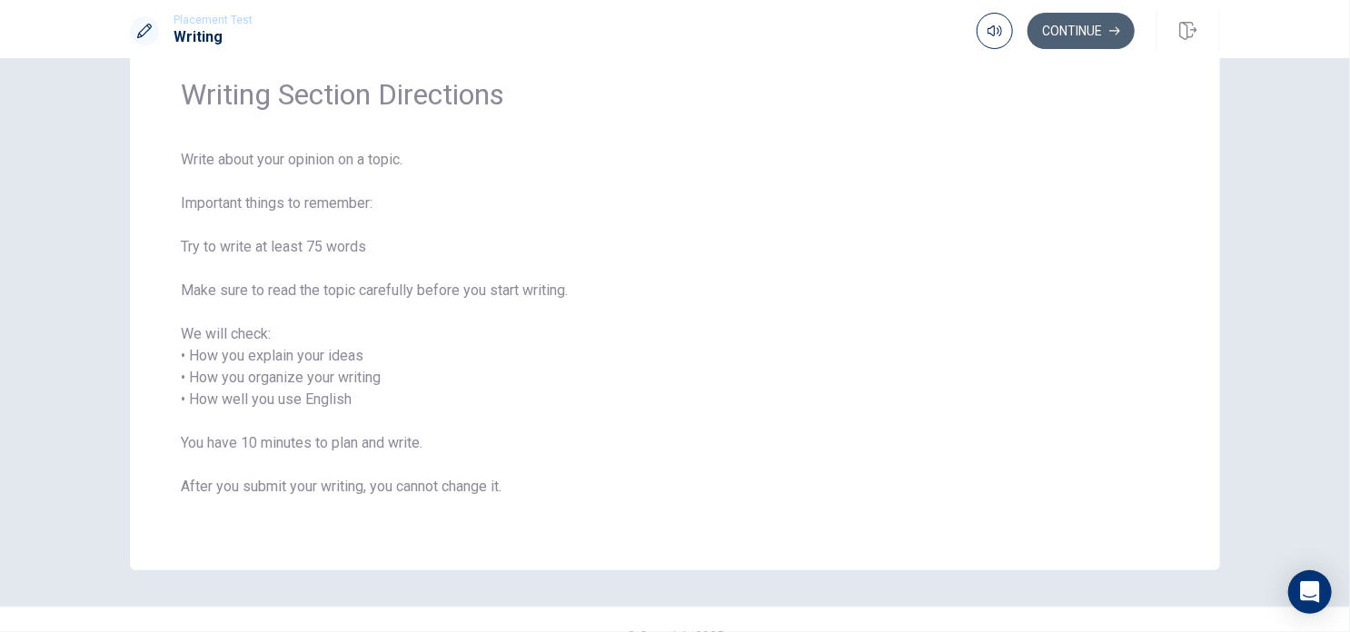
click at [1078, 25] on button "Continue" at bounding box center [1081, 31] width 107 height 36
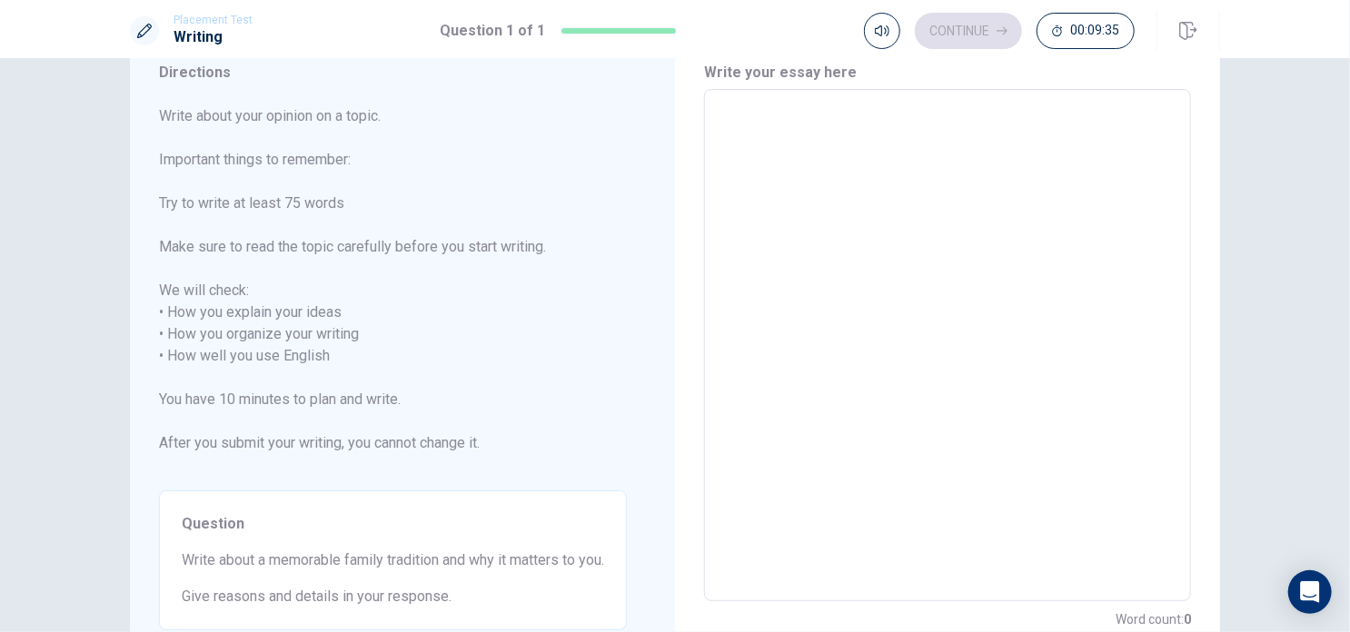
click at [588, 368] on span "Write about your opinion on a topic. Important things to remember: Try to write…" at bounding box center [393, 290] width 468 height 371
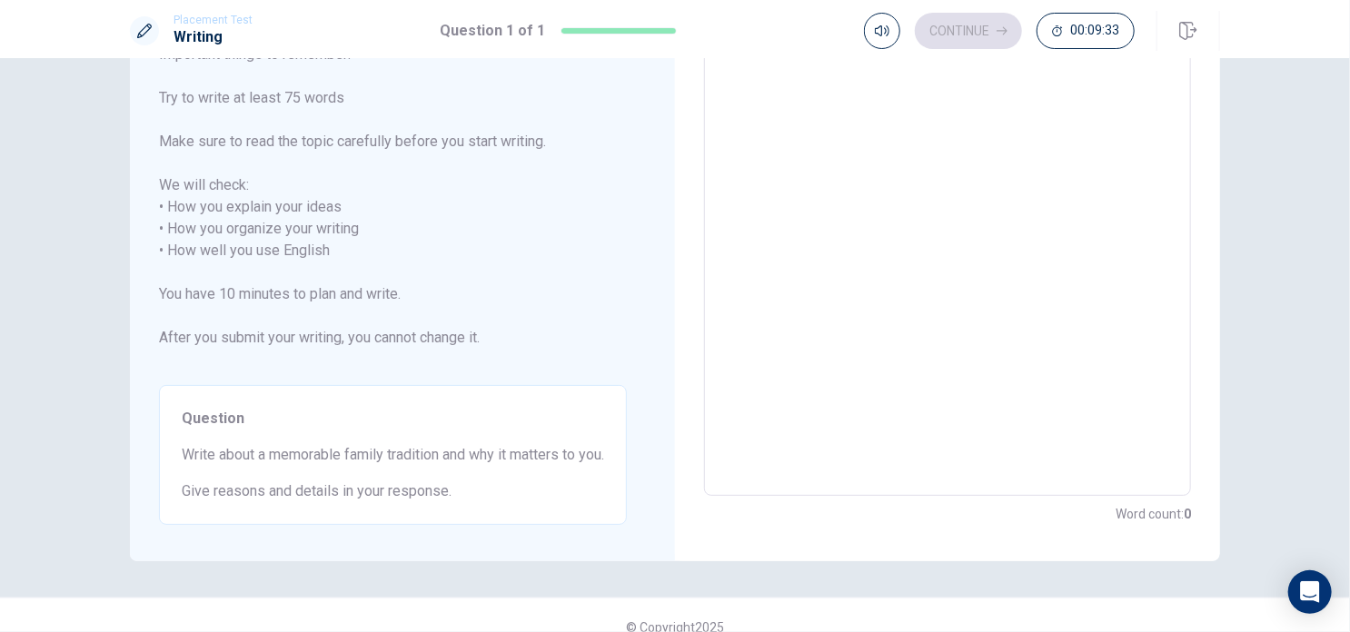
scroll to position [197, 0]
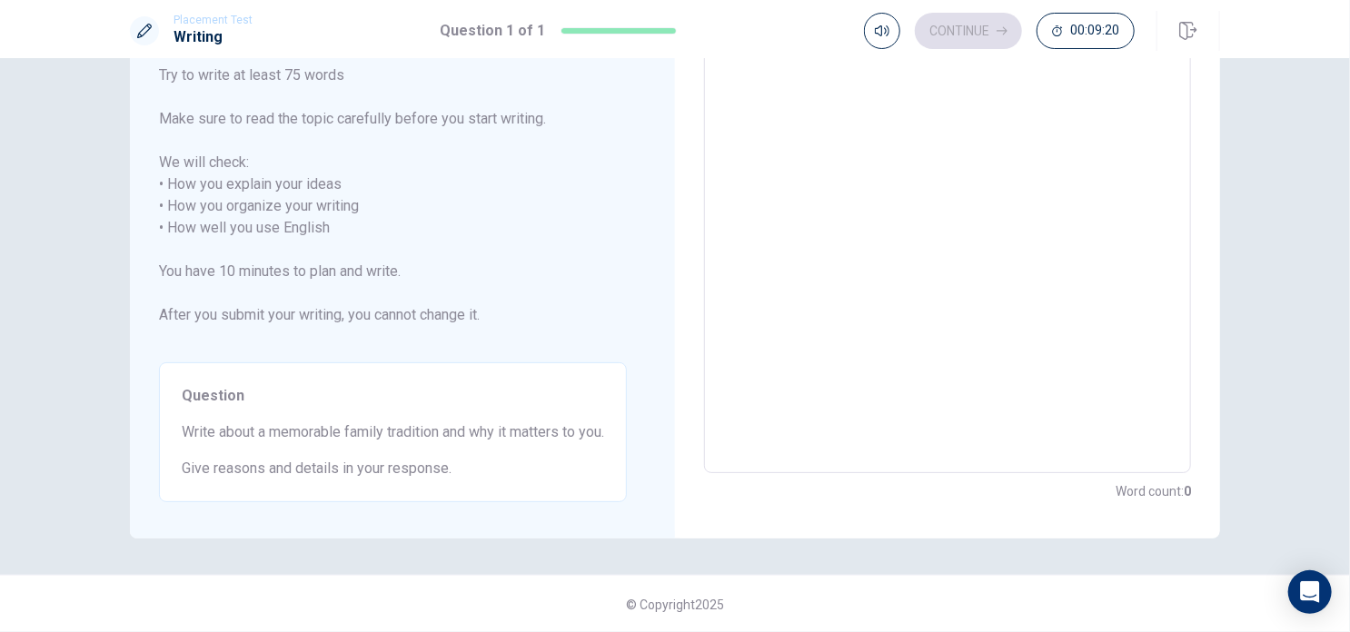
click at [829, 121] on textarea at bounding box center [948, 217] width 462 height 482
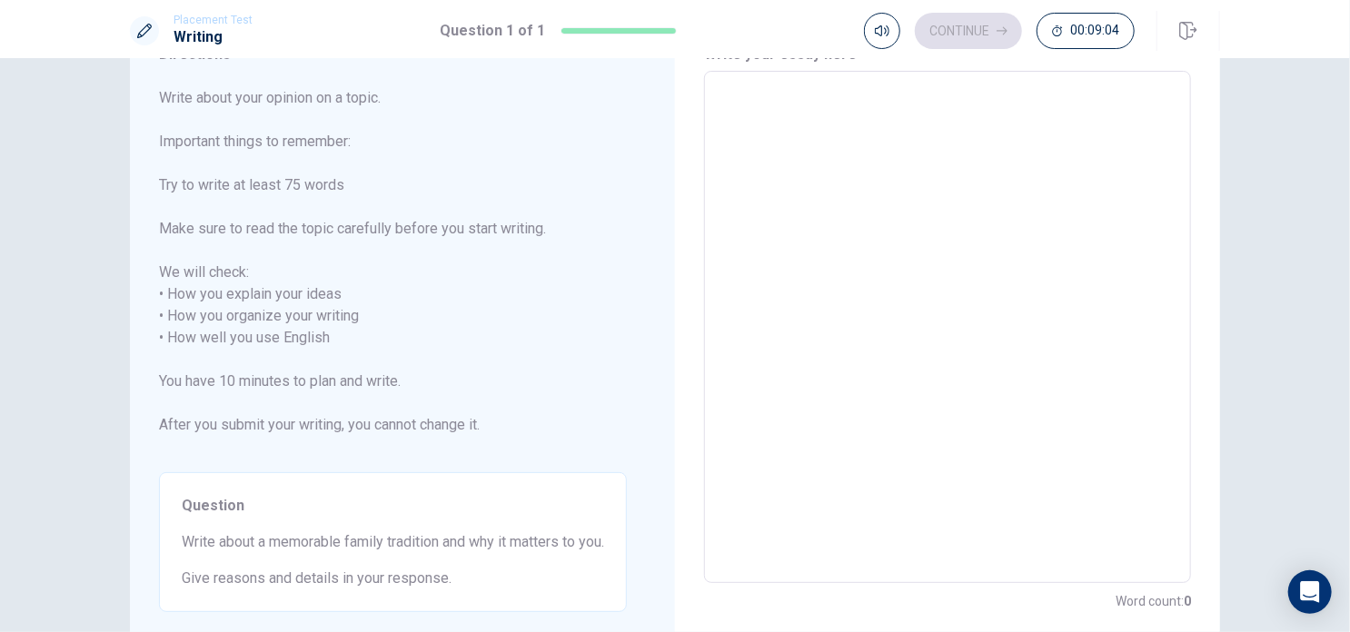
scroll to position [68, 0]
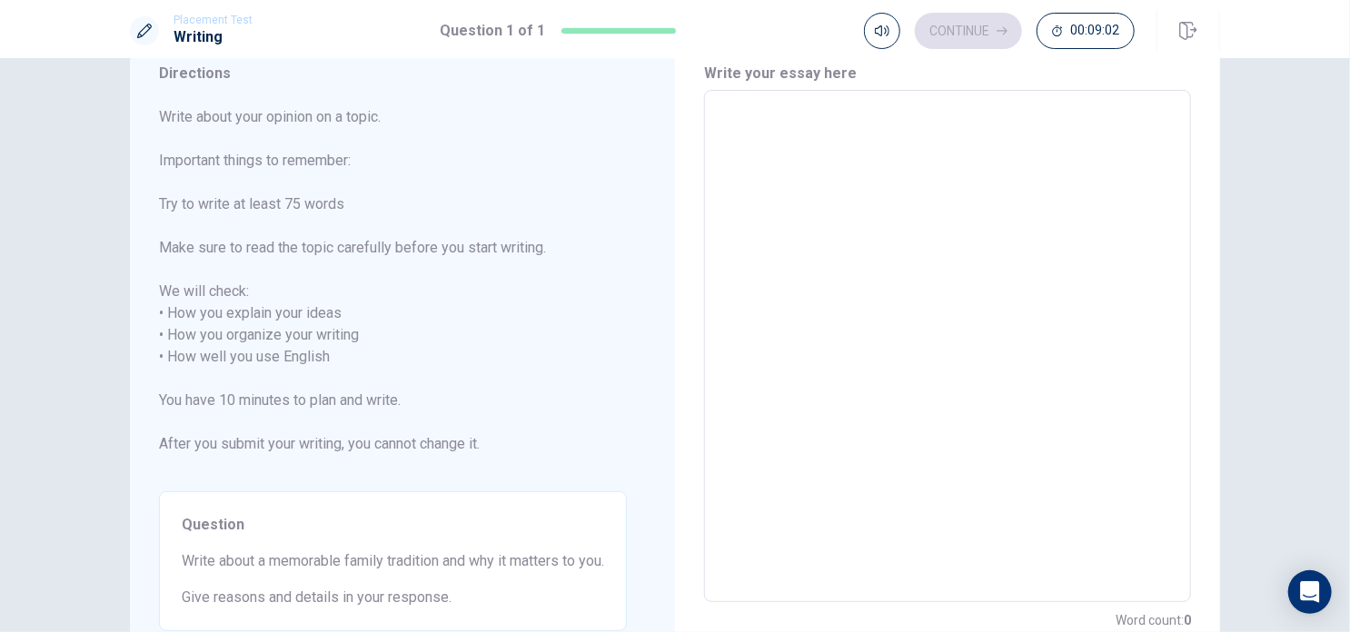
click at [869, 169] on textarea at bounding box center [948, 346] width 462 height 482
type textarea "I"
type textarea "x"
type textarea "I"
type textarea "x"
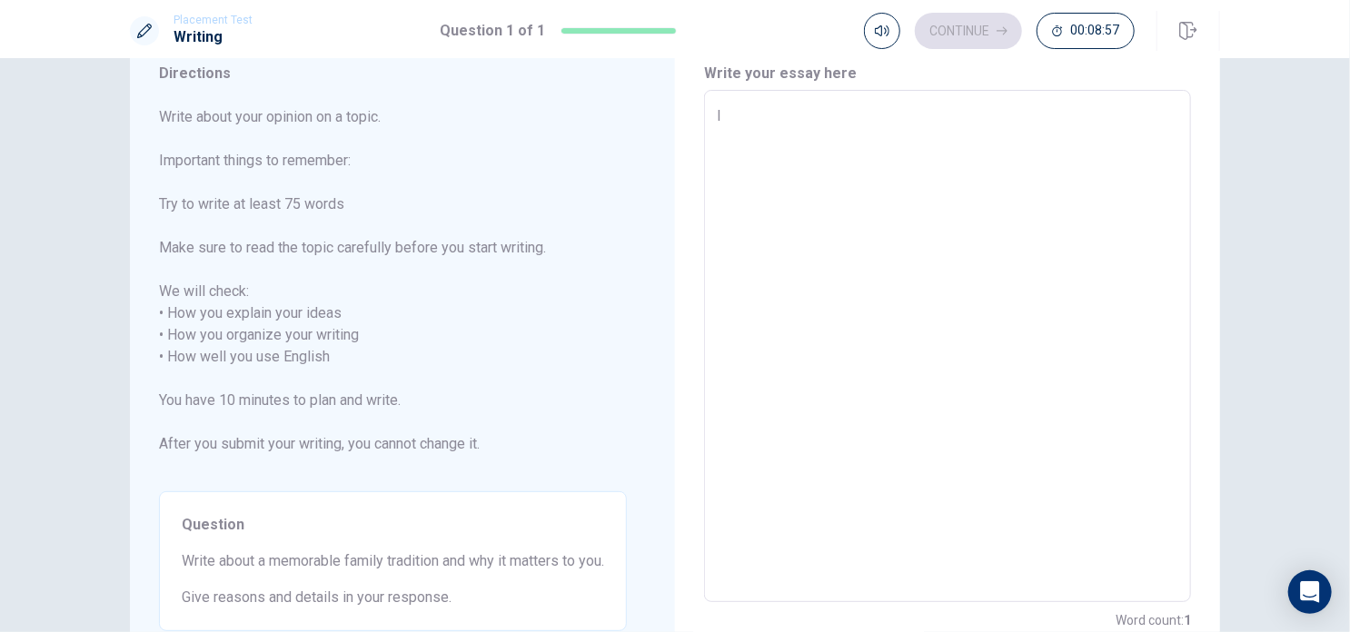
type textarea "I h"
type textarea "x"
type textarea "I ha"
type textarea "x"
type textarea "I hav"
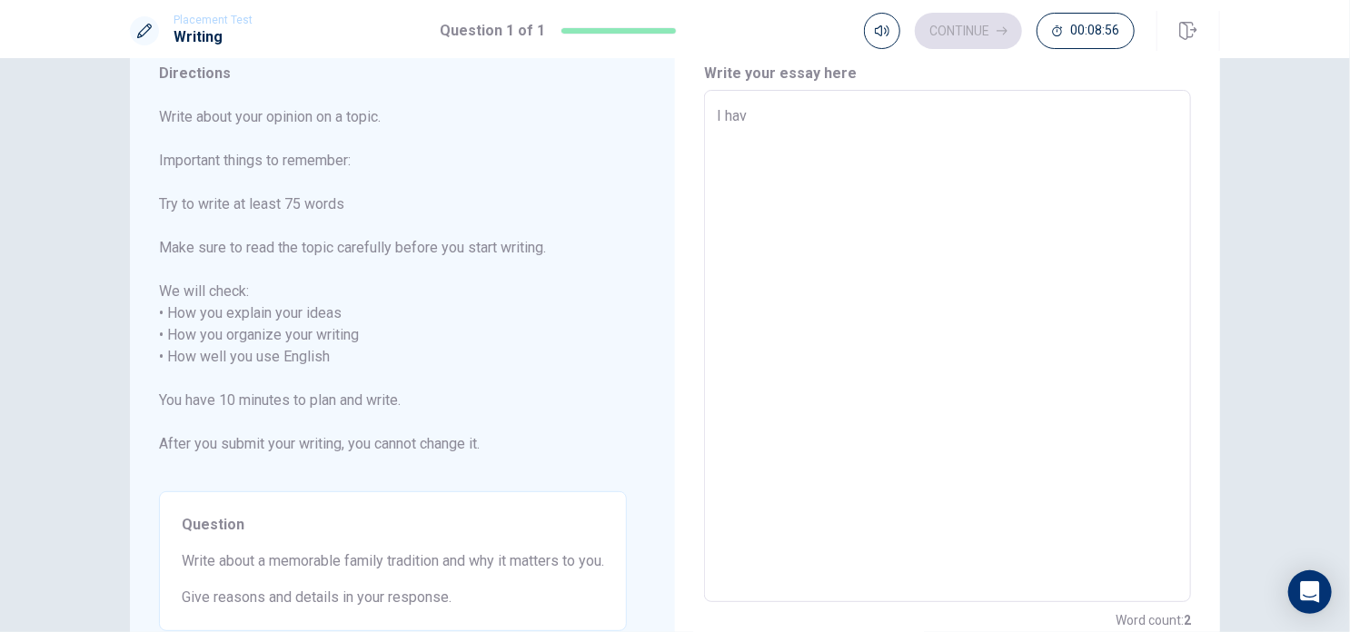
type textarea "x"
type textarea "I have"
type textarea "x"
type textarea "I have"
type textarea "x"
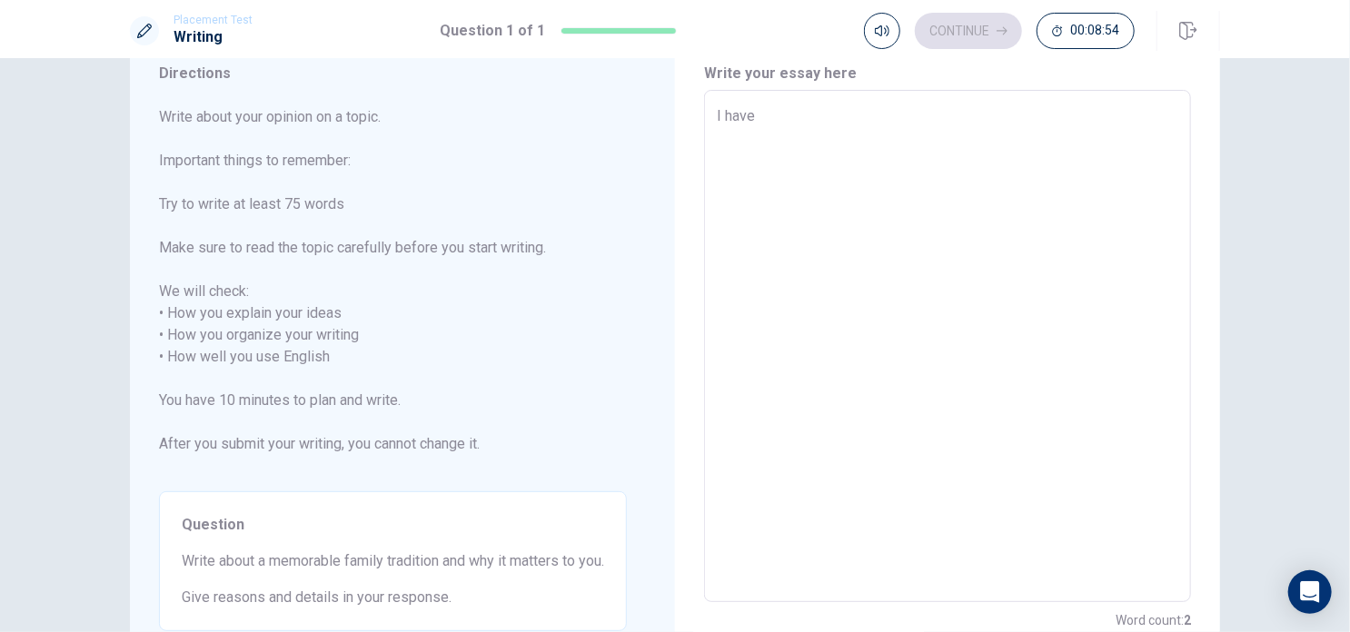
type textarea "I have g"
type textarea "x"
type textarea "I have go"
type textarea "x"
type textarea "I have got"
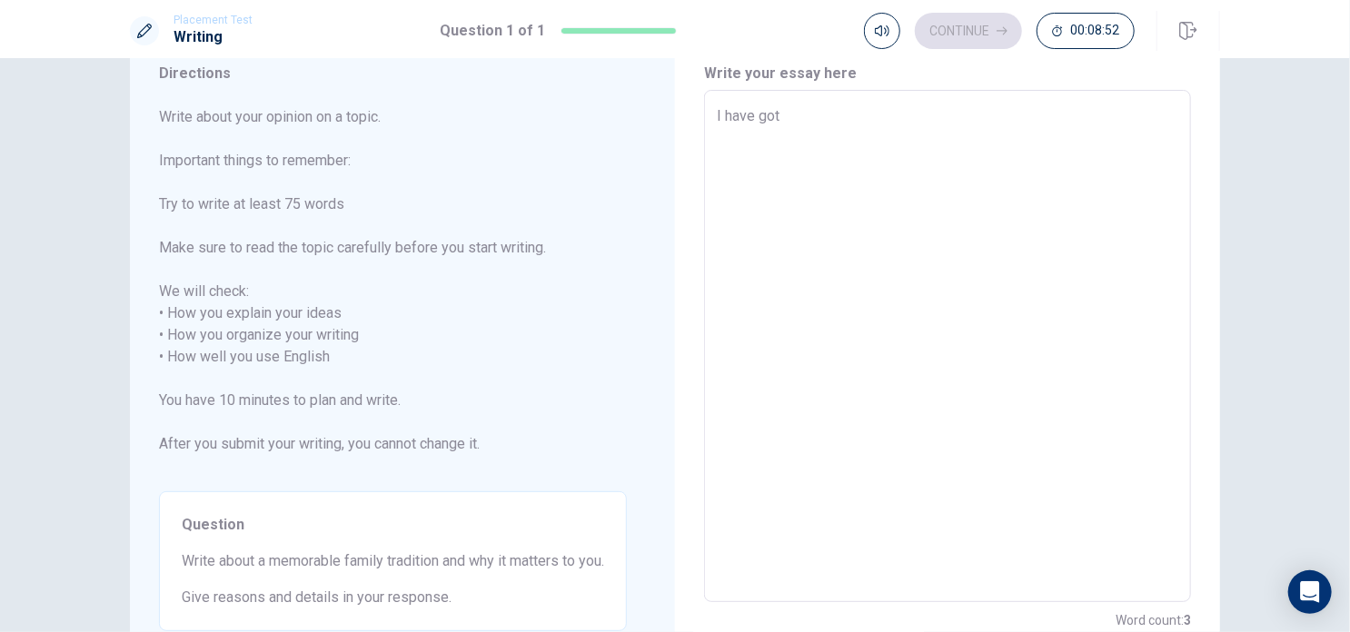
type textarea "x"
type textarea "I have got"
type textarea "x"
type textarea "I have got a"
type textarea "x"
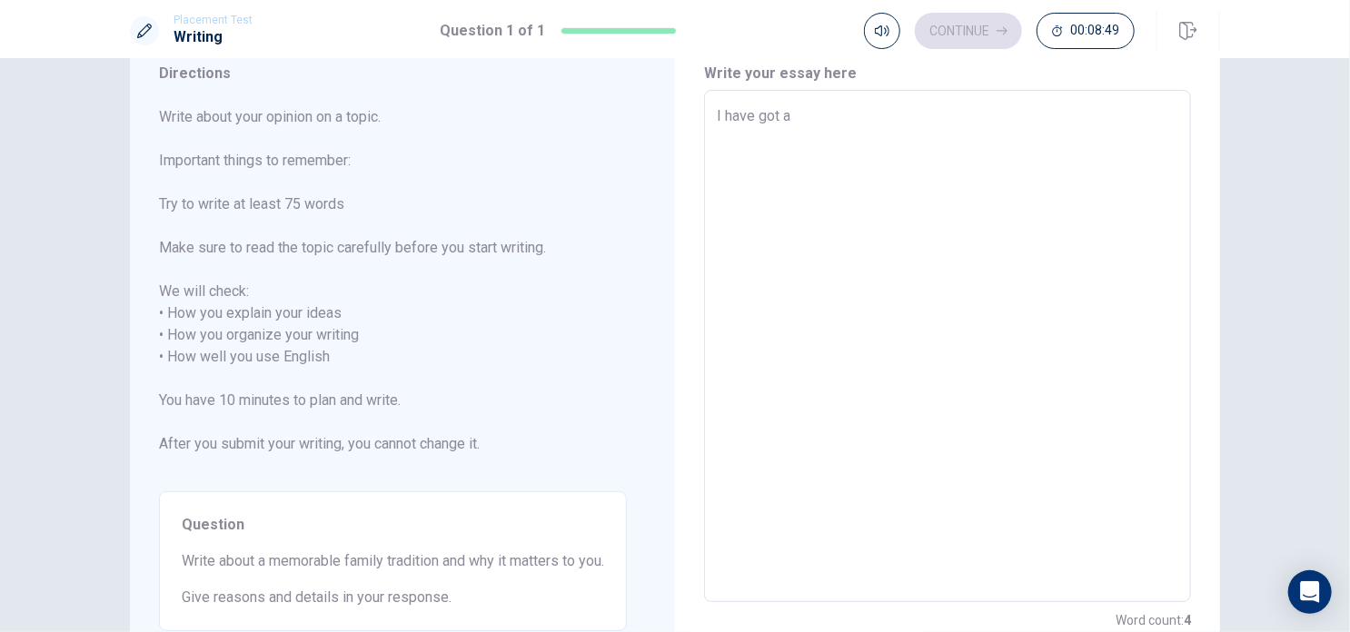
type textarea "I have got a"
type textarea "x"
type textarea "I have got a l"
type textarea "x"
type textarea "I have got a la"
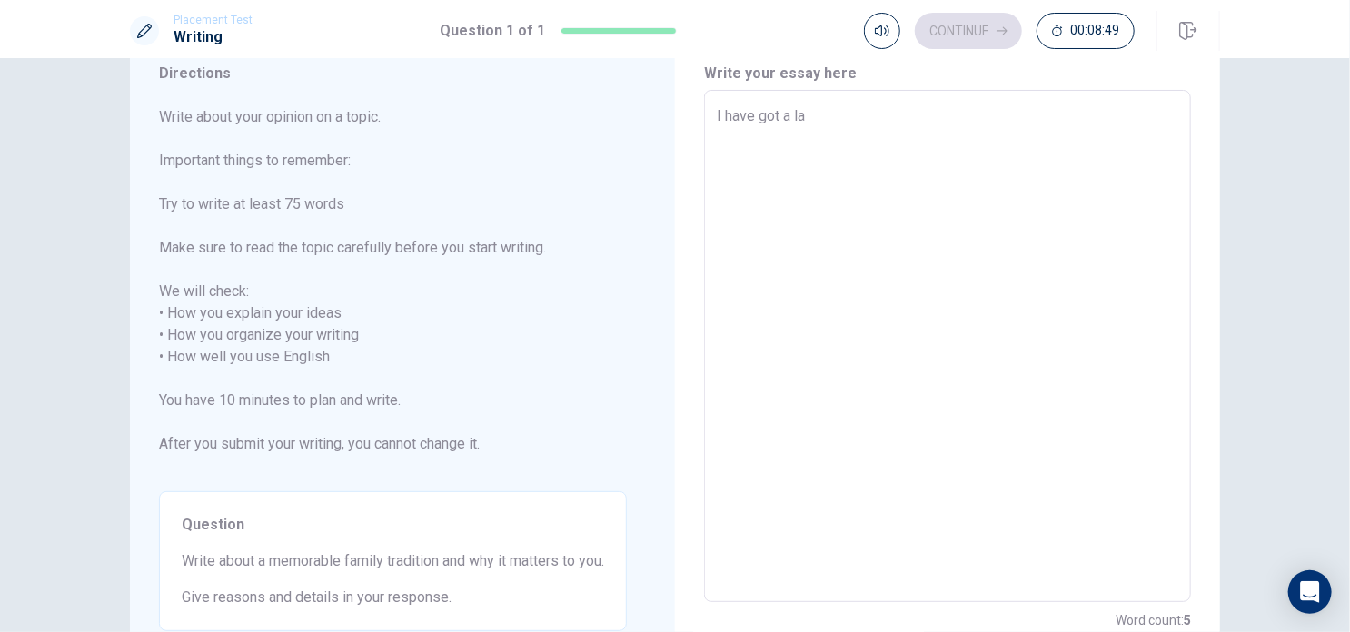
type textarea "x"
type textarea "I have got a lar"
type textarea "x"
type textarea "I have got a larg"
type textarea "x"
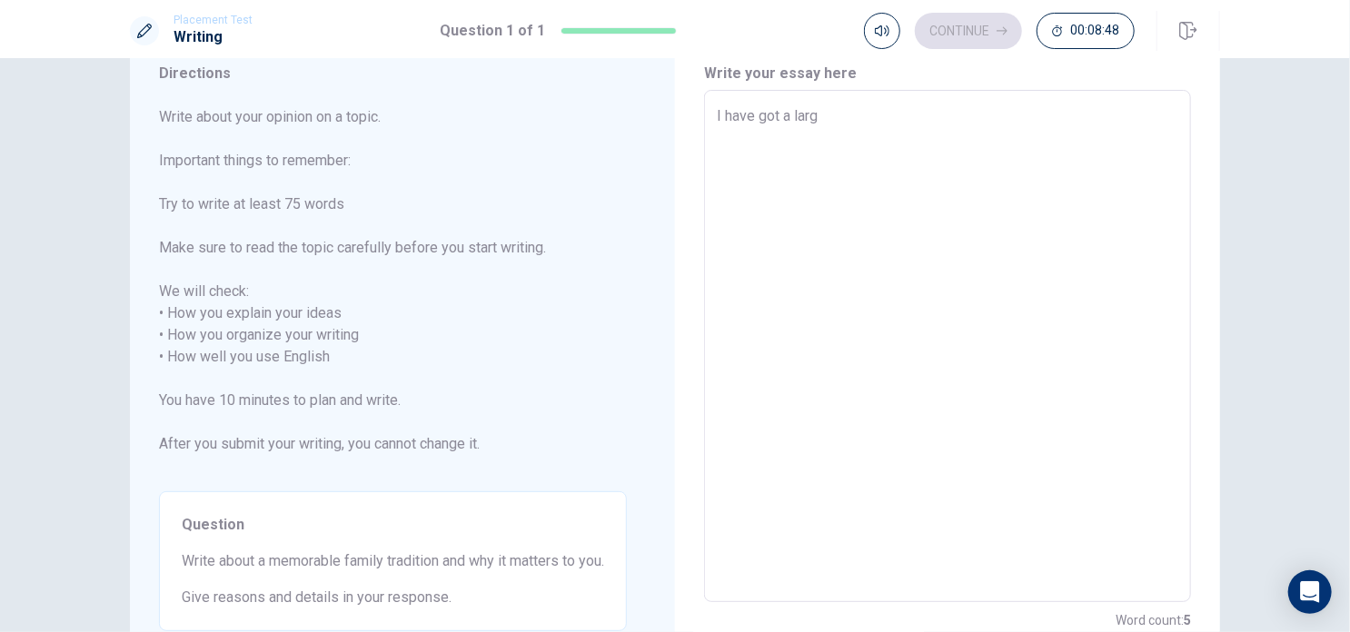
type textarea "I have got a large"
type textarea "x"
type textarea "I have got a large"
type textarea "x"
type textarea "I have got a large f"
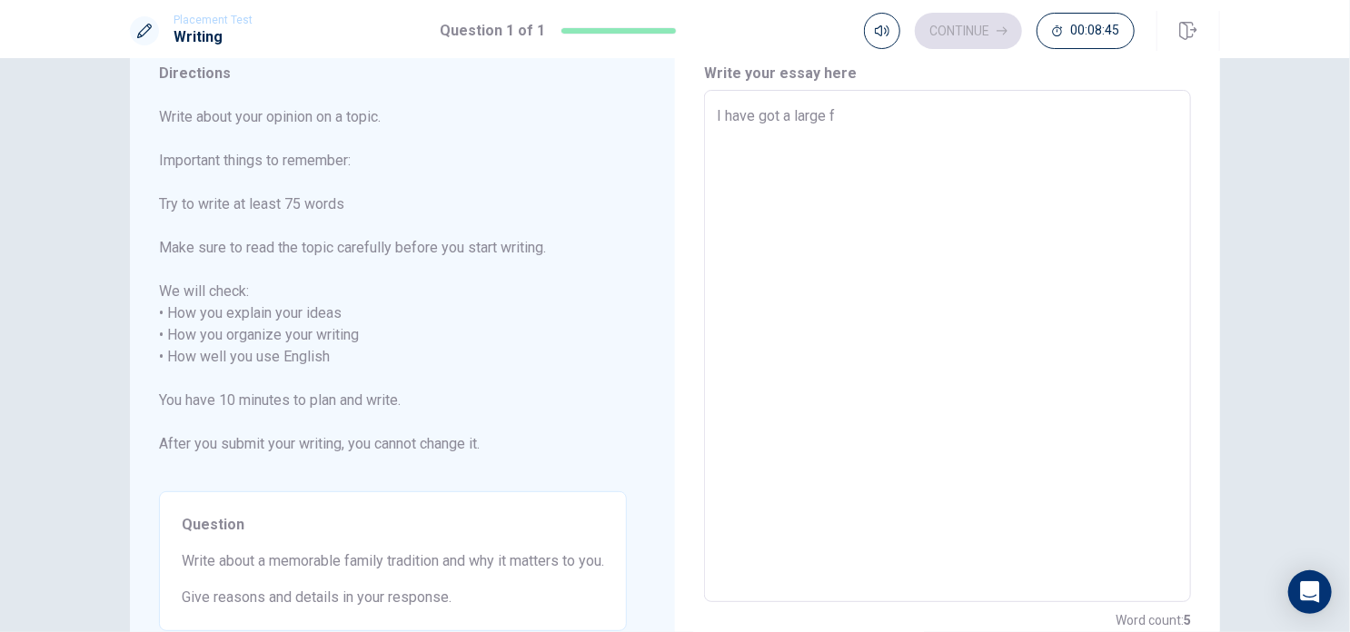
type textarea "x"
type textarea "I have got a large fa"
type textarea "x"
type textarea "I have got a large fam"
type textarea "x"
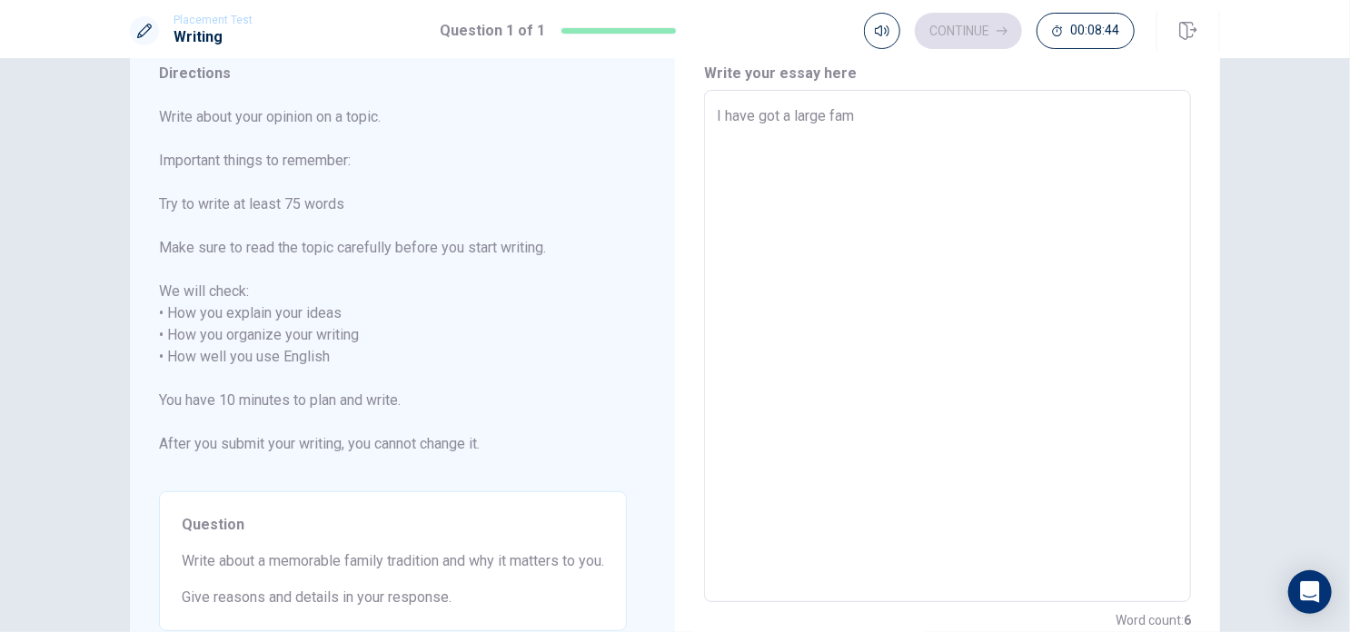
type textarea "I have got a large fami"
type textarea "x"
type textarea "I have got a large famil"
type textarea "x"
type textarea "I have got a large family"
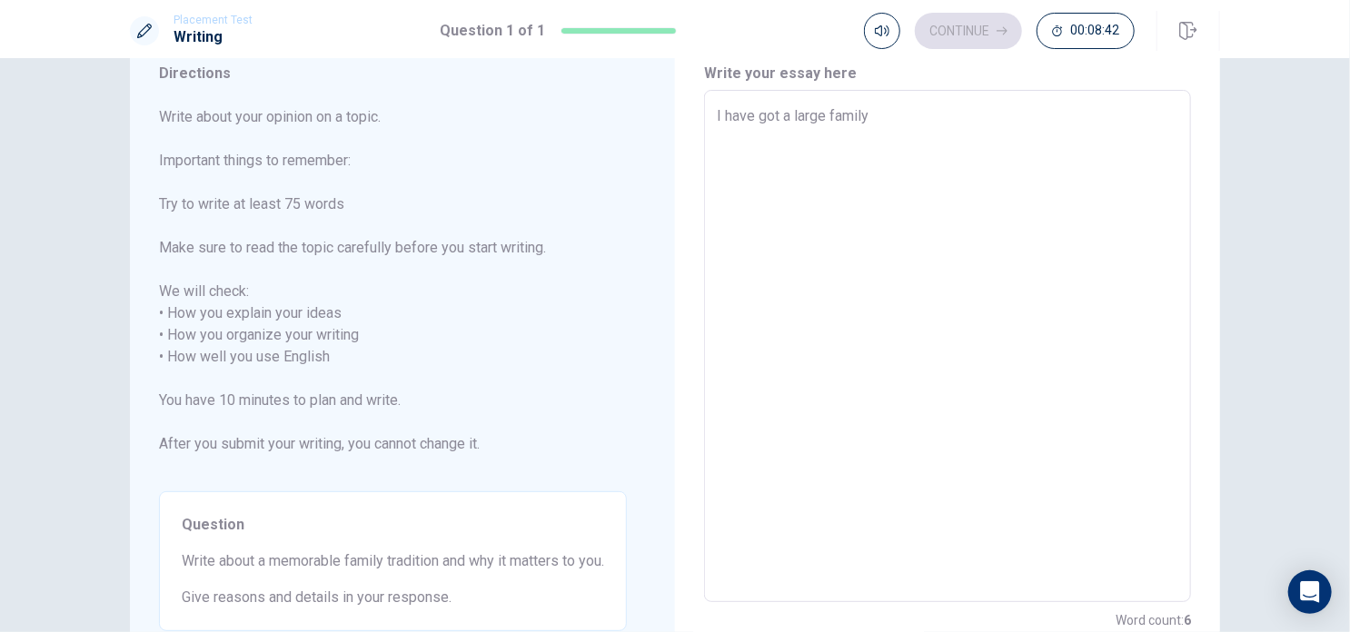
type textarea "x"
type textarea "I have got a large family"
type textarea "x"
type textarea "I have got a large family"
type textarea "x"
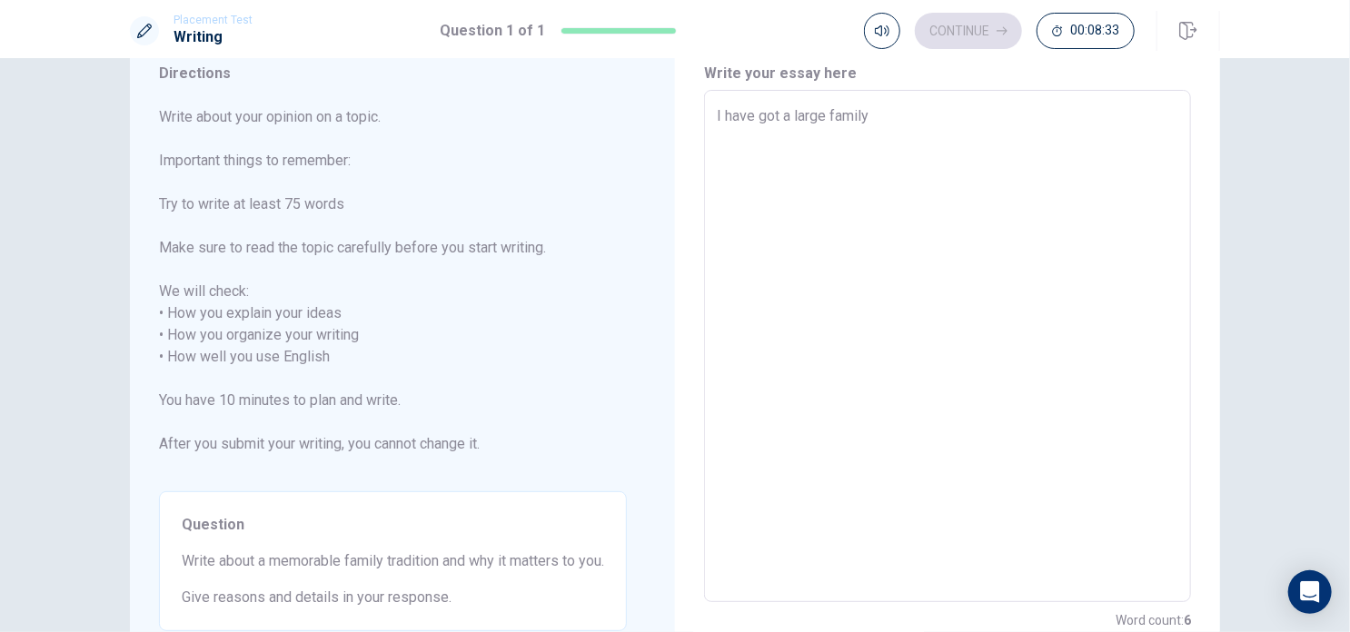
type textarea "I have got a large family"
type textarea "x"
type textarea "I have got a large family w"
type textarea "x"
type textarea "I have got a large family wh"
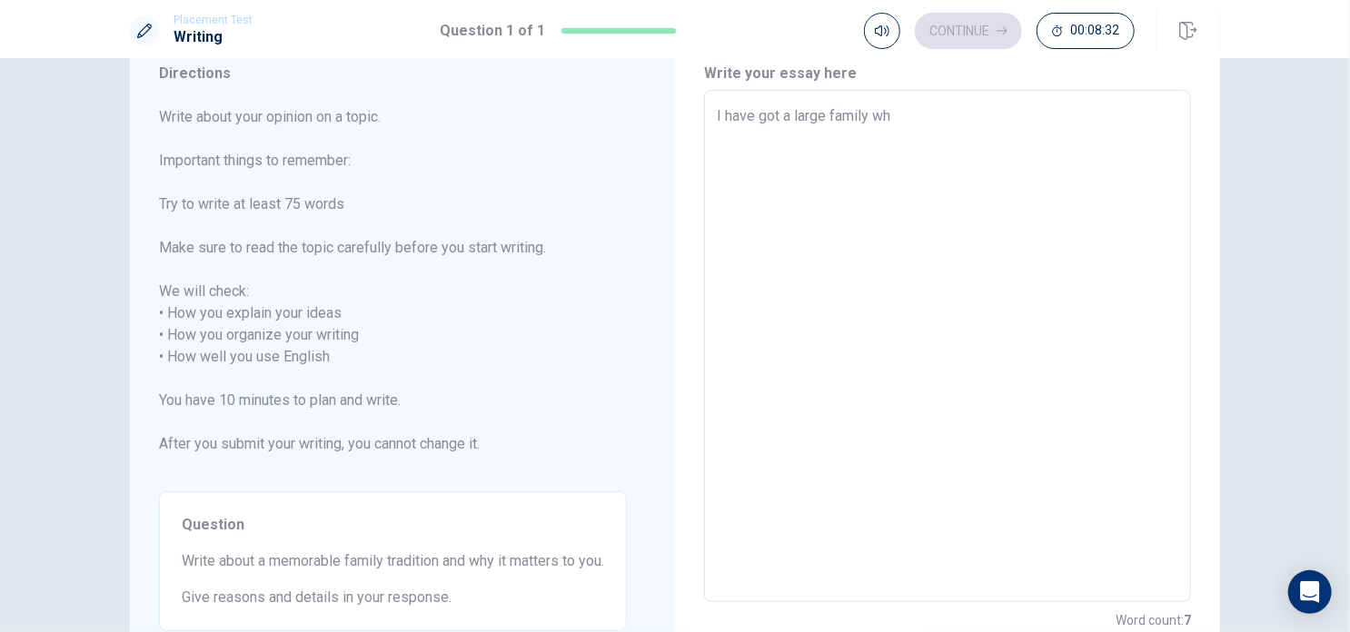
type textarea "x"
type textarea "I have got a large family whi"
type textarea "x"
type textarea "I have got a large family whic"
type textarea "x"
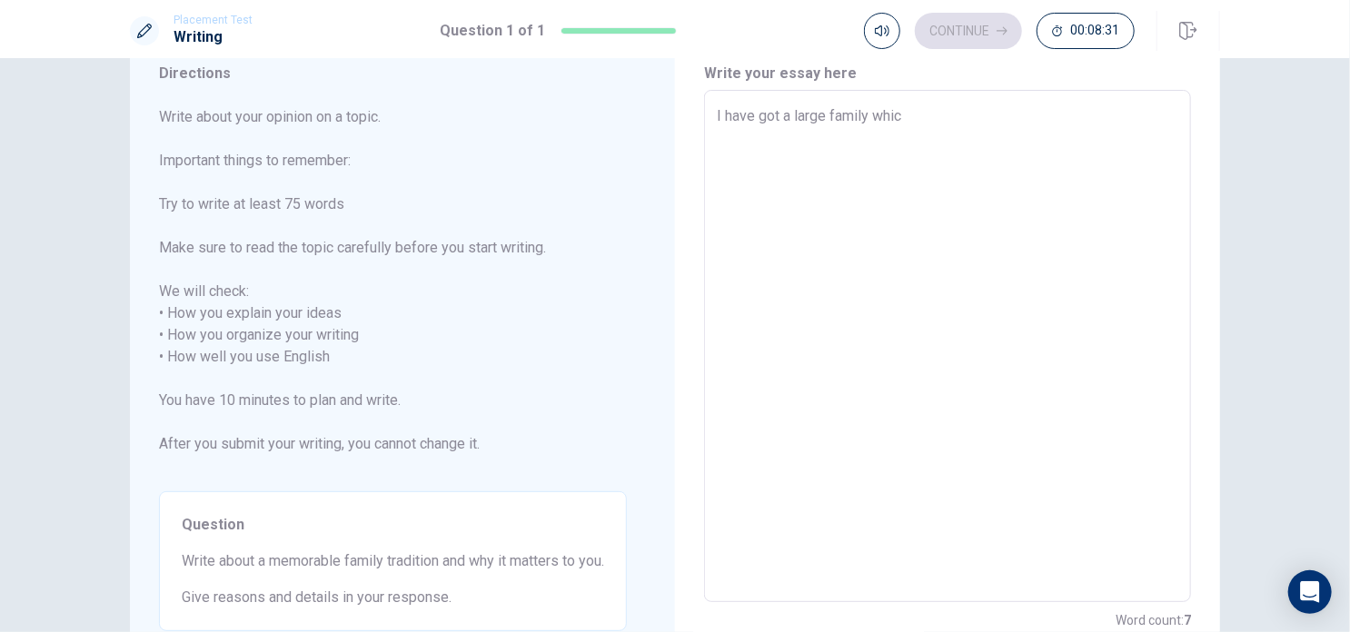
type textarea "I have got a large family which"
type textarea "x"
type textarea "I have got a large family which"
type textarea "x"
type textarea "I have got a large family which"
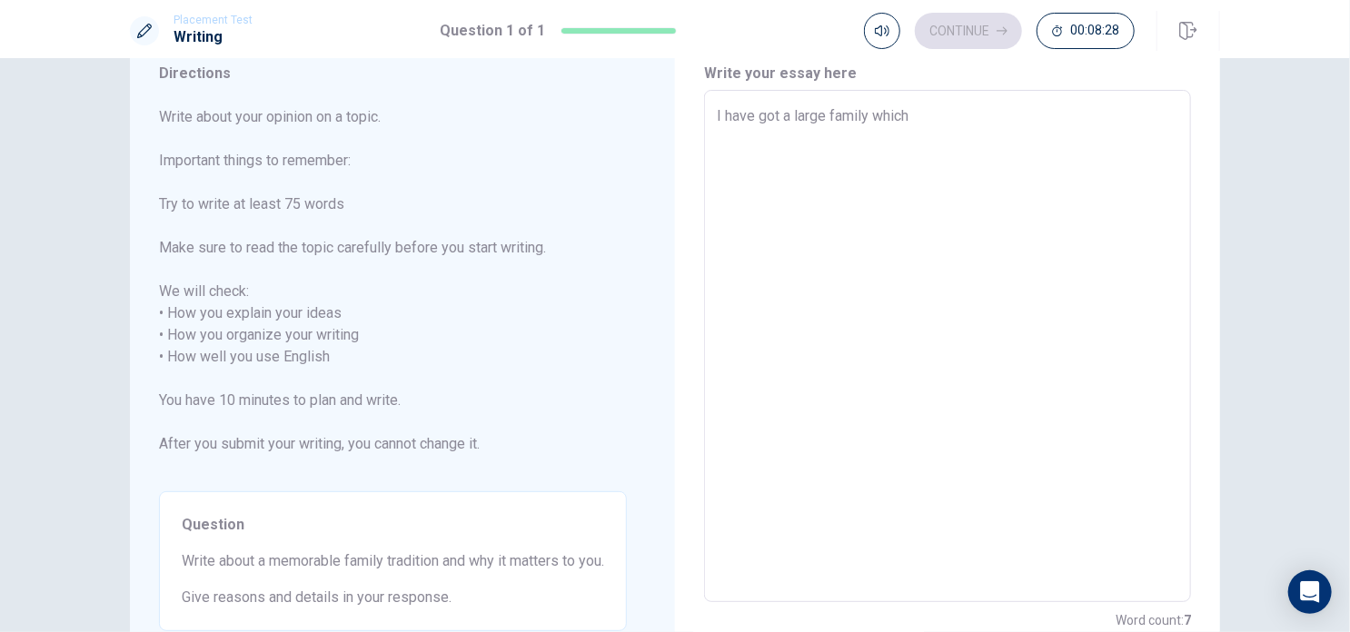
type textarea "x"
type textarea "I have got a large family whic"
type textarea "x"
type textarea "I have got a large family whi"
type textarea "x"
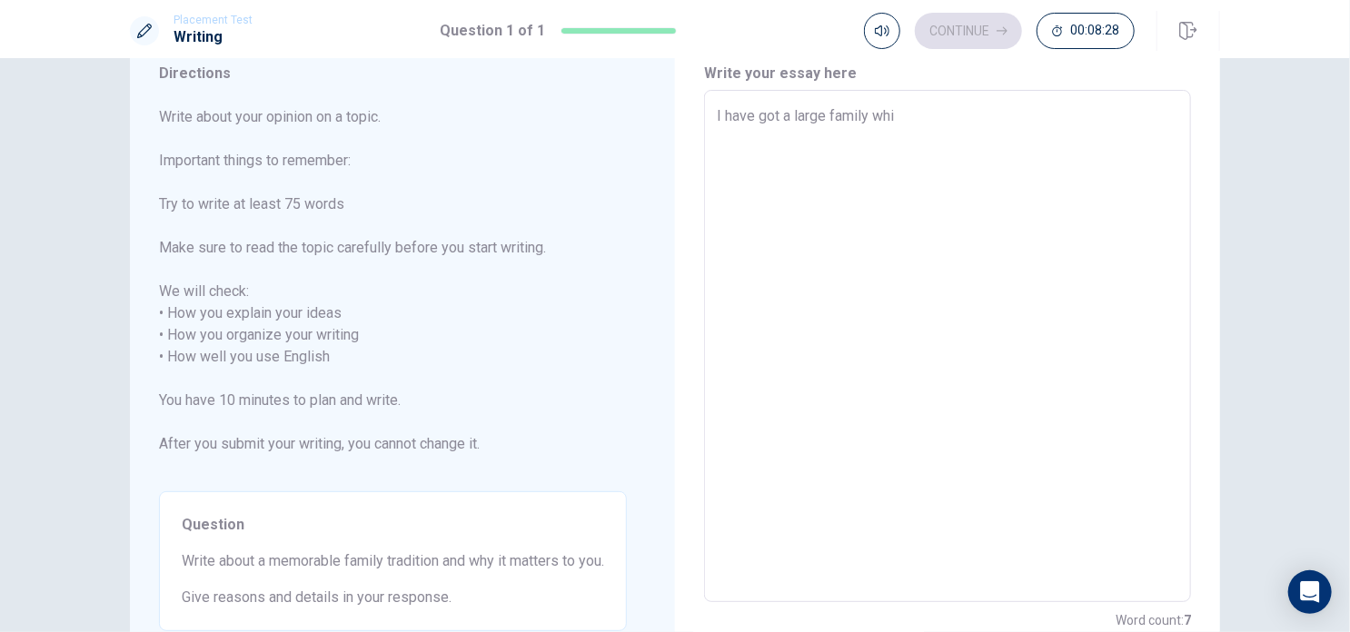
type textarea "I have got a large family wh"
type textarea "x"
type textarea "I have got a large family whi"
type textarea "x"
type textarea "I have got a large family whic"
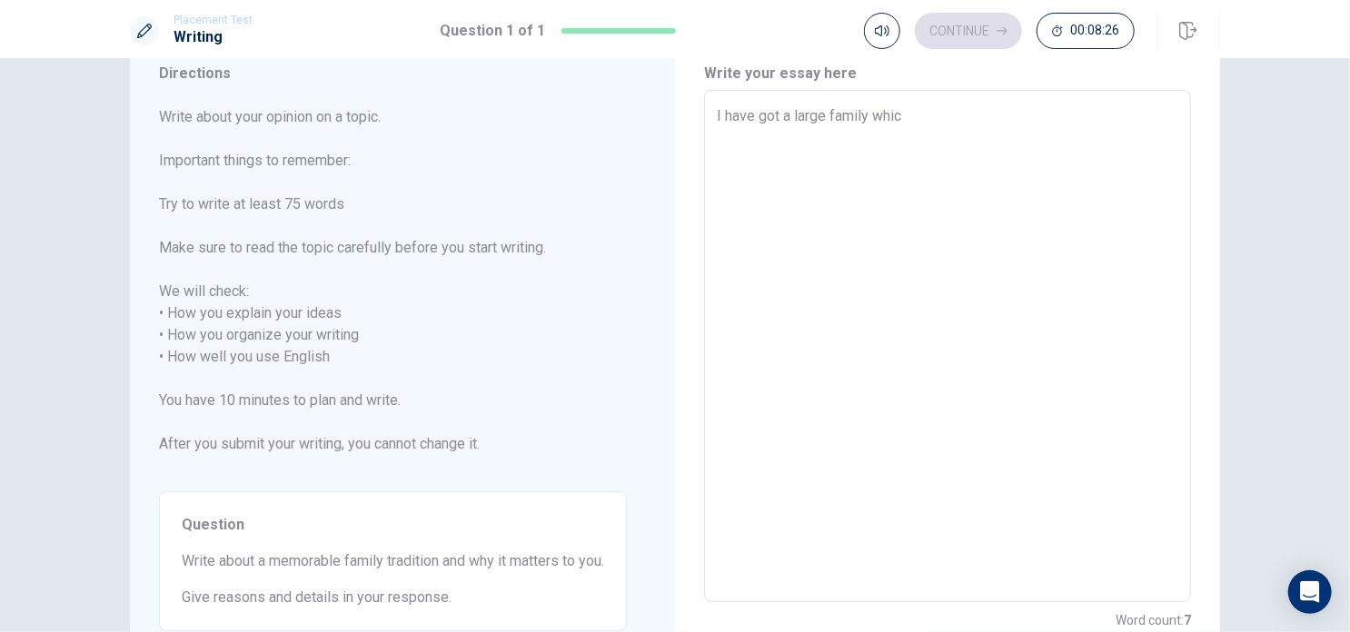
type textarea "x"
type textarea "I have got a large family which"
type textarea "x"
type textarea "I have got a large family which"
type textarea "x"
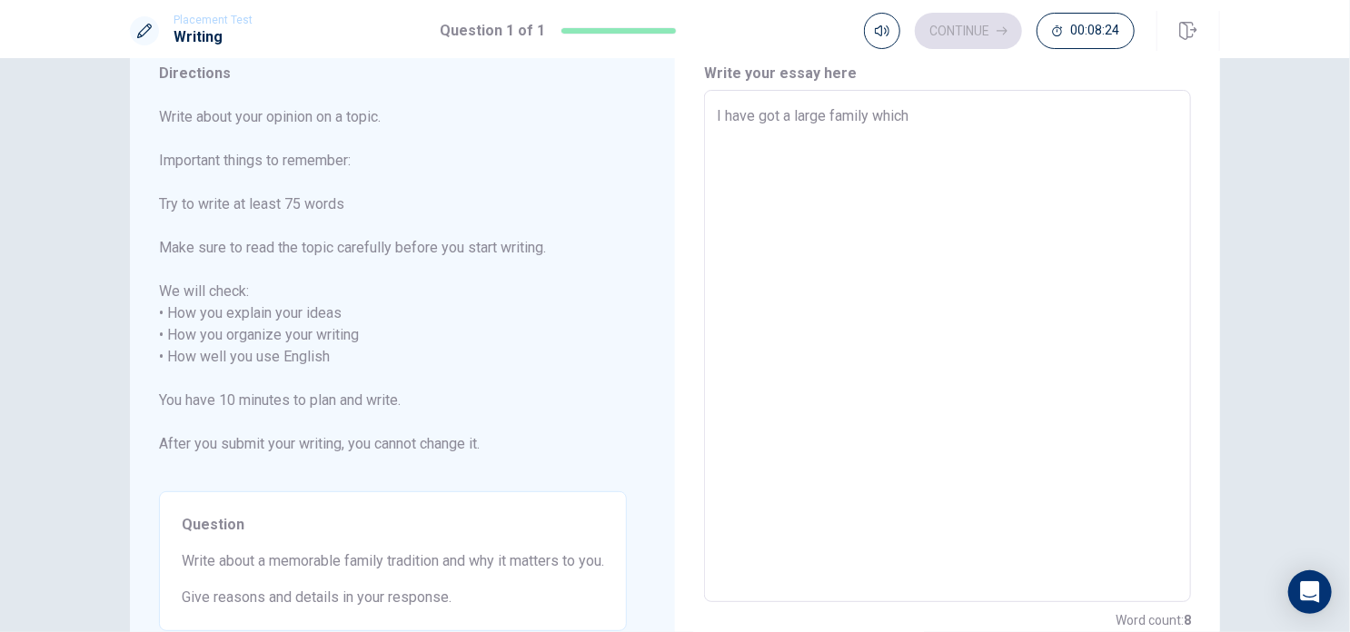
type textarea "I have got a large family which i"
type textarea "x"
type textarea "I have got a large family which in"
type textarea "x"
type textarea "I have got a large family which inc"
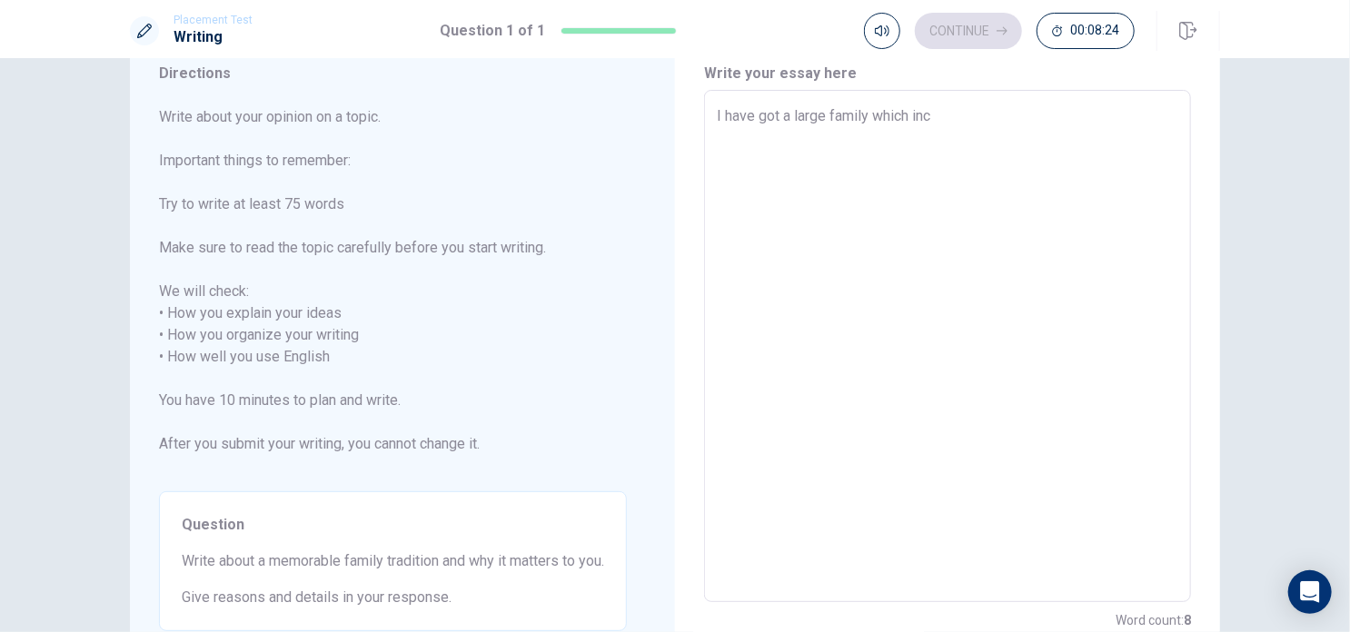
type textarea "x"
type textarea "I have got a large family which incl"
type textarea "x"
type textarea "I have got a large family which inclu"
type textarea "x"
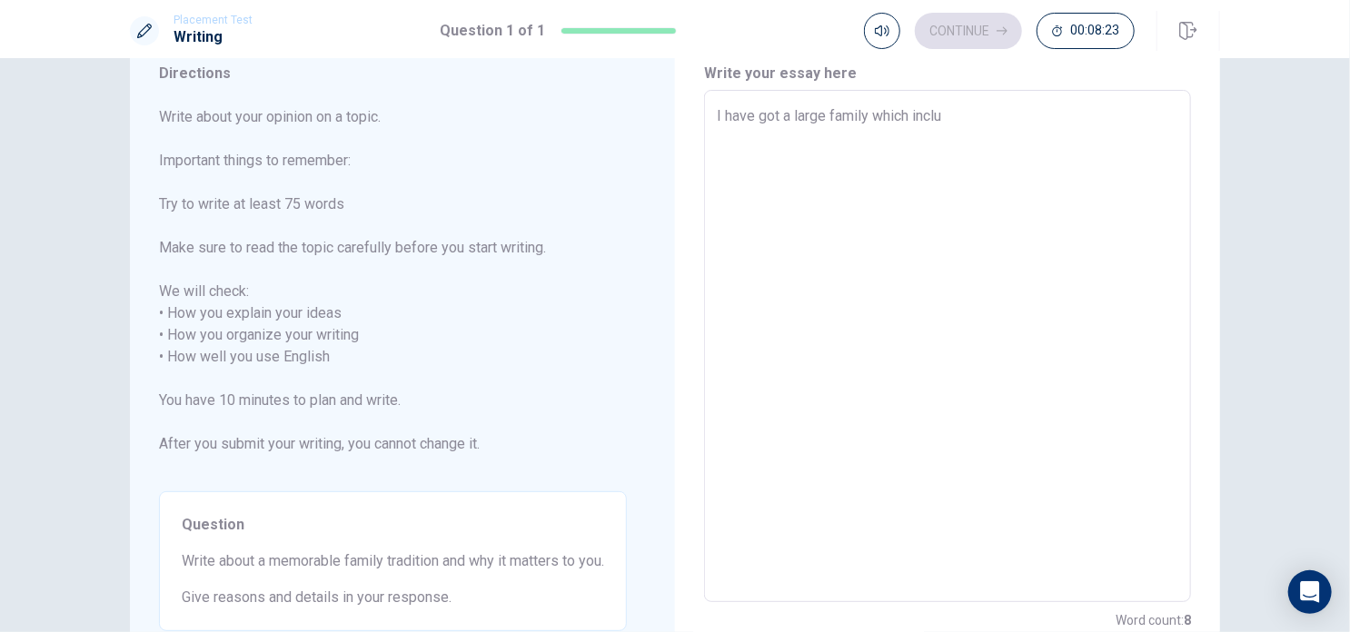
type textarea "I have got a large family which includ"
type textarea "x"
type textarea "I have got a large family which include"
type textarea "x"
type textarea "I have got a large family which includes"
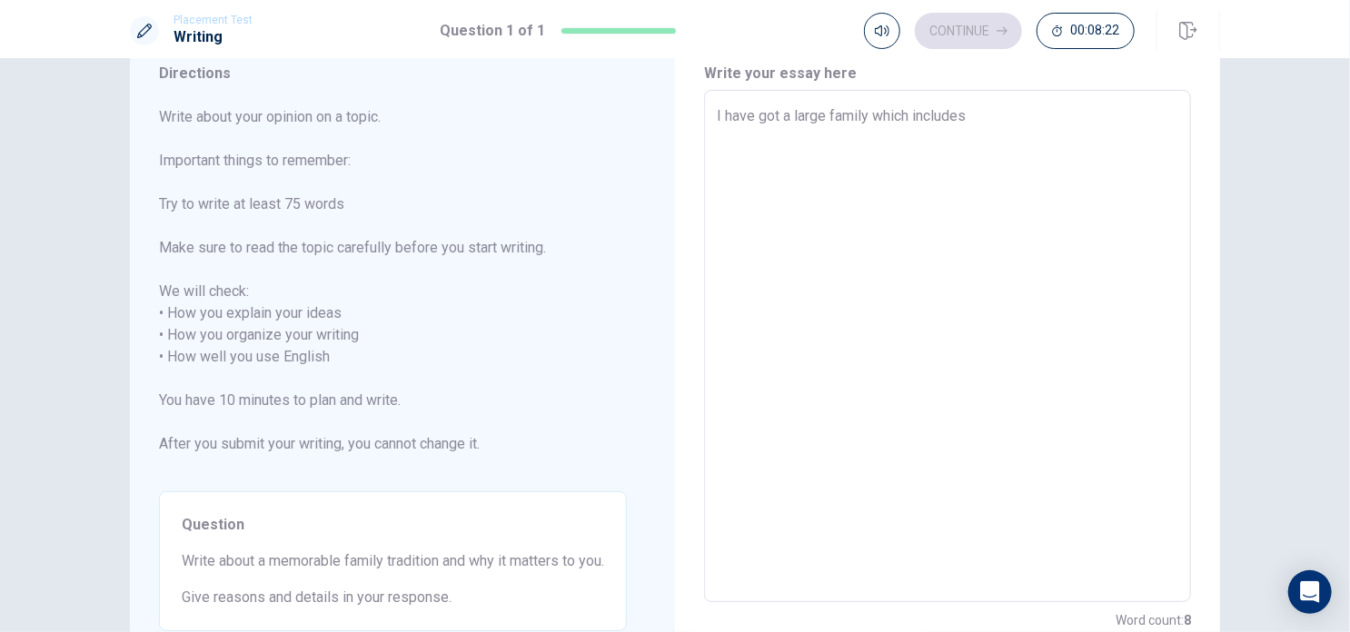
type textarea "x"
type textarea "I have got a large family which includes"
type textarea "x"
type textarea "I have got a large family which includes m"
type textarea "x"
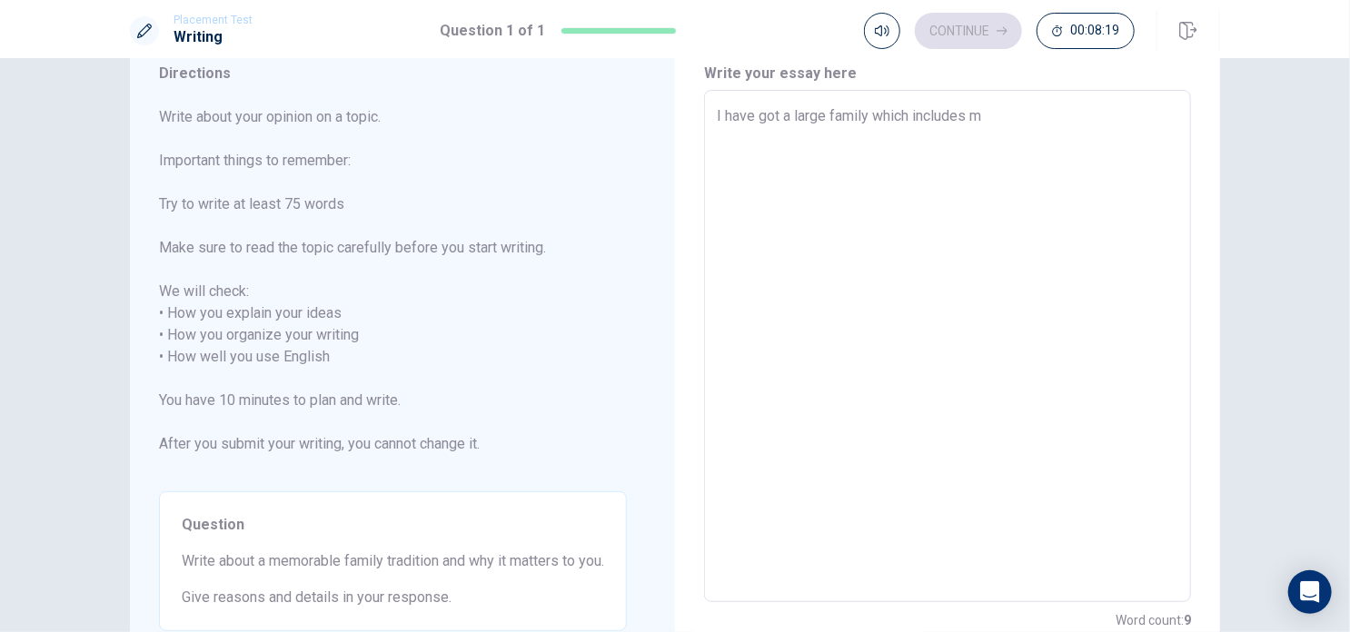
type textarea "I have got a large family which includes my"
type textarea "x"
type textarea "I have got a large family which includes my"
type textarea "x"
type textarea "I have got a large family which includes my f"
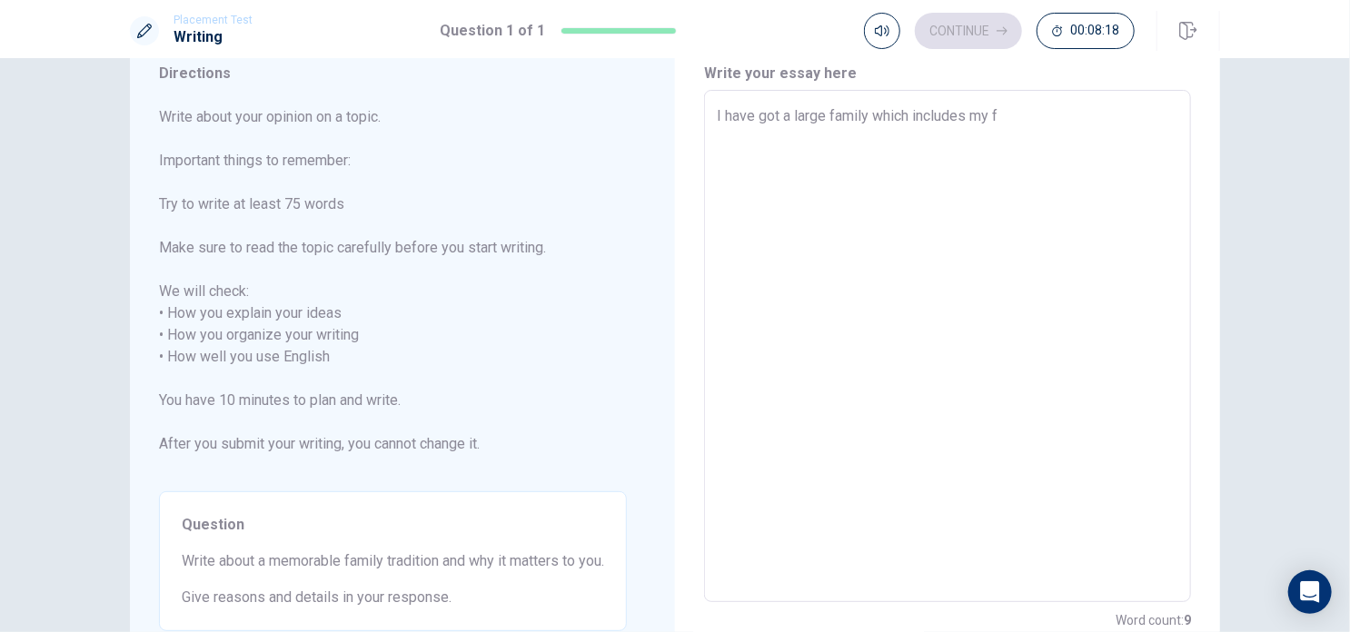
type textarea "x"
type textarea "I have got a large family which includes my fa"
type textarea "x"
type textarea "I have got a large family which includes my fat"
type textarea "x"
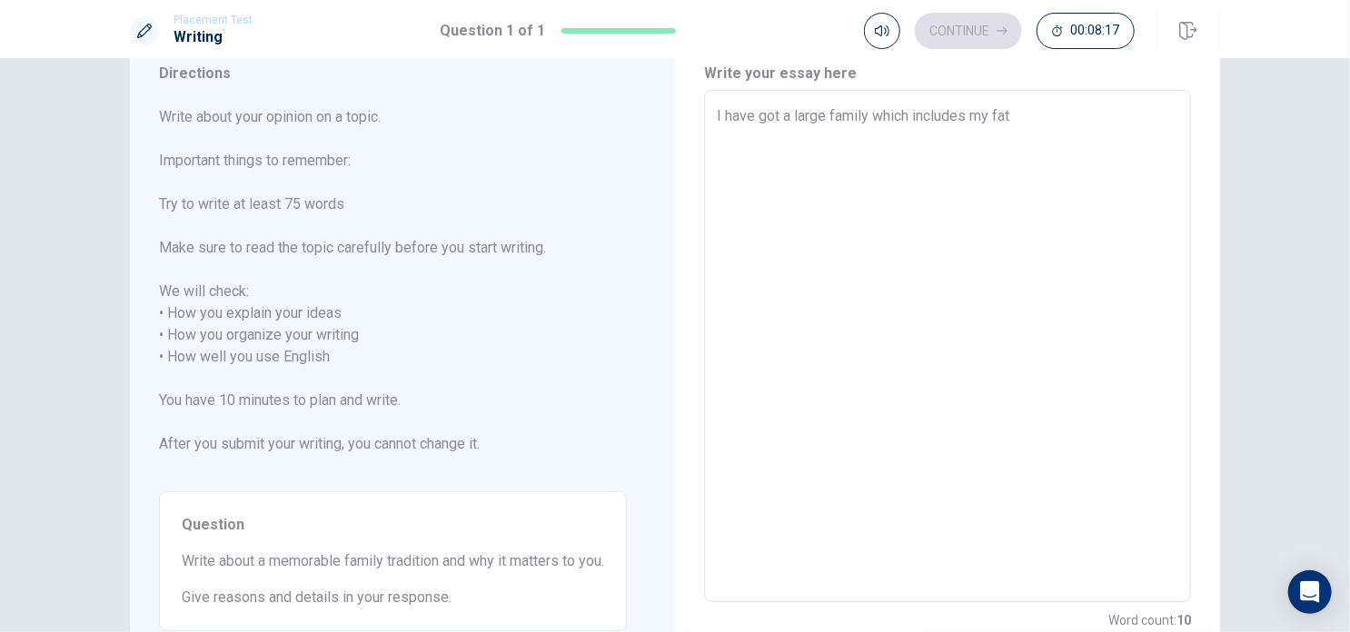
type textarea "I have got a large family which includes my fath"
type textarea "x"
type textarea "I have got a large family which includes my fathe"
type textarea "x"
type textarea "I have got a large family which includes my father"
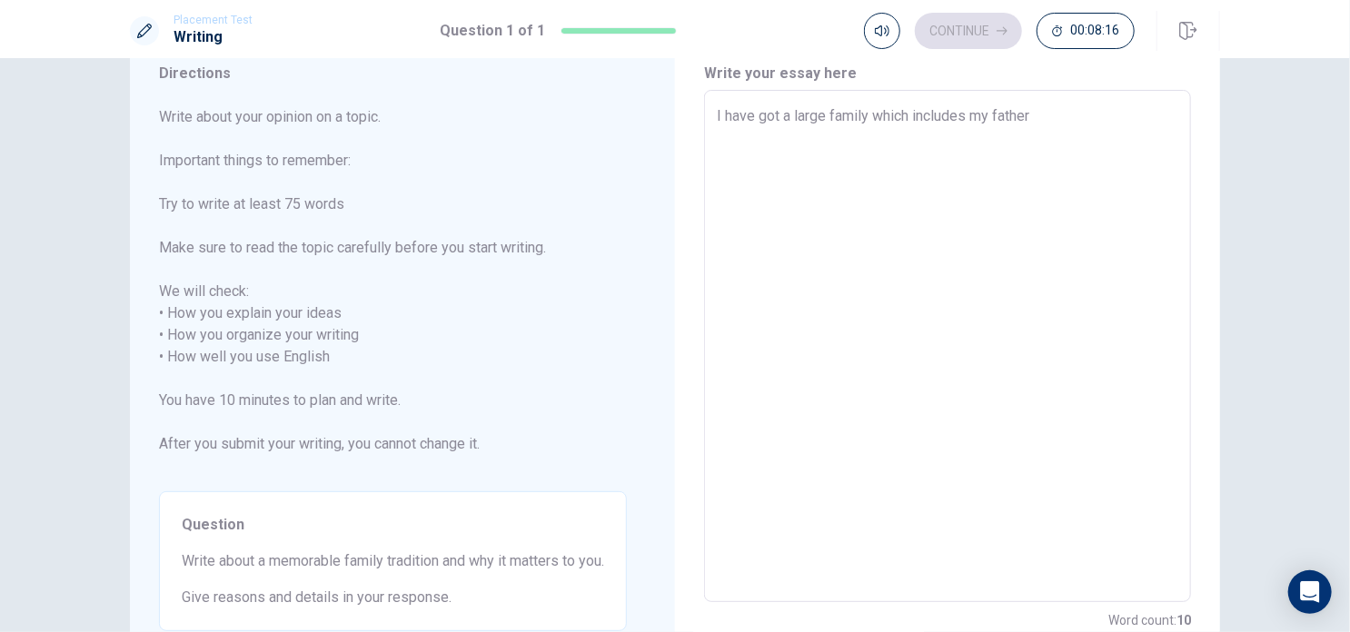
type textarea "x"
type textarea "I have got a large family which includes my father"
type textarea "x"
type textarea "I have got a large family which includes my father a"
type textarea "x"
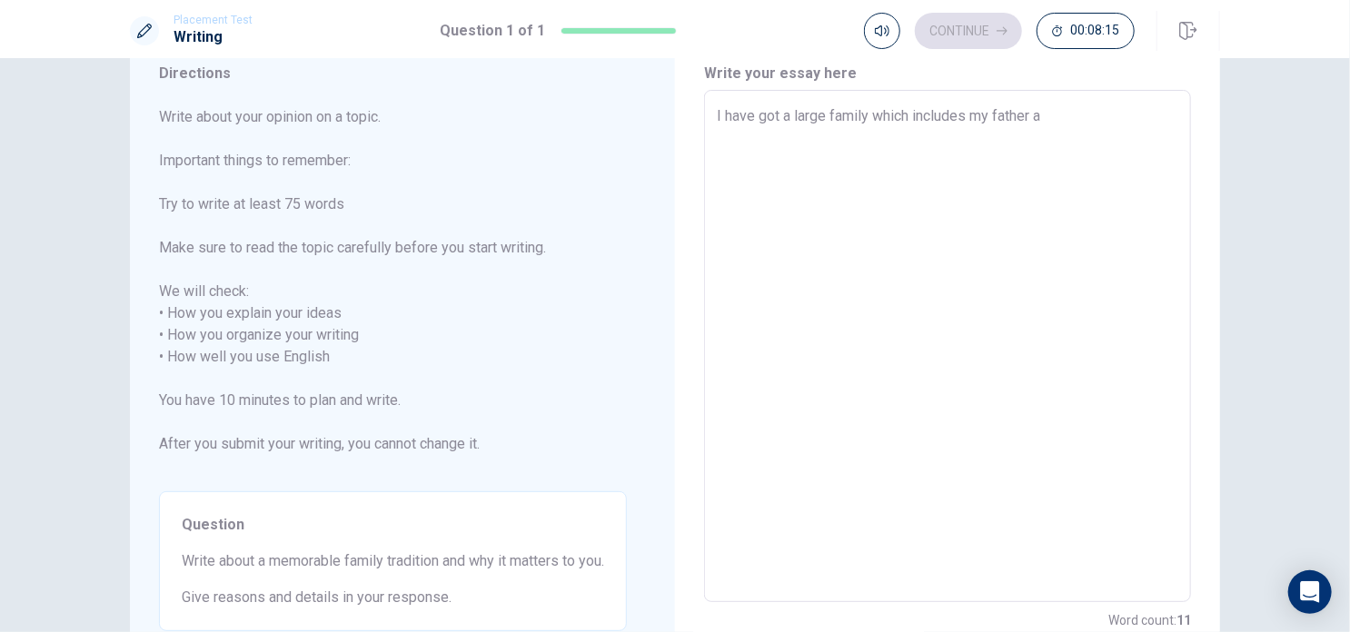
type textarea "I have got a large family which includes my father an"
type textarea "x"
type textarea "I have got a large family which includes my father and"
type textarea "x"
type textarea "I have got a large family which includes my father and"
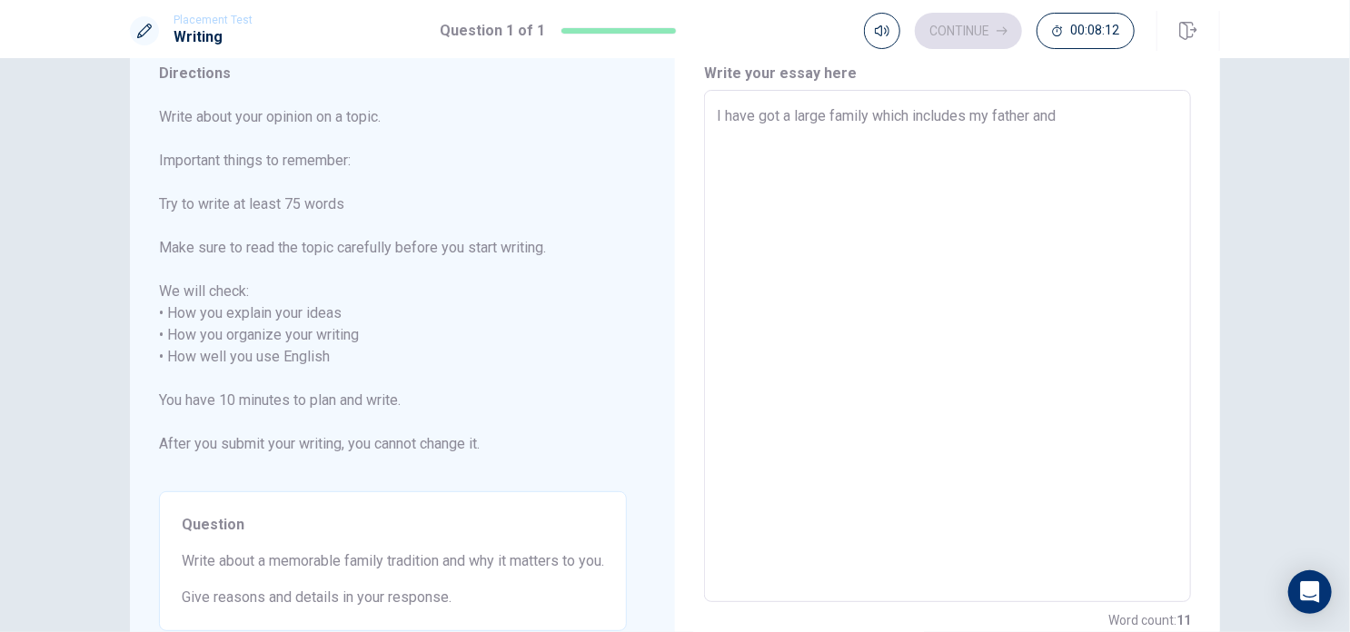
type textarea "x"
type textarea "I have got a large family which includes my father and m"
type textarea "x"
type textarea "I have got a large family which includes my father and mo"
type textarea "x"
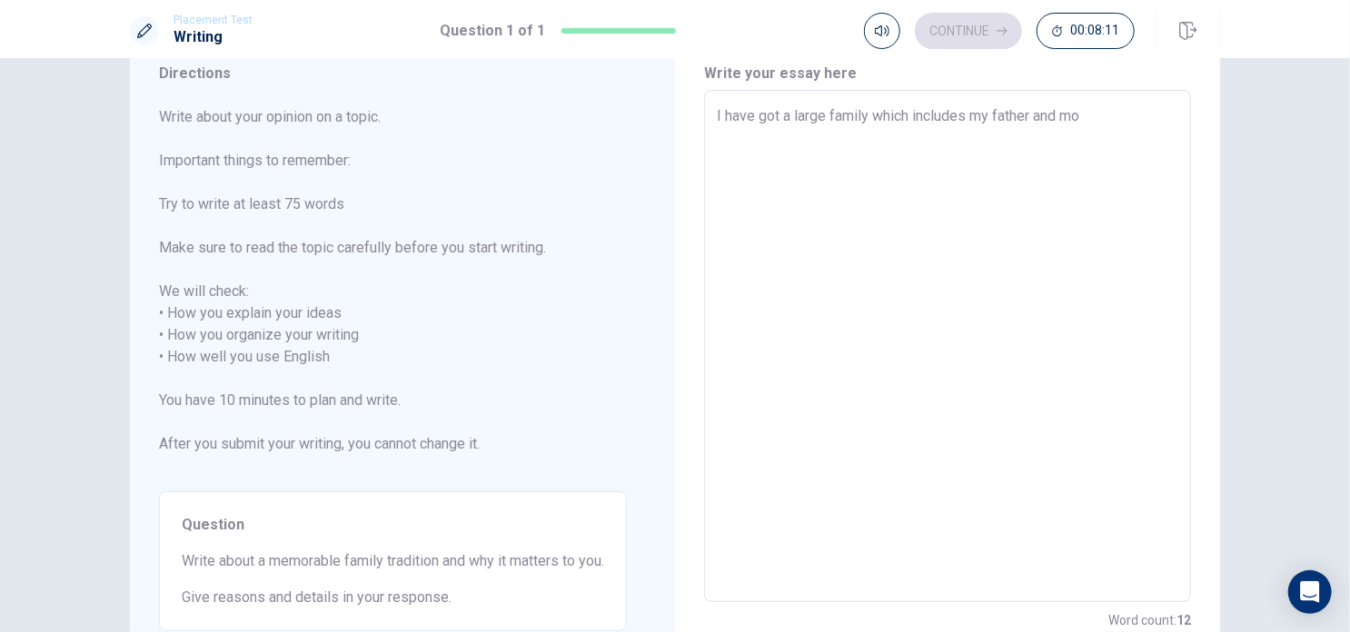
type textarea "I have got a large family which includes my father and mot"
type textarea "x"
type textarea "I have got a large family which includes my father and moth"
type textarea "x"
type textarea "I have got a large family which includes my father and mothe"
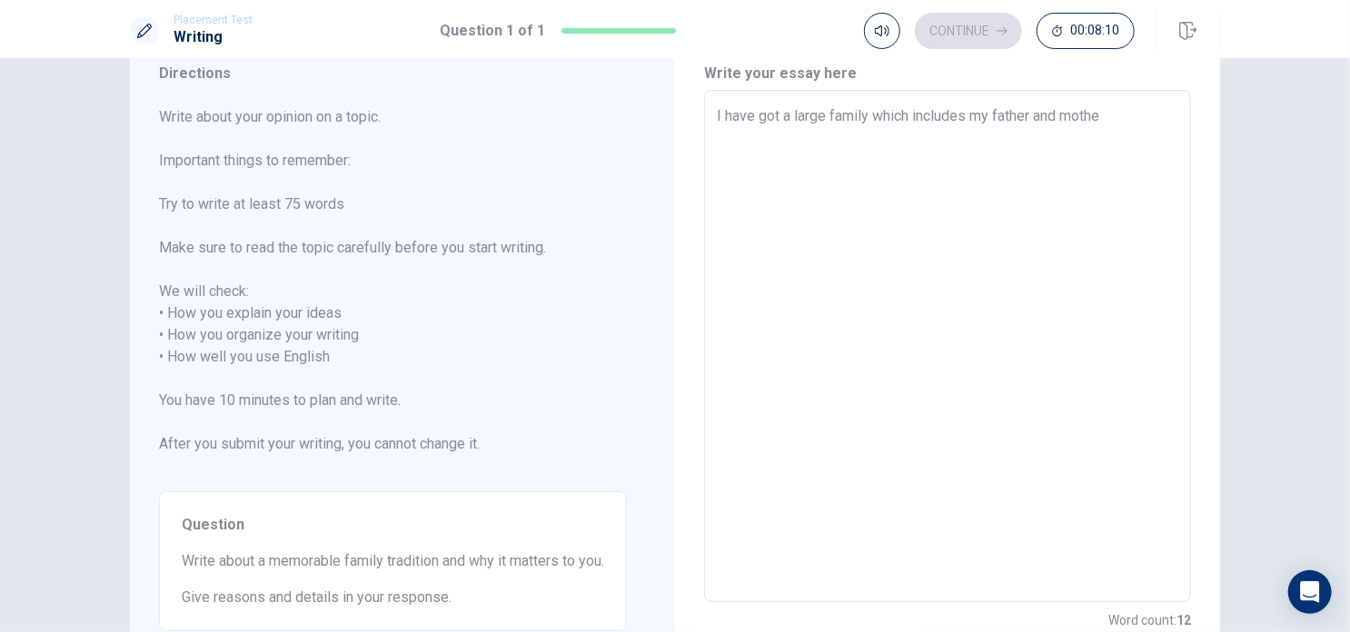
type textarea "x"
type textarea "I have got a large family which includes my father and mother"
type textarea "x"
type textarea "I have got a large family which includes my father and mother,"
type textarea "x"
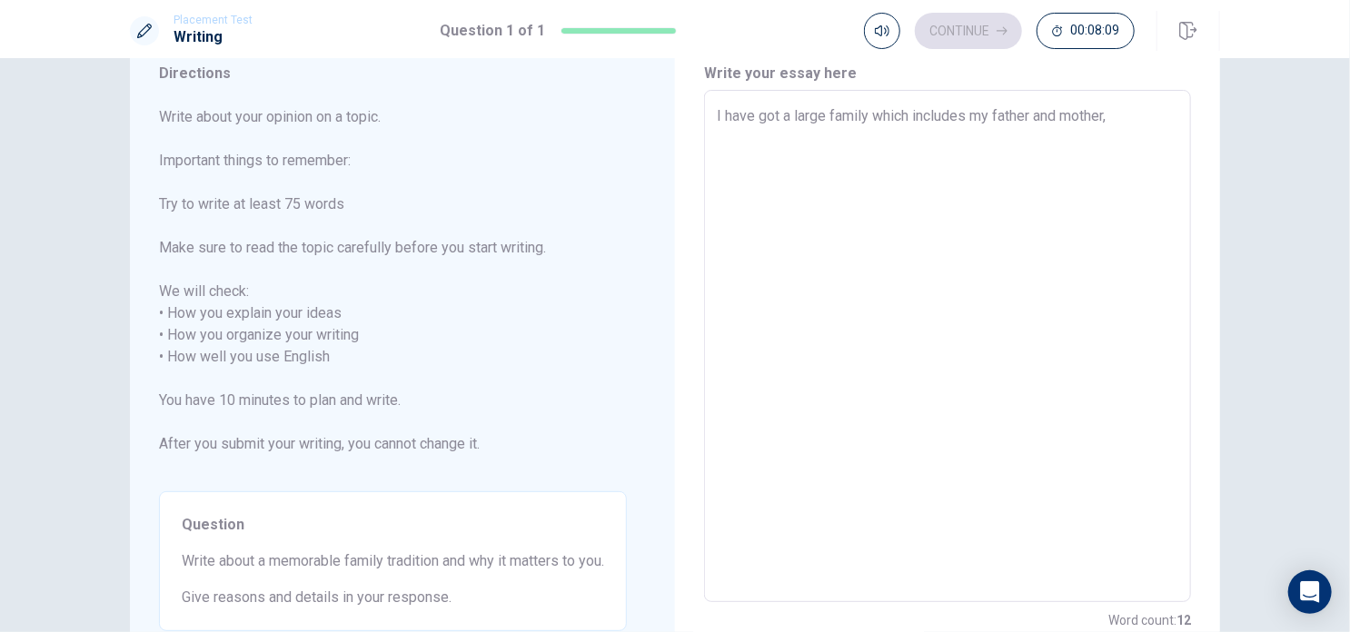
type textarea "I have got a large family which includes my father and mother,"
type textarea "x"
type textarea "I have got a large family which includes my father and mother, o"
type textarea "x"
type textarea "I have got a large family which includes my father and mother, ol"
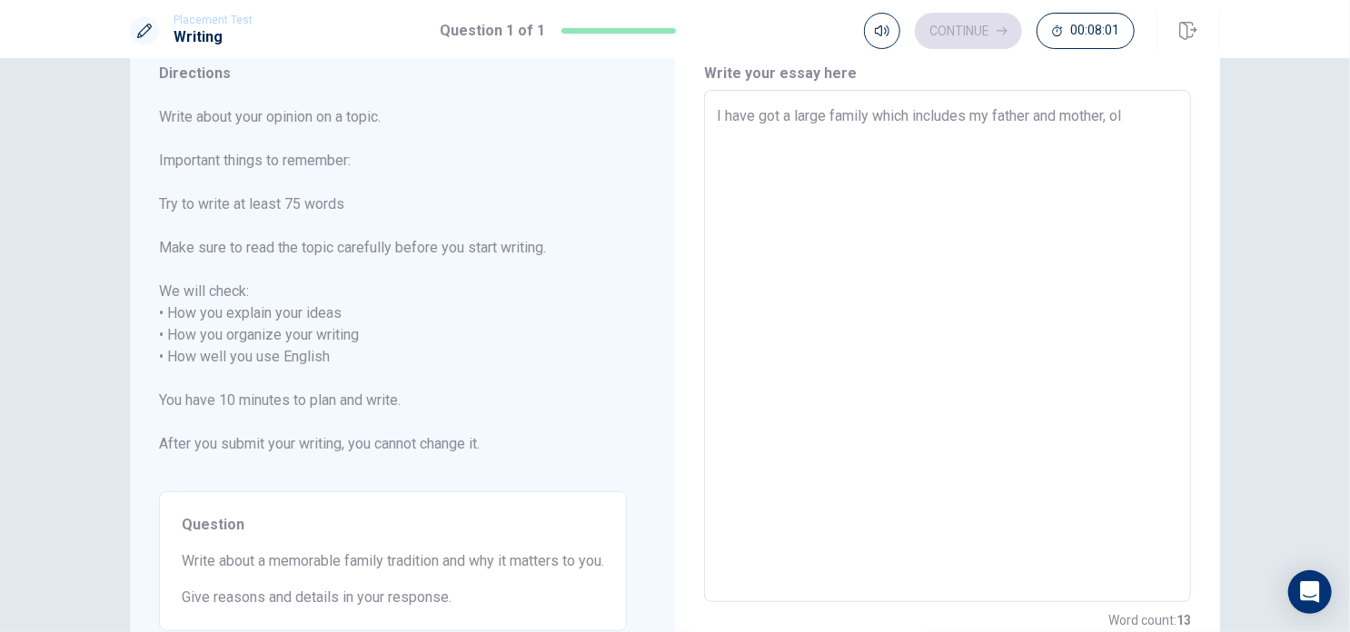
type textarea "x"
type textarea "I have got a large family which includes my father and mother, old"
type textarea "x"
type textarea "I have got a large family which includes my father and mother, [PERSON_NAME]"
type textarea "x"
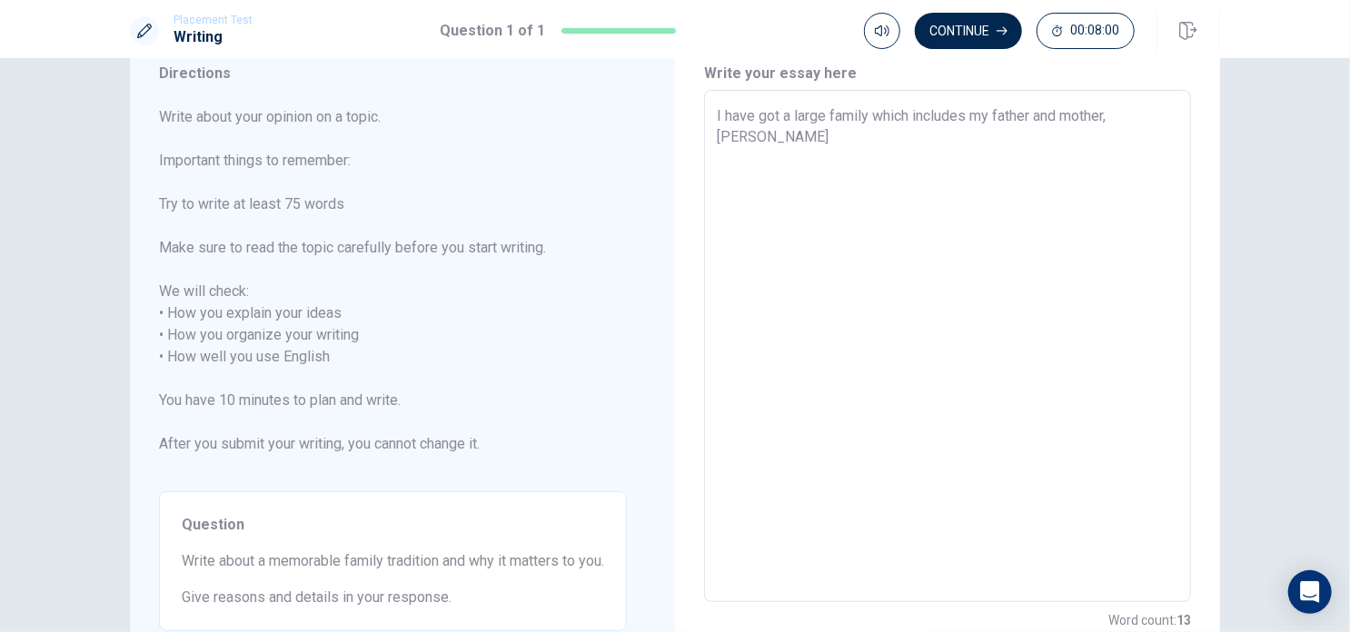
type textarea "I have got a large family which includes my father and mother, older"
type textarea "x"
type textarea "I have got a large family which includes my father and mother, older"
type textarea "x"
type textarea "I have got a large family which includes my father and mother, older s"
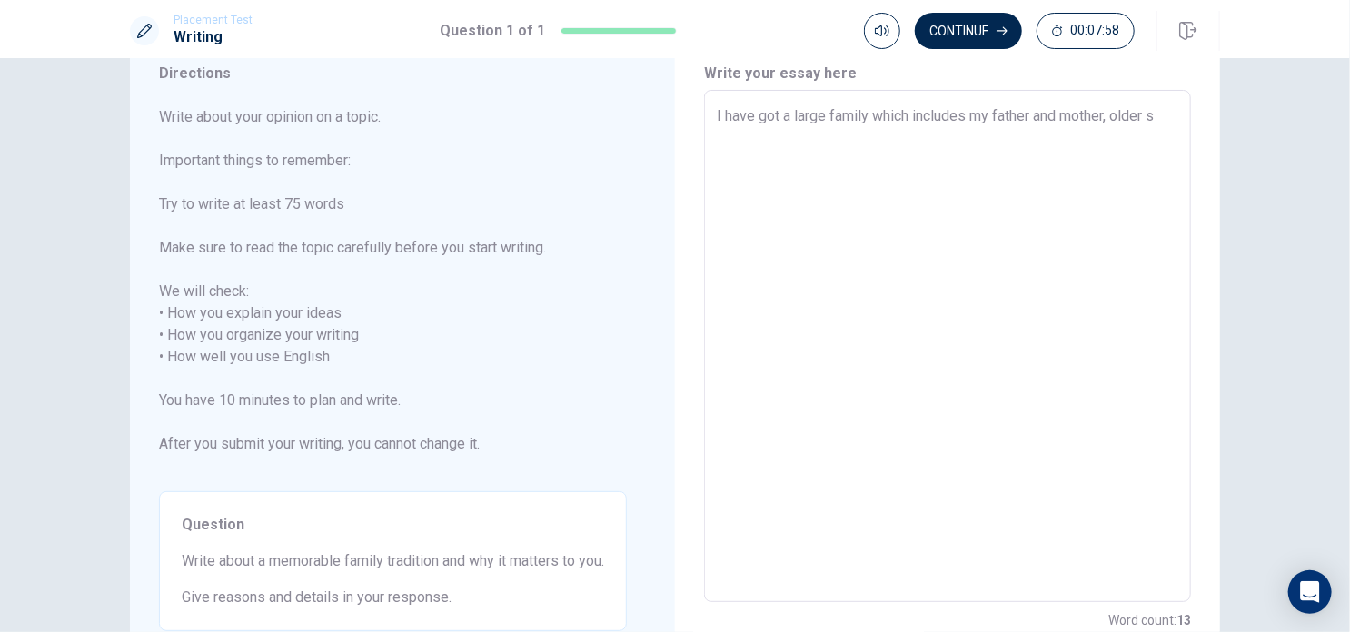
type textarea "x"
type textarea "I have got a large family which includes my father and mother, older si"
type textarea "x"
type textarea "I have got a large family which includes my father and mother, older sit"
type textarea "x"
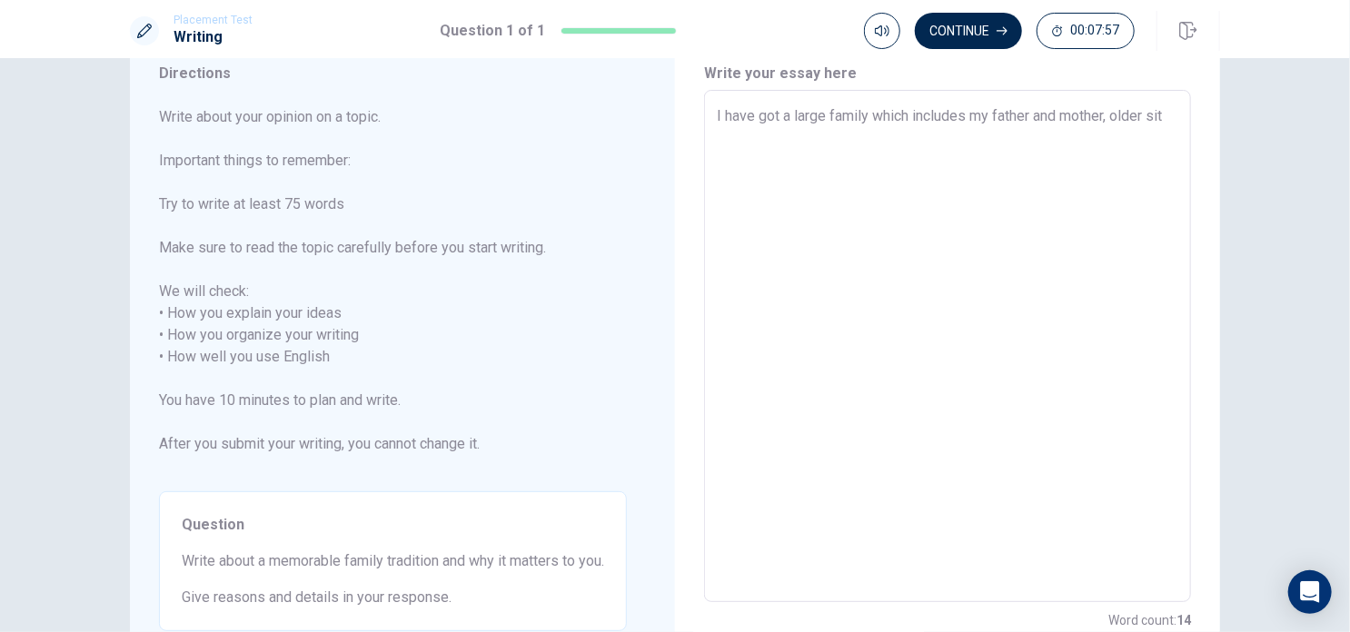
type textarea "I have got a large family which includes my father and mother, older site"
type textarea "x"
type textarea "I have got a large family which includes my father and mother, older siter"
type textarea "x"
type textarea "I have got a large family which includes my father and mother, older site"
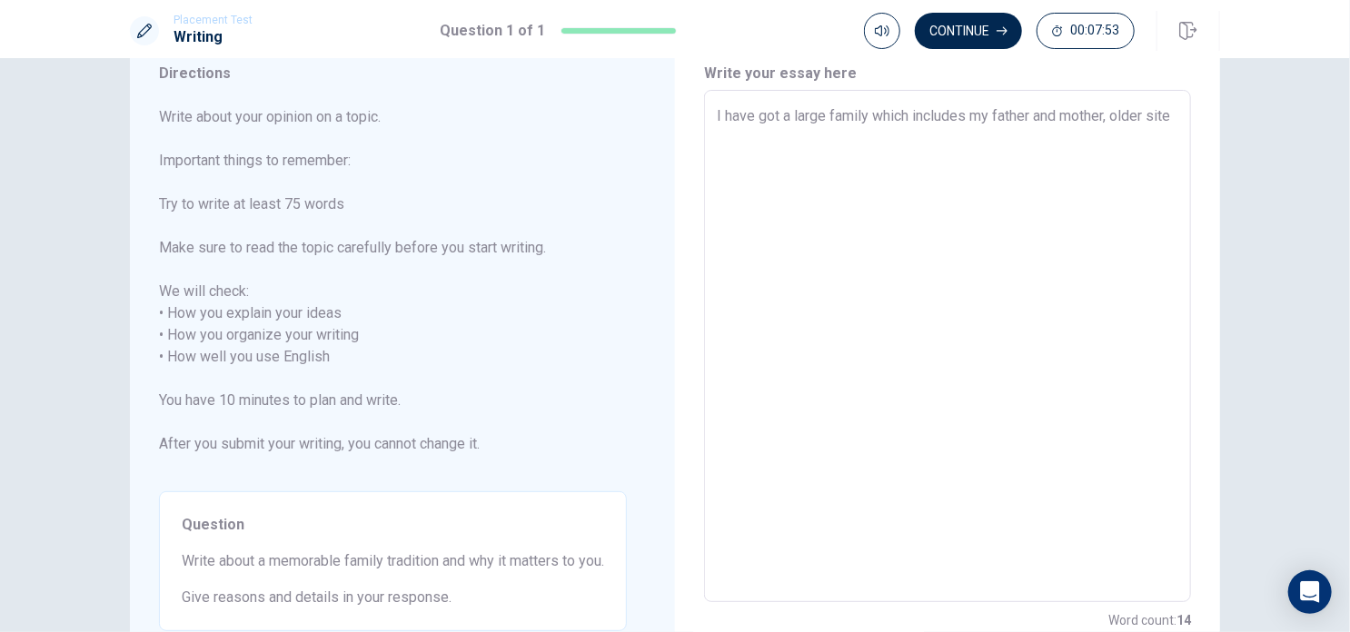
type textarea "x"
type textarea "I have got a large family which includes my father and mother, older sit"
type textarea "x"
type textarea "I have got a large family which includes my father and mother, older si"
type textarea "x"
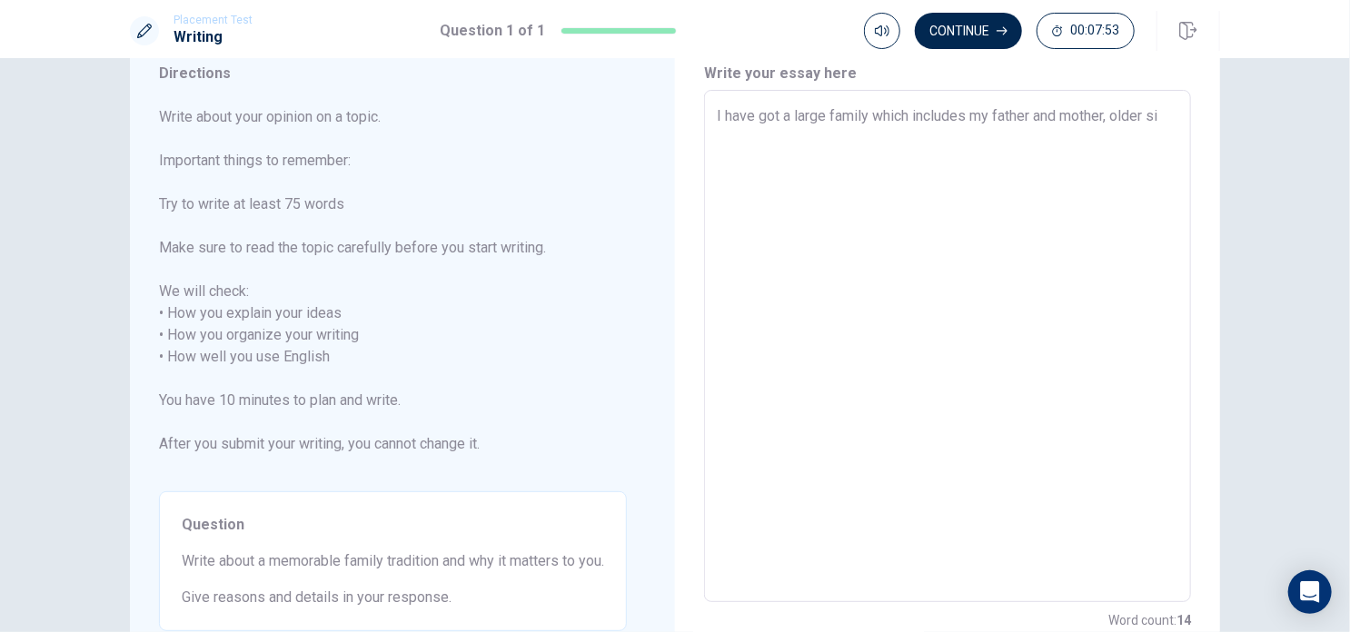
type textarea "I have got a large family which includes my father and mother, older s"
type textarea "x"
type textarea "I have got a large family which includes my father and mother, older"
type textarea "x"
type textarea "I have got a large family which includes my father and mother, older"
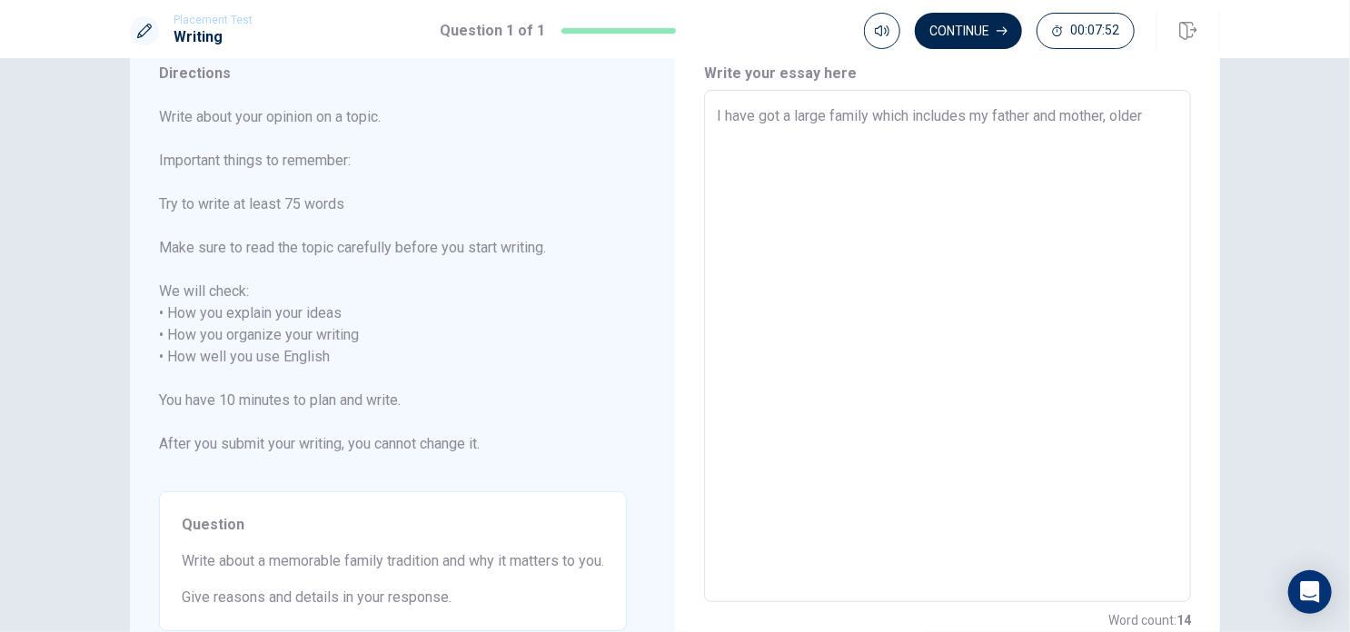
type textarea "x"
type textarea "I have got a large family which includes my father and mother, [PERSON_NAME]"
type textarea "x"
type textarea "I have got a large family which includes my father and mother, old"
type textarea "x"
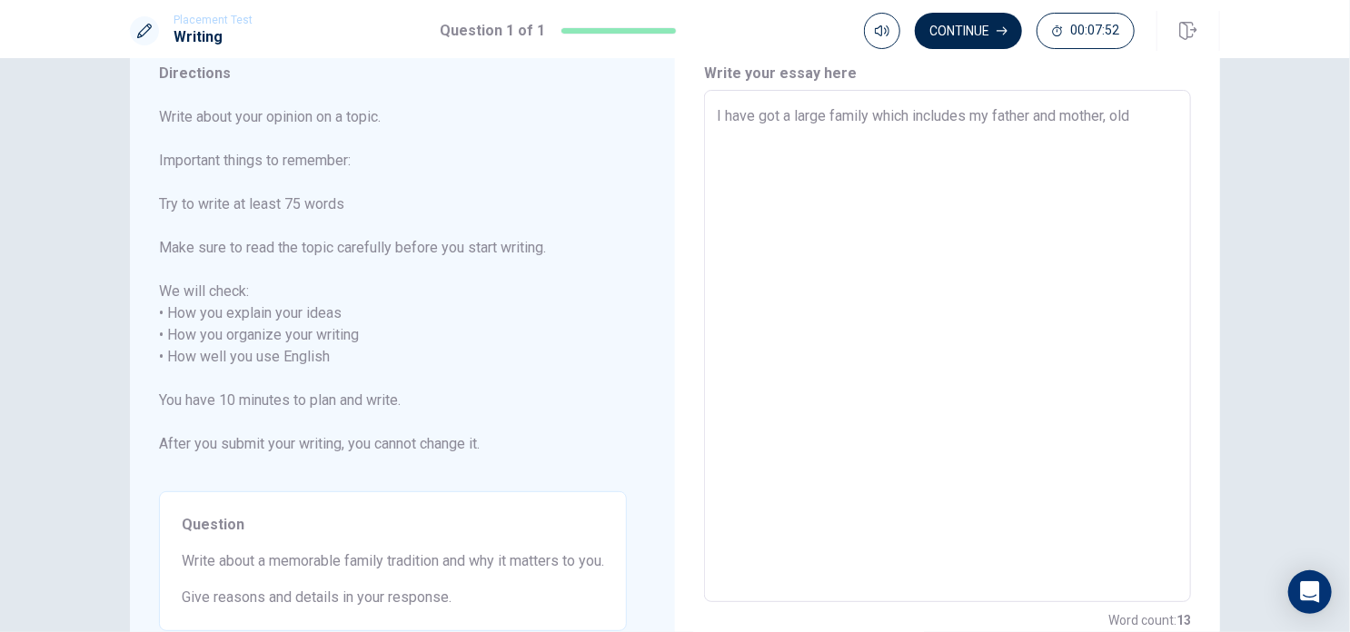
type textarea "I have got a large family which includes my father and mother, ol"
click at [937, 118] on textarea "I have got a large family which includes my father and mother, sister, brother …" at bounding box center [948, 346] width 462 height 482
click at [889, 151] on textarea "I have got a large family which contains my father and mother, sister, brother …" at bounding box center [948, 346] width 462 height 482
click at [1007, 136] on textarea "I have got a large family which contains my father and mother, sister, brother …" at bounding box center [948, 346] width 462 height 482
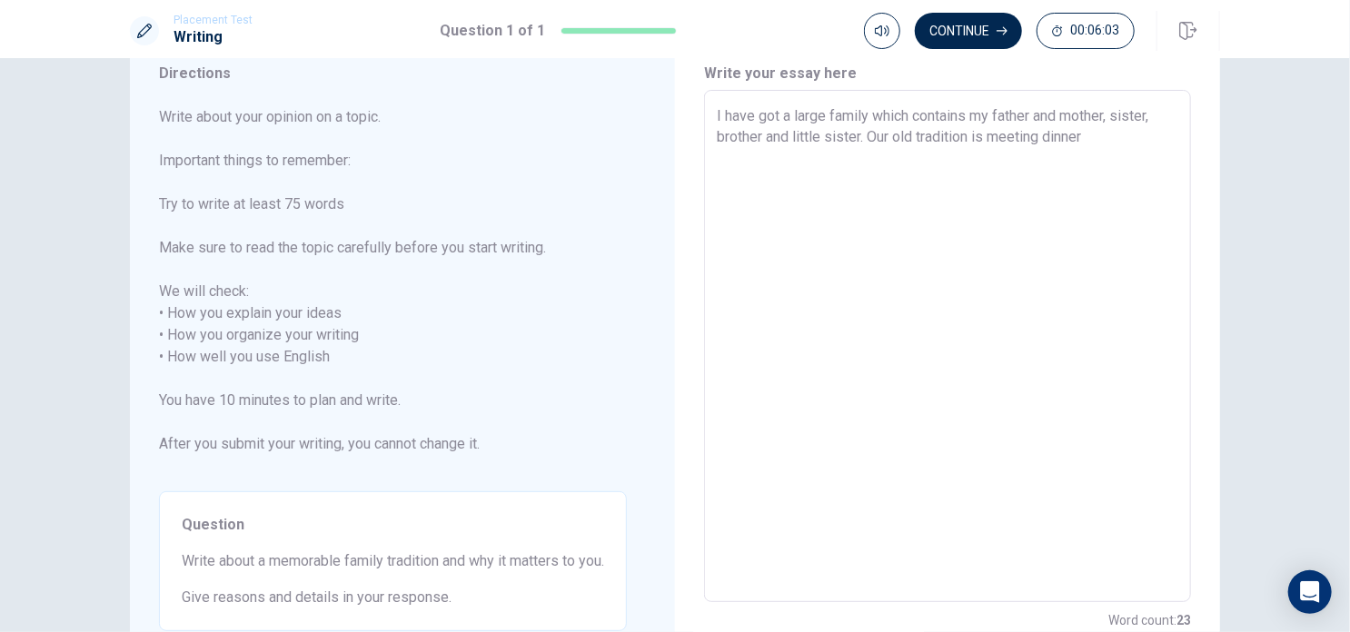
click at [1007, 136] on textarea "I have got a large family which contains my father and mother, sister, brother …" at bounding box center [948, 346] width 462 height 482
click at [1101, 130] on textarea "I have got a large family which contains my father and mother, sister, brother …" at bounding box center [948, 346] width 462 height 482
drag, startPoint x: 780, startPoint y: 180, endPoint x: 914, endPoint y: 175, distance: 133.6
click at [914, 175] on textarea "I have got a large family which contains my father and mother, sister, brother …" at bounding box center [948, 346] width 462 height 482
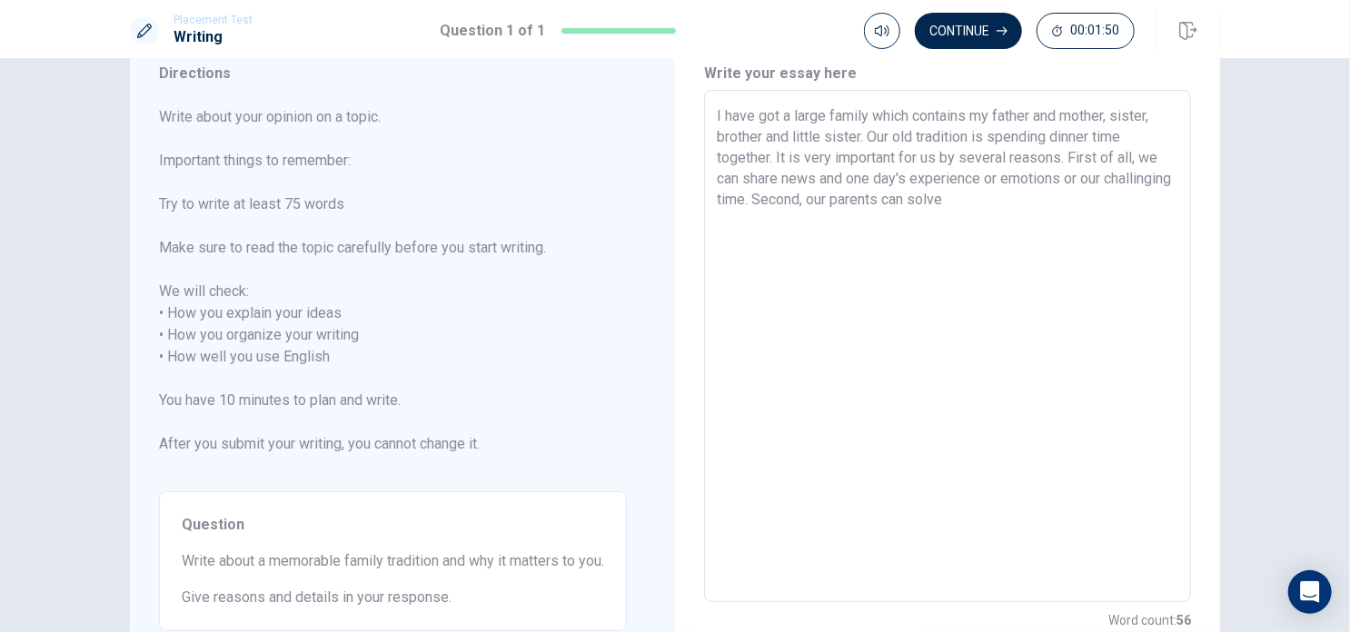
click at [974, 199] on textarea "I have got a large family which contains my father and mother, sister, brother …" at bounding box center [948, 346] width 462 height 482
click at [1065, 189] on textarea "I have got a large family which contains my father and mother, sister, brother …" at bounding box center [948, 346] width 462 height 482
click at [1010, 202] on textarea "I have got a large family which contains my father and mother, sister, brother …" at bounding box center [948, 346] width 462 height 482
click at [1076, 203] on textarea "I have got a large family which contains my father and mother, sister, brother …" at bounding box center [948, 346] width 462 height 482
click at [949, 203] on textarea "I have got a large family which contains my father and mother, sister, brother …" at bounding box center [948, 346] width 462 height 482
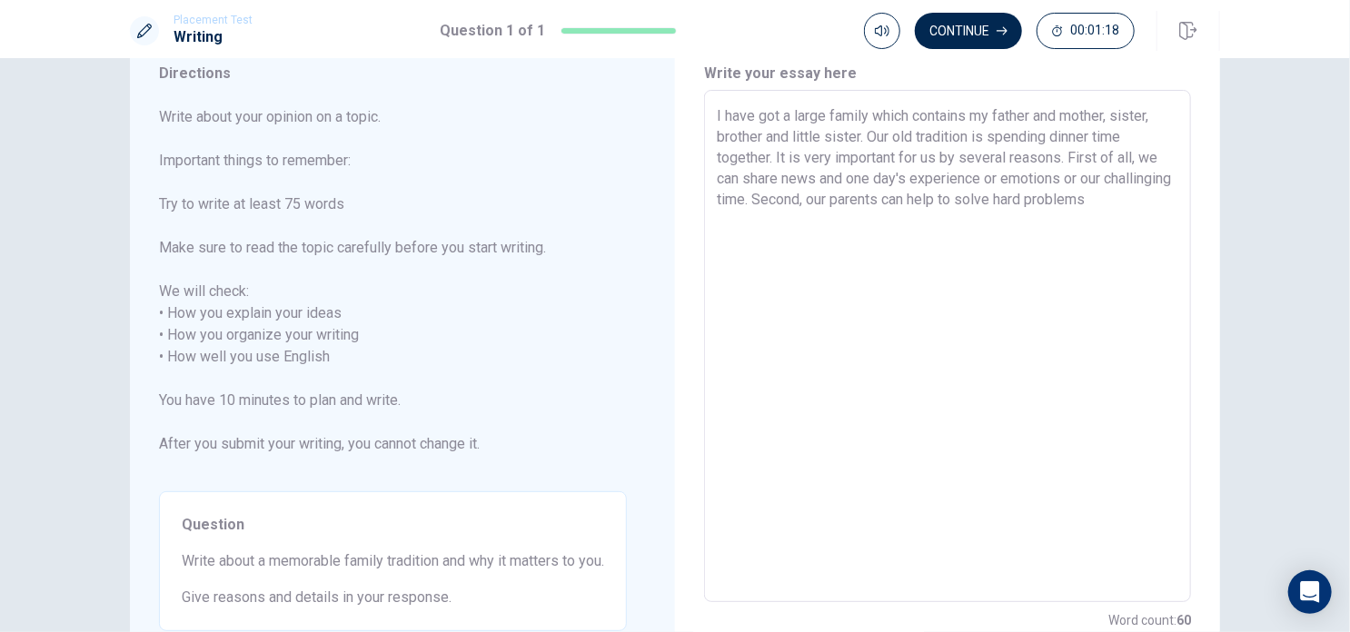
click at [1163, 201] on textarea "I have got a large family which contains my father and mother, sister, brother …" at bounding box center [948, 346] width 462 height 482
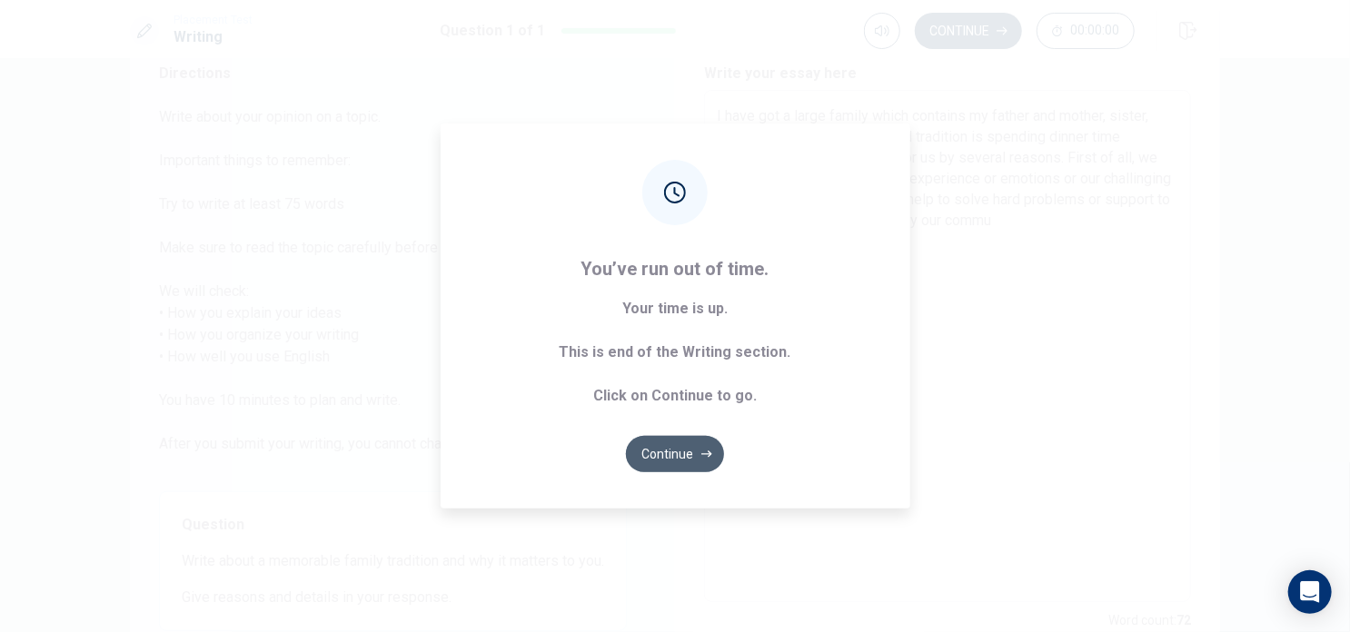
click at [676, 461] on button "Continue" at bounding box center [675, 454] width 98 height 36
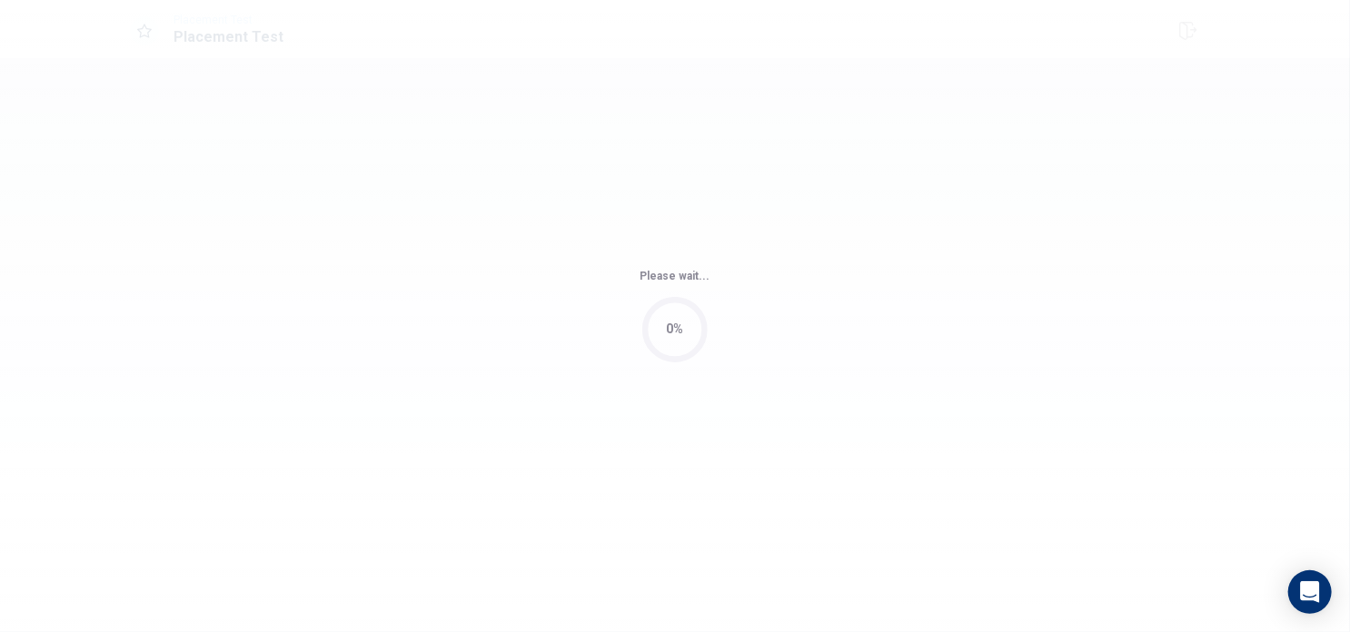
scroll to position [0, 0]
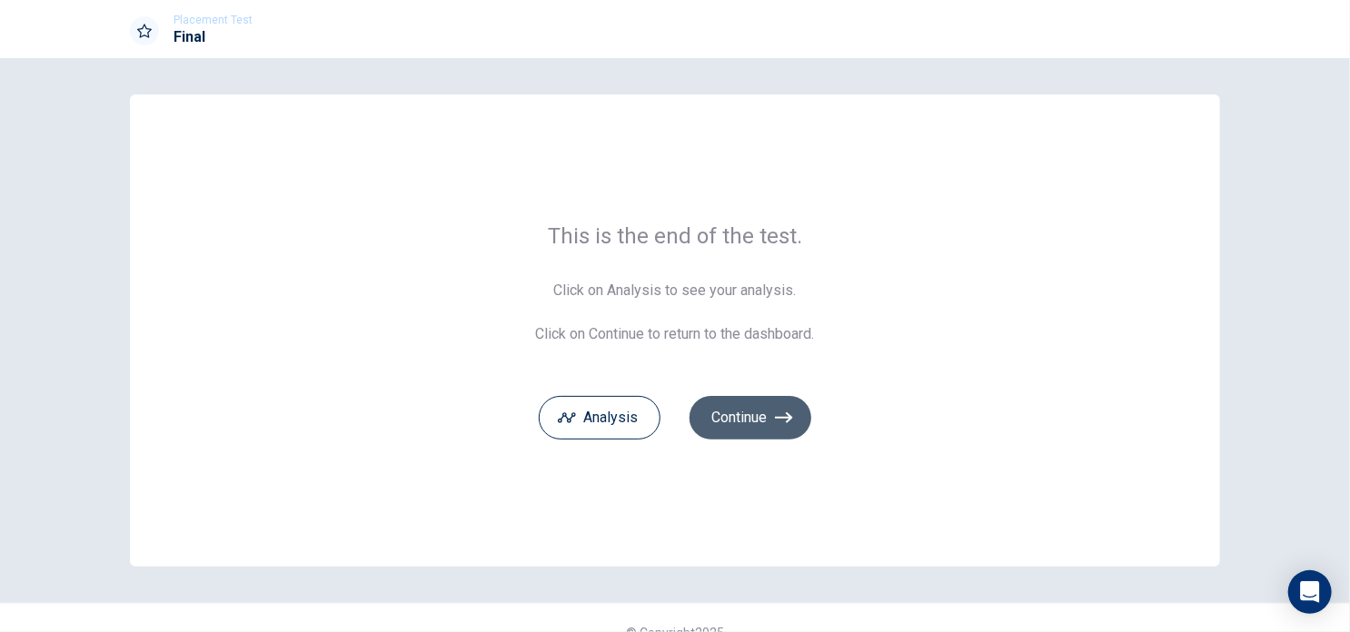
click at [723, 407] on button "Continue" at bounding box center [751, 418] width 122 height 44
